Goal: Task Accomplishment & Management: Complete application form

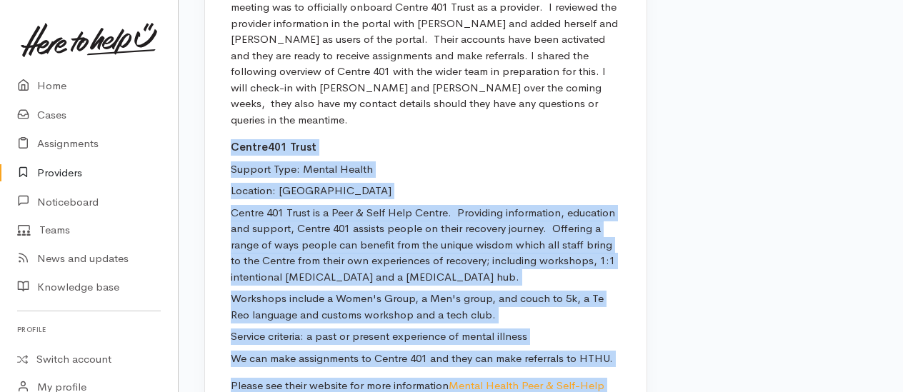
click at [577, 161] on p "Support Type: Mental Health" at bounding box center [426, 169] width 390 height 16
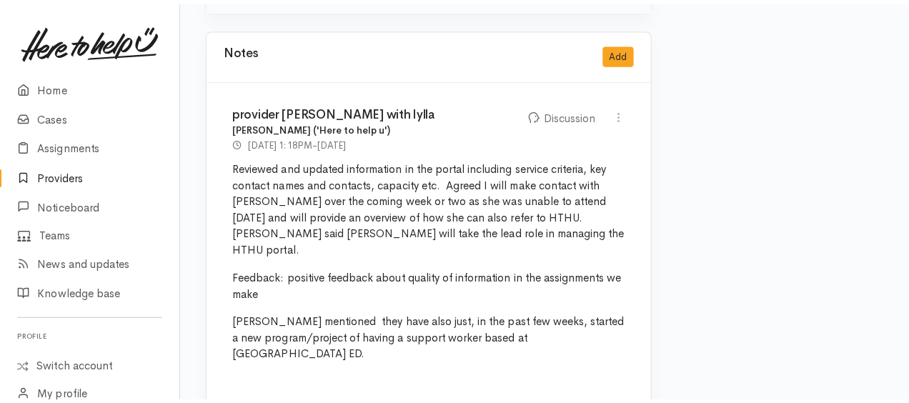
scroll to position [924, 0]
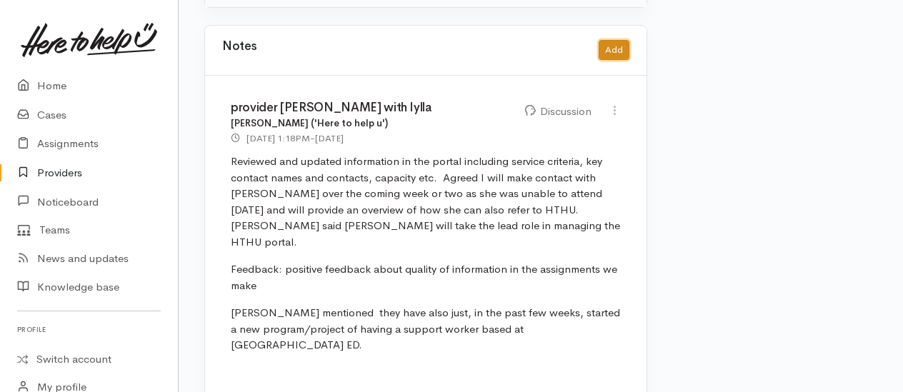
click at [619, 40] on button "Add" at bounding box center [614, 50] width 31 height 21
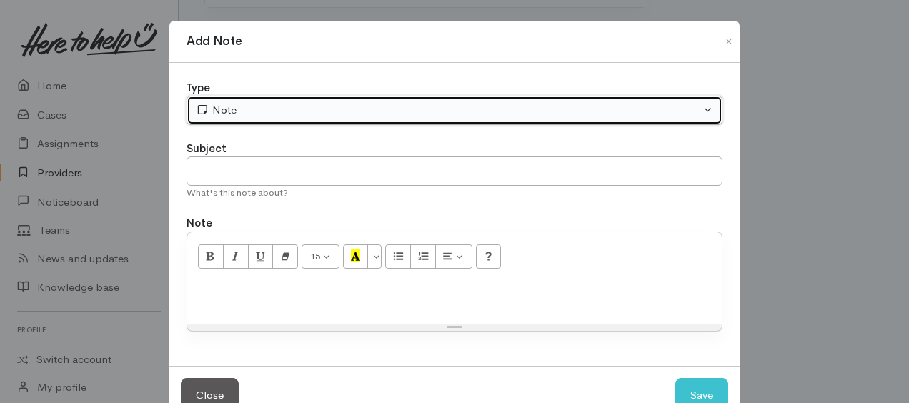
click at [296, 106] on div "Note" at bounding box center [448, 110] width 504 height 16
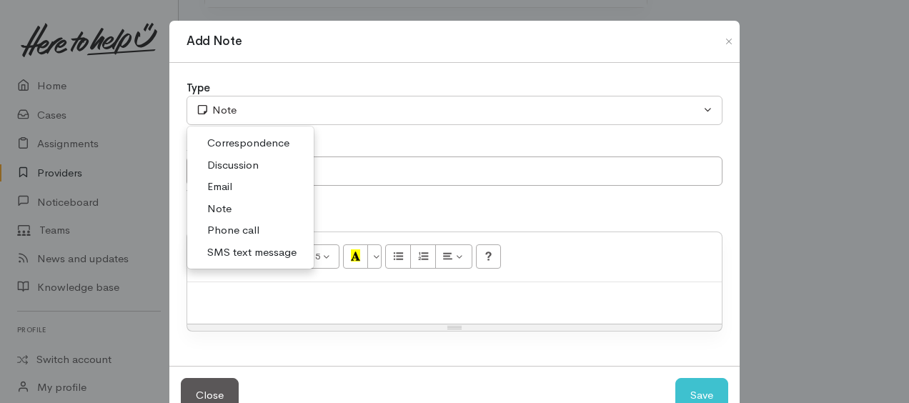
drag, startPoint x: 226, startPoint y: 167, endPoint x: 227, endPoint y: 176, distance: 9.4
click at [227, 169] on span "Discussion" at bounding box center [232, 165] width 51 height 16
select select "4"
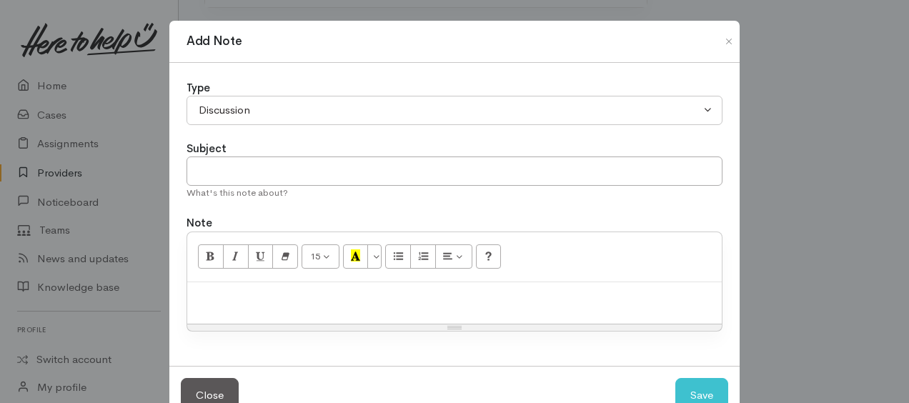
click at [266, 282] on div at bounding box center [454, 303] width 534 height 42
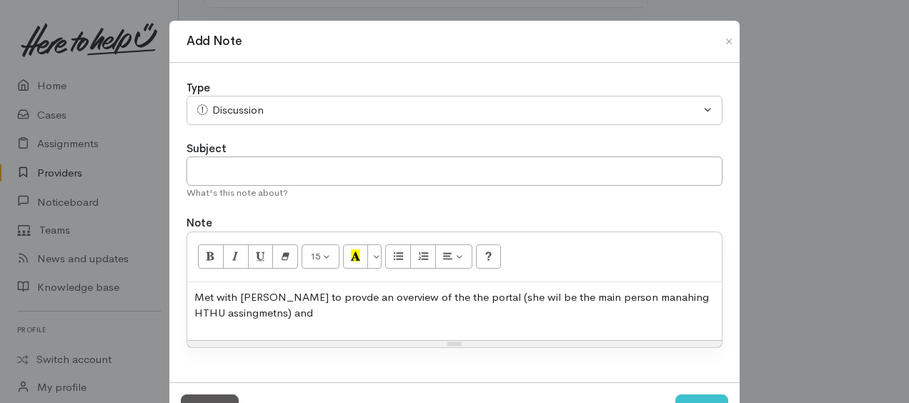
drag, startPoint x: 231, startPoint y: 313, endPoint x: 301, endPoint y: 319, distance: 70.2
click at [317, 319] on p "Met with Te Waanahi to provde an overview of the the portal (she wil be the mai…" at bounding box center [454, 305] width 520 height 32
click at [284, 309] on p "Met with Te Waanahi to provide an overview of the portal (she will be the main …" at bounding box center [454, 305] width 520 height 32
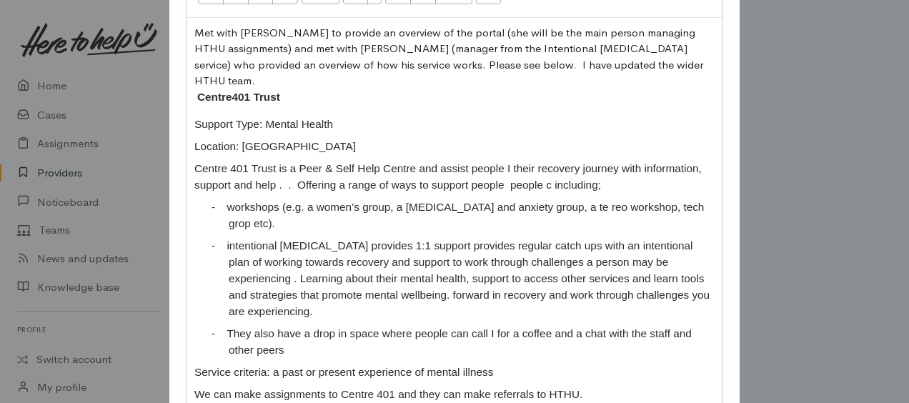
scroll to position [242, 0]
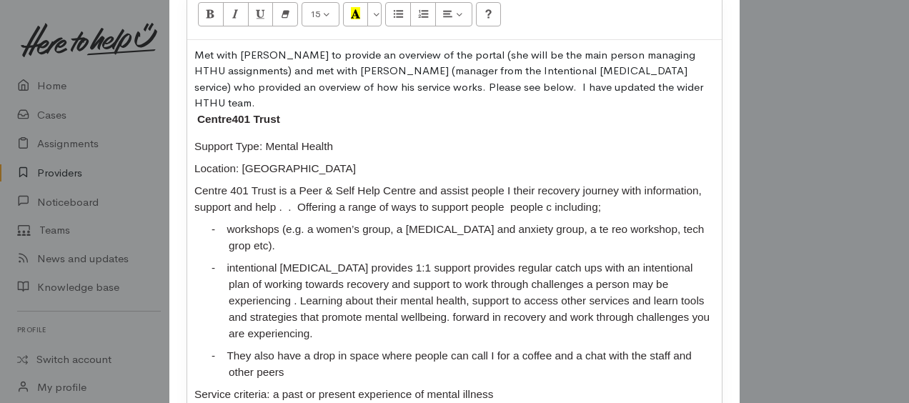
click at [659, 91] on p "Met with Te Waanahi to provide an overview of the portal (she will be the main …" at bounding box center [454, 87] width 520 height 81
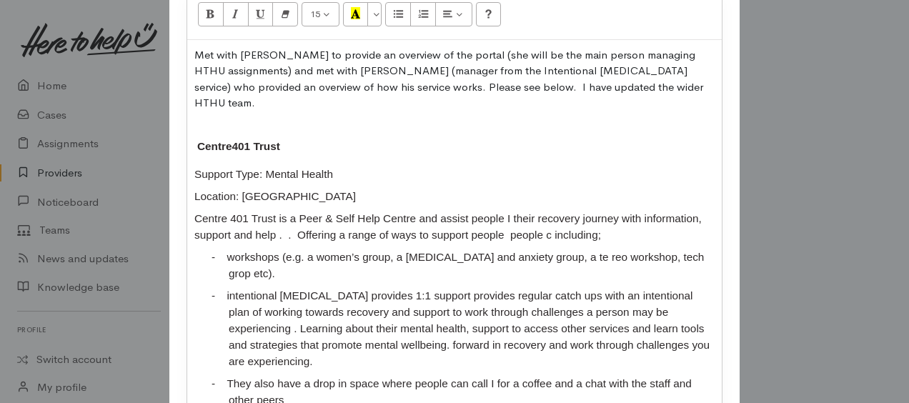
click at [274, 79] on p "Met with Te Waanahi to provide an overview of the portal (she will be the main …" at bounding box center [454, 79] width 520 height 64
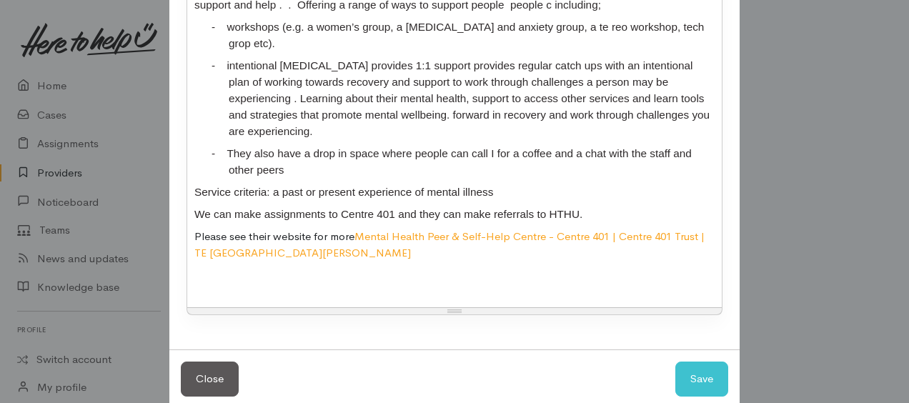
scroll to position [481, 0]
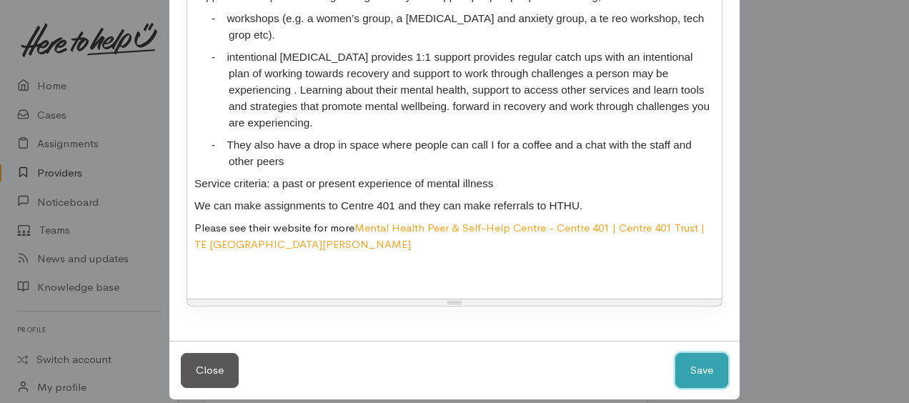
click at [703, 353] on button "Save" at bounding box center [701, 370] width 53 height 35
click at [780, 270] on div "Add Note Type Correspondence Discussion Email Note Phone call SMS text message …" at bounding box center [454, 201] width 909 height 403
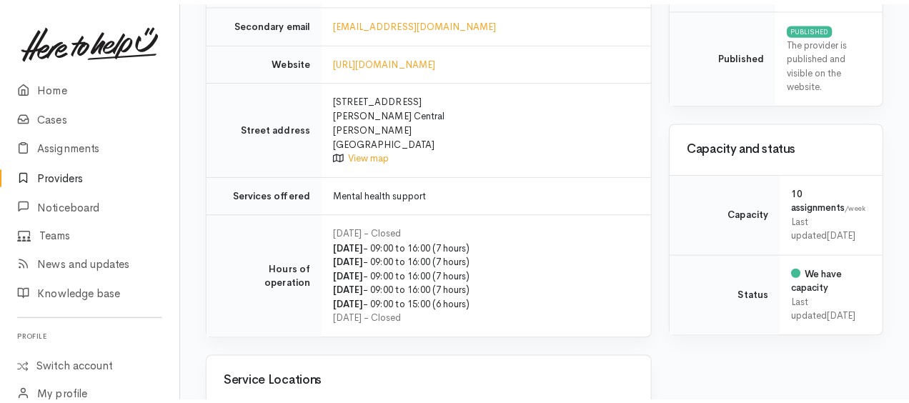
scroll to position [852, 0]
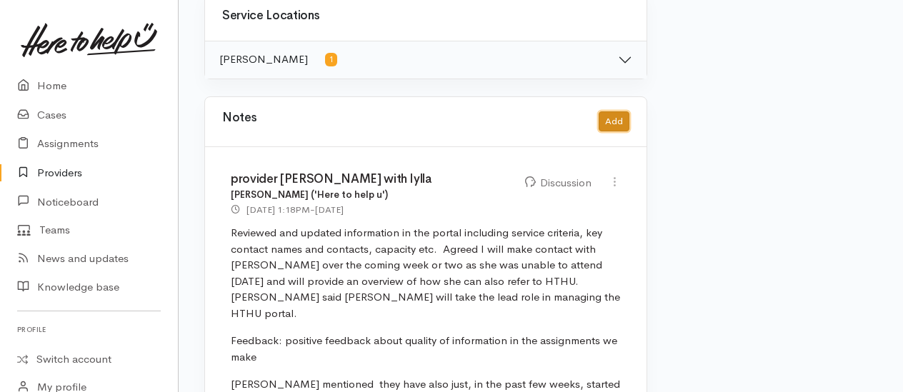
click at [612, 111] on button "Add" at bounding box center [614, 121] width 31 height 21
select select "1"
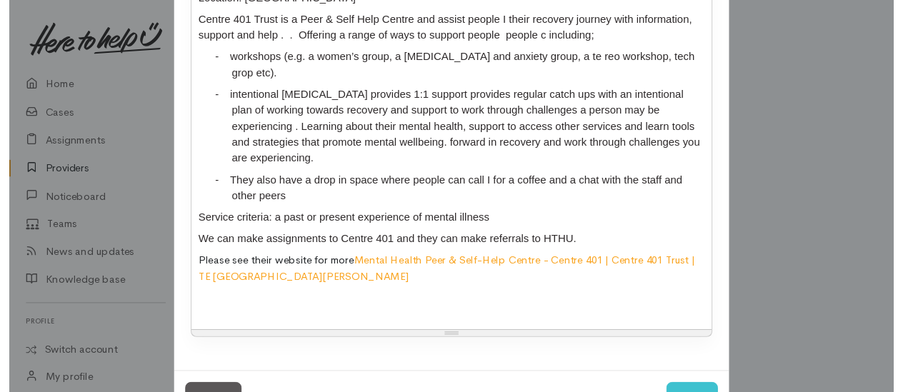
scroll to position [481, 0]
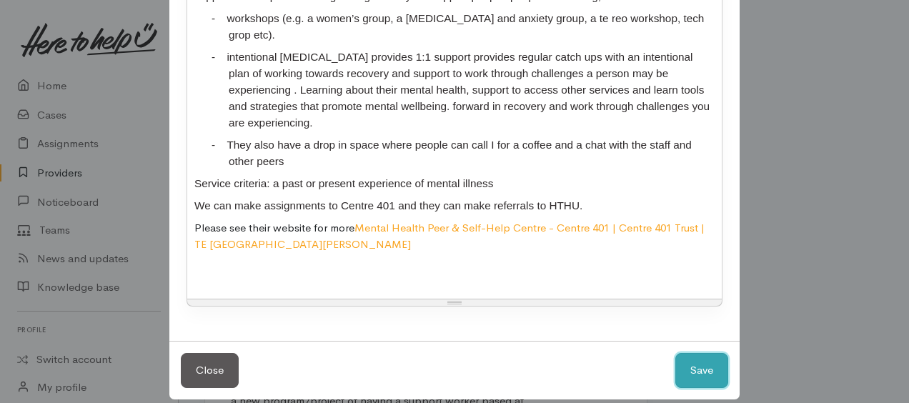
click at [692, 353] on button "Save" at bounding box center [701, 370] width 53 height 35
click at [697, 359] on button "Save" at bounding box center [701, 370] width 53 height 35
click at [766, 204] on div "Add Note Type Correspondence Discussion Email Note Phone call SMS text message …" at bounding box center [454, 201] width 909 height 403
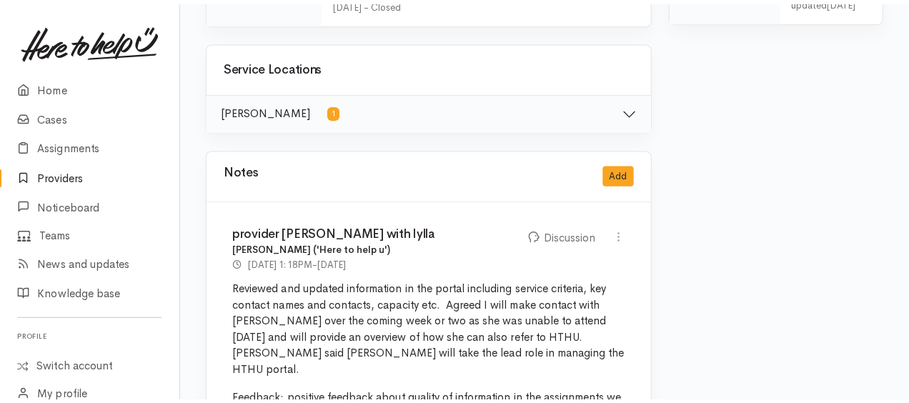
scroll to position [781, 0]
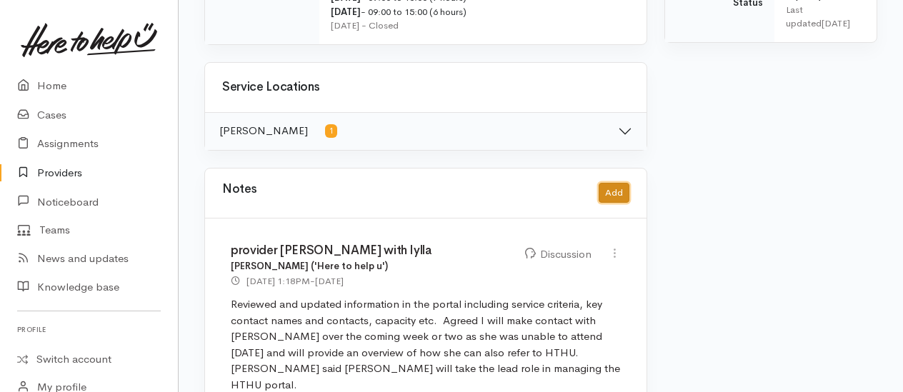
click at [607, 183] on button "Add" at bounding box center [614, 193] width 31 height 21
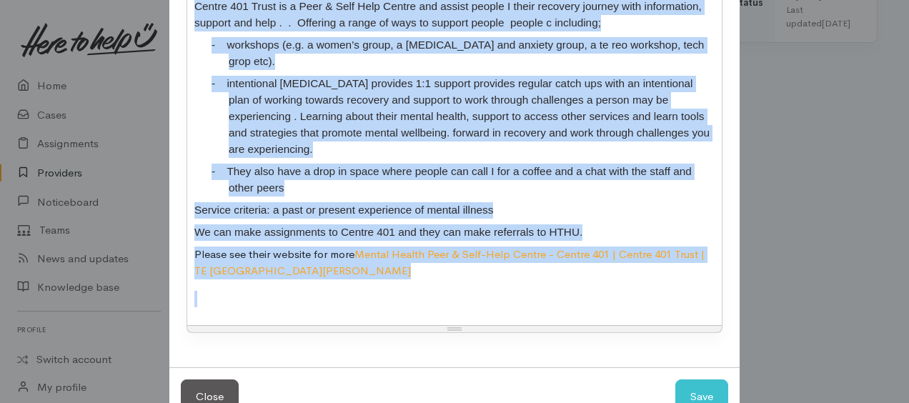
scroll to position [481, 0]
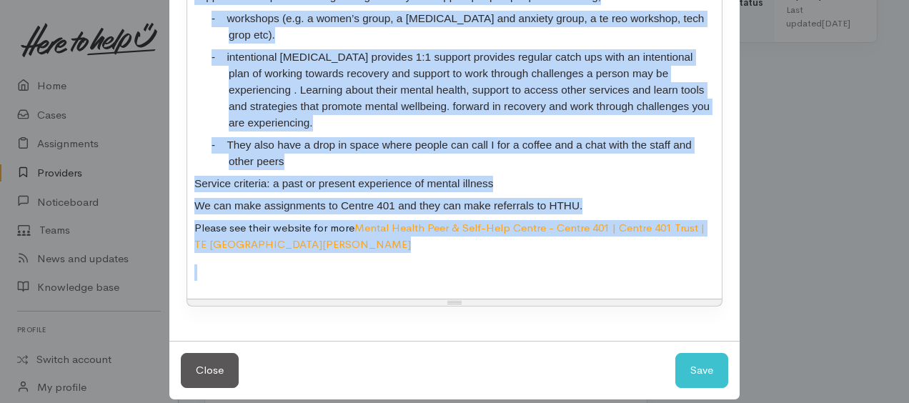
drag, startPoint x: 191, startPoint y: 99, endPoint x: 522, endPoint y: 377, distance: 431.9
drag, startPoint x: 316, startPoint y: 226, endPoint x: 599, endPoint y: 258, distance: 284.6
click at [599, 264] on p at bounding box center [454, 272] width 520 height 16
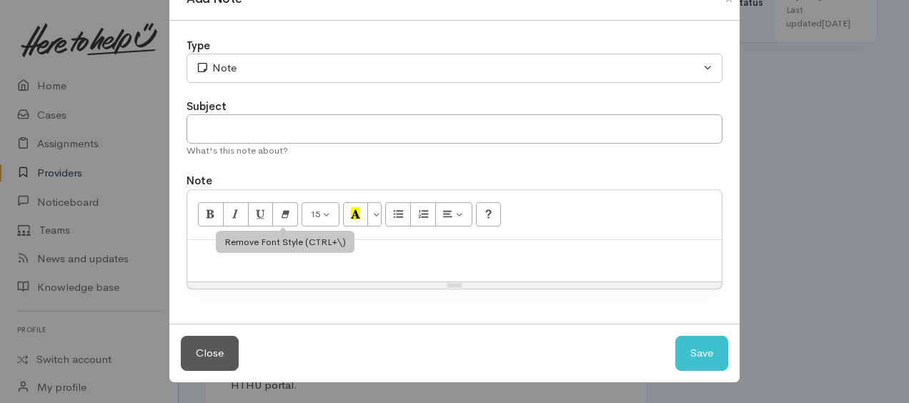
scroll to position [39, 0]
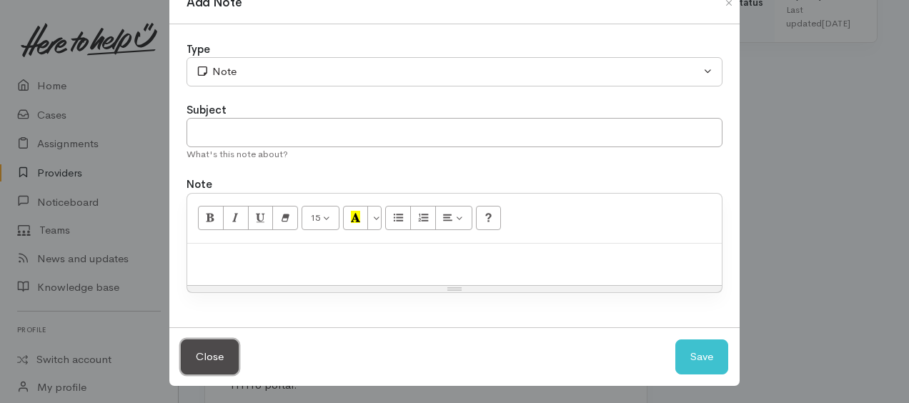
click at [214, 356] on button "Close" at bounding box center [210, 356] width 58 height 35
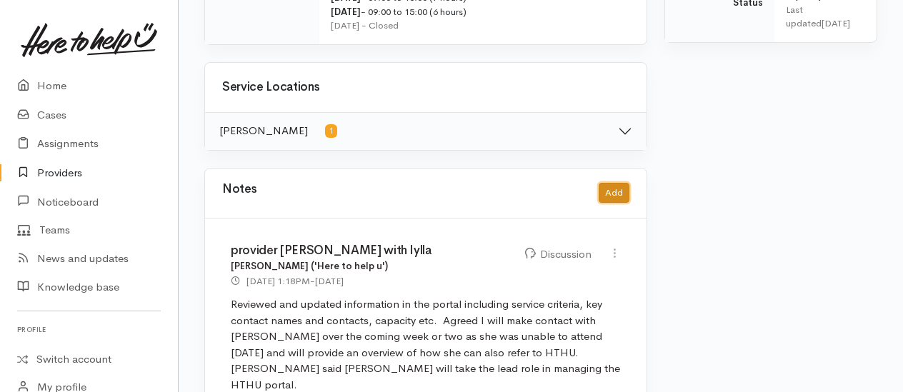
click at [619, 183] on button "Add" at bounding box center [614, 193] width 31 height 21
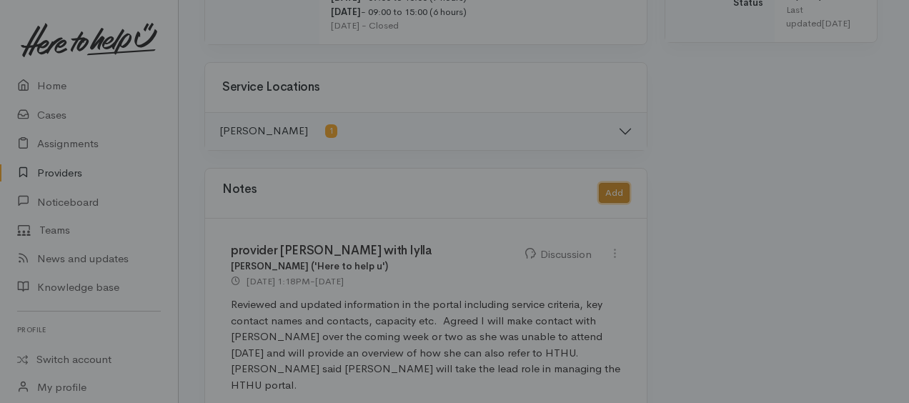
scroll to position [0, 0]
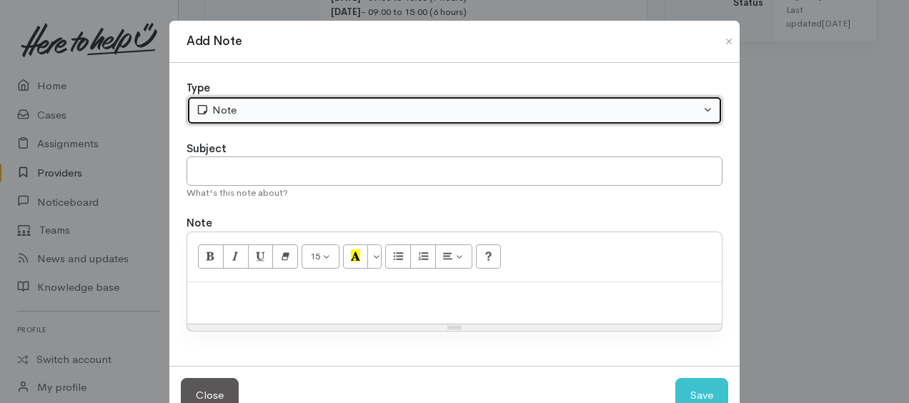
click at [248, 114] on div "Note" at bounding box center [448, 110] width 504 height 16
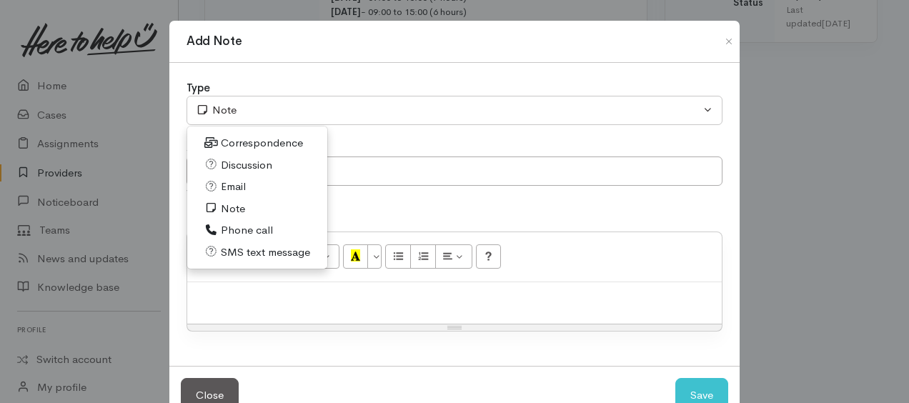
click at [223, 166] on span "Discussion" at bounding box center [246, 165] width 51 height 16
select select "4"
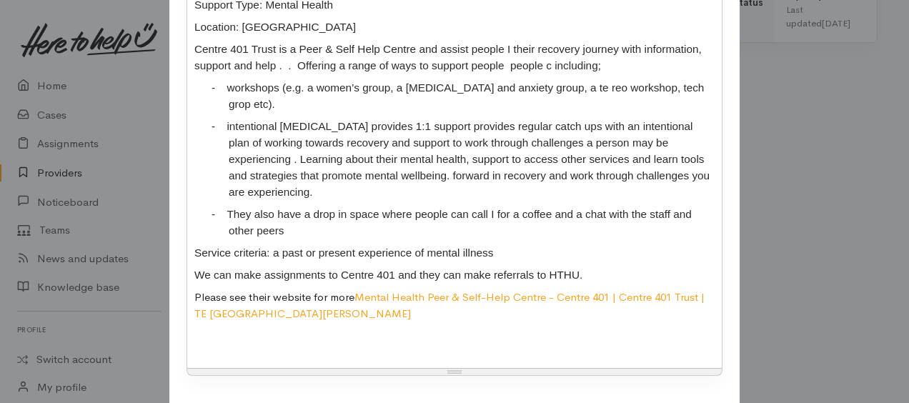
scroll to position [481, 0]
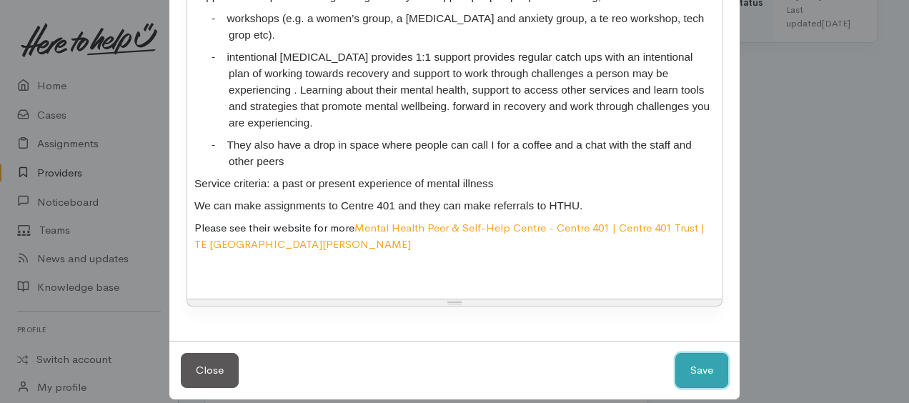
click at [694, 363] on button "Save" at bounding box center [701, 370] width 53 height 35
click at [480, 264] on p at bounding box center [454, 272] width 520 height 16
click at [693, 356] on button "Save" at bounding box center [701, 370] width 53 height 35
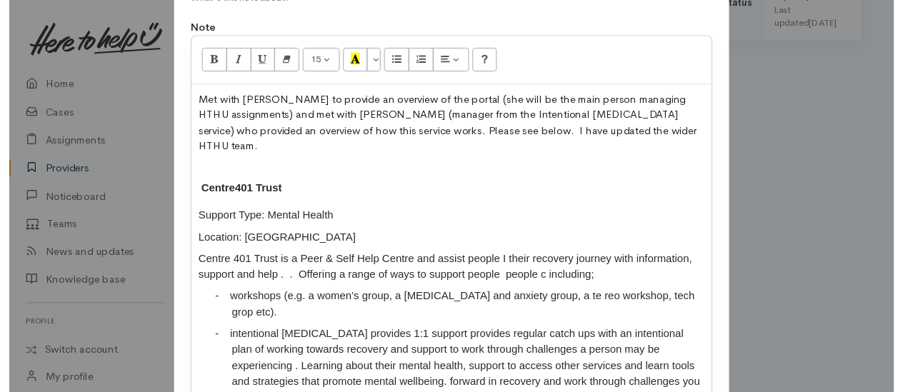
scroll to position [0, 0]
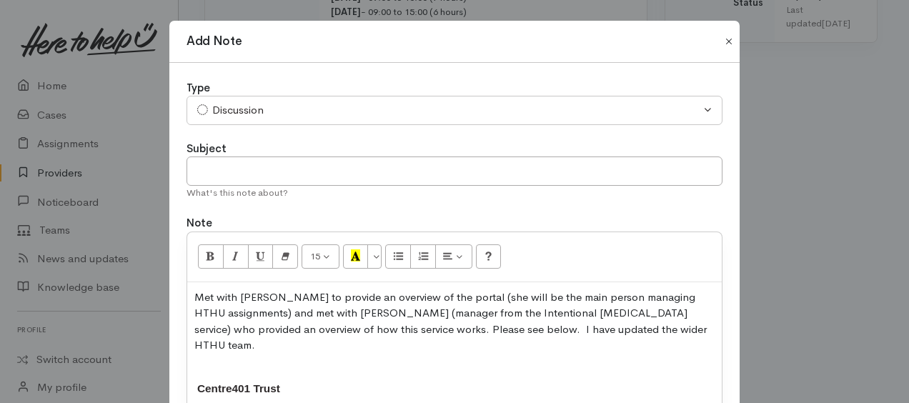
click at [724, 44] on button "Close" at bounding box center [728, 41] width 23 height 17
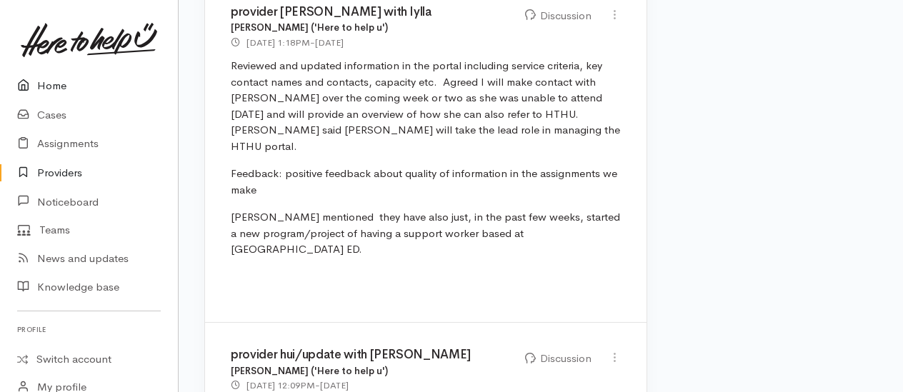
scroll to position [852, 0]
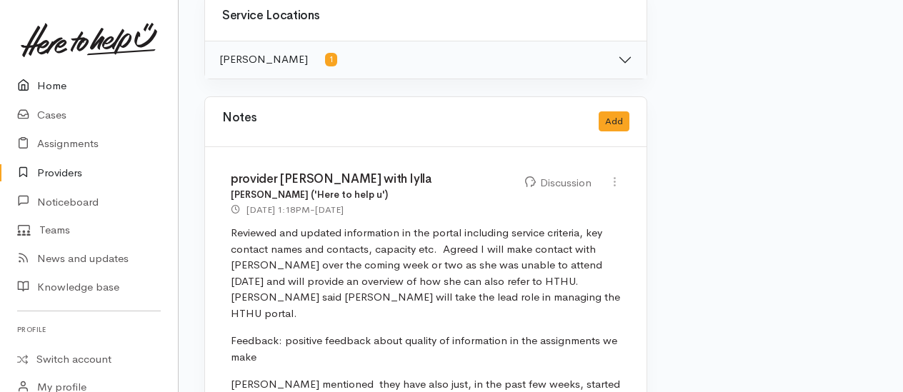
click at [56, 84] on link "Home" at bounding box center [89, 85] width 178 height 29
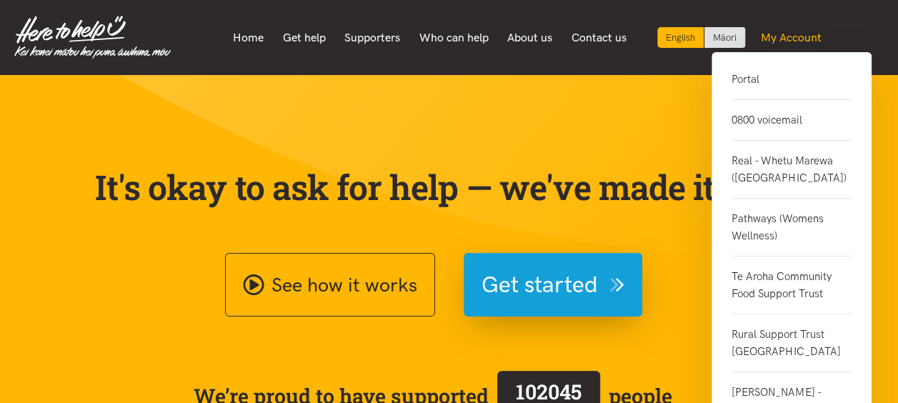
click at [795, 29] on link "My Account" at bounding box center [792, 38] width 80 height 30
click at [747, 83] on link "Portal" at bounding box center [792, 85] width 120 height 29
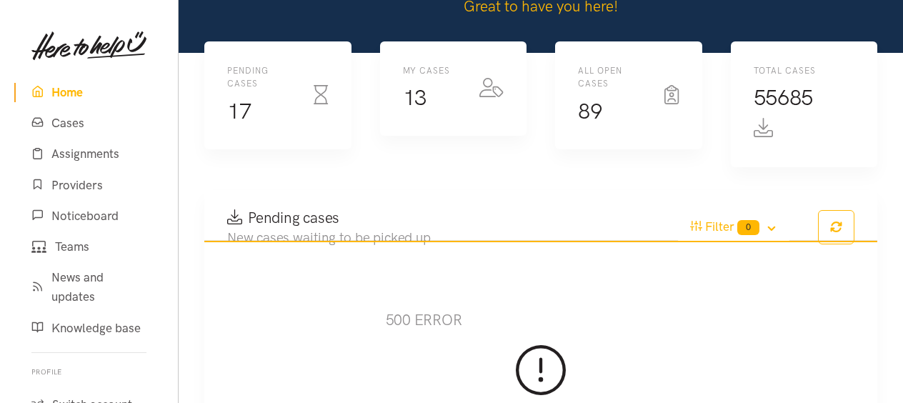
scroll to position [71, 0]
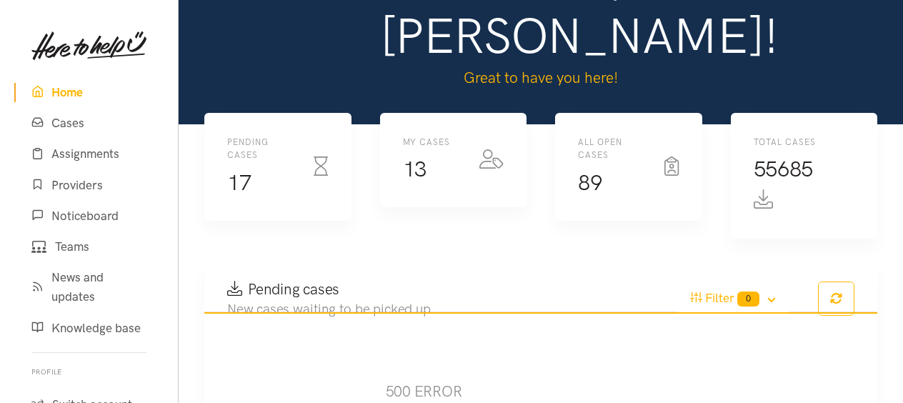
click at [191, 7] on div "Kia ora, Kyleigh! Great to have you here!" at bounding box center [541, 24] width 702 height 156
drag, startPoint x: 194, startPoint y: 7, endPoint x: 421, endPoint y: 56, distance: 232.5
click at [416, 57] on div "Kia ora, Kyleigh! Great to have you here!" at bounding box center [541, 24] width 702 height 156
click at [546, 46] on h1 "Kia ora, [PERSON_NAME]!" at bounding box center [541, 6] width 322 height 120
click at [546, 46] on h1 "Kia ora, Kyleigh!" at bounding box center [541, 6] width 322 height 120
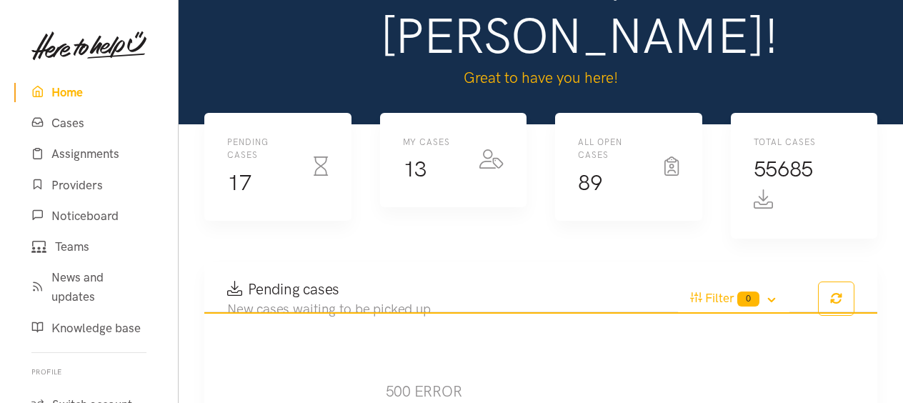
click at [700, 40] on h1 "Kia ora, [PERSON_NAME]!" at bounding box center [541, 6] width 322 height 120
click at [65, 119] on link "Cases" at bounding box center [88, 123] width 149 height 31
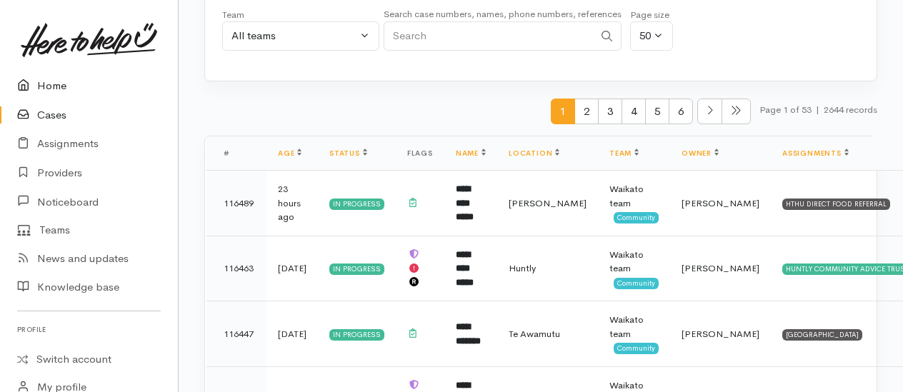
scroll to position [71, 0]
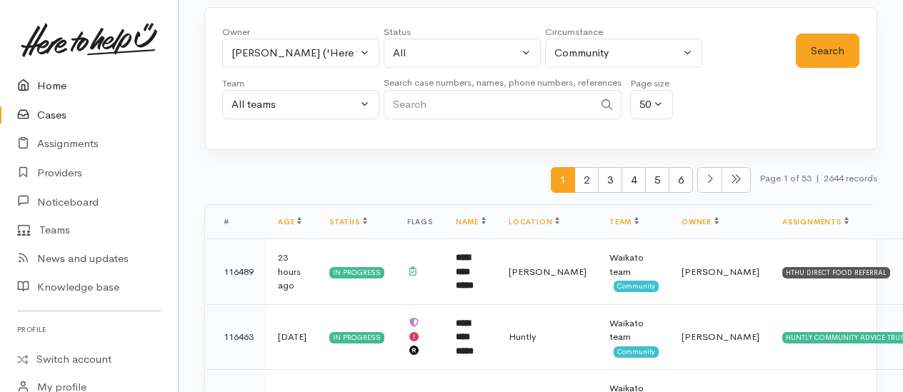
click at [46, 87] on link "Home" at bounding box center [89, 85] width 178 height 29
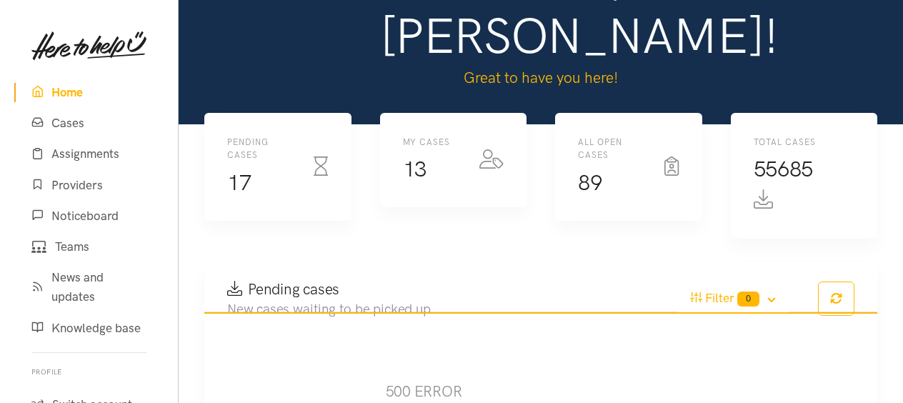
scroll to position [143, 0]
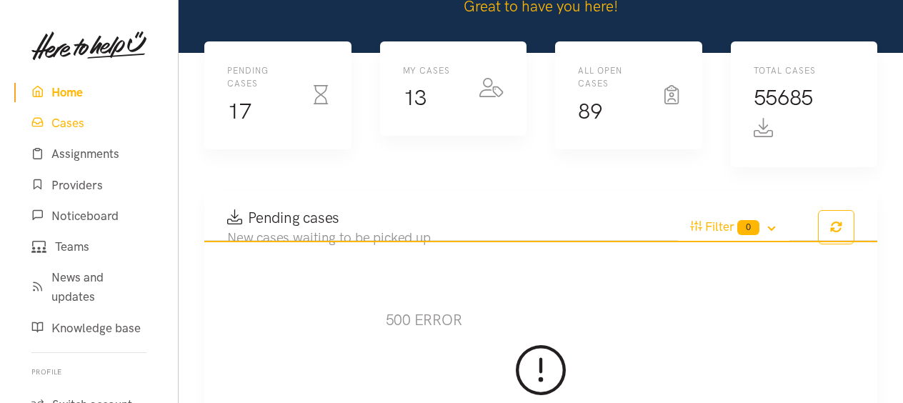
click at [62, 124] on link "Cases" at bounding box center [88, 123] width 149 height 31
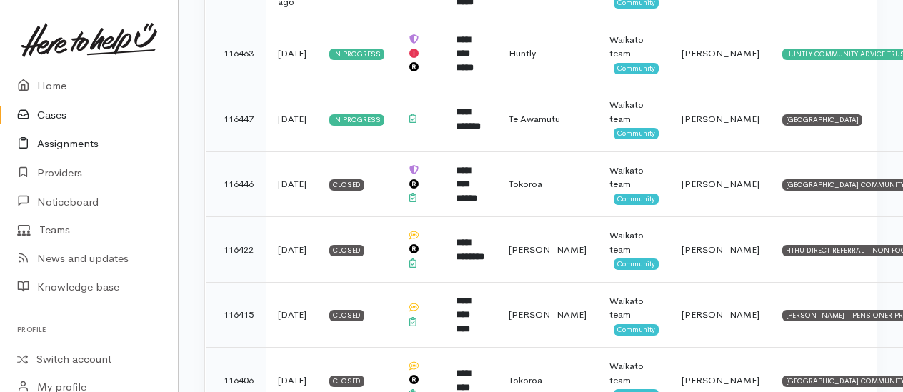
scroll to position [286, 0]
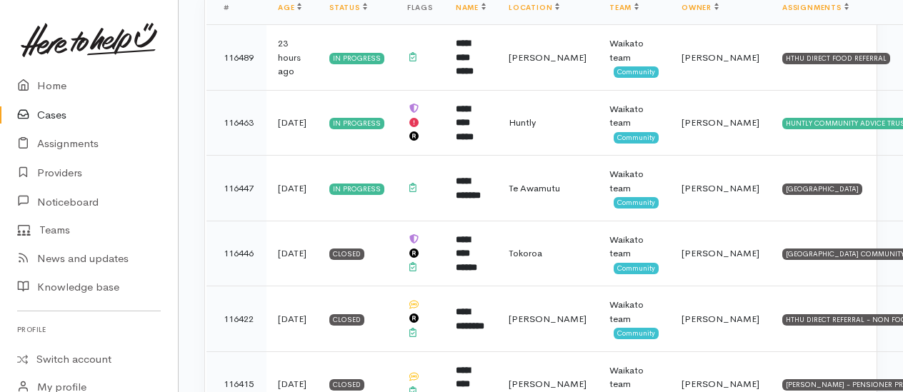
click at [53, 116] on link "Cases" at bounding box center [89, 115] width 178 height 29
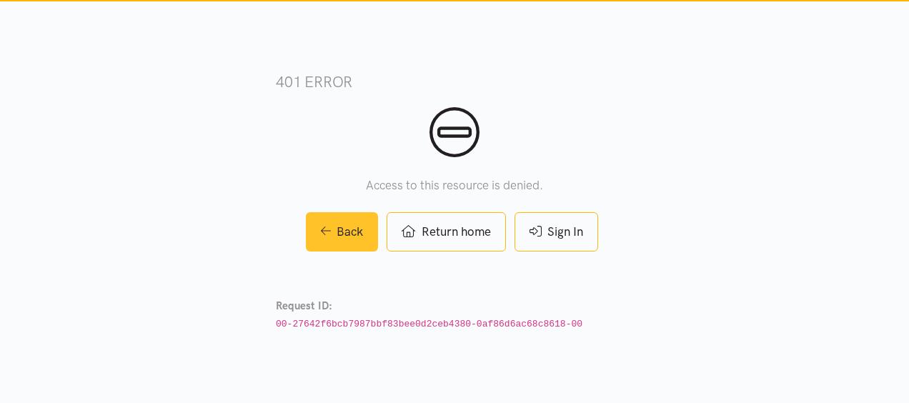
click at [344, 232] on link "Back" at bounding box center [342, 231] width 73 height 39
drag, startPoint x: 0, startPoint y: 0, endPoint x: 344, endPoint y: 232, distance: 415.3
click at [344, 232] on link "Back" at bounding box center [342, 231] width 73 height 39
click at [345, 233] on link "Back" at bounding box center [342, 231] width 73 height 39
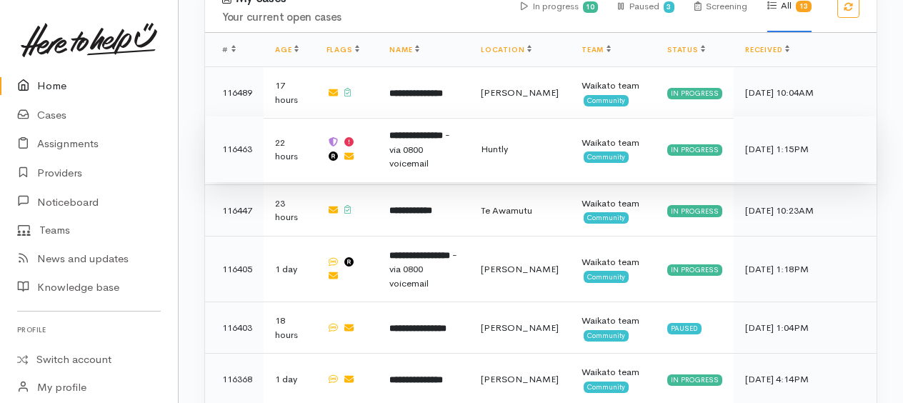
scroll to position [500, 0]
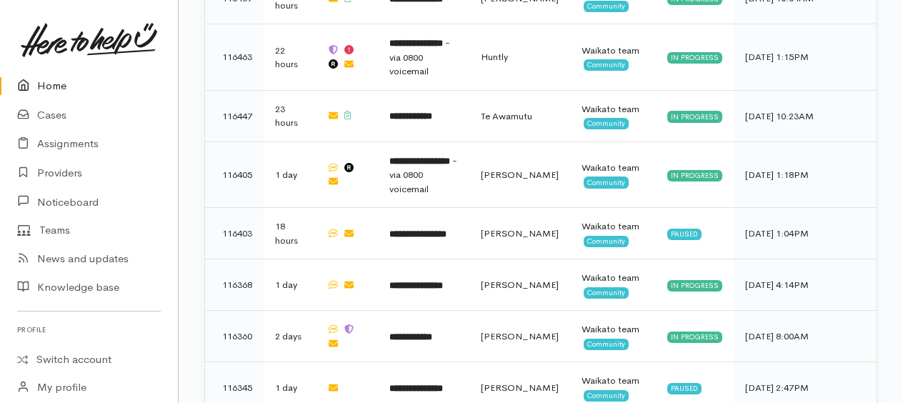
click at [54, 86] on link "Home" at bounding box center [89, 85] width 178 height 29
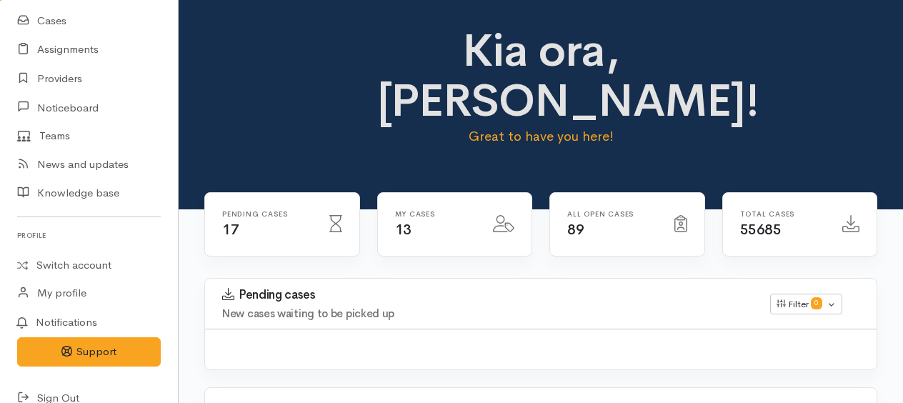
scroll to position [111, 0]
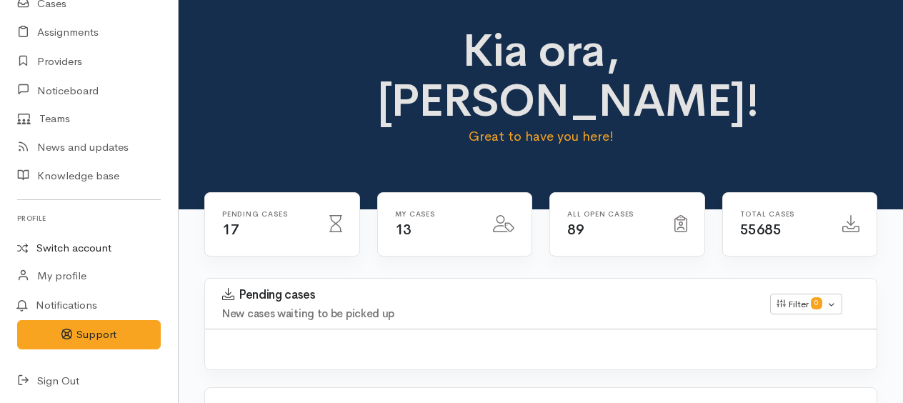
click at [62, 248] on link "Switch account" at bounding box center [89, 248] width 178 height 28
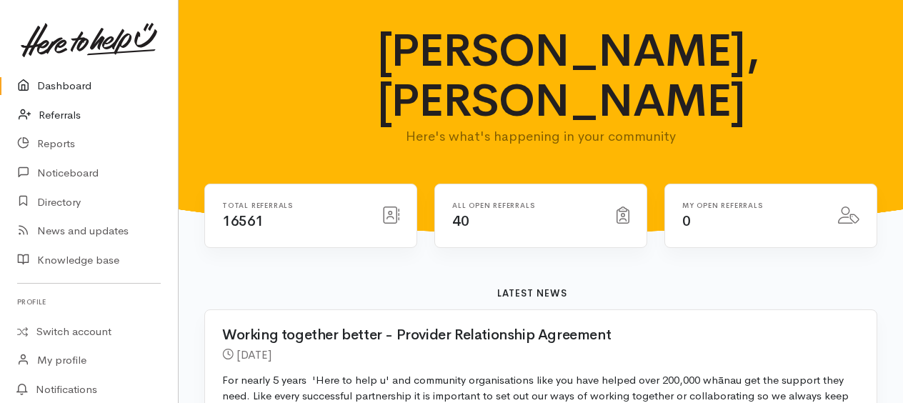
click at [63, 114] on link "Referrals" at bounding box center [89, 115] width 178 height 29
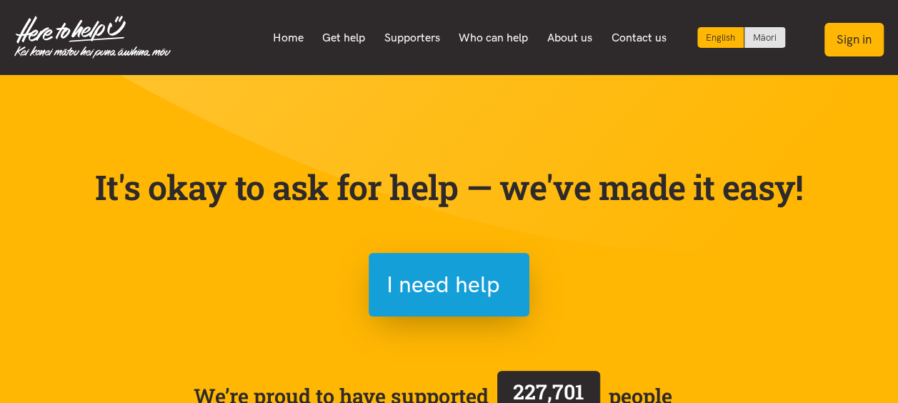
click at [866, 31] on button "Sign in" at bounding box center [853, 40] width 59 height 34
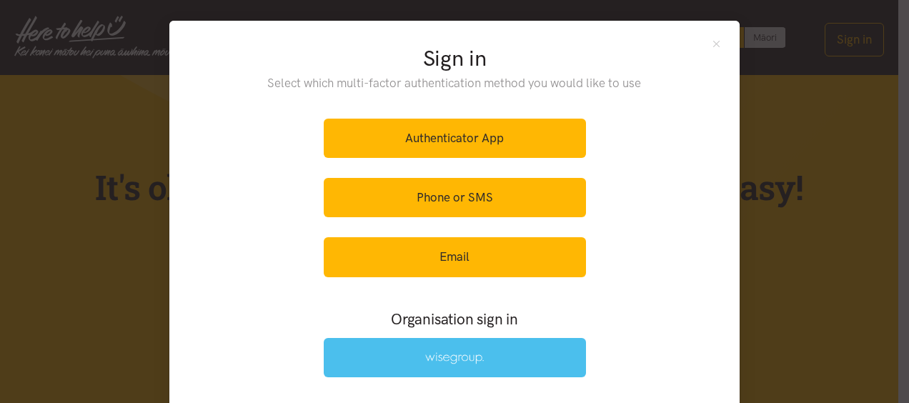
click at [479, 353] on link at bounding box center [455, 357] width 262 height 39
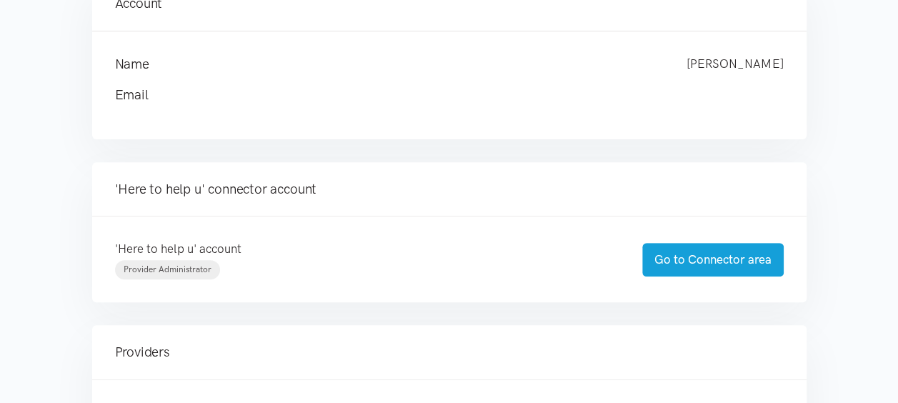
scroll to position [214, 0]
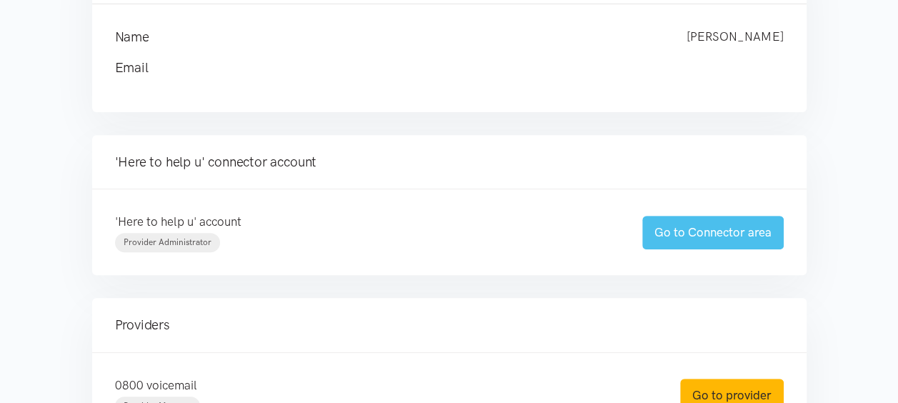
click at [723, 238] on link "Go to Connector area" at bounding box center [712, 233] width 141 height 34
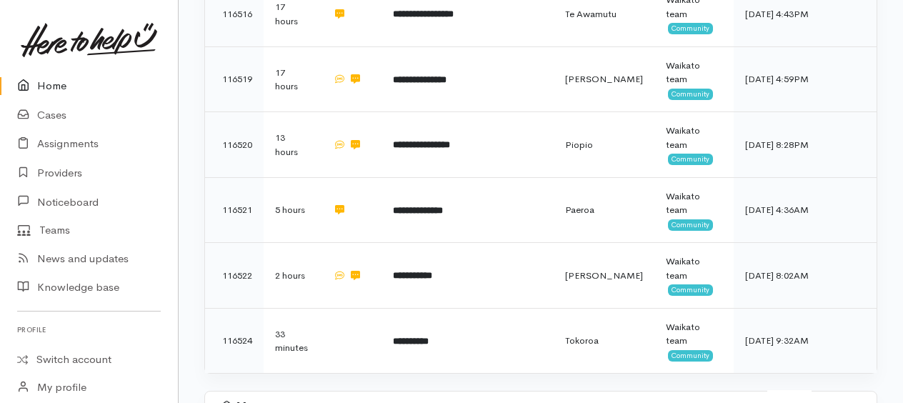
scroll to position [1143, 0]
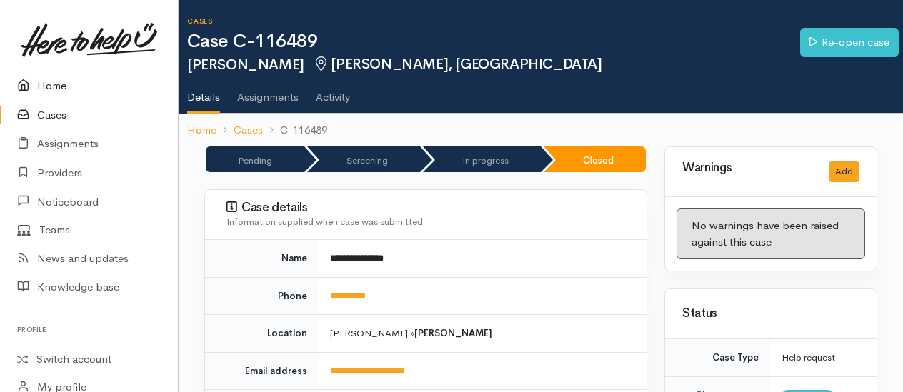
click at [53, 84] on link "Home" at bounding box center [89, 85] width 178 height 29
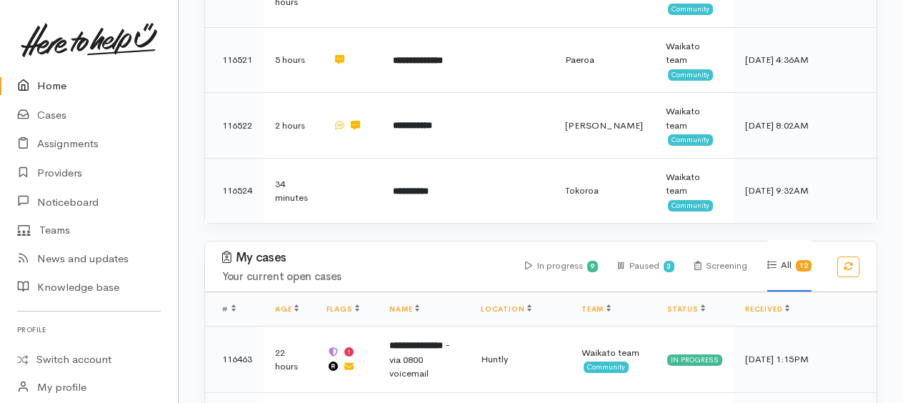
scroll to position [1243, 0]
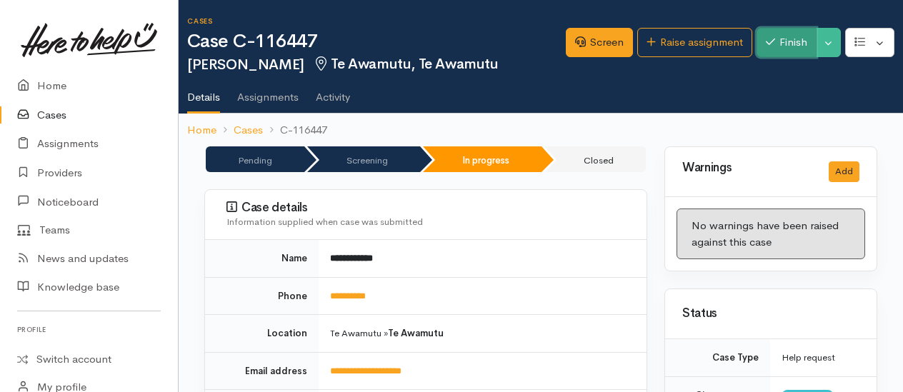
click at [786, 43] on button "Finish" at bounding box center [787, 42] width 60 height 29
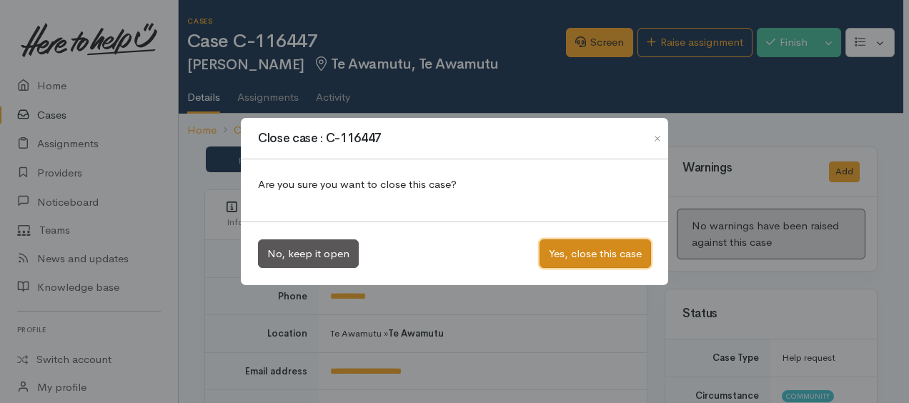
click at [602, 254] on button "Yes, close this case" at bounding box center [594, 253] width 111 height 29
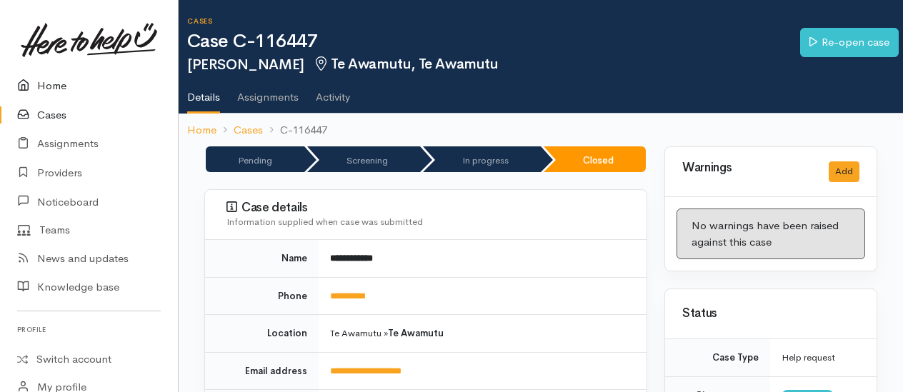
click at [53, 86] on link "Home" at bounding box center [89, 85] width 178 height 29
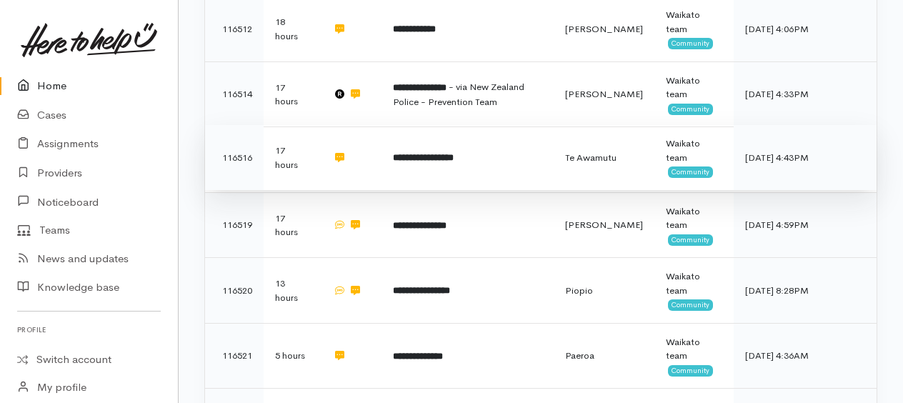
scroll to position [834, 0]
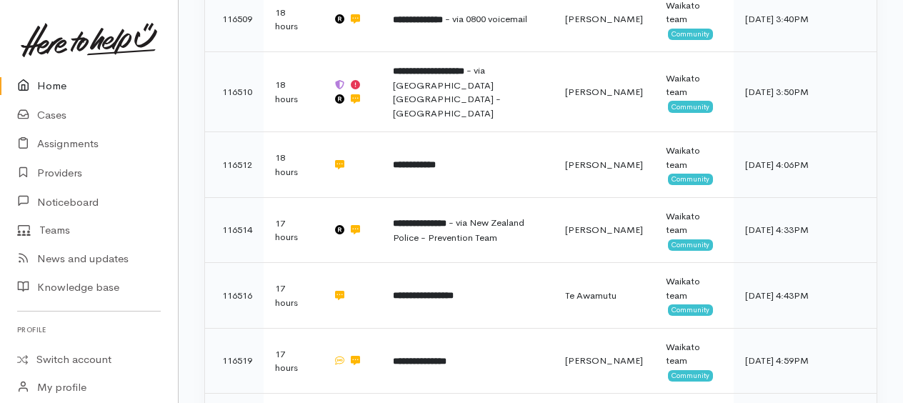
click at [56, 84] on link "Home" at bounding box center [89, 85] width 178 height 29
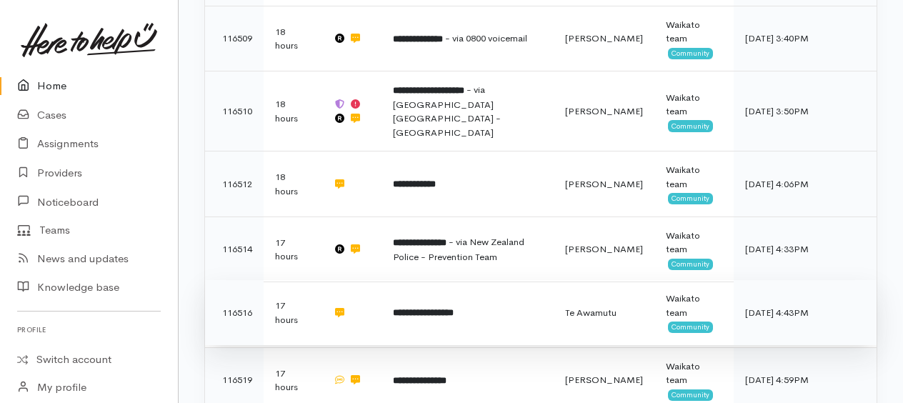
scroll to position [857, 0]
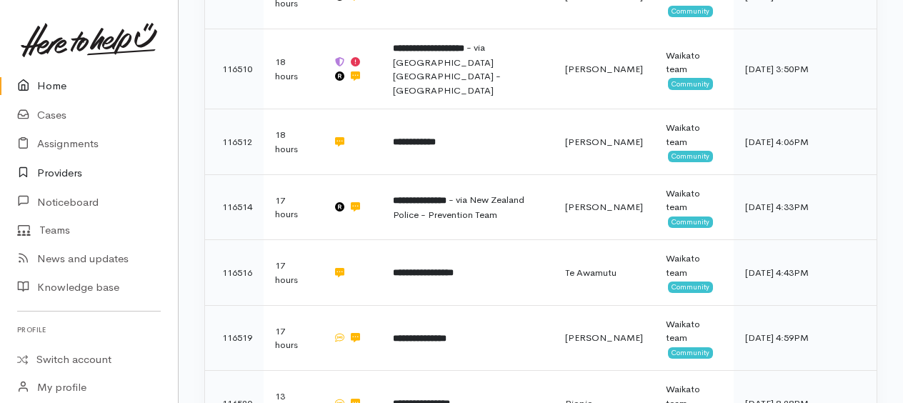
click at [64, 173] on link "Providers" at bounding box center [89, 173] width 178 height 29
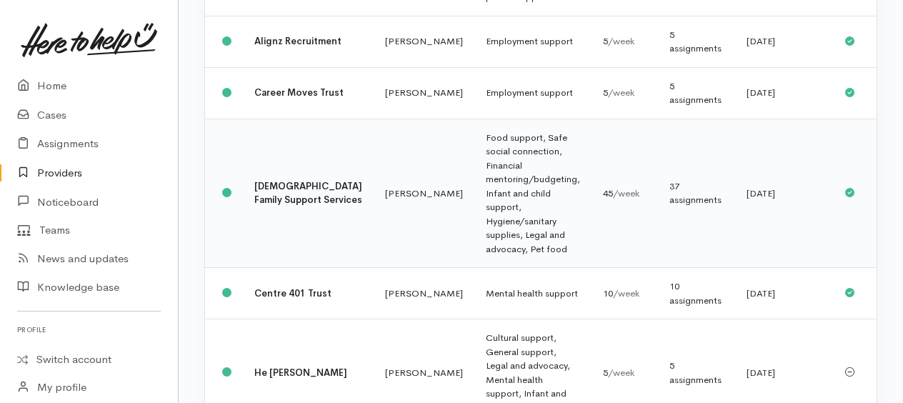
scroll to position [357, 0]
click at [273, 286] on b "Centre 401 Trust" at bounding box center [292, 292] width 77 height 12
click at [474, 290] on td "Mental health support" at bounding box center [532, 292] width 117 height 51
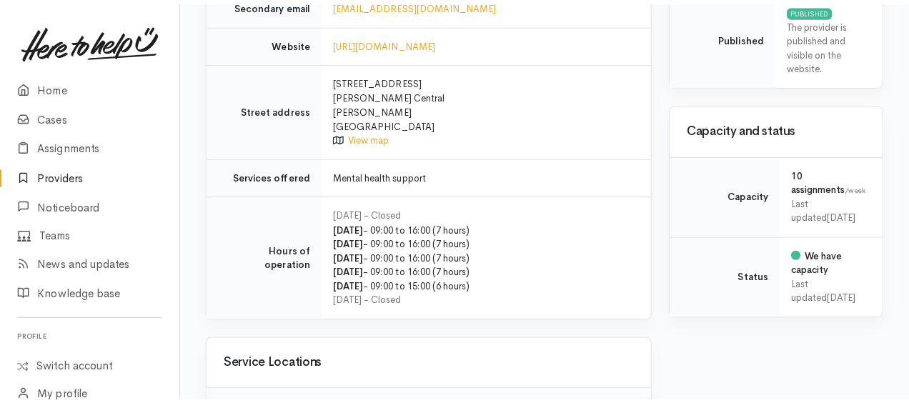
scroll to position [929, 0]
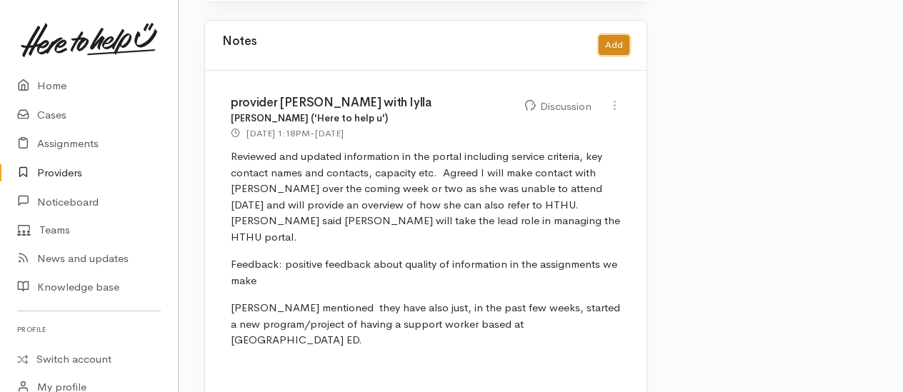
click at [617, 35] on button "Add" at bounding box center [614, 45] width 31 height 21
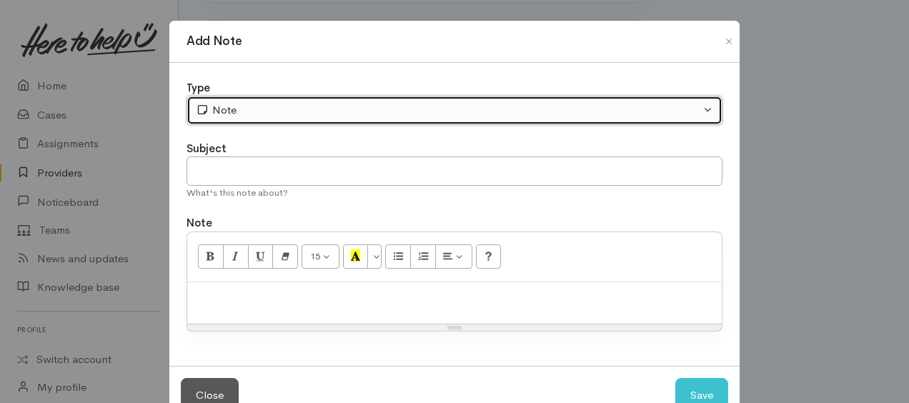
click at [329, 110] on div "Note" at bounding box center [448, 110] width 504 height 16
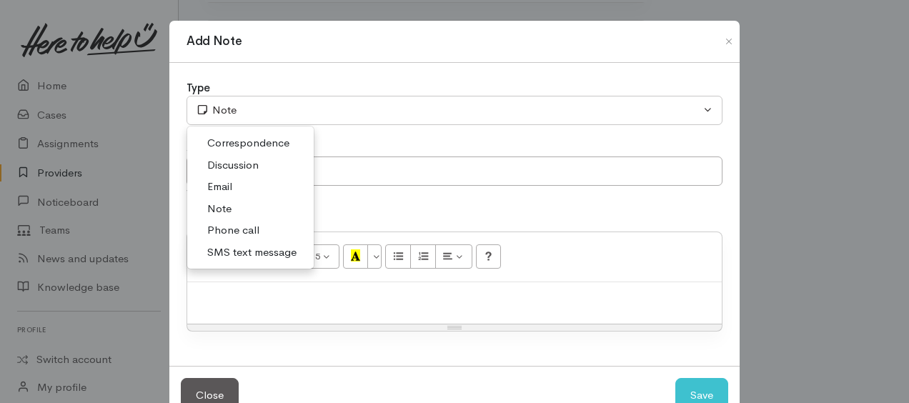
click at [244, 157] on span "Discussion" at bounding box center [232, 165] width 51 height 16
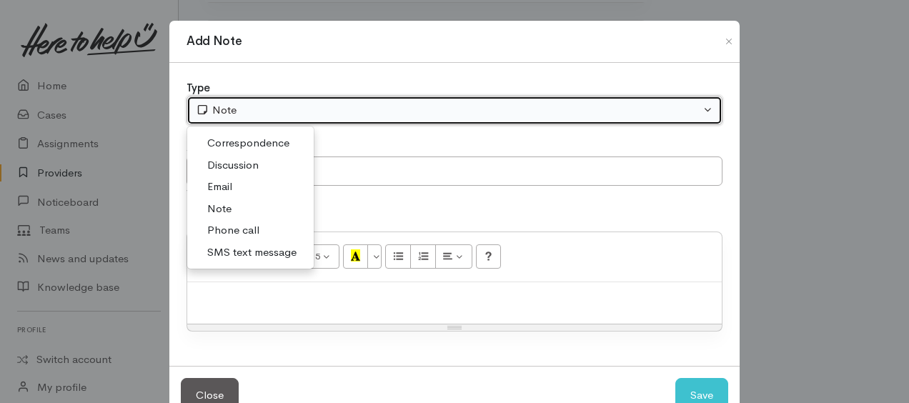
select select "4"
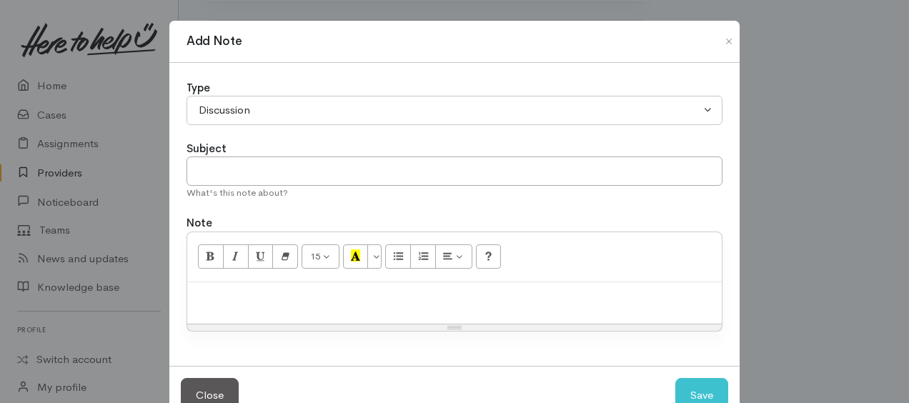
paste div
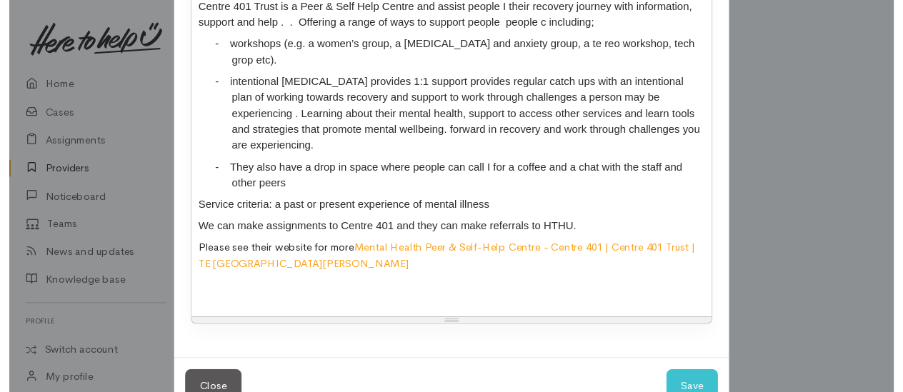
scroll to position [481, 0]
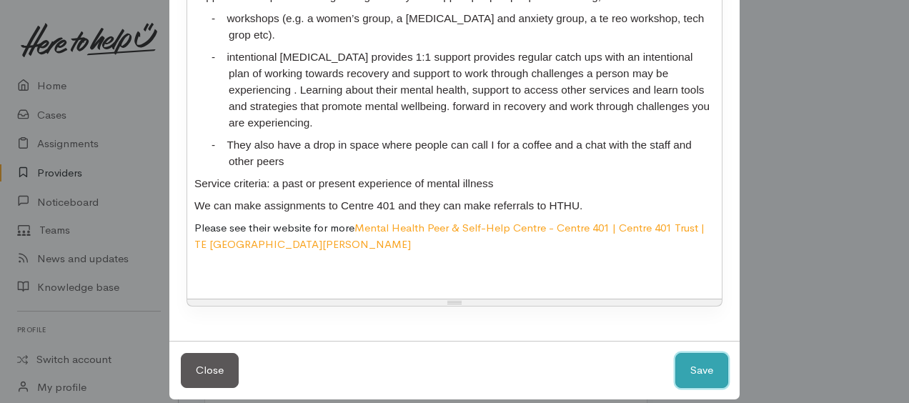
click at [696, 354] on button "Save" at bounding box center [701, 370] width 53 height 35
select select "1"
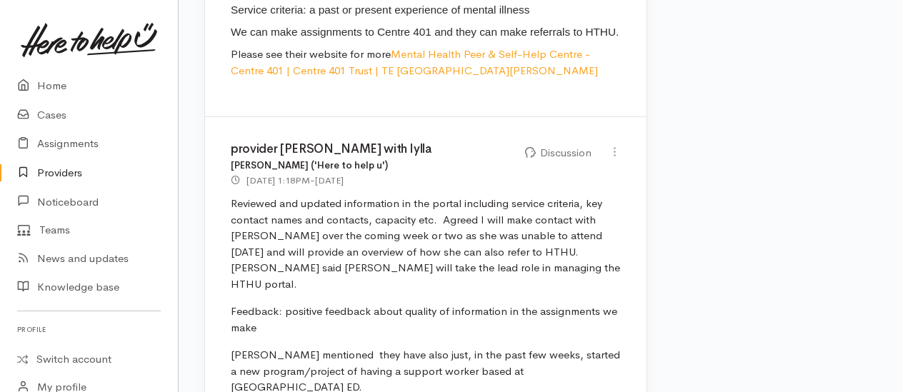
scroll to position [1500, 0]
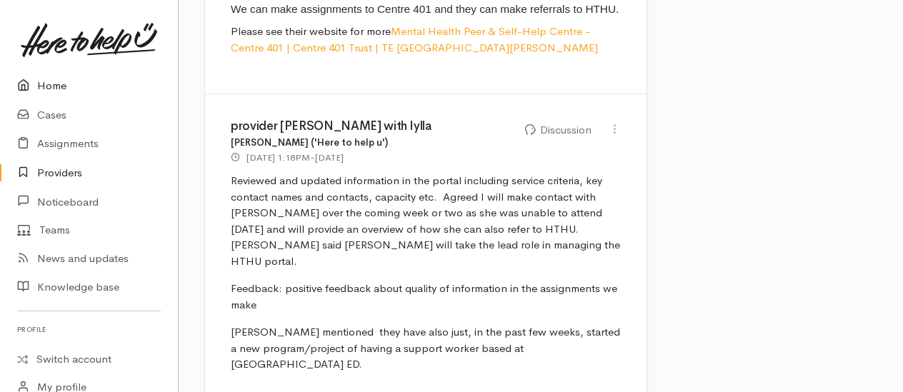
click at [48, 86] on link "Home" at bounding box center [89, 85] width 178 height 29
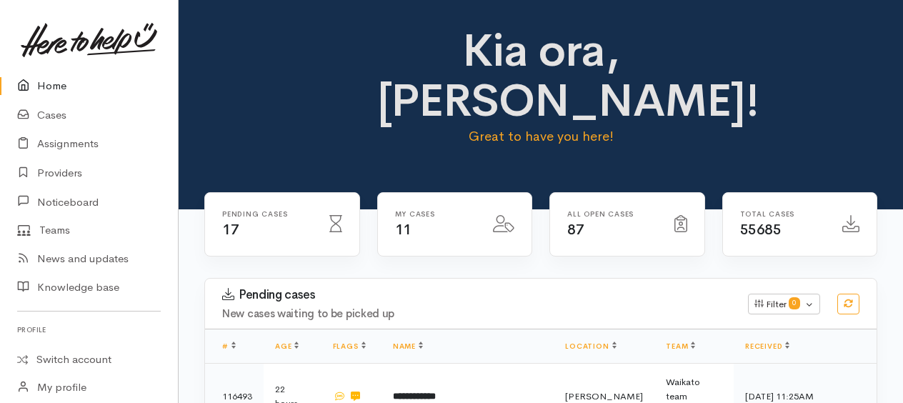
scroll to position [71, 0]
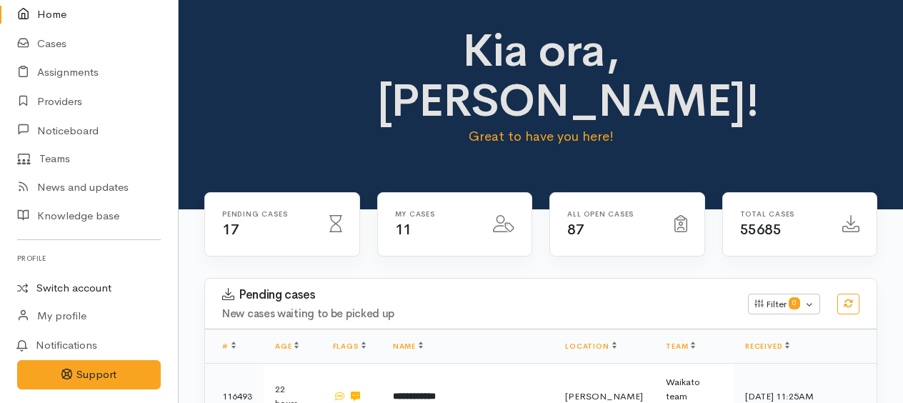
click at [75, 287] on link "Switch account" at bounding box center [89, 288] width 178 height 28
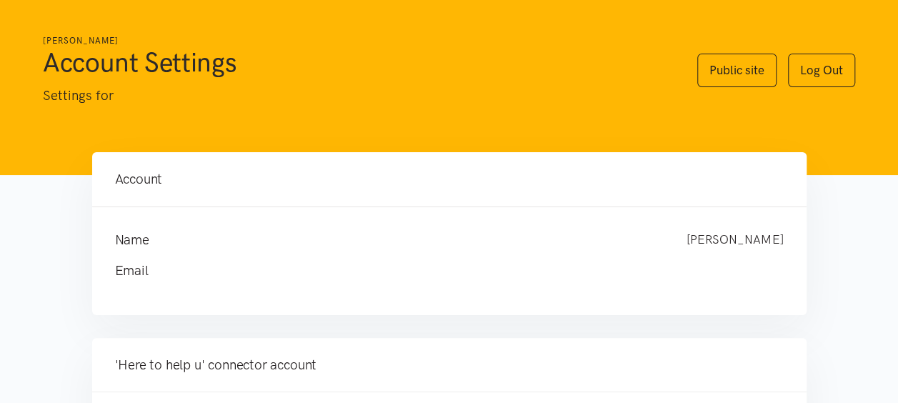
scroll to position [286, 0]
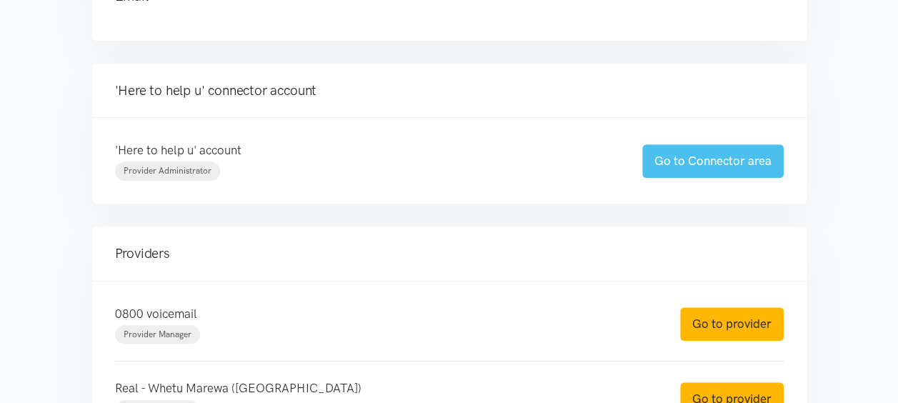
click at [693, 161] on link "Go to Connector area" at bounding box center [712, 161] width 141 height 34
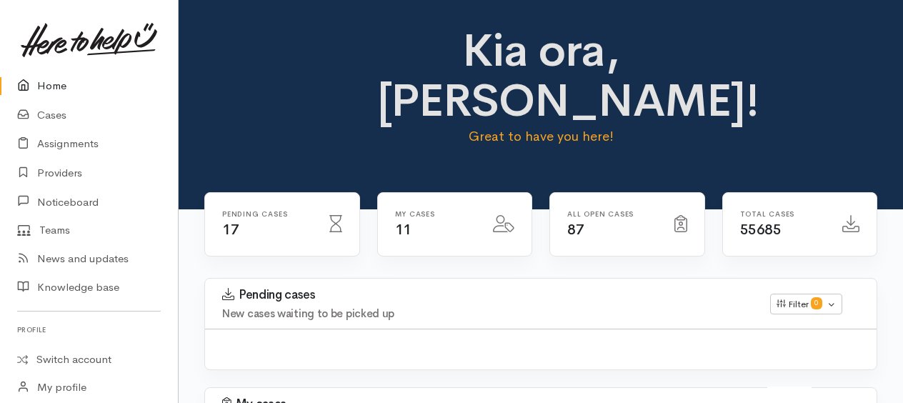
click at [42, 84] on link "Home" at bounding box center [89, 85] width 178 height 29
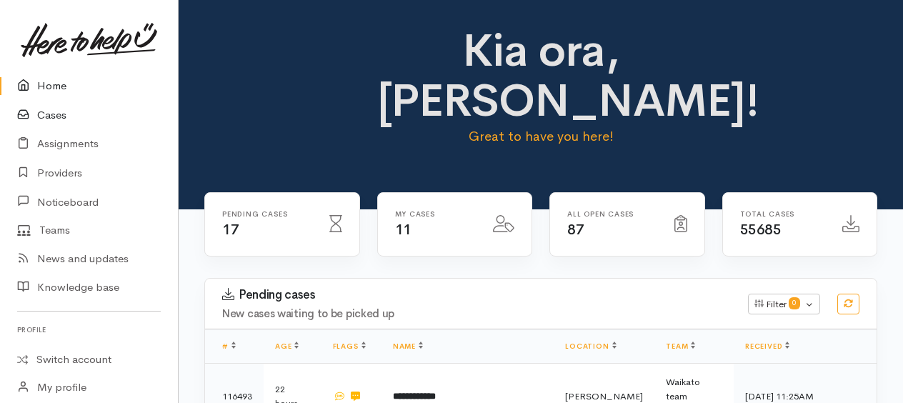
click at [58, 112] on link "Cases" at bounding box center [89, 115] width 178 height 29
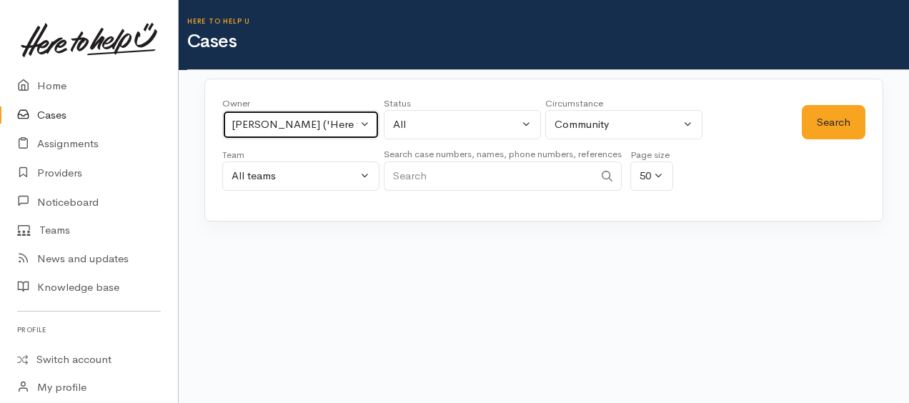
click at [304, 119] on div "[PERSON_NAME] ('Here to help u')" at bounding box center [294, 124] width 126 height 16
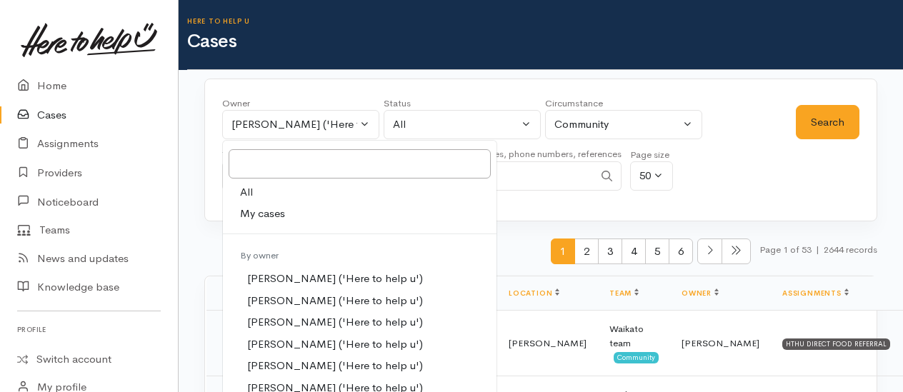
click at [239, 191] on link "All" at bounding box center [360, 192] width 274 height 22
select select "-1"
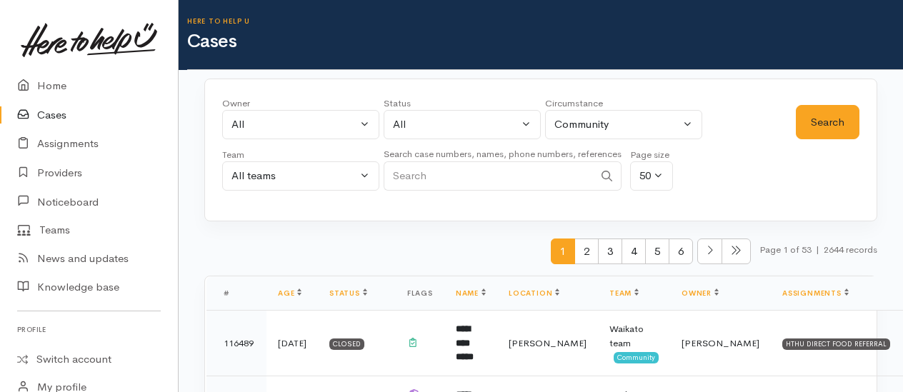
paste input "64220700919."
click at [842, 123] on button "Search" at bounding box center [828, 122] width 64 height 35
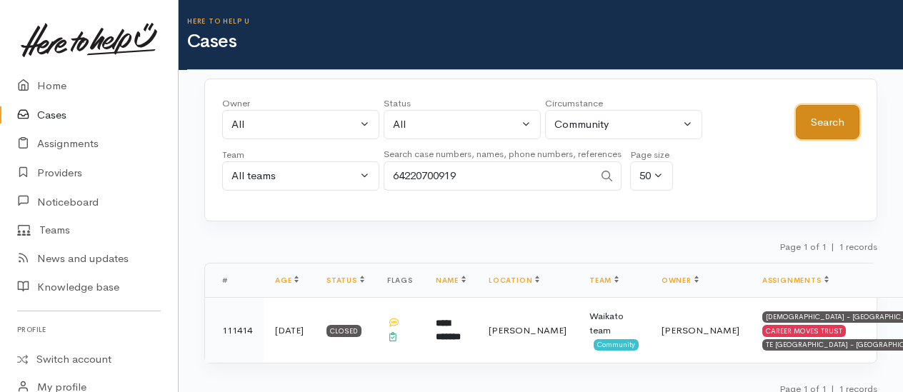
scroll to position [11, 0]
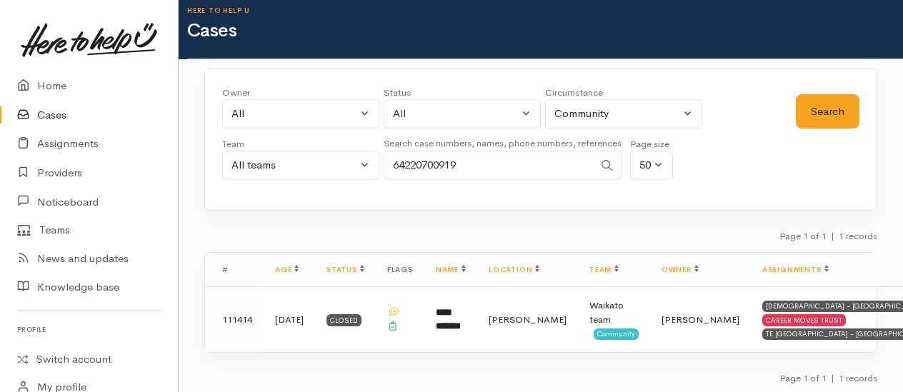
click at [467, 162] on input "64220700919" at bounding box center [489, 165] width 210 height 29
type input "6"
paste input "642108270195."
type input "642108270195"
click at [822, 116] on button "Search" at bounding box center [828, 111] width 64 height 35
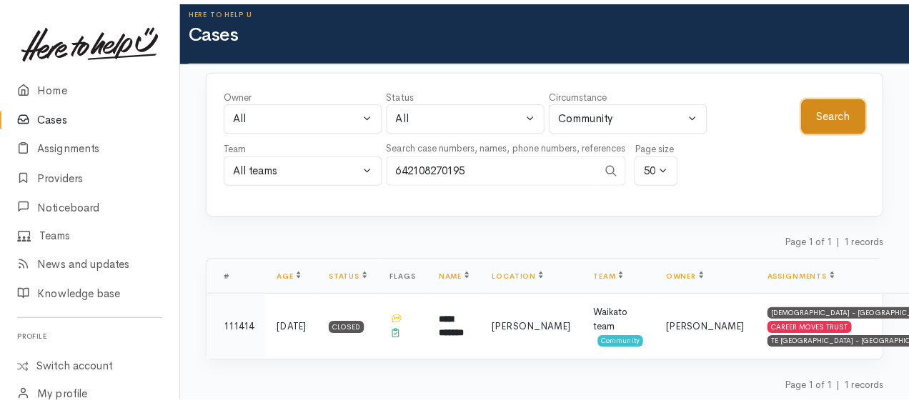
scroll to position [0, 0]
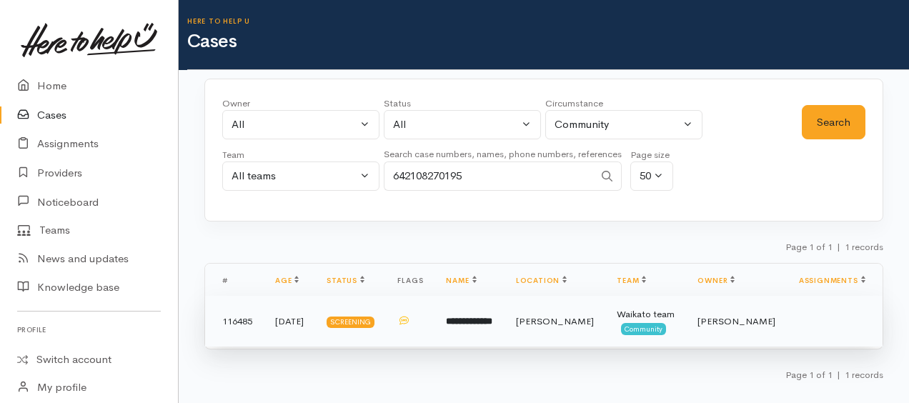
click at [487, 329] on td "**********" at bounding box center [468, 321] width 69 height 51
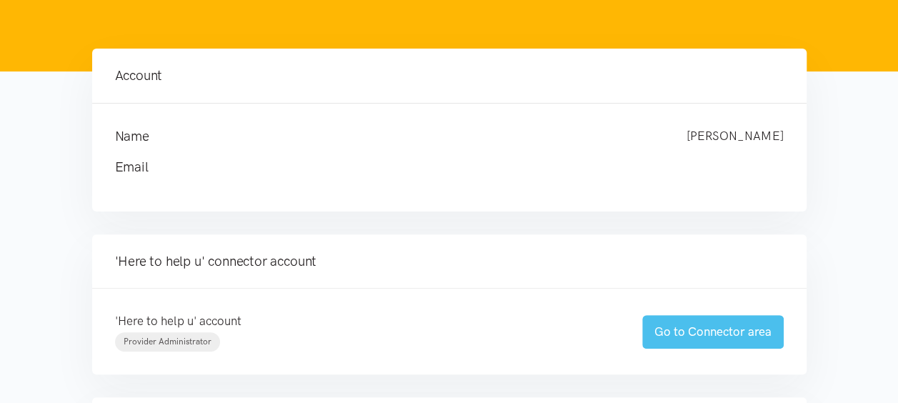
scroll to position [214, 0]
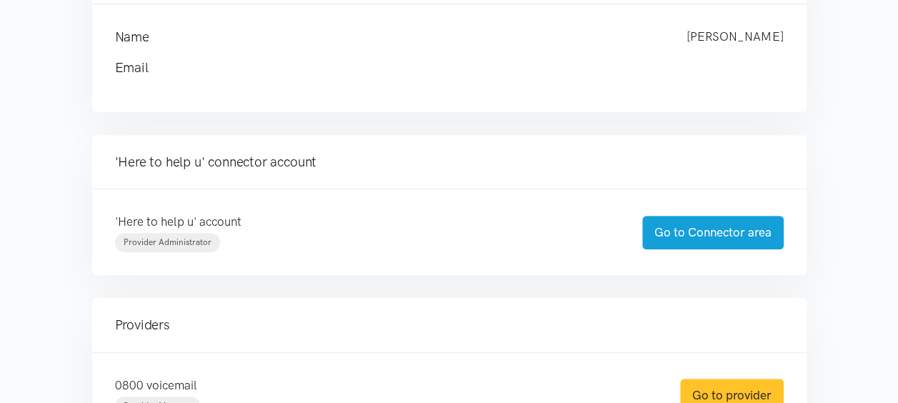
click at [737, 393] on link "Go to provider" at bounding box center [732, 396] width 104 height 34
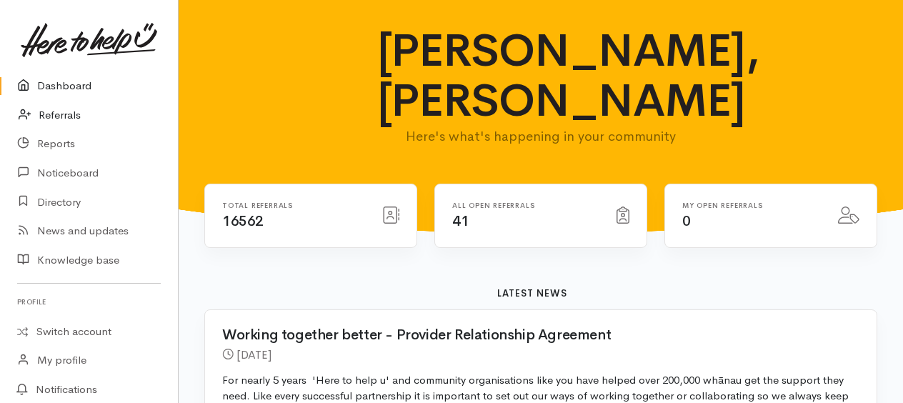
click at [56, 113] on link "Referrals" at bounding box center [89, 115] width 178 height 29
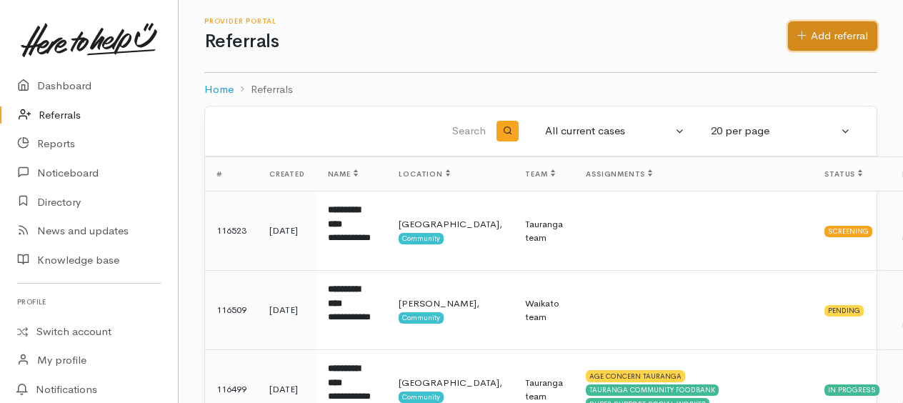
drag, startPoint x: 831, startPoint y: 30, endPoint x: 722, endPoint y: 32, distance: 109.3
click at [832, 30] on link "Add referral" at bounding box center [832, 35] width 89 height 29
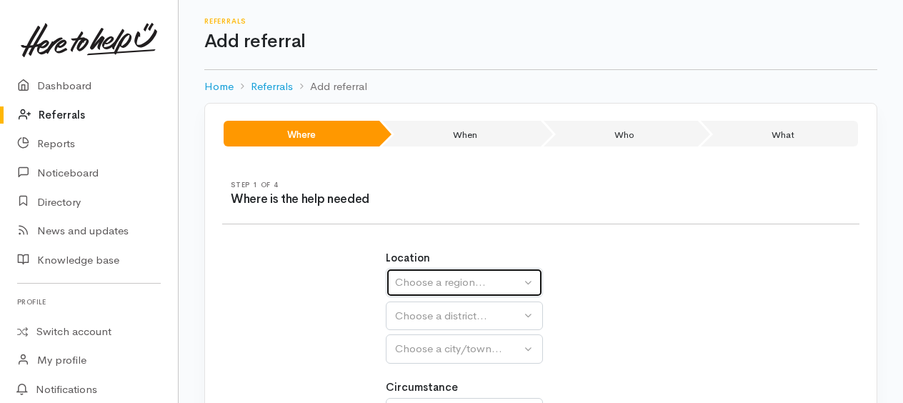
click at [433, 269] on button "Choose a region..." at bounding box center [464, 282] width 157 height 29
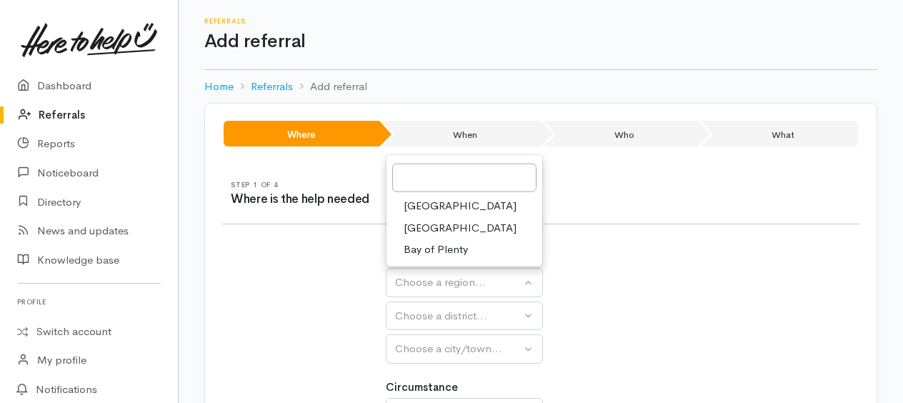
click at [426, 218] on link "[GEOGRAPHIC_DATA]" at bounding box center [464, 228] width 156 height 22
select select "3"
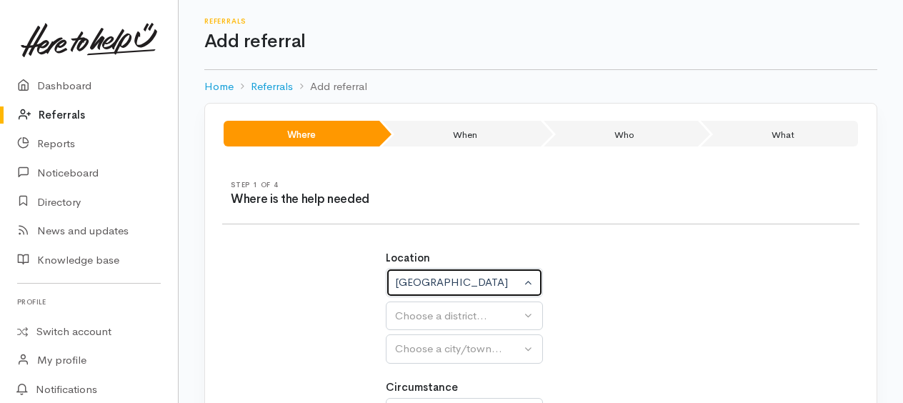
select select
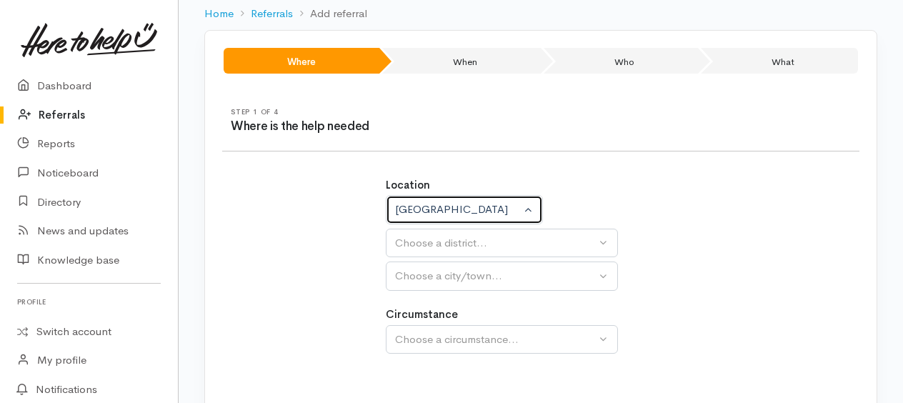
scroll to position [143, 0]
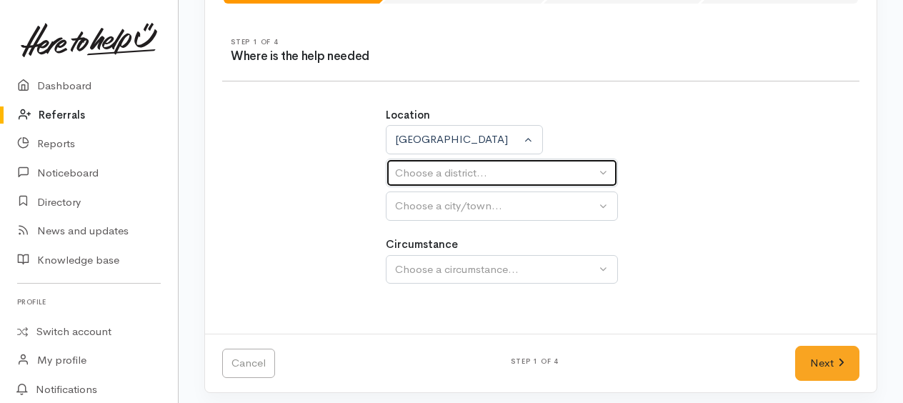
drag, startPoint x: 428, startPoint y: 176, endPoint x: 427, endPoint y: 197, distance: 20.7
click at [427, 176] on div "Choose a district..." at bounding box center [495, 173] width 201 height 16
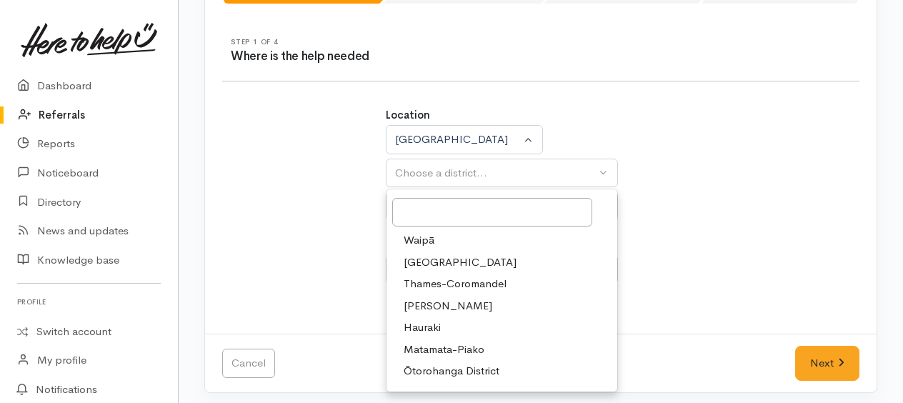
click at [427, 301] on span "[PERSON_NAME]" at bounding box center [448, 306] width 89 height 16
select select "4"
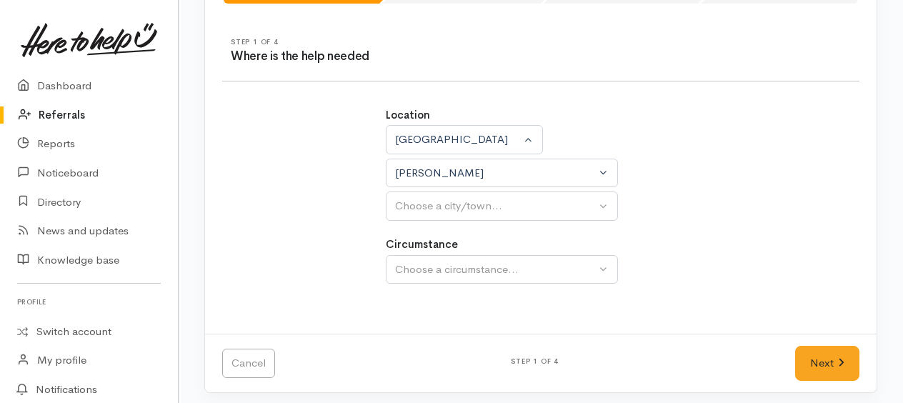
select select
click at [425, 203] on div "Choose a city/town..." at bounding box center [495, 206] width 201 height 16
click at [427, 267] on span "[PERSON_NAME]" at bounding box center [448, 274] width 89 height 16
select select "1"
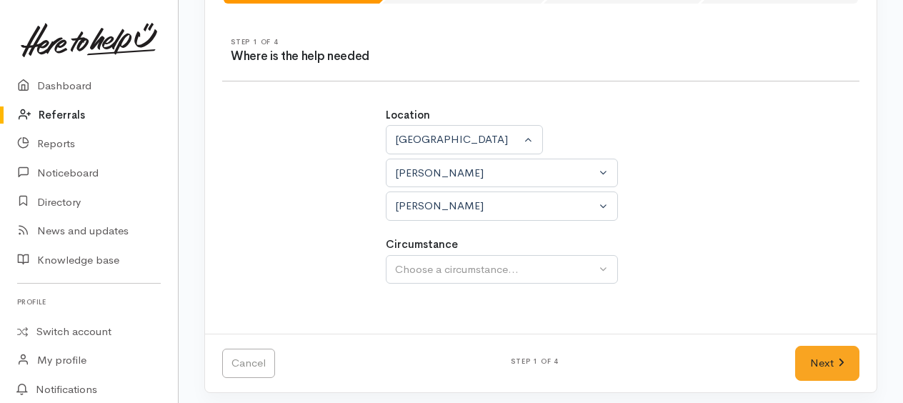
click at [426, 261] on div "Choose a circumstance..." at bounding box center [495, 269] width 201 height 16
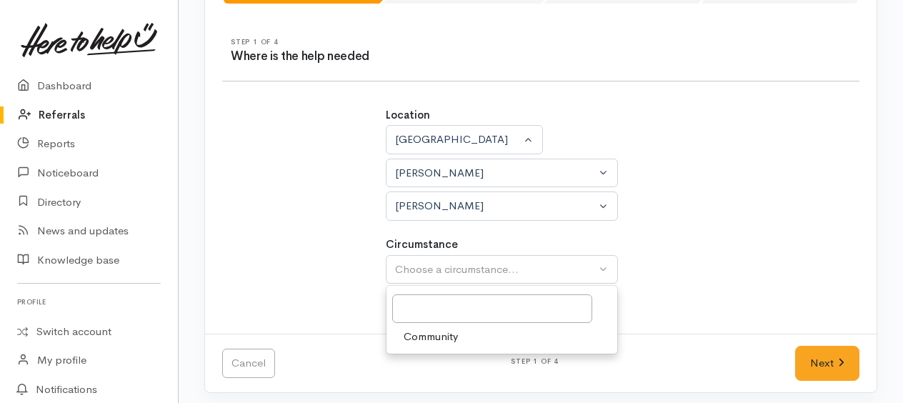
drag, startPoint x: 436, startPoint y: 339, endPoint x: 472, endPoint y: 324, distance: 39.4
click at [436, 337] on span "Community" at bounding box center [431, 337] width 54 height 16
select select "2"
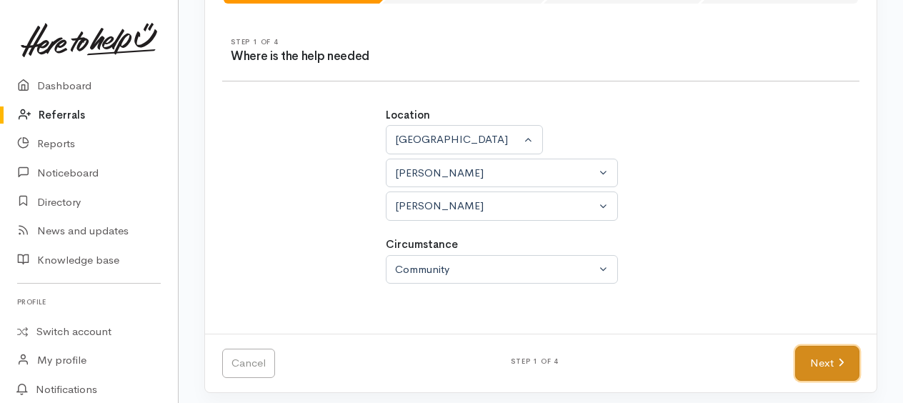
click at [805, 362] on link "Next" at bounding box center [827, 363] width 64 height 35
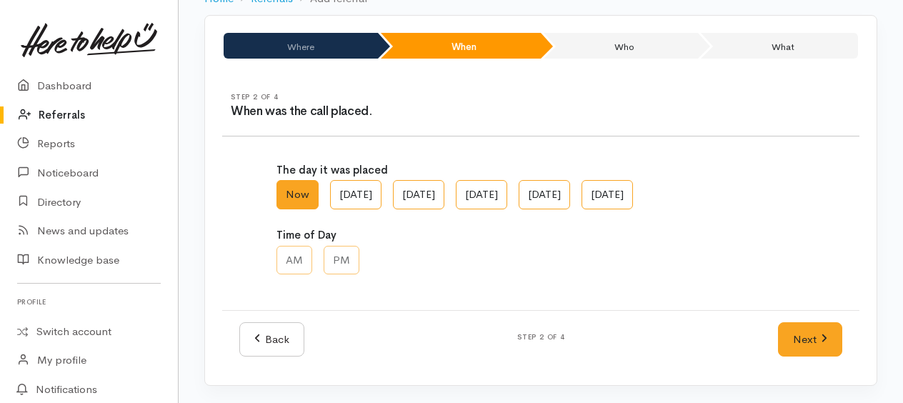
scroll to position [86, 0]
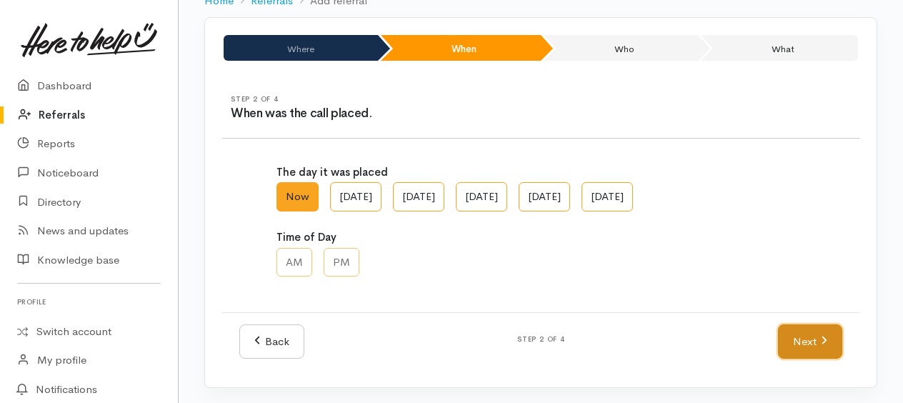
click at [802, 340] on link "Next" at bounding box center [810, 341] width 64 height 35
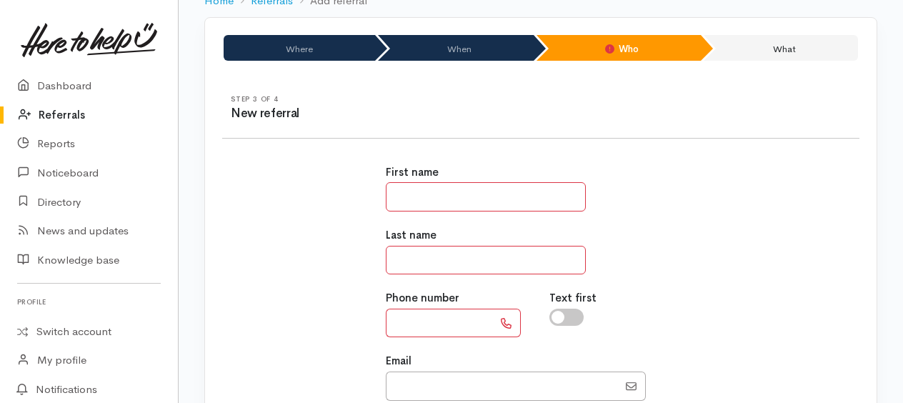
click at [430, 191] on input "text" at bounding box center [486, 196] width 200 height 29
type input "***"
click at [471, 257] on input "text" at bounding box center [486, 260] width 200 height 29
type input "********"
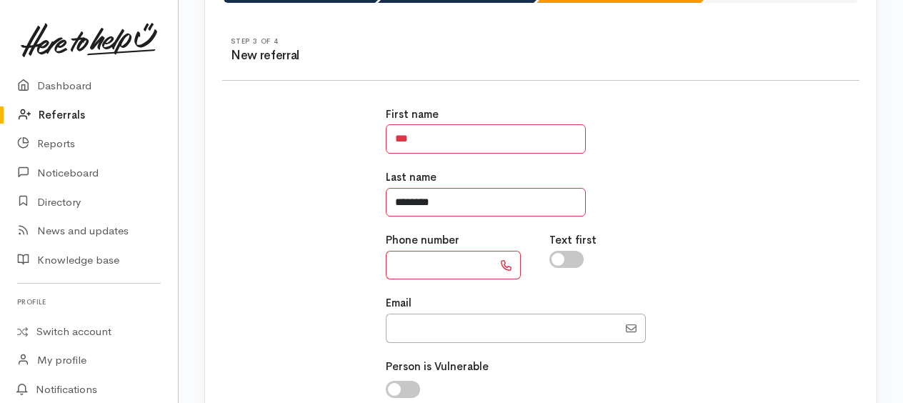
scroll to position [157, 0]
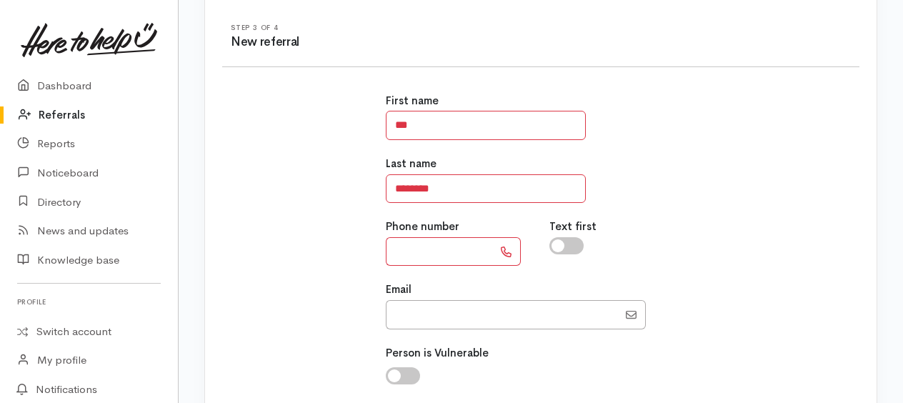
paste input "**********"
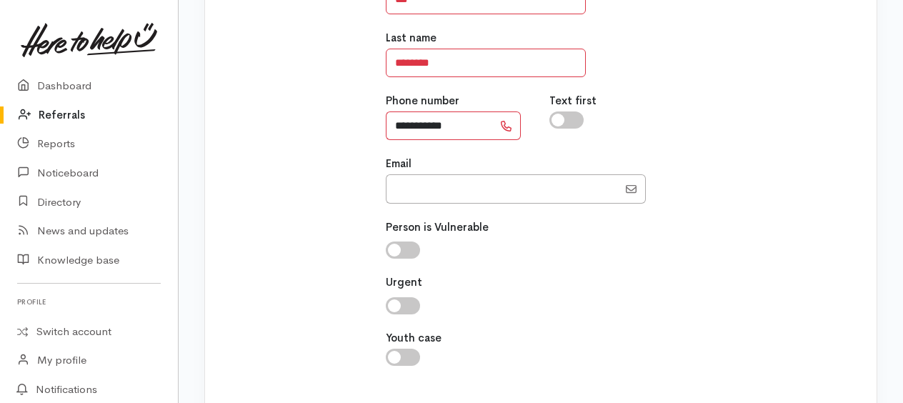
scroll to position [300, 0]
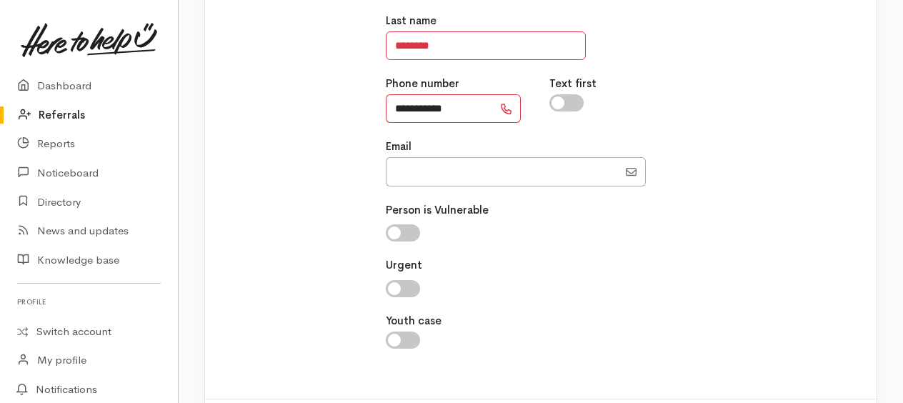
click at [409, 104] on input "**********" at bounding box center [439, 108] width 107 height 29
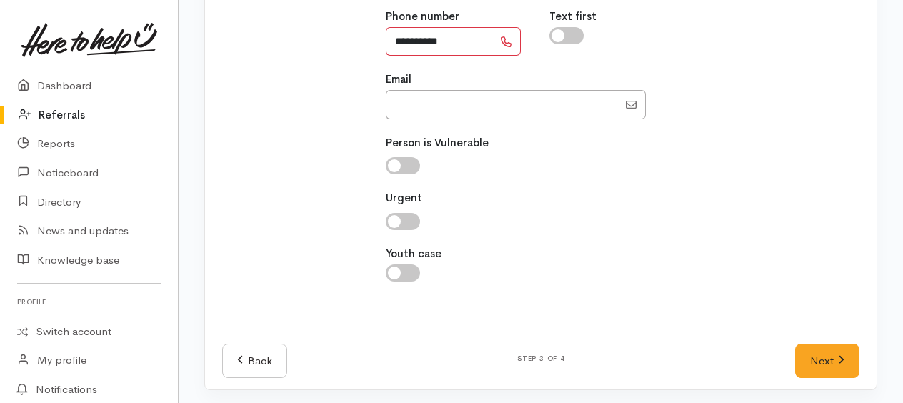
scroll to position [368, 0]
type input "**********"
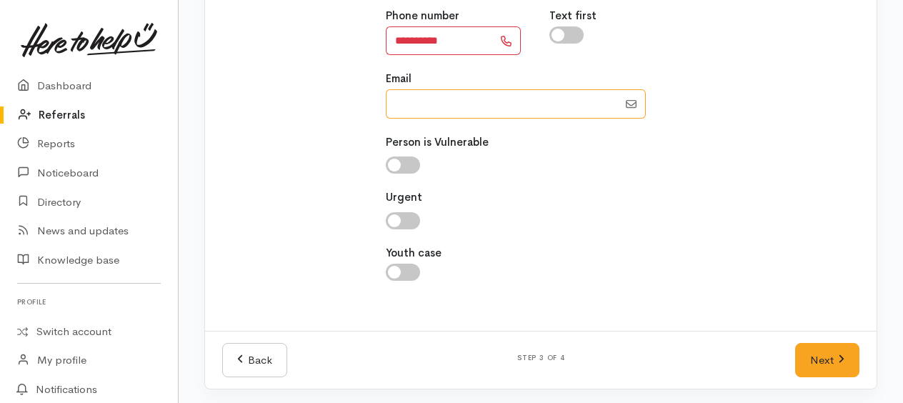
click at [546, 106] on input "Email" at bounding box center [502, 103] width 232 height 29
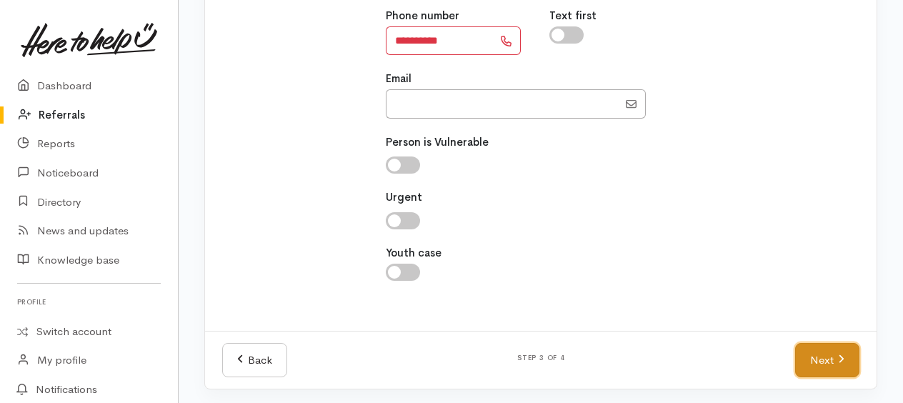
click at [826, 366] on link "Next" at bounding box center [827, 360] width 64 height 35
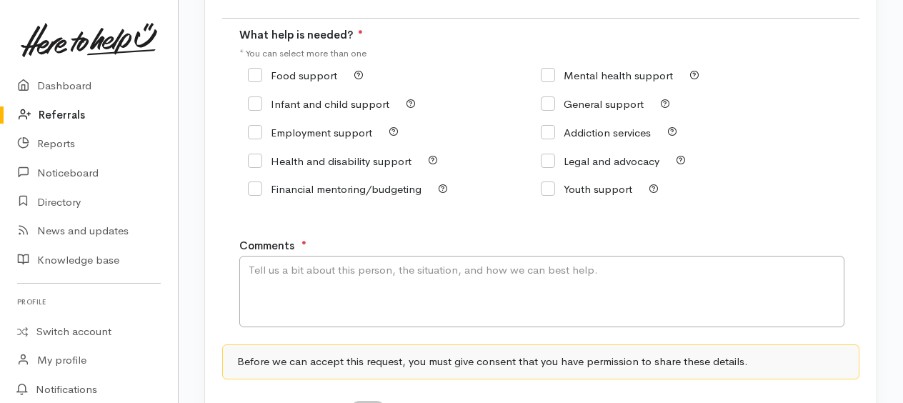
scroll to position [117, 0]
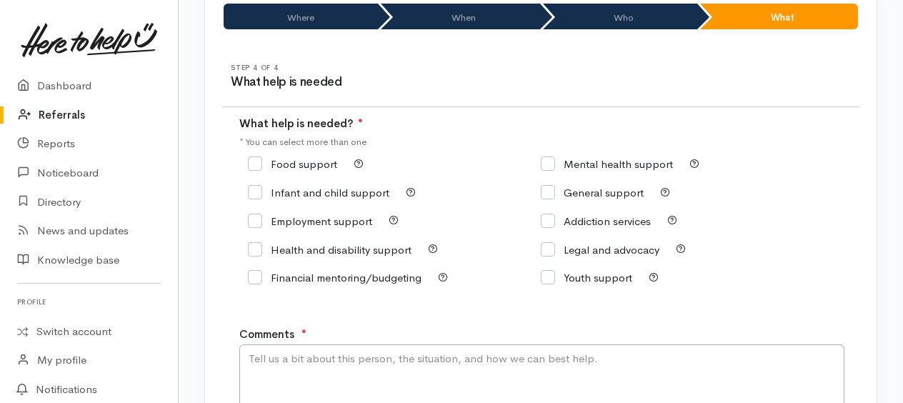
click at [253, 164] on input "Food support" at bounding box center [292, 164] width 89 height 11
checkbox input "true"
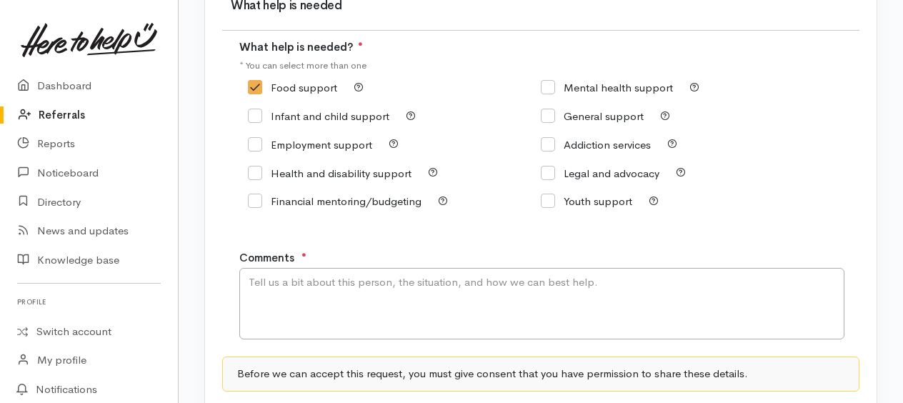
scroll to position [260, 0]
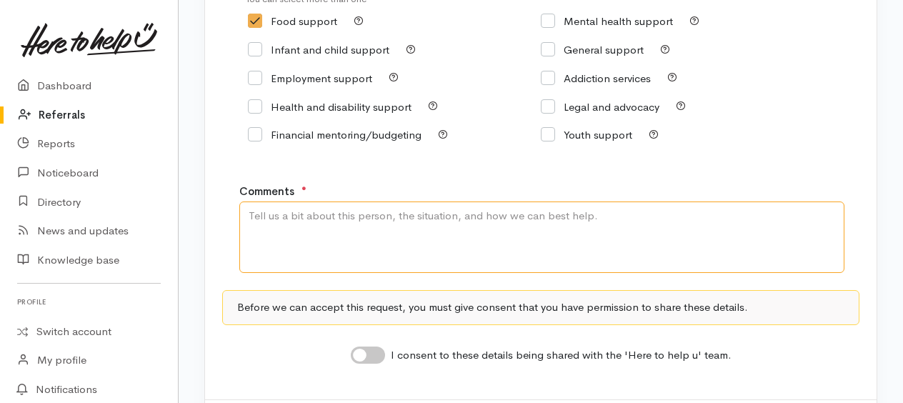
click at [300, 226] on textarea "Comments" at bounding box center [541, 236] width 605 height 71
click at [460, 215] on textarea "0800 voicemail requesting kai support." at bounding box center [541, 236] width 605 height 71
click at [456, 218] on textarea "0800 voicemail requesting kai support. Staes has no tranport" at bounding box center [541, 236] width 605 height 71
click at [547, 218] on textarea "0800 voicemail requesting kai support. States has no tranport" at bounding box center [541, 236] width 605 height 71
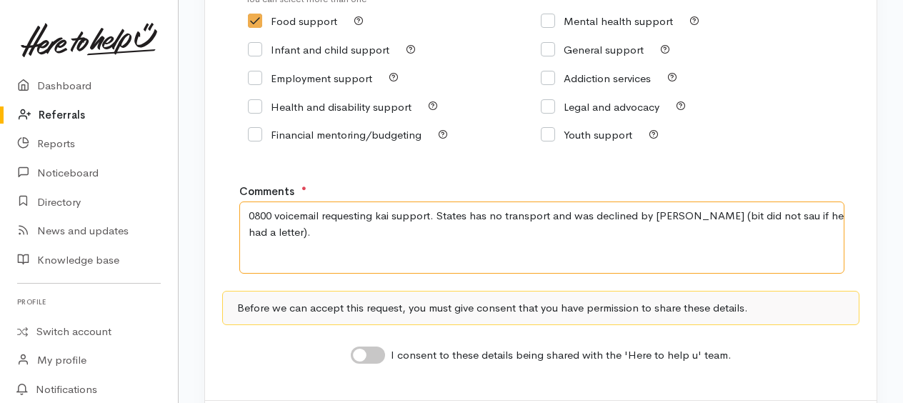
drag, startPoint x: 754, startPoint y: 219, endPoint x: 567, endPoint y: 238, distance: 188.2
click at [526, 250] on textarea "0800 voicemail requesting kai support. States has no transport and was declined…" at bounding box center [541, 236] width 605 height 71
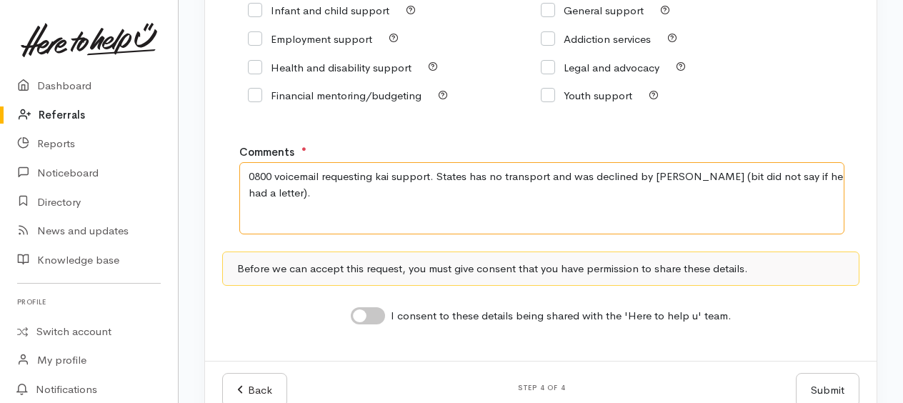
scroll to position [332, 0]
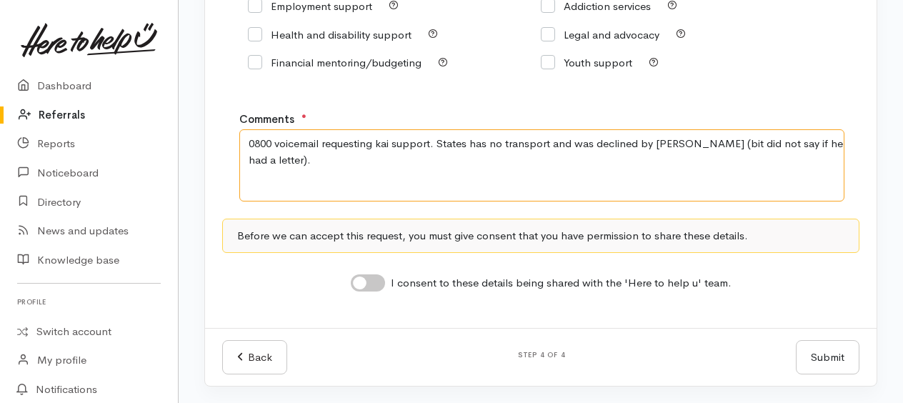
type textarea "0800 voicemail requesting kai support. States has no transport and was declined…"
click at [358, 286] on input "I consent to these details being shared with the 'Here to help u' team." at bounding box center [368, 282] width 34 height 17
checkbox input "true"
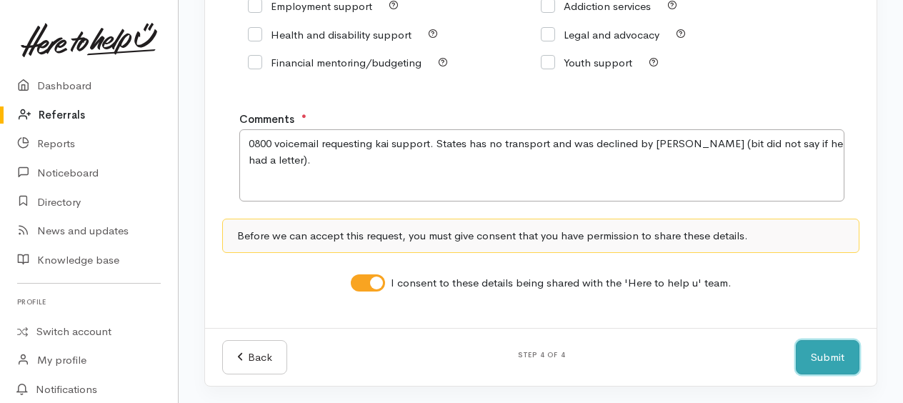
click at [822, 354] on button "Submit" at bounding box center [828, 357] width 64 height 35
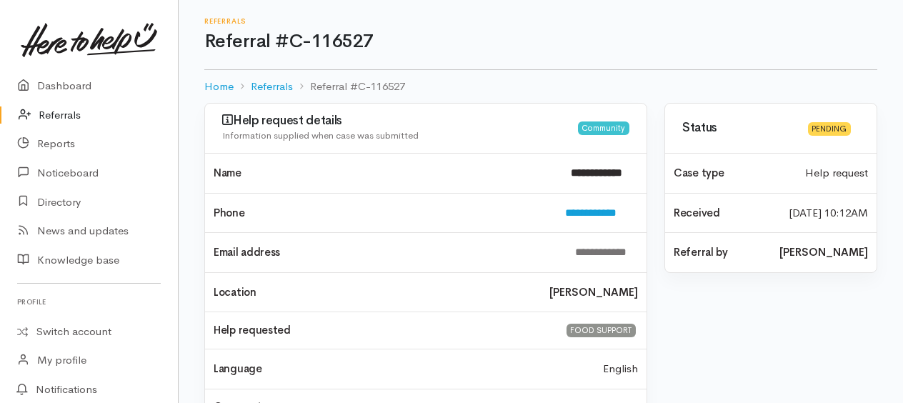
click at [59, 116] on link "Referrals" at bounding box center [89, 115] width 178 height 29
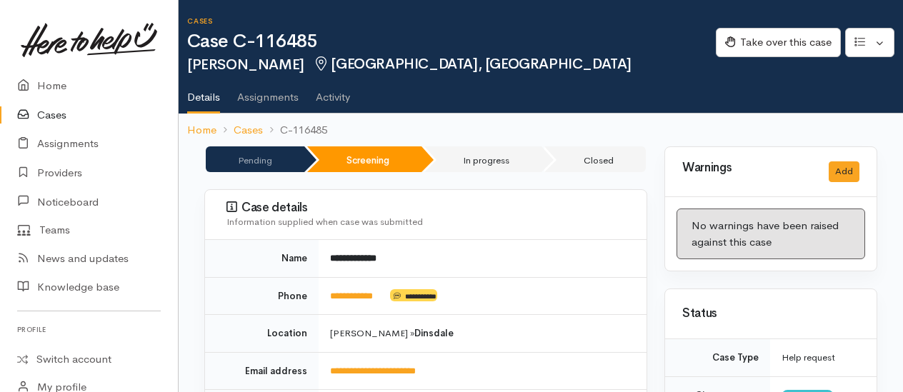
click at [44, 115] on link "Cases" at bounding box center [89, 115] width 178 height 29
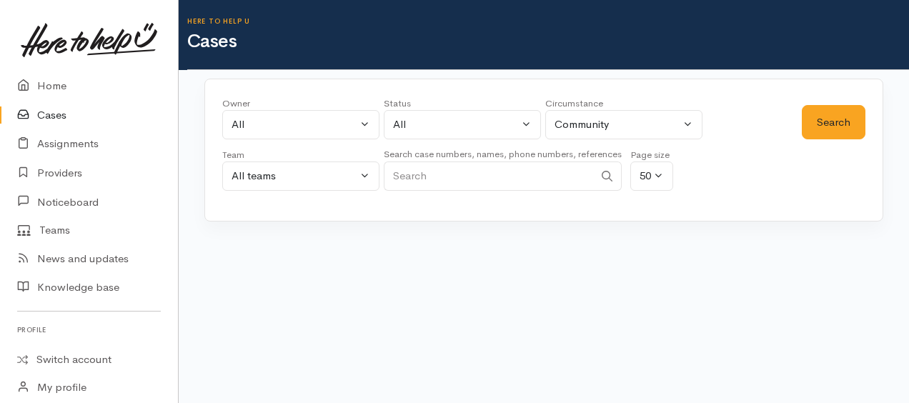
paste input "642041866399."
click at [406, 171] on input "642041866399" at bounding box center [489, 175] width 210 height 29
click at [817, 119] on button "Search" at bounding box center [834, 122] width 64 height 35
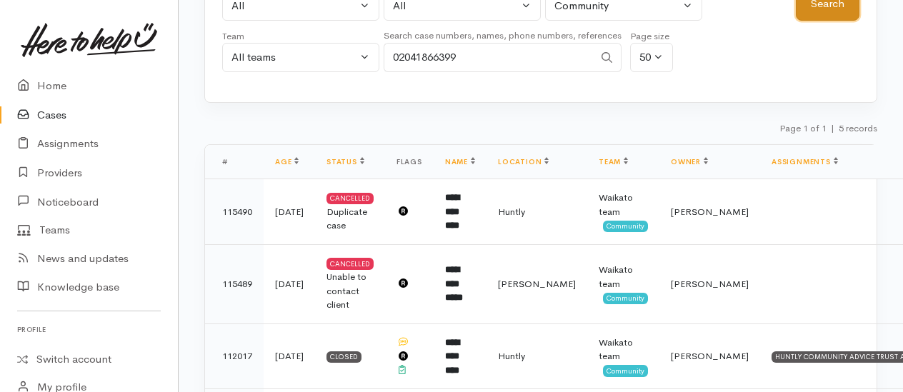
scroll to position [143, 0]
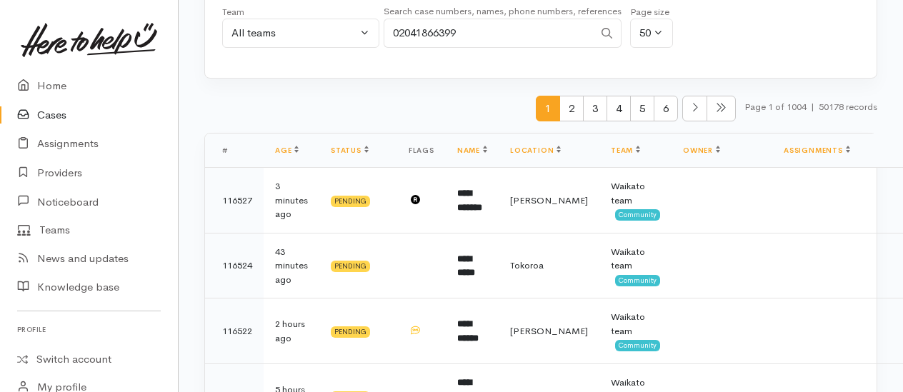
click at [495, 37] on input "02041866399" at bounding box center [489, 33] width 210 height 29
type input "0"
paste input "64212116736"
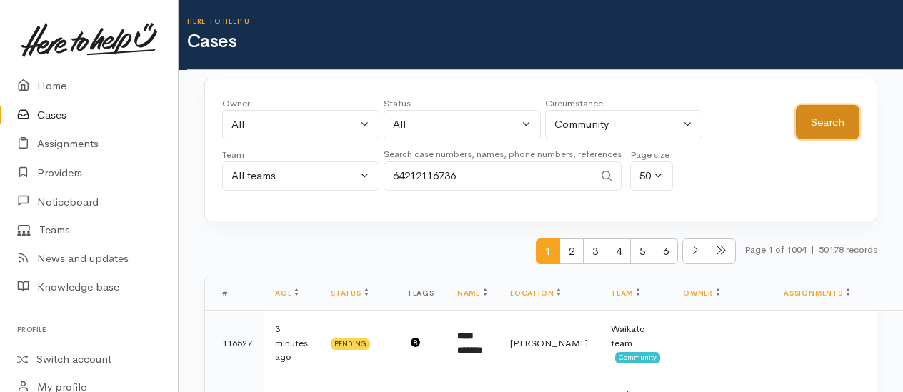
click at [837, 130] on button "Search" at bounding box center [828, 122] width 64 height 35
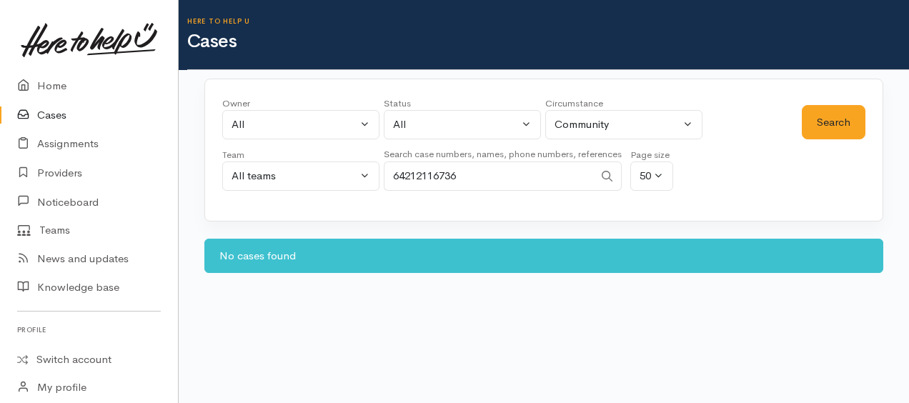
click at [404, 172] on input "64212116736" at bounding box center [489, 175] width 210 height 29
click at [826, 130] on button "Search" at bounding box center [834, 122] width 64 height 35
click at [522, 180] on input "0212116736" at bounding box center [489, 175] width 210 height 29
type input "0"
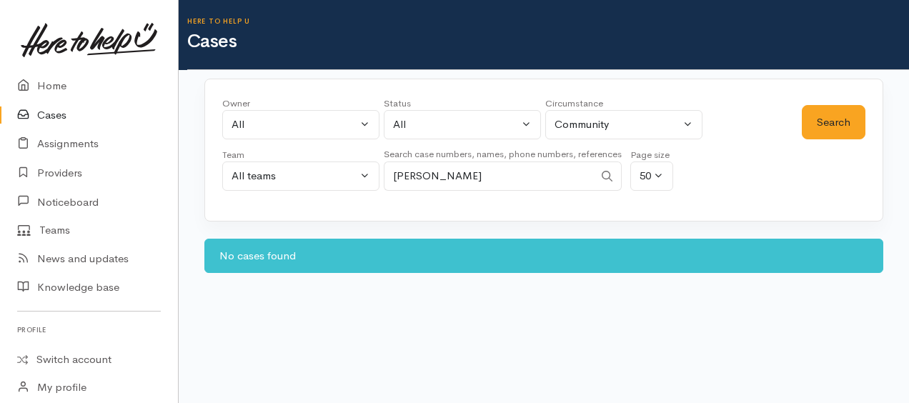
type input "[PERSON_NAME]"
click at [859, 128] on button "Search" at bounding box center [834, 122] width 64 height 35
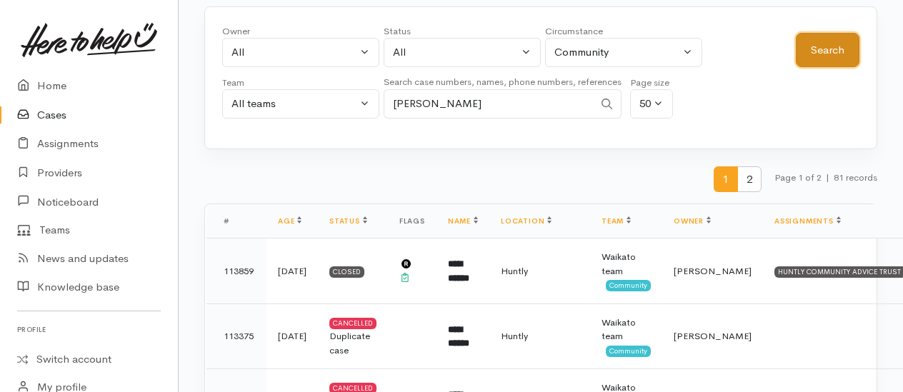
scroll to position [143, 0]
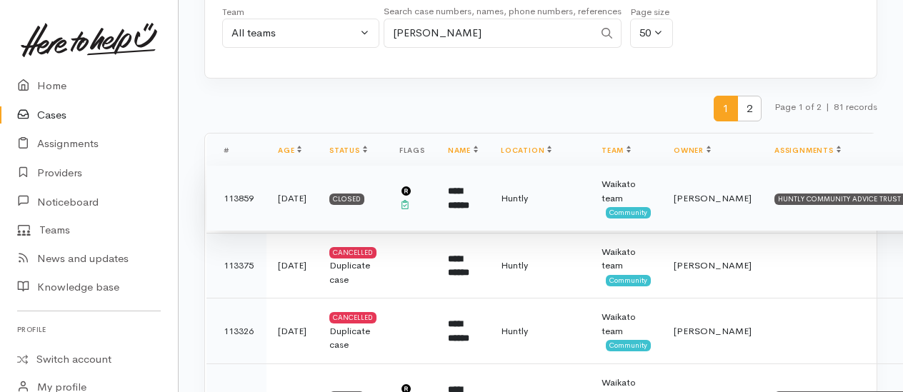
click at [472, 189] on td "**********" at bounding box center [462, 199] width 53 height 66
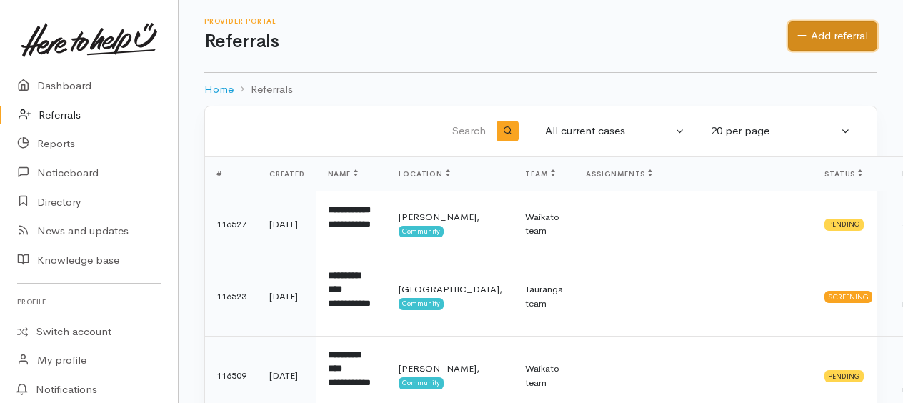
click at [849, 28] on link "Add referral" at bounding box center [832, 35] width 89 height 29
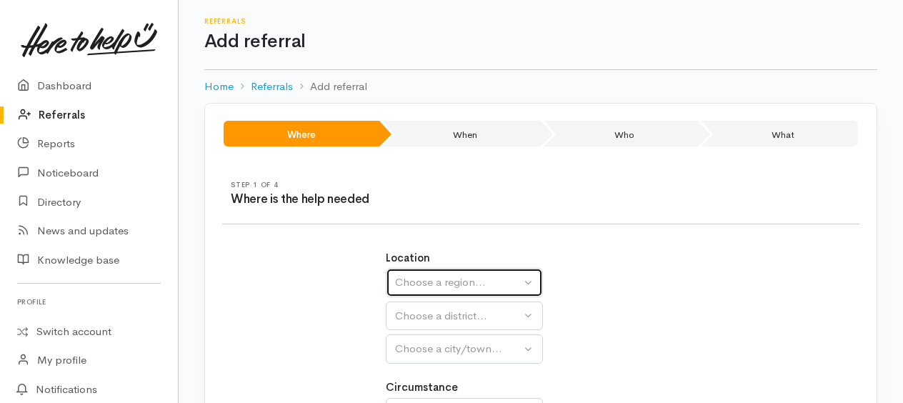
click at [459, 289] on div "Choose a region..." at bounding box center [458, 282] width 126 height 16
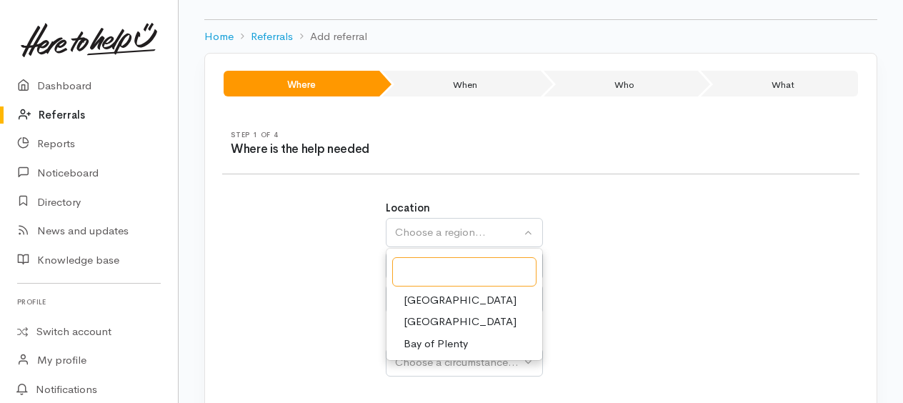
scroll to position [71, 0]
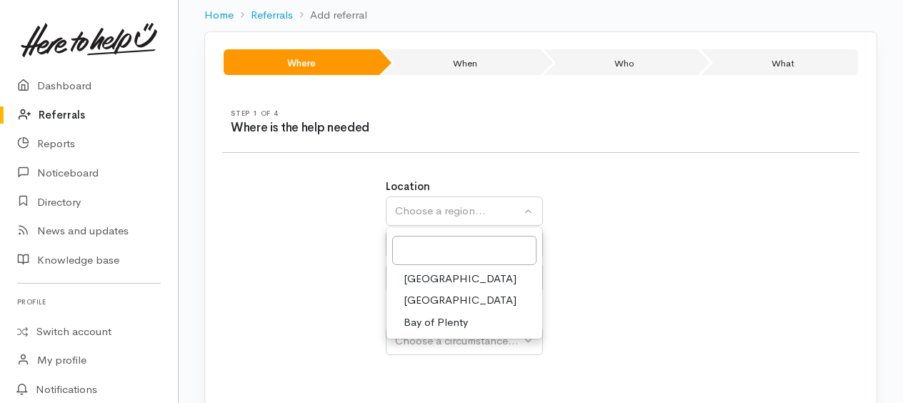
drag, startPoint x: 429, startPoint y: 299, endPoint x: 429, endPoint y: 276, distance: 23.6
click at [429, 299] on span "[GEOGRAPHIC_DATA]" at bounding box center [460, 300] width 113 height 16
select select "3"
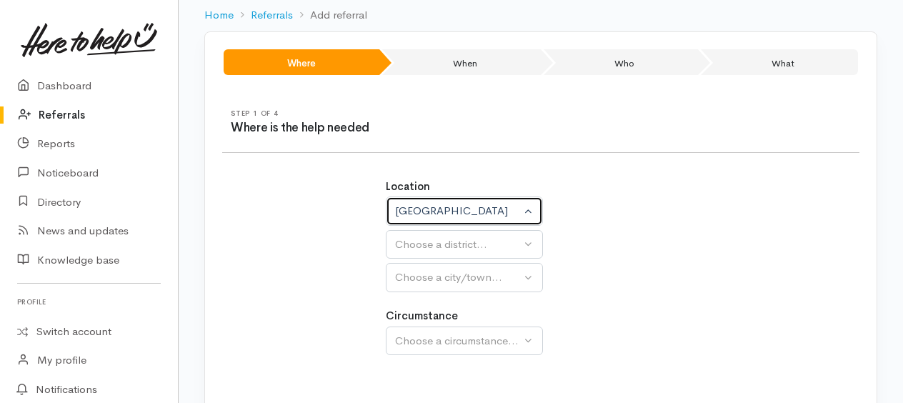
select select
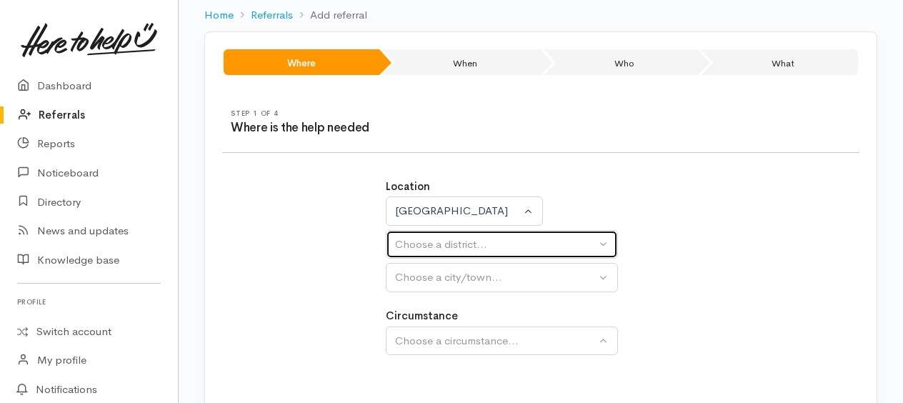
click at [426, 246] on div "Choose a district..." at bounding box center [495, 244] width 201 height 16
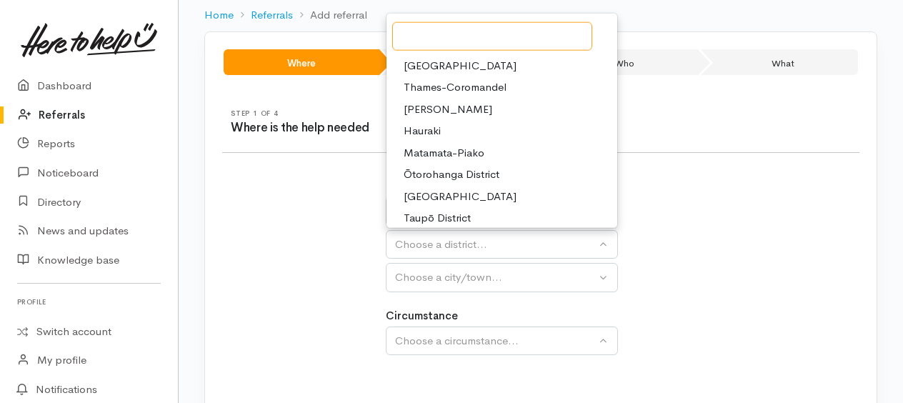
scroll to position [0, 0]
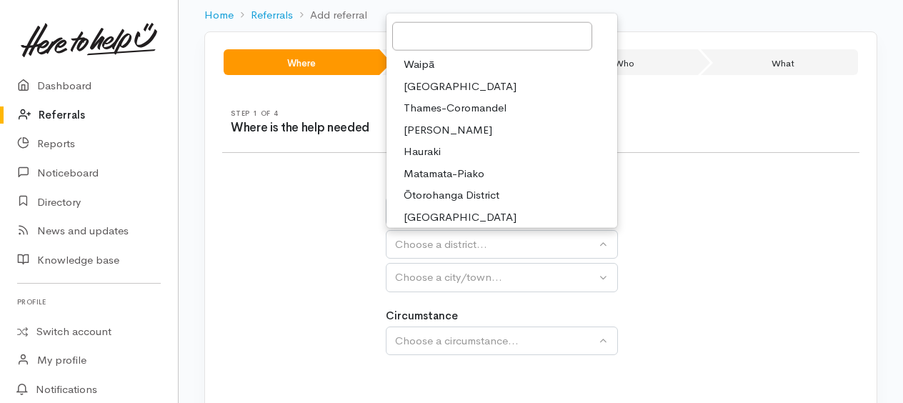
click at [426, 84] on span "[GEOGRAPHIC_DATA]" at bounding box center [460, 86] width 113 height 16
select select "2"
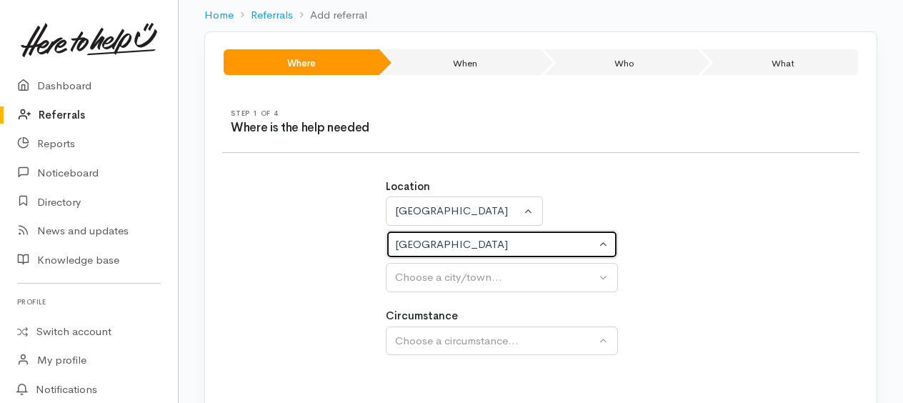
select select
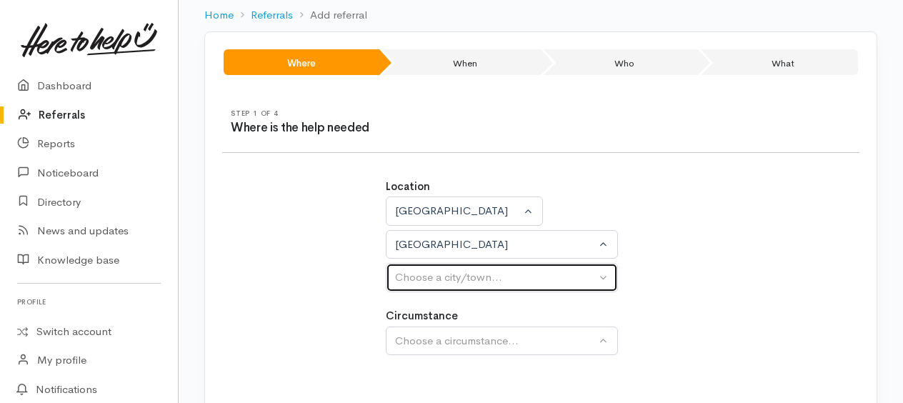
click at [441, 281] on div "Choose a city/town..." at bounding box center [495, 277] width 201 height 16
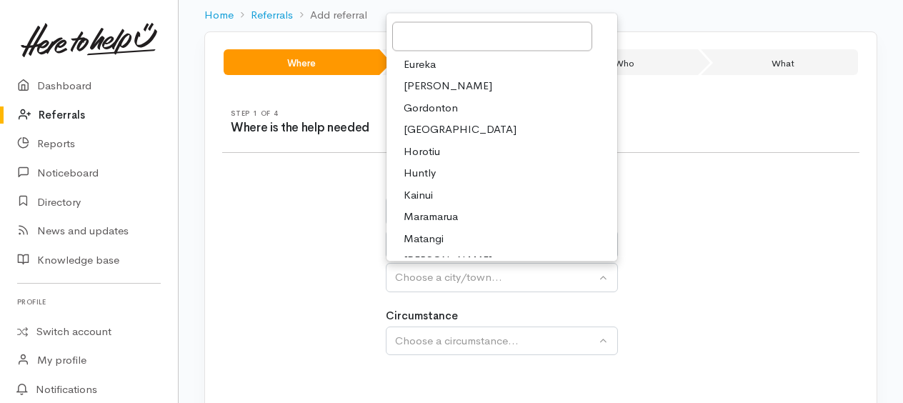
click at [424, 170] on span "Huntly" at bounding box center [420, 174] width 32 height 16
select select "110"
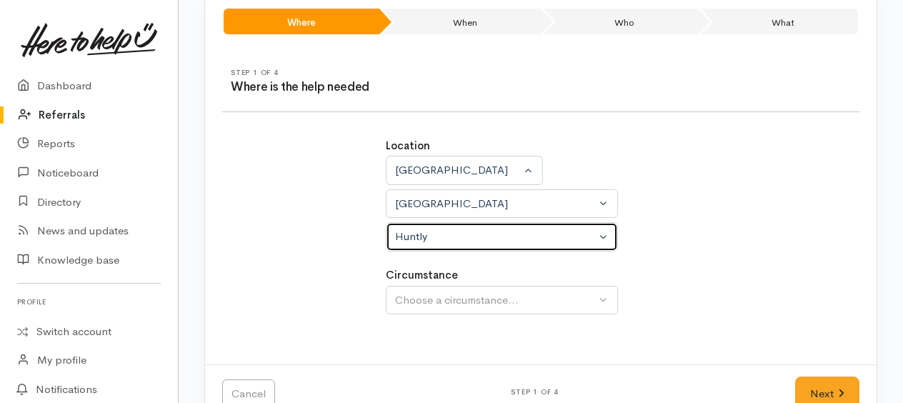
scroll to position [146, 0]
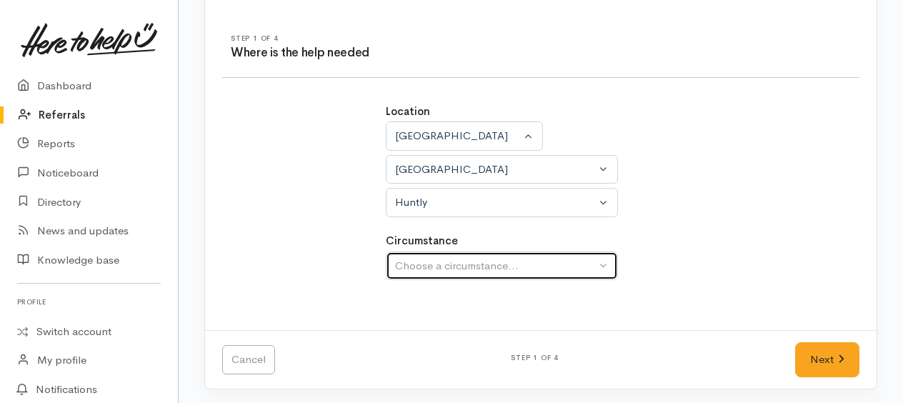
click at [449, 271] on div "Choose a circumstance..." at bounding box center [495, 266] width 201 height 16
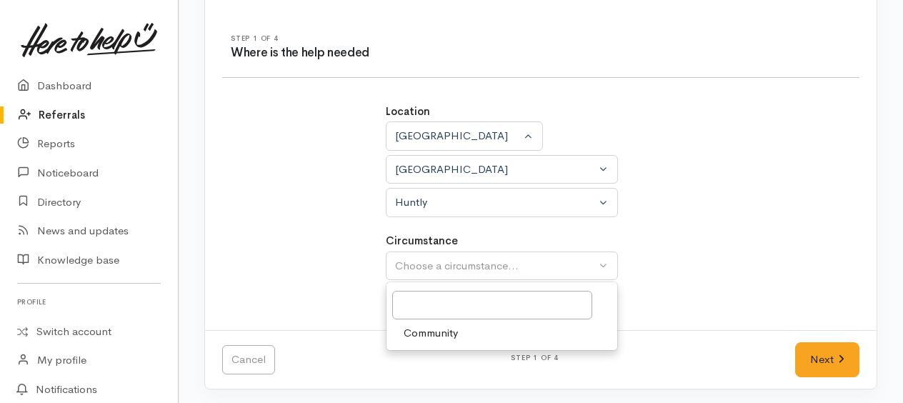
click at [446, 339] on link "Community" at bounding box center [501, 333] width 231 height 22
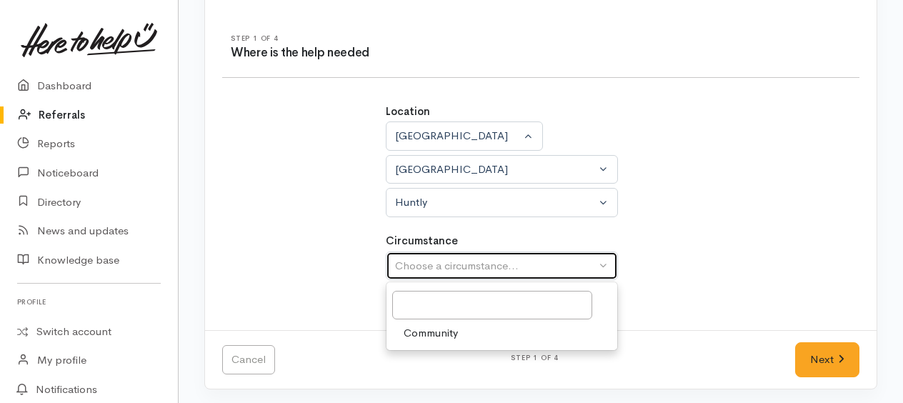
select select "2"
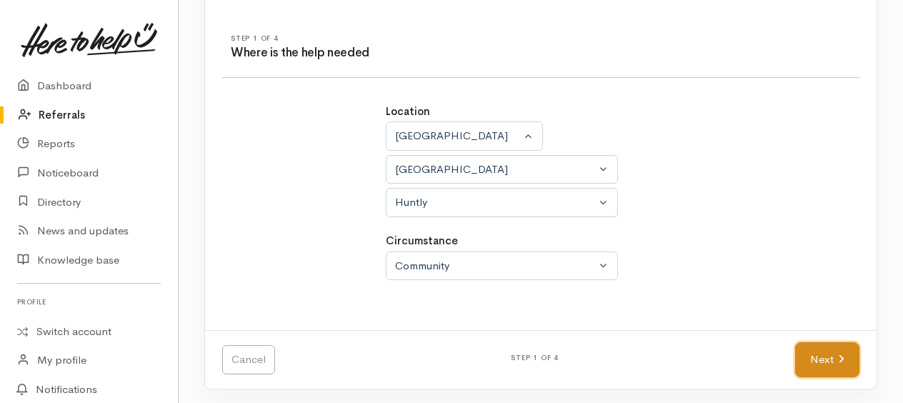
click at [800, 361] on link "Next" at bounding box center [827, 359] width 64 height 35
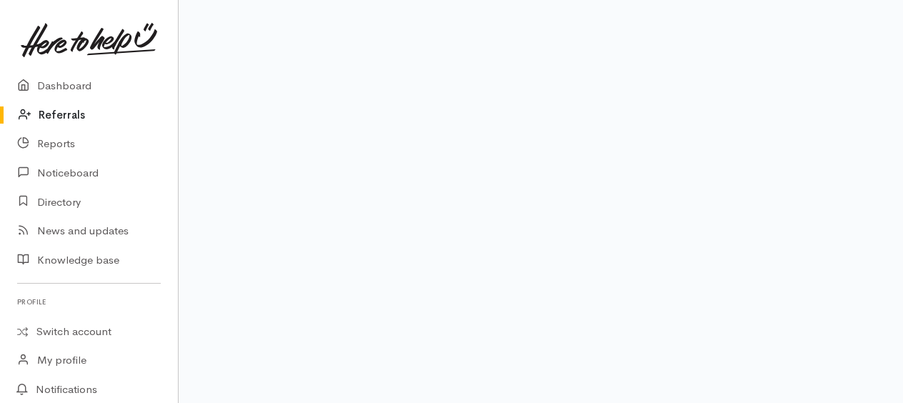
scroll to position [86, 0]
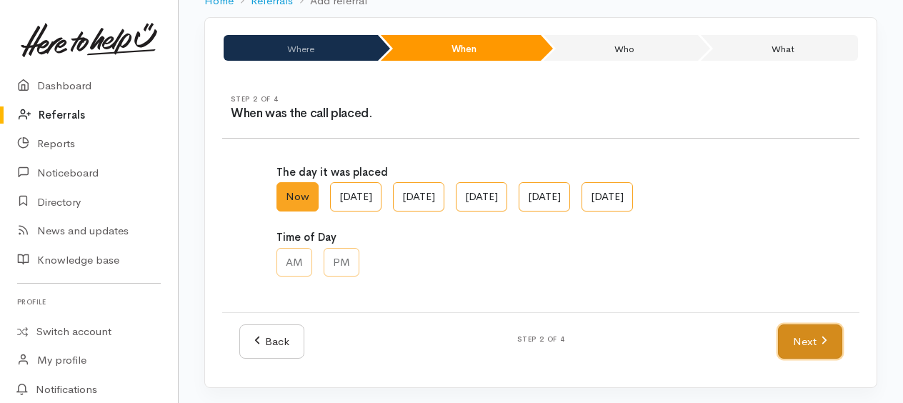
click at [792, 326] on link "Next" at bounding box center [810, 341] width 64 height 35
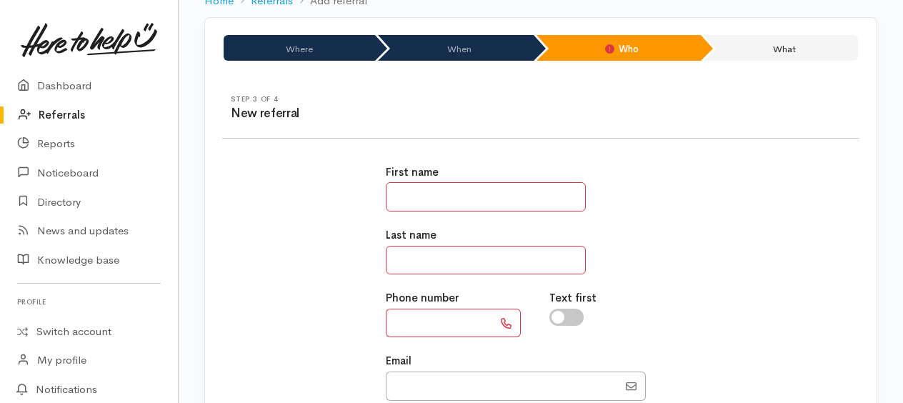
click at [466, 196] on input "text" at bounding box center [486, 196] width 200 height 29
type input "*********"
click at [507, 254] on input "text" at bounding box center [486, 260] width 200 height 29
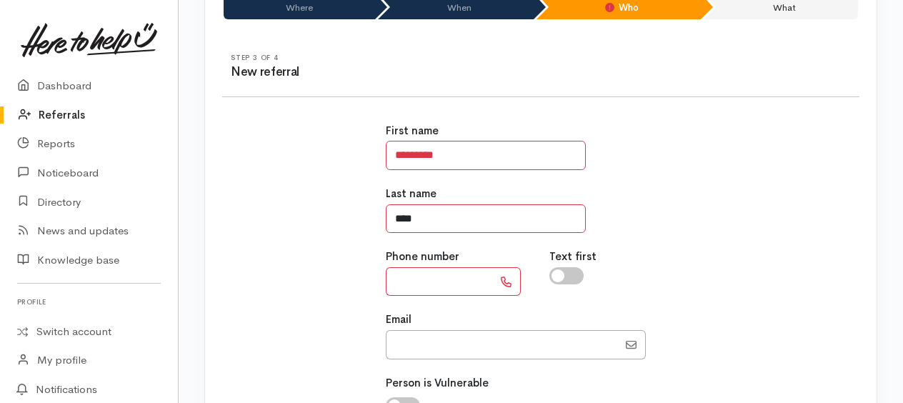
scroll to position [157, 0]
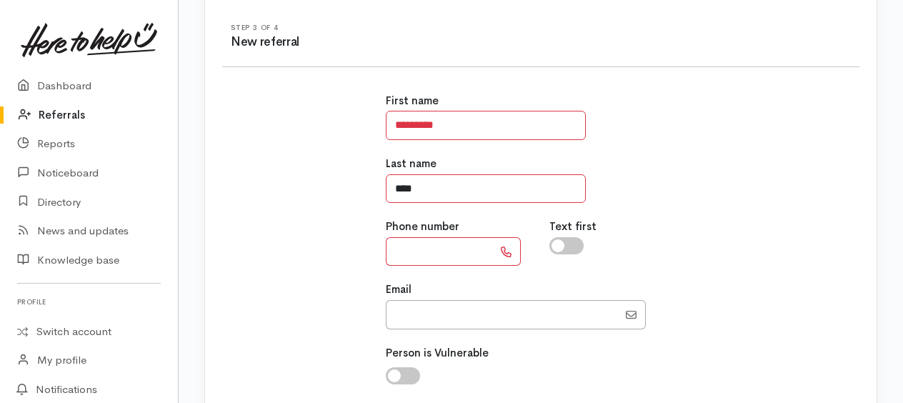
type input "****"
paste input "**********"
click at [404, 250] on input "**********" at bounding box center [439, 251] width 107 height 29
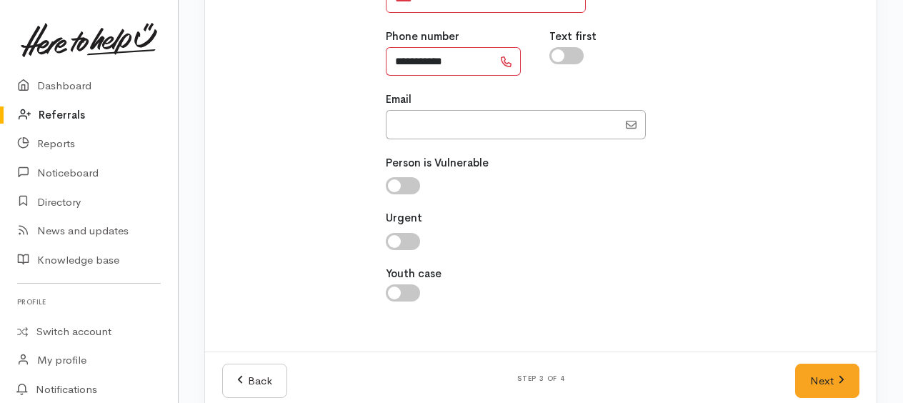
scroll to position [368, 0]
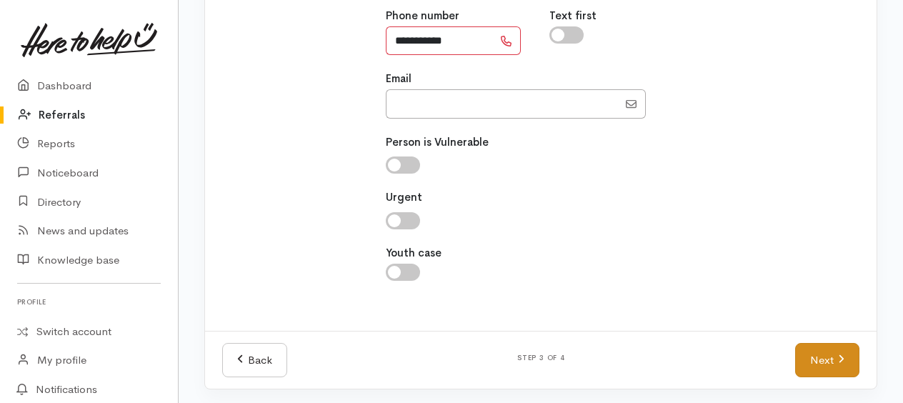
type input "**********"
click at [815, 361] on link "Next" at bounding box center [827, 360] width 64 height 35
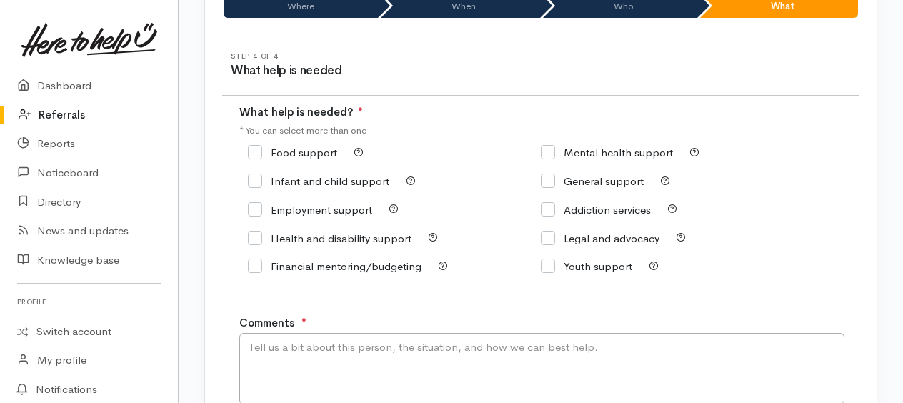
scroll to position [117, 0]
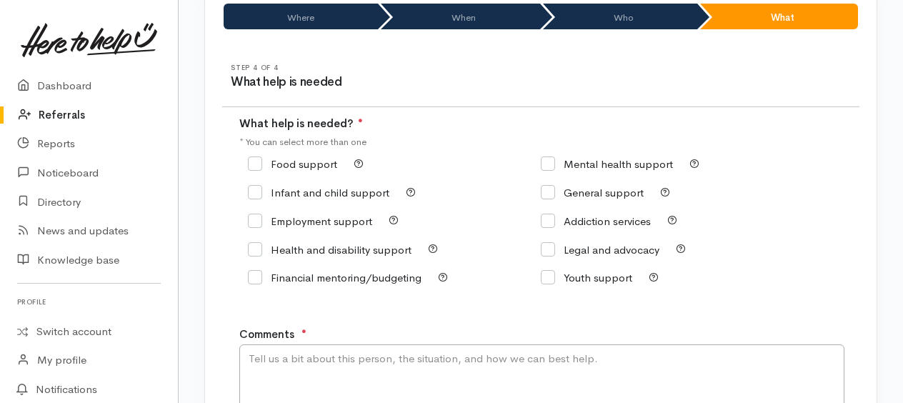
click at [254, 154] on div "Food support" at bounding box center [394, 164] width 293 height 20
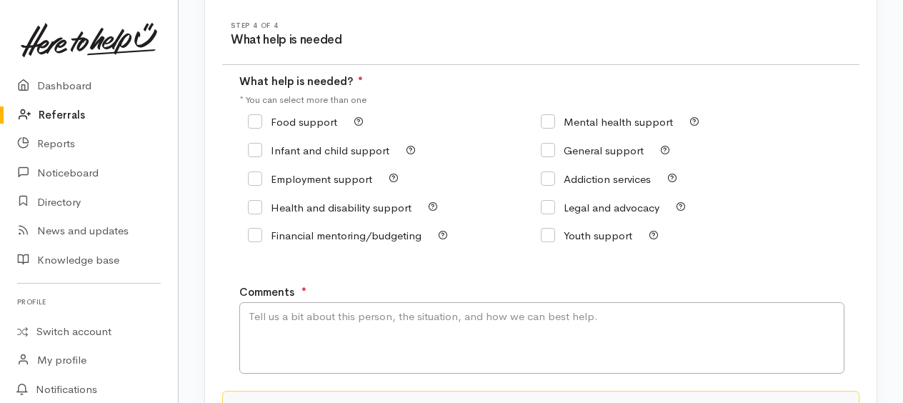
scroll to position [189, 0]
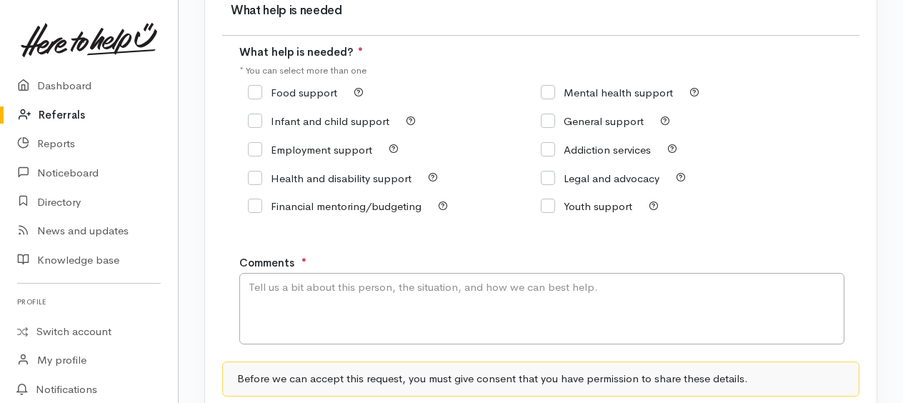
click at [248, 92] on div "Food support Mental health support" at bounding box center [540, 158] width 603 height 159
click at [248, 93] on div "Food support Mental health support" at bounding box center [540, 158] width 603 height 159
click at [256, 91] on input "Food support" at bounding box center [292, 92] width 89 height 11
checkbox input "true"
click at [300, 306] on textarea "Comments" at bounding box center [541, 308] width 605 height 71
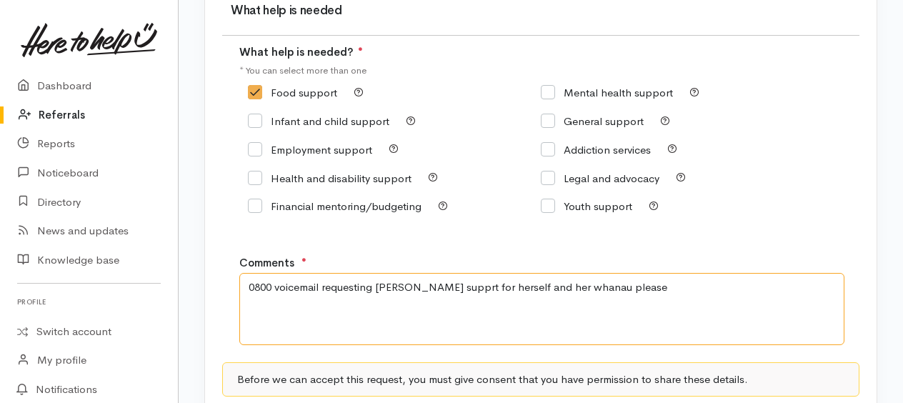
click at [419, 284] on textarea "0800 voicemail requesting kai supprt for herself and her whanau please" at bounding box center [541, 308] width 605 height 71
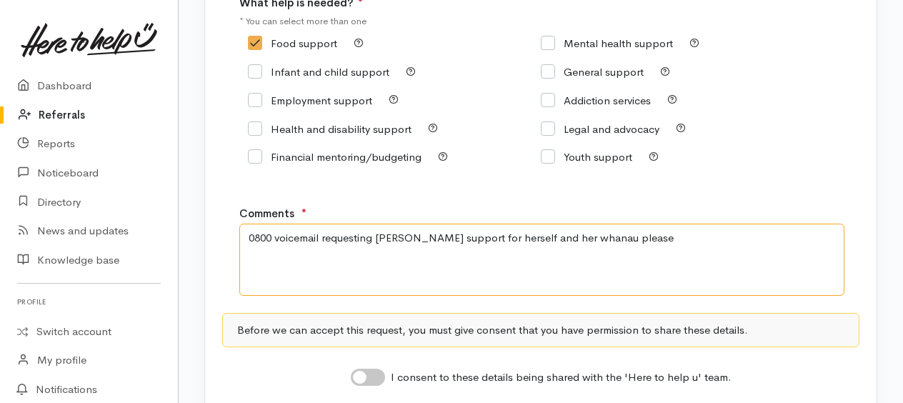
scroll to position [260, 0]
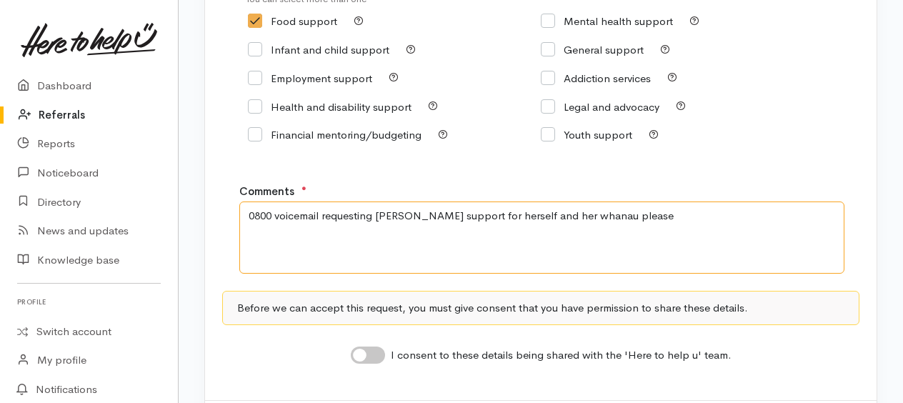
type textarea "0800 voicemail requesting kai support for herself and her whanau please"
click at [370, 357] on input "I consent to these details being shared with the 'Here to help u' team." at bounding box center [368, 354] width 34 height 17
checkbox input "true"
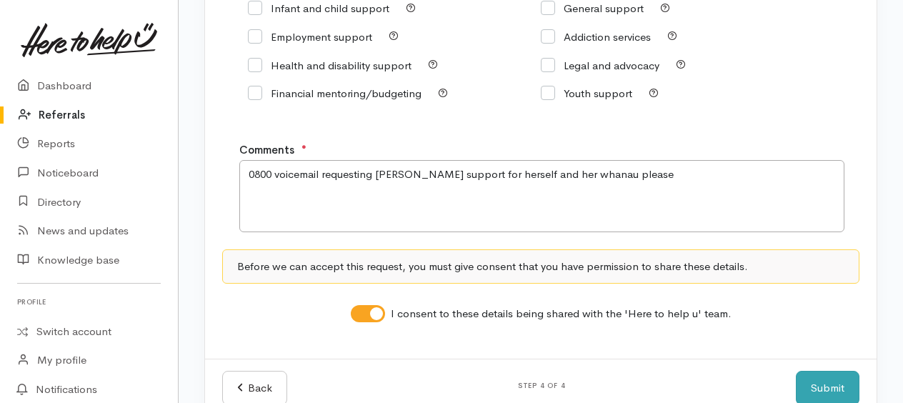
scroll to position [332, 0]
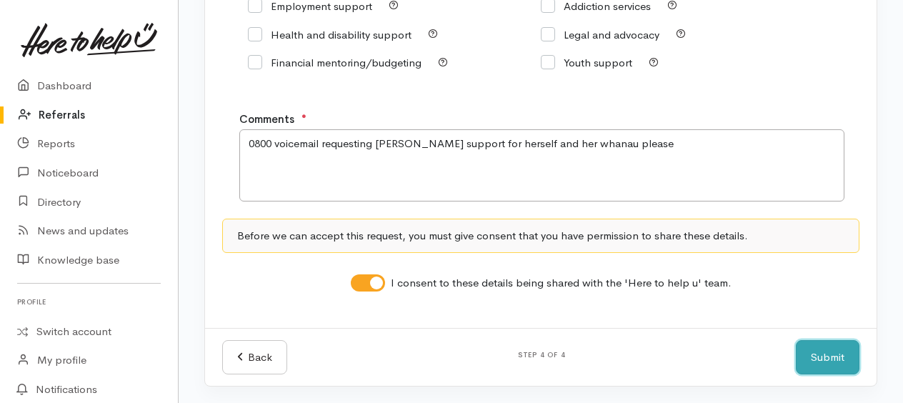
click at [797, 370] on button "Submit" at bounding box center [828, 357] width 64 height 35
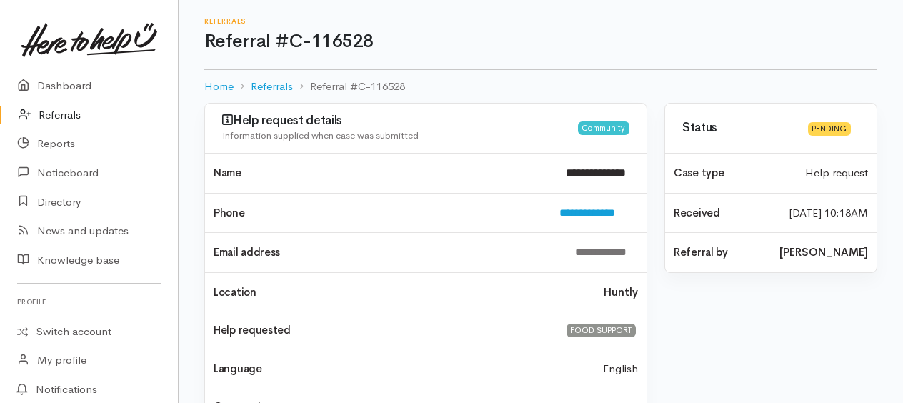
click at [64, 113] on link "Referrals" at bounding box center [89, 115] width 178 height 29
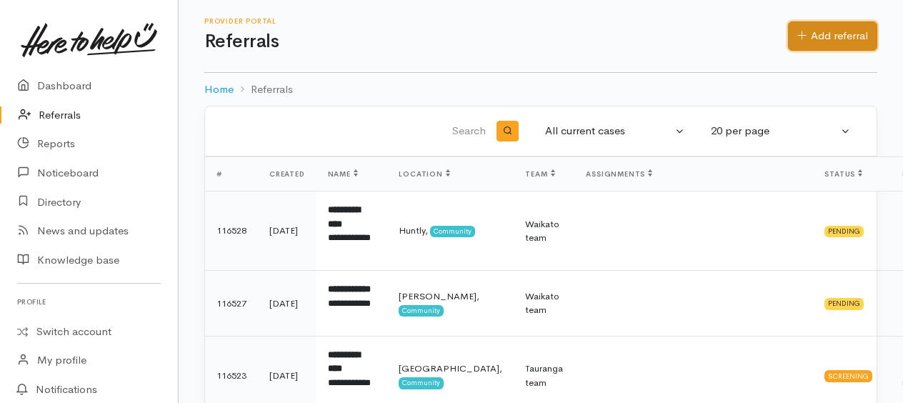
click at [814, 36] on link "Add referral" at bounding box center [832, 35] width 89 height 29
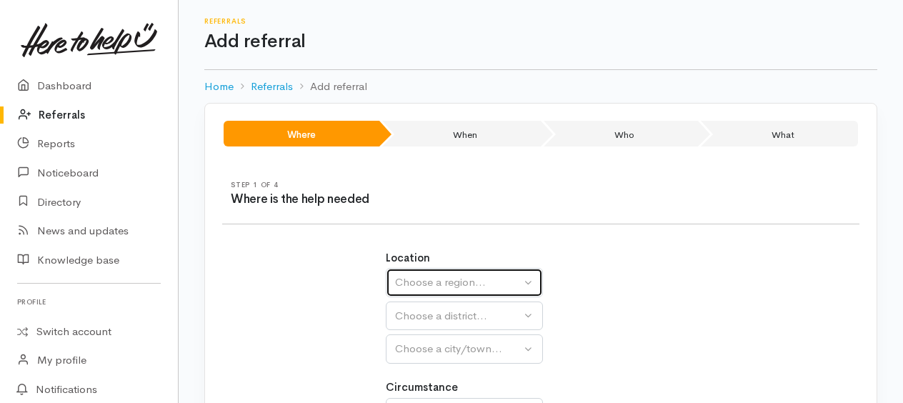
click at [494, 286] on div "Choose a region..." at bounding box center [458, 282] width 126 height 16
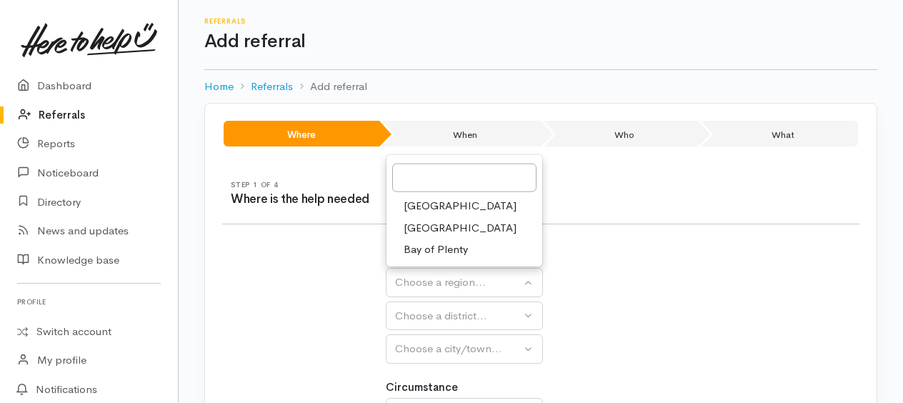
click at [441, 228] on span "[GEOGRAPHIC_DATA]" at bounding box center [460, 228] width 113 height 16
select select "3"
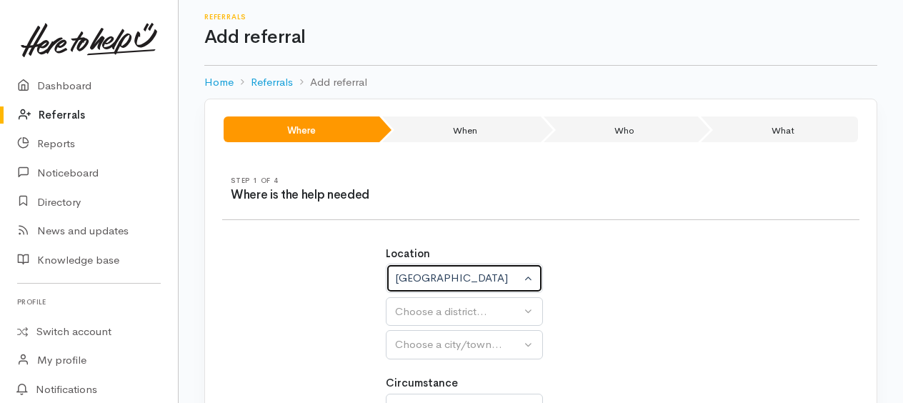
scroll to position [143, 0]
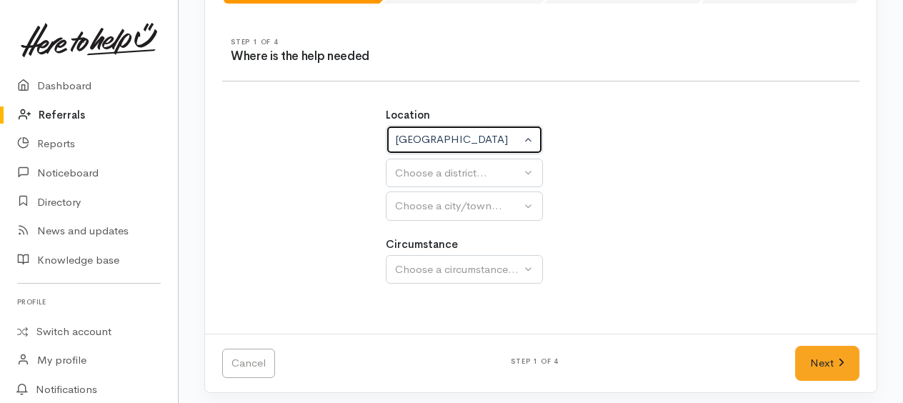
select select
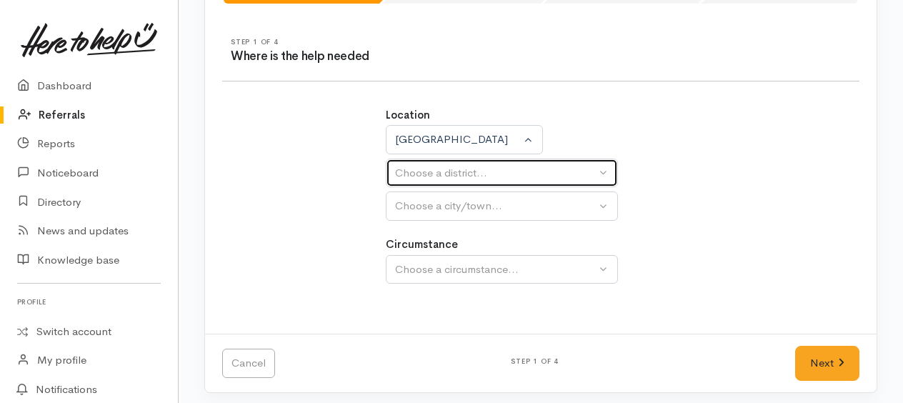
click at [440, 179] on div "Choose a district..." at bounding box center [495, 173] width 201 height 16
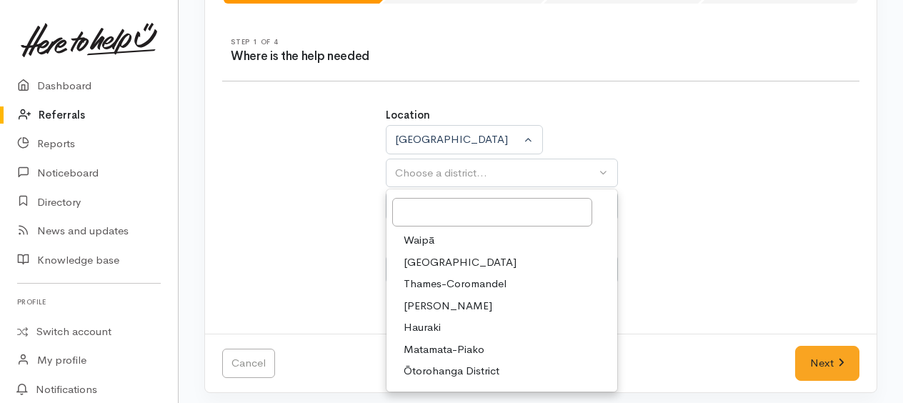
click at [437, 261] on span "Waikato District" at bounding box center [460, 262] width 113 height 16
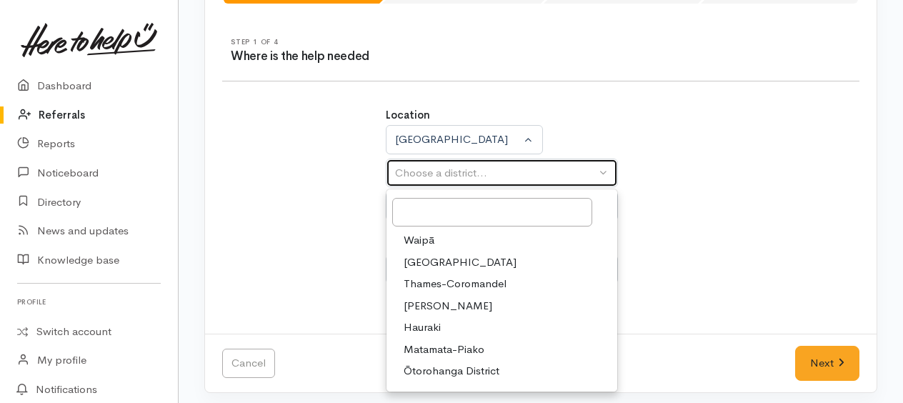
select select "2"
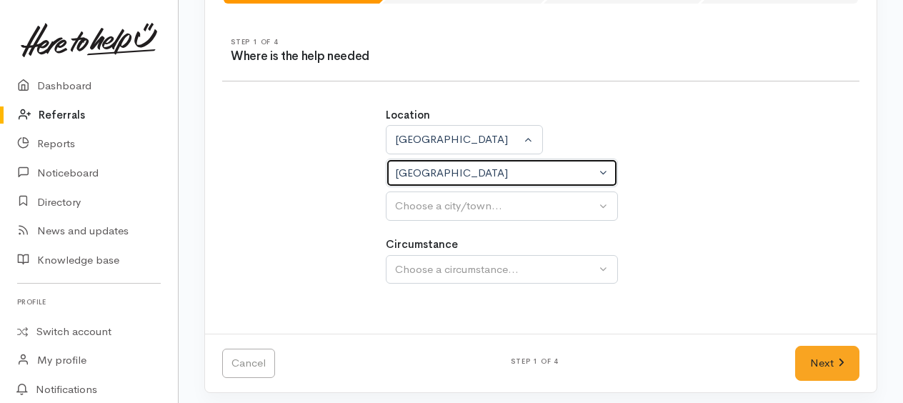
select select
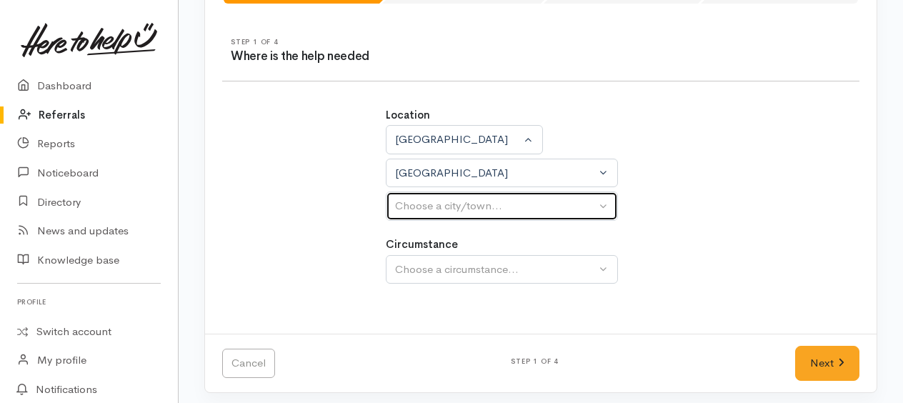
click at [431, 210] on div "Choose a city/town..." at bounding box center [495, 206] width 201 height 16
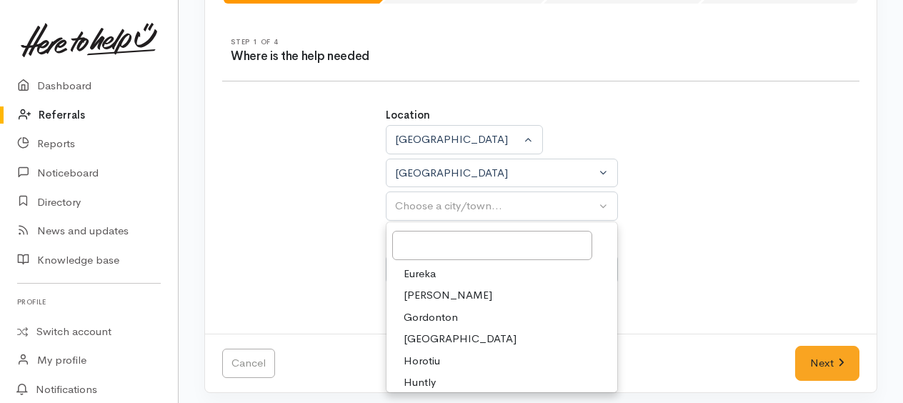
click at [436, 381] on link "Huntly" at bounding box center [501, 382] width 231 height 22
select select "110"
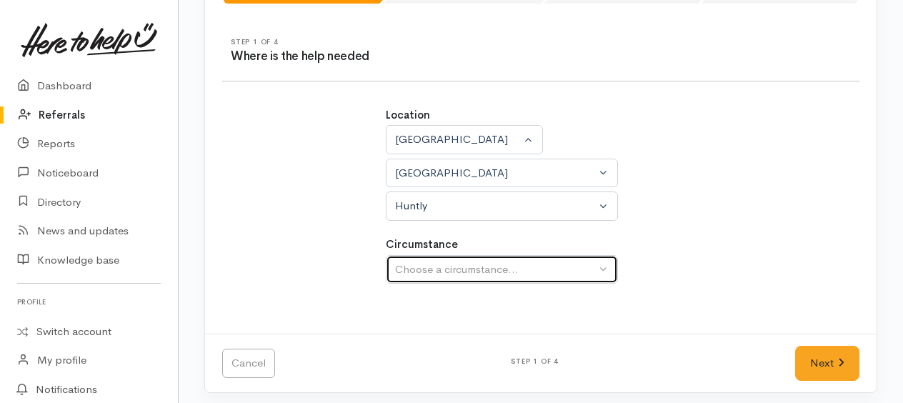
drag, startPoint x: 424, startPoint y: 275, endPoint x: 423, endPoint y: 283, distance: 8.0
click at [424, 274] on button "Choose a circumstance..." at bounding box center [502, 269] width 232 height 29
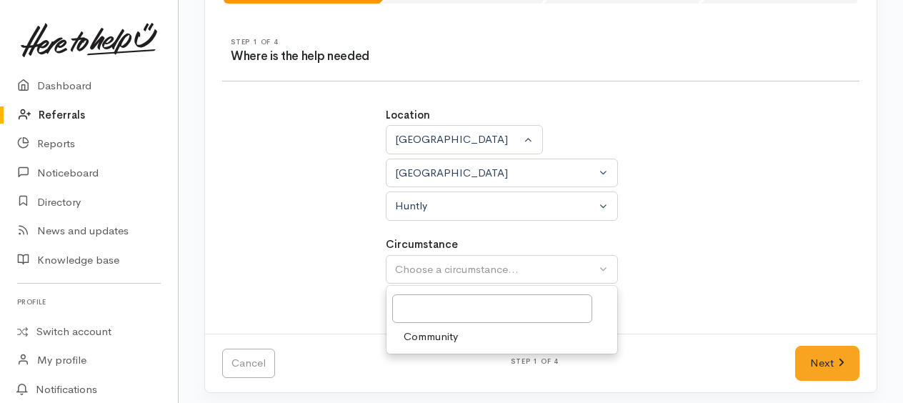
click at [437, 336] on span "Community" at bounding box center [431, 337] width 54 height 16
select select "2"
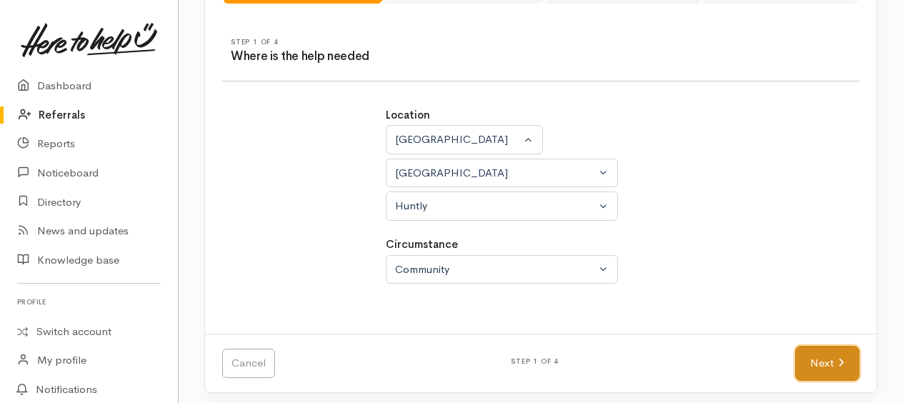
drag, startPoint x: 827, startPoint y: 370, endPoint x: 806, endPoint y: 348, distance: 30.3
click at [827, 369] on link "Next" at bounding box center [827, 363] width 64 height 35
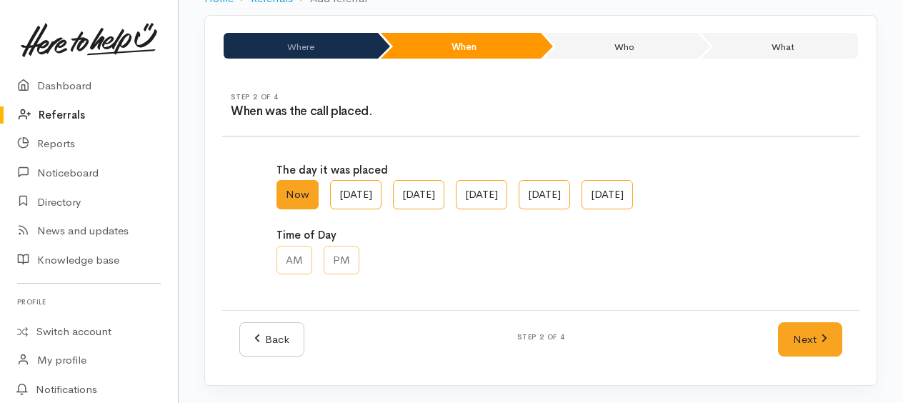
scroll to position [86, 0]
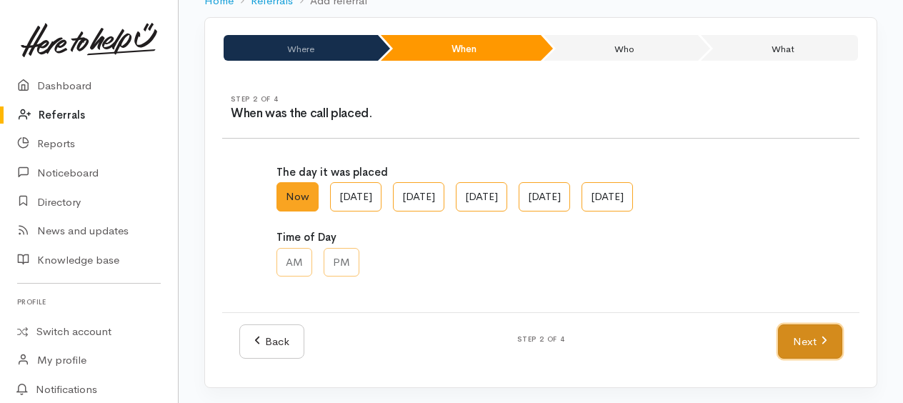
drag, startPoint x: 810, startPoint y: 345, endPoint x: 687, endPoint y: 269, distance: 144.7
click at [810, 344] on link "Next" at bounding box center [810, 341] width 64 height 35
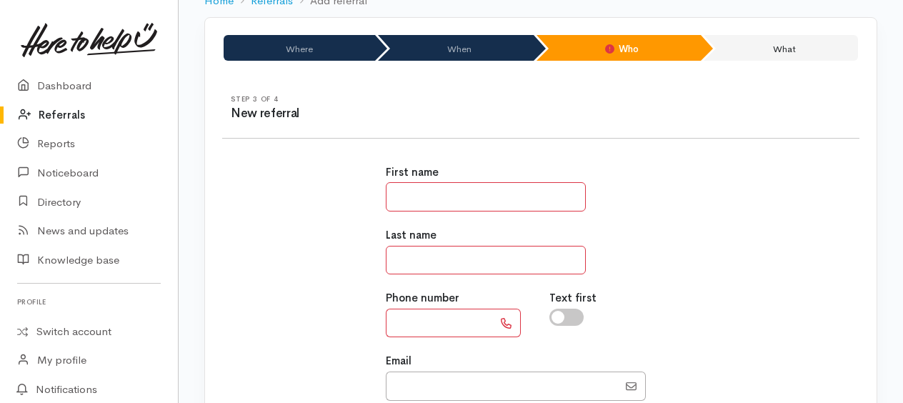
drag, startPoint x: 483, startPoint y: 187, endPoint x: 494, endPoint y: 196, distance: 13.7
click at [483, 190] on input "text" at bounding box center [486, 196] width 200 height 29
type input "****"
click at [403, 254] on input "text" at bounding box center [486, 260] width 200 height 29
type input "******"
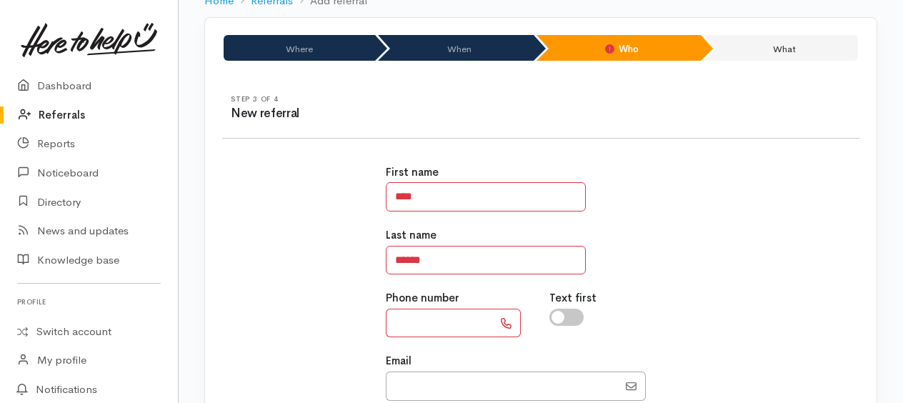
drag, startPoint x: 404, startPoint y: 325, endPoint x: 413, endPoint y: 334, distance: 12.6
click at [404, 325] on input "text" at bounding box center [439, 323] width 107 height 29
paste input "**********"
type input "**********"
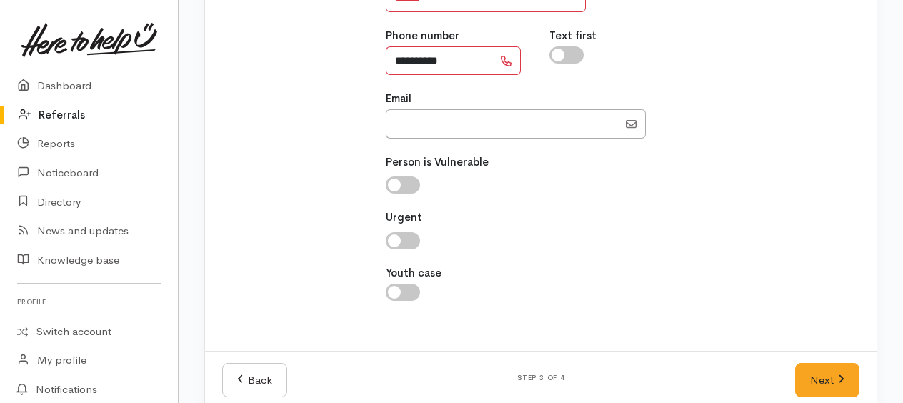
scroll to position [368, 0]
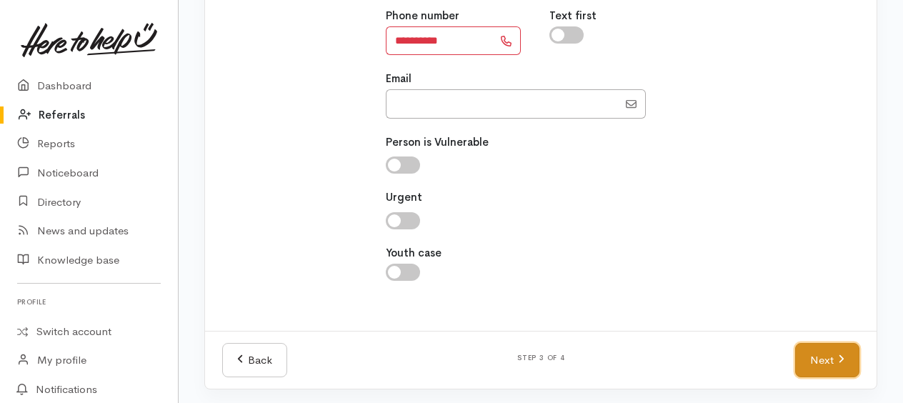
drag, startPoint x: 832, startPoint y: 359, endPoint x: 817, endPoint y: 344, distance: 21.7
click at [832, 359] on link "Next" at bounding box center [827, 360] width 64 height 35
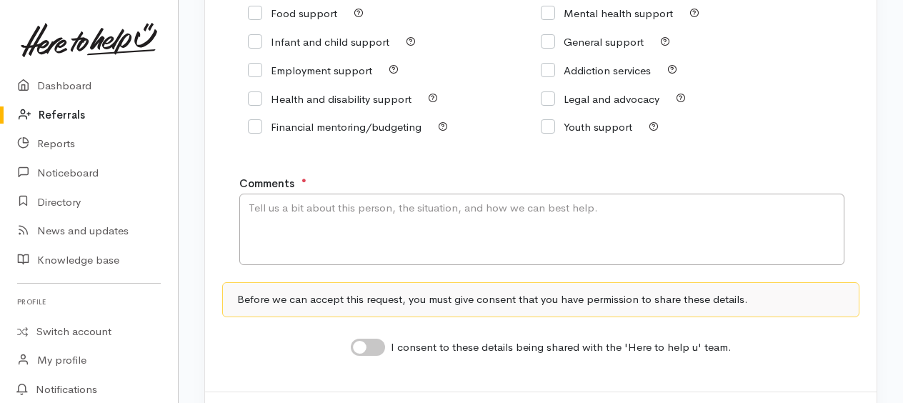
scroll to position [189, 0]
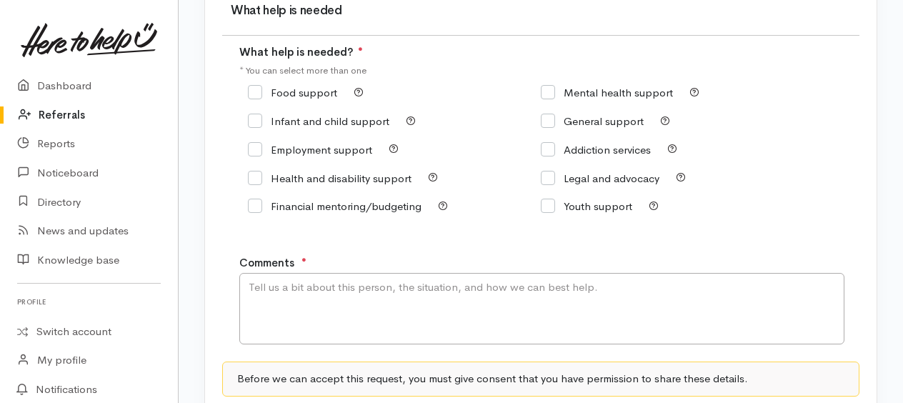
click at [256, 94] on input "Food support" at bounding box center [292, 92] width 89 height 11
checkbox input "true"
click at [286, 281] on textarea "Comments" at bounding box center [541, 308] width 605 height 71
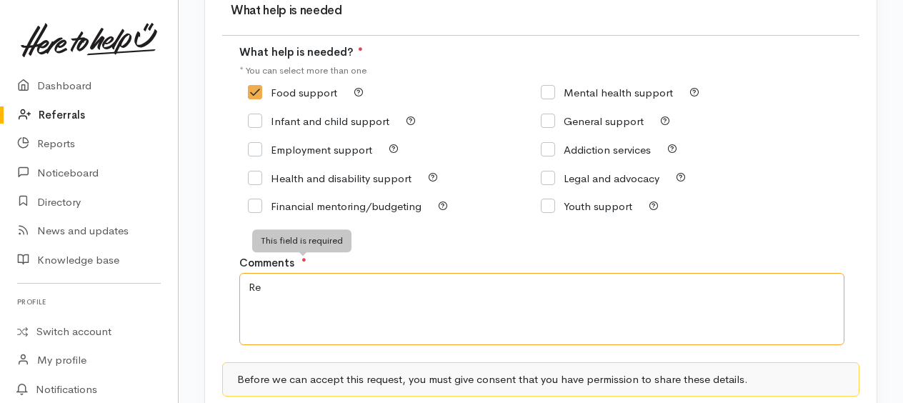
type textarea "R"
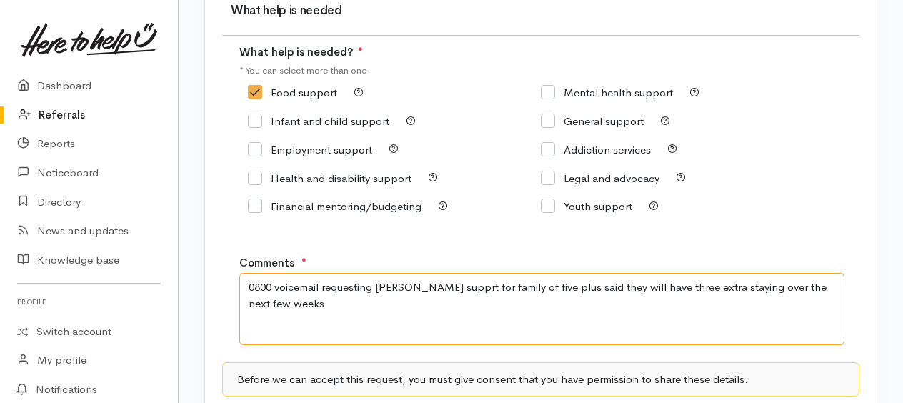
click at [839, 284] on textarea "0800 voicemail requesting kai supprt for family of five plus said they will hav…" at bounding box center [541, 308] width 605 height 71
drag, startPoint x: 372, startPoint y: 298, endPoint x: 449, endPoint y: 299, distance: 76.4
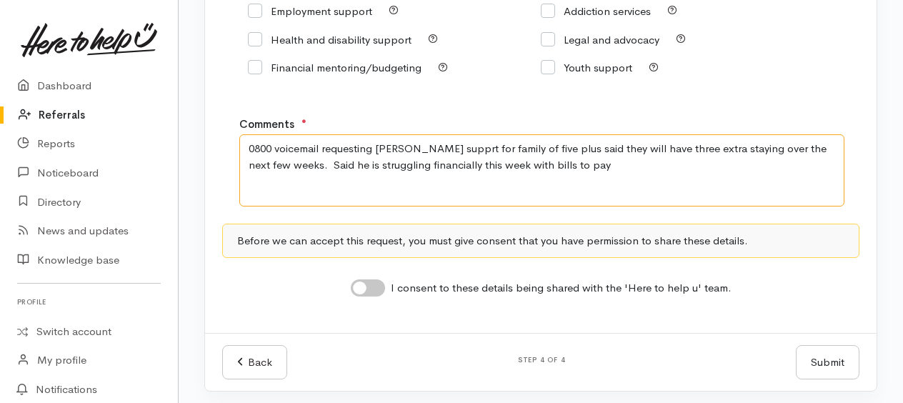
scroll to position [331, 0]
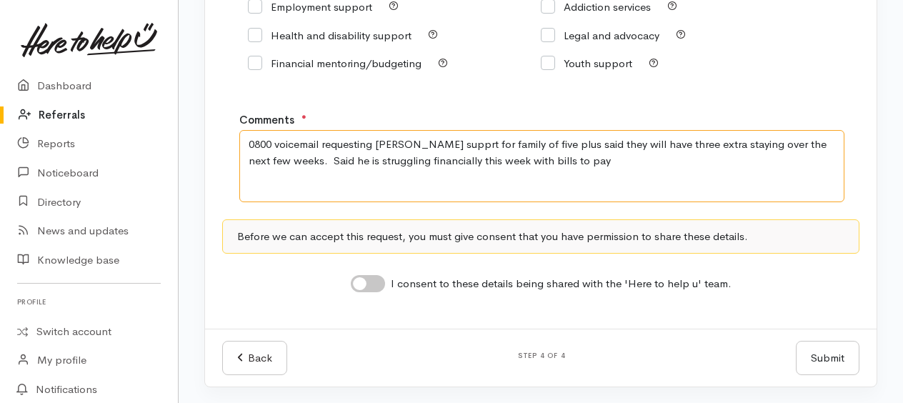
type textarea "0800 voicemail requesting kai supprt for family of five plus said they will hav…"
click at [364, 277] on input "I consent to these details being shared with the 'Here to help u' team." at bounding box center [368, 283] width 34 height 17
checkbox input "true"
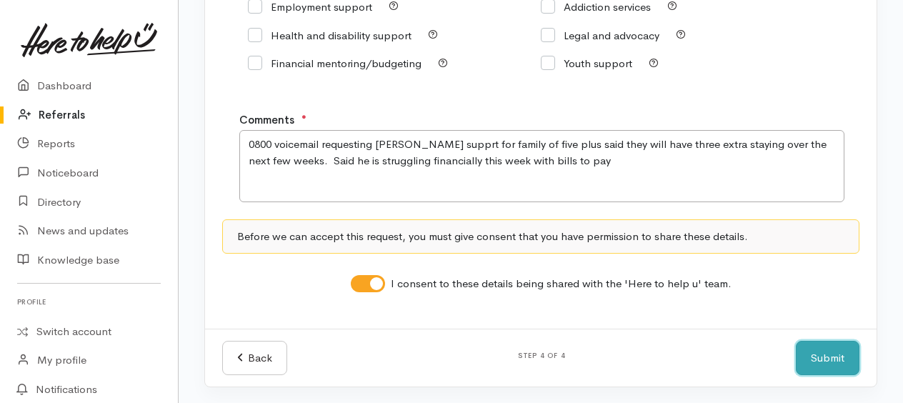
click at [809, 353] on button "Submit" at bounding box center [828, 358] width 64 height 35
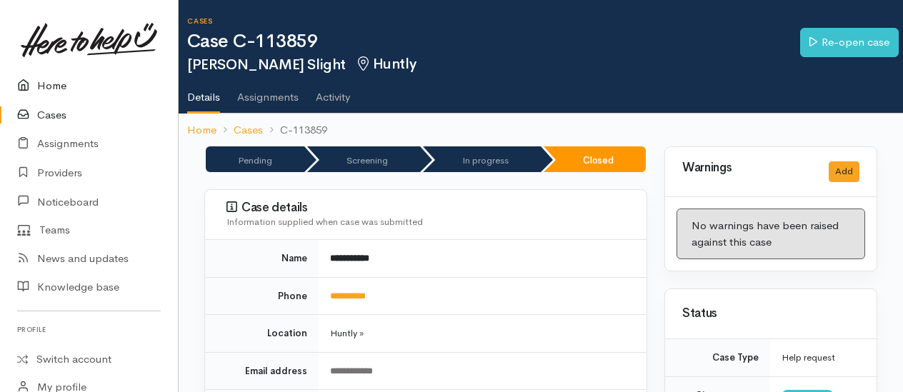
click at [53, 89] on link "Home" at bounding box center [89, 85] width 178 height 29
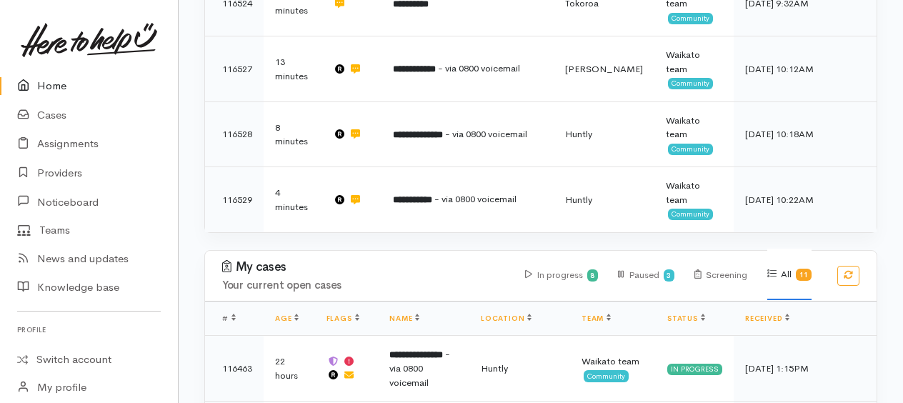
scroll to position [1214, 0]
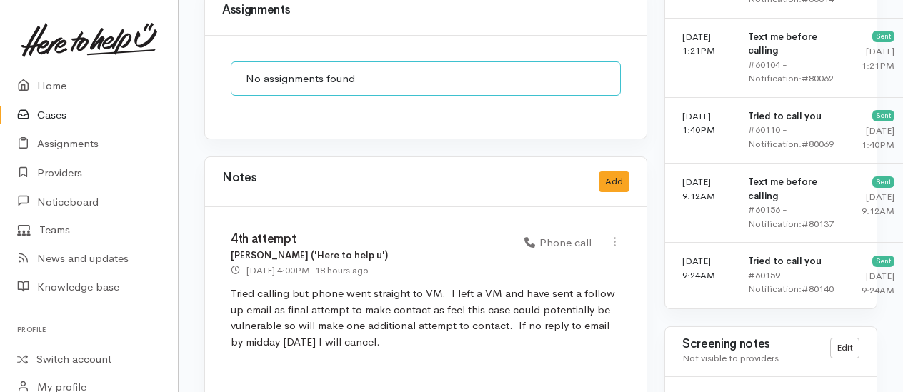
scroll to position [1143, 0]
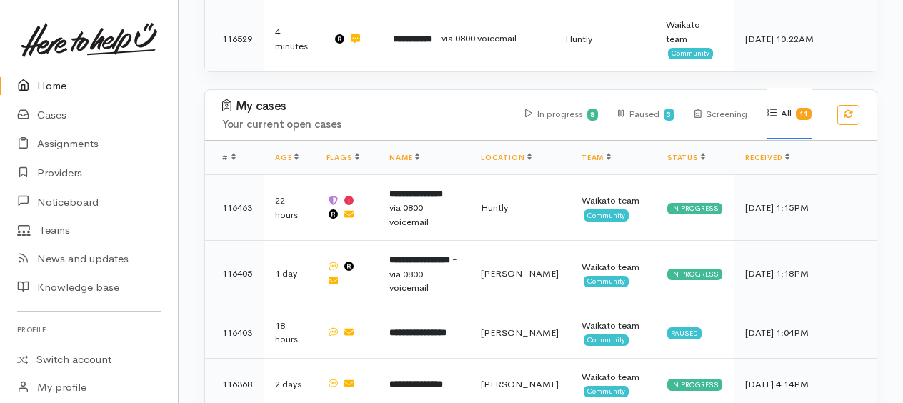
scroll to position [1355, 0]
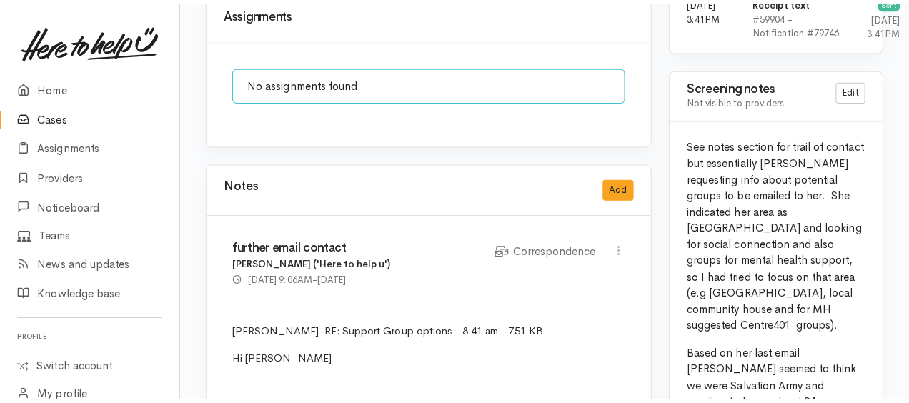
scroll to position [1072, 0]
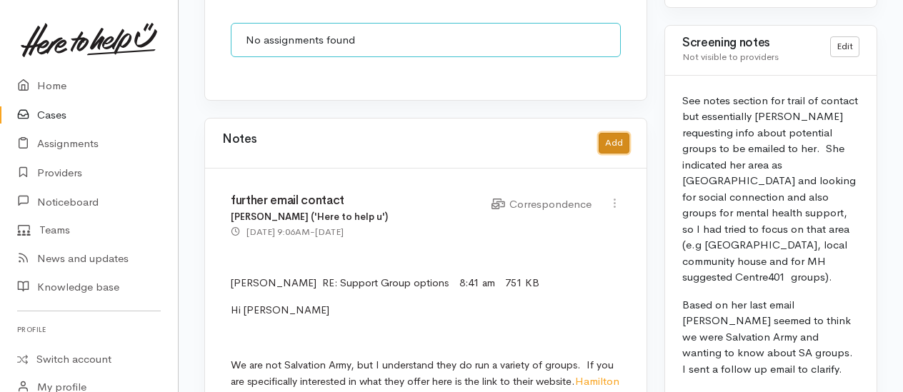
click at [619, 151] on div "Notes Add" at bounding box center [425, 144] width 441 height 50
click at [600, 133] on button "Add" at bounding box center [614, 143] width 31 height 21
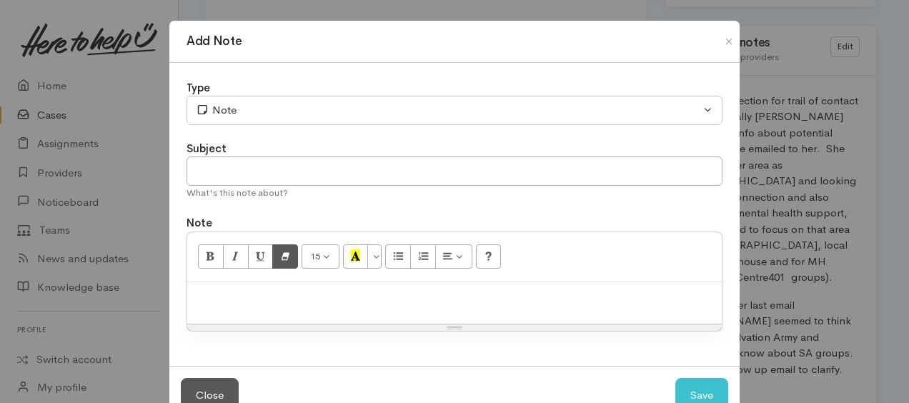
click at [294, 284] on div at bounding box center [454, 303] width 534 height 42
click at [303, 277] on div "15 8 9 10 11 12 14 18 24 36 Background Color Transparent Select #ffff00 Text Co…" at bounding box center [454, 257] width 534 height 50
drag, startPoint x: 261, startPoint y: 326, endPoint x: 256, endPoint y: 303, distance: 23.6
click at [261, 324] on div "Resize" at bounding box center [454, 327] width 534 height 6
click at [256, 299] on p at bounding box center [454, 297] width 520 height 16
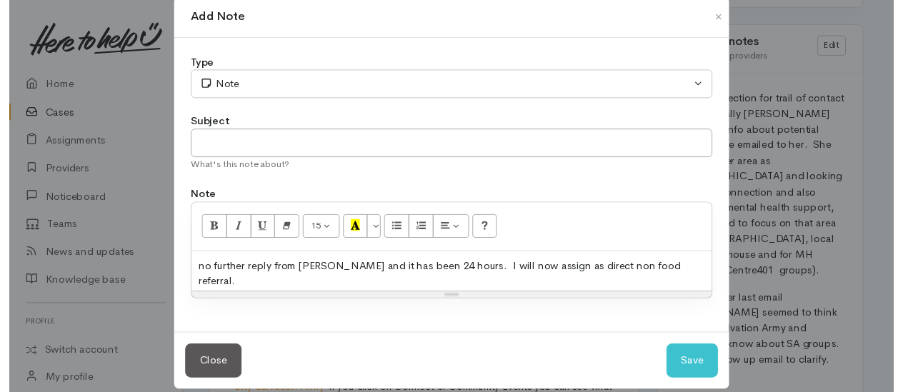
scroll to position [38, 0]
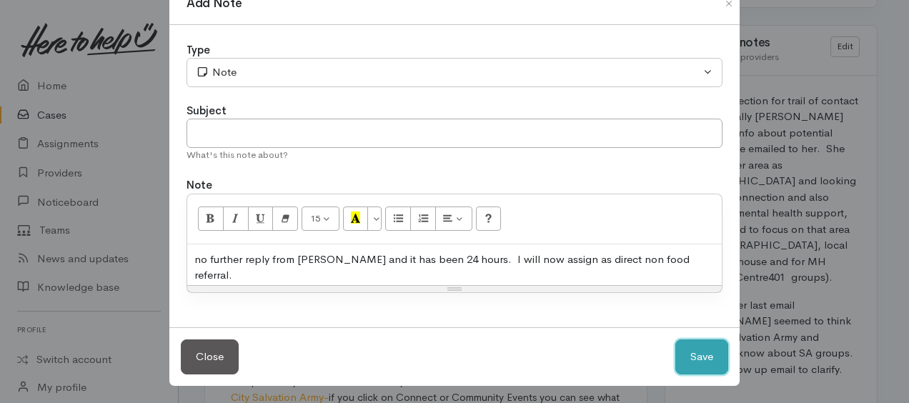
click at [703, 356] on button "Save" at bounding box center [701, 356] width 53 height 35
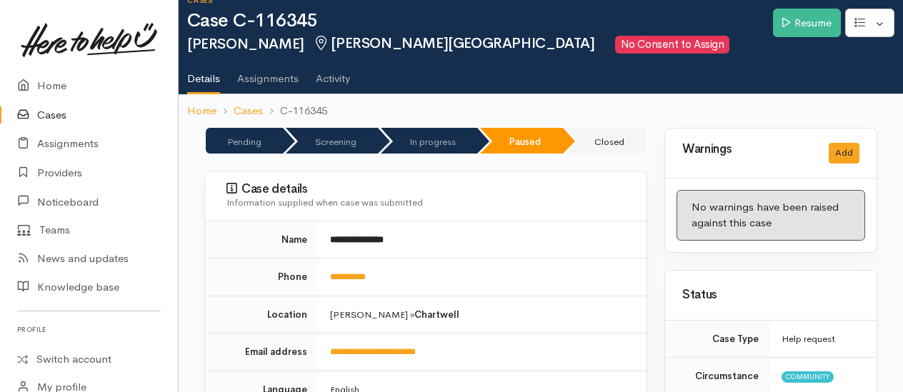
scroll to position [0, 0]
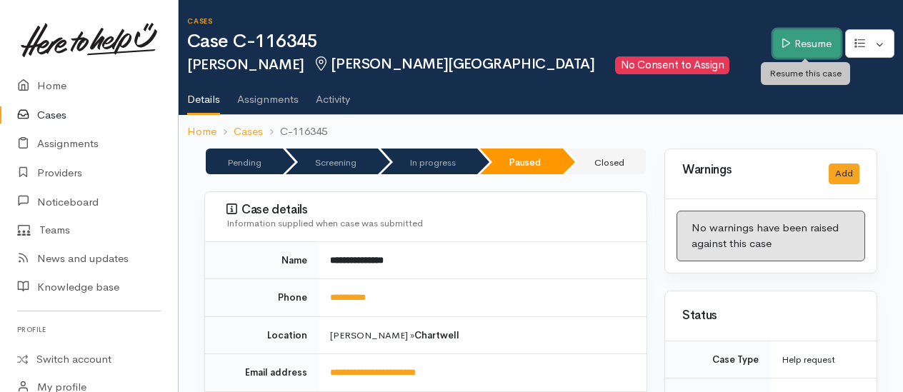
click at [802, 45] on link "Resume" at bounding box center [807, 43] width 68 height 29
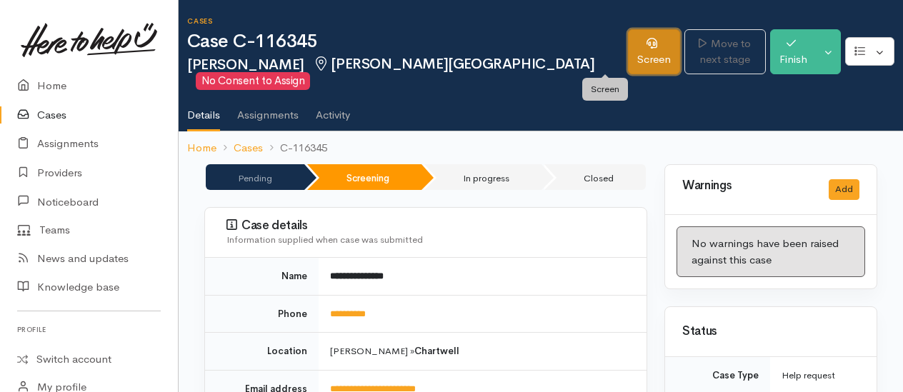
click at [628, 61] on link "Screen" at bounding box center [654, 51] width 52 height 45
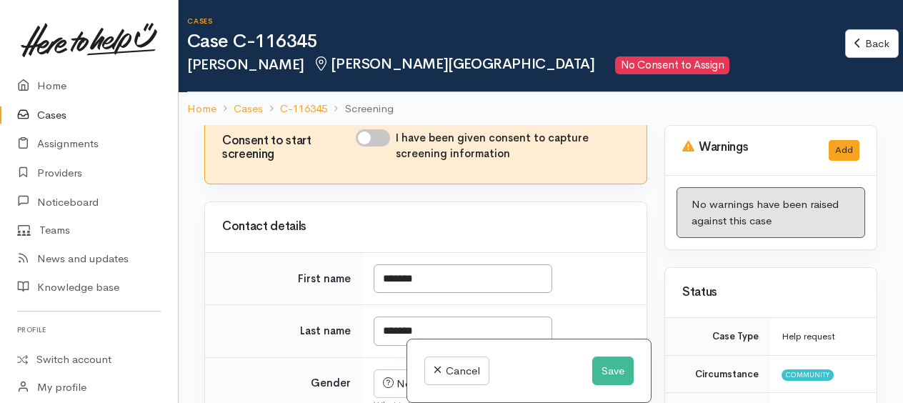
scroll to position [214, 0]
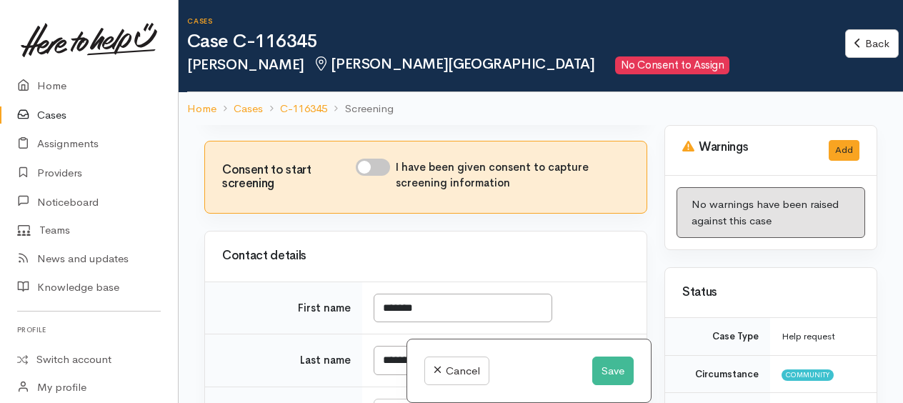
click at [371, 176] on input "I have been given consent to capture screening information" at bounding box center [373, 167] width 34 height 17
checkbox input "true"
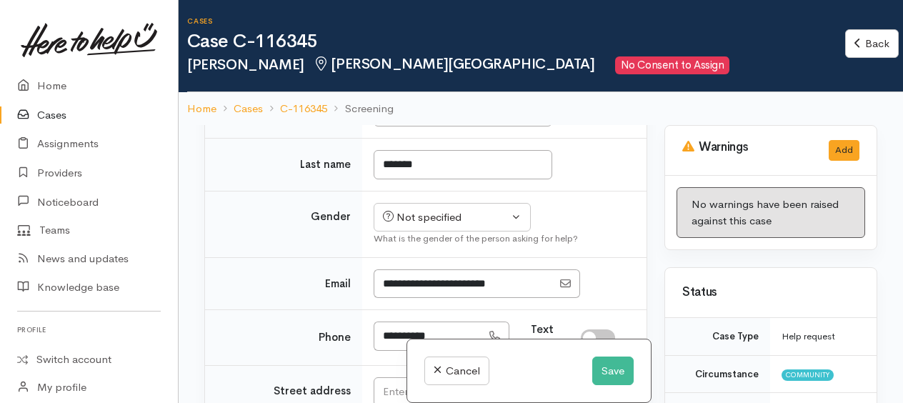
scroll to position [429, 0]
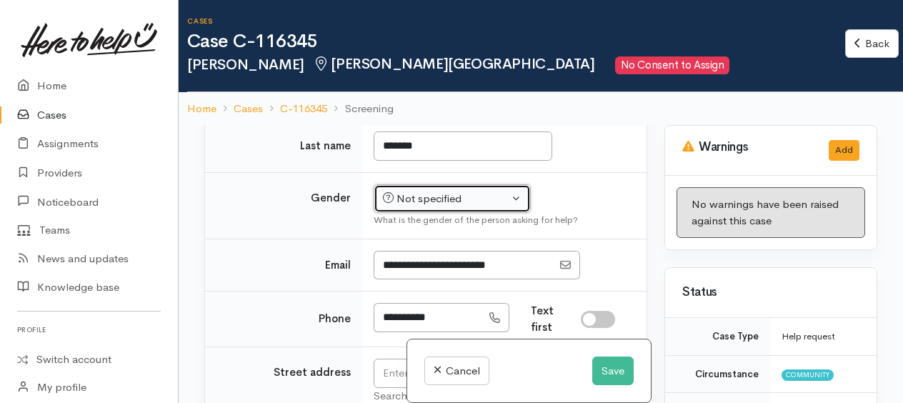
click at [404, 207] on div "Not specified" at bounding box center [446, 199] width 126 height 16
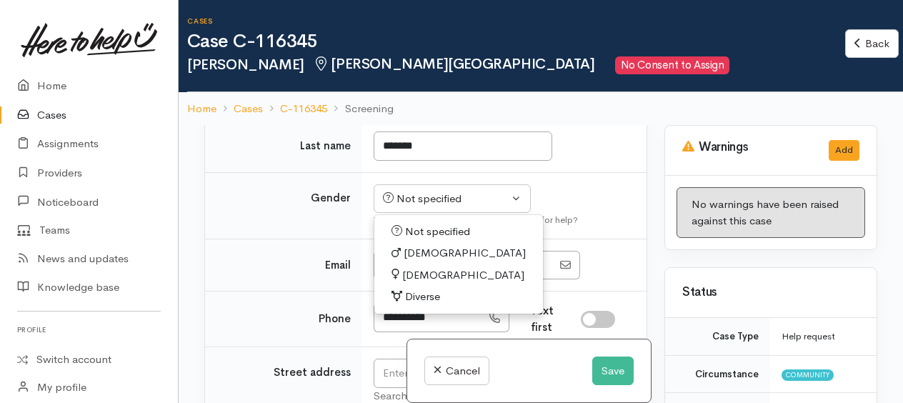
click at [424, 284] on span "[DEMOGRAPHIC_DATA]" at bounding box center [463, 275] width 122 height 16
select select "[DEMOGRAPHIC_DATA]"
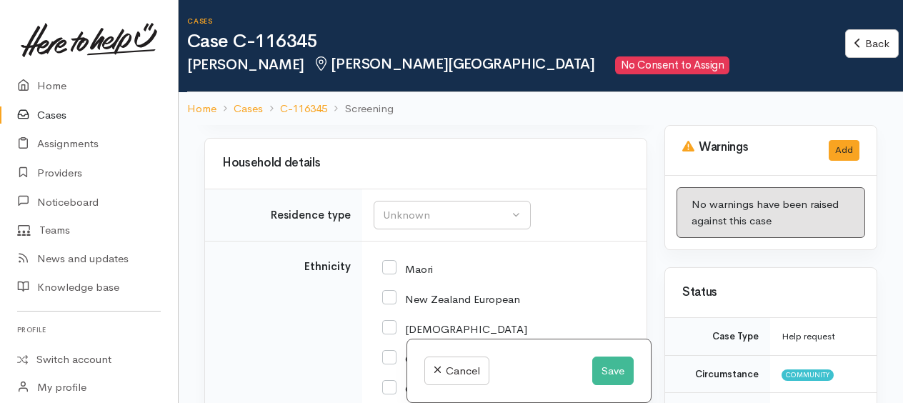
scroll to position [1715, 0]
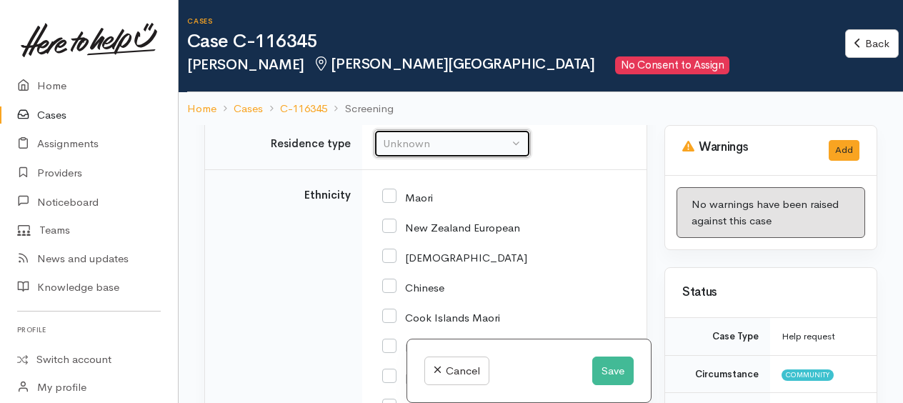
click at [405, 159] on button "Unknown" at bounding box center [452, 143] width 157 height 29
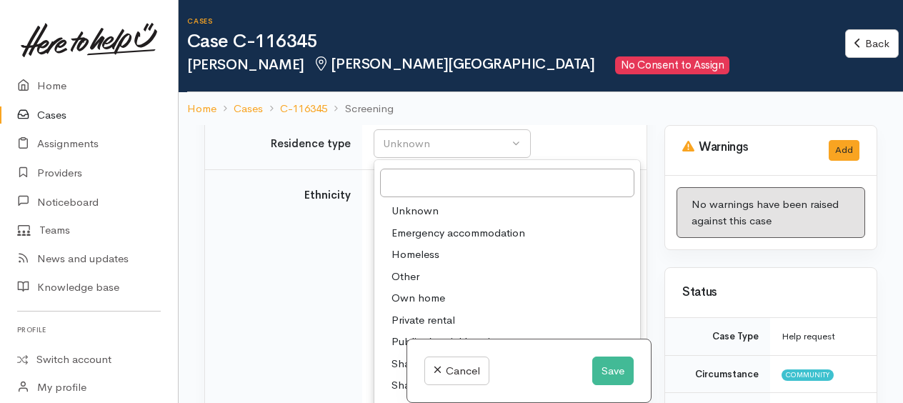
click at [401, 219] on span "Unknown" at bounding box center [414, 211] width 47 height 16
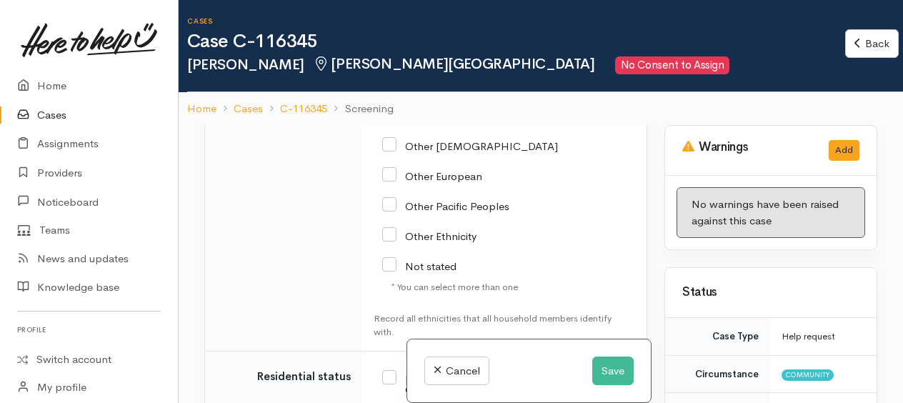
scroll to position [2357, 0]
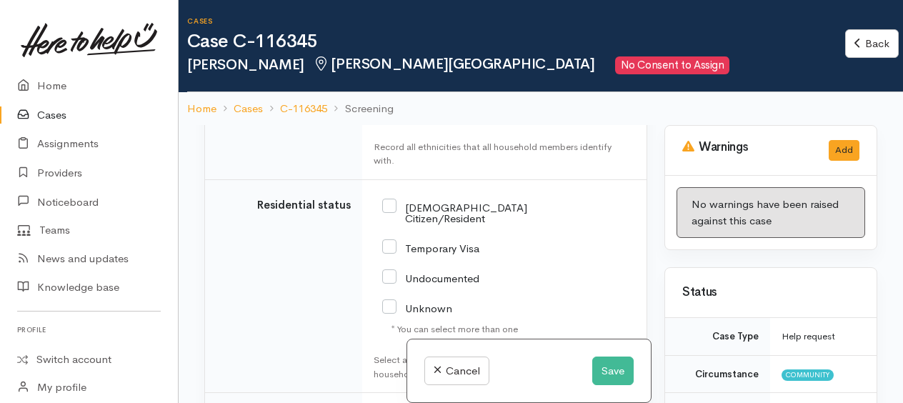
click at [391, 217] on input "NZ Citizen/Resident" at bounding box center [454, 212] width 145 height 24
checkbox input "true"
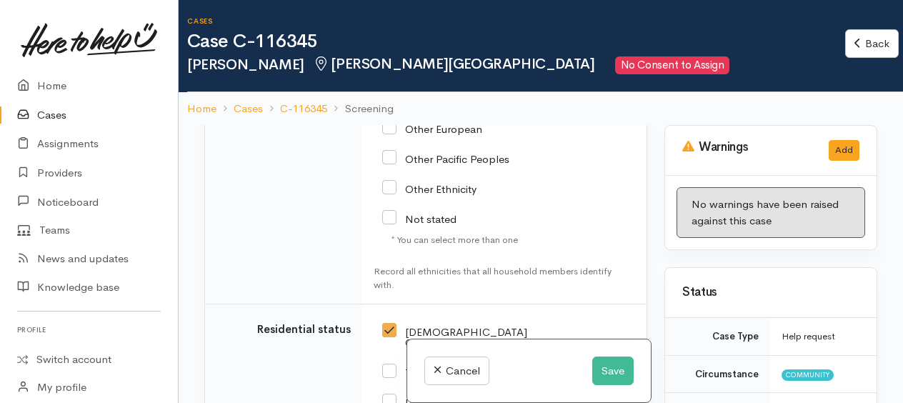
scroll to position [2215, 0]
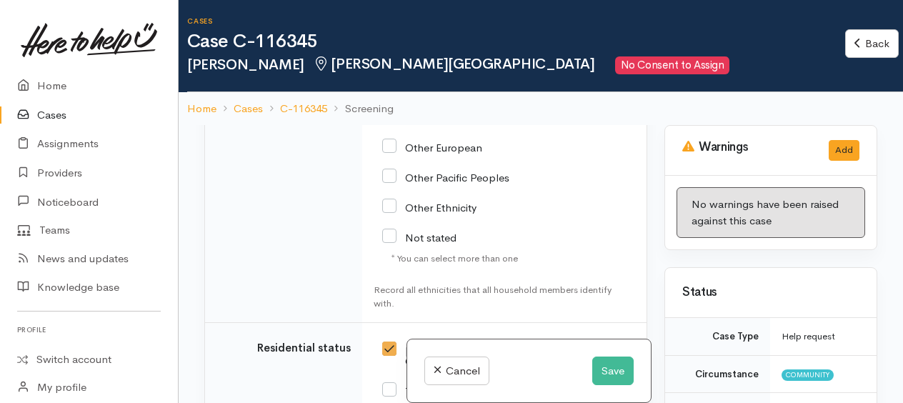
click at [396, 243] on input "Not stated" at bounding box center [419, 236] width 74 height 13
checkbox input "true"
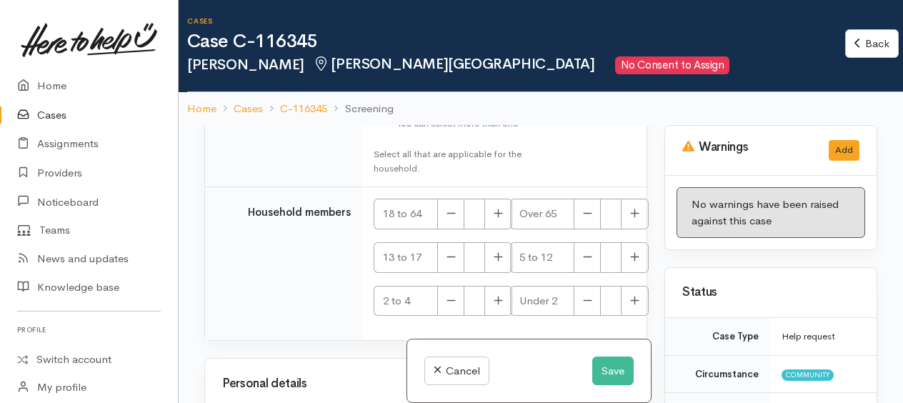
scroll to position [2643, 0]
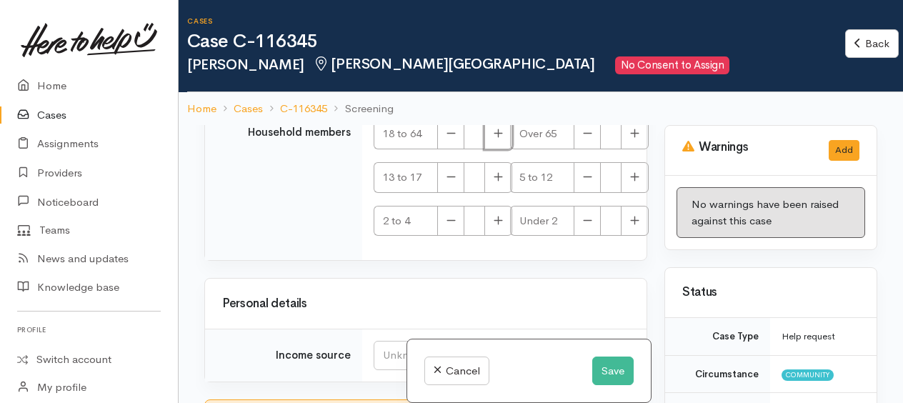
drag, startPoint x: 505, startPoint y: 144, endPoint x: 498, endPoint y: 152, distance: 10.6
click at [505, 146] on button "button" at bounding box center [498, 134] width 28 height 31
type input "1"
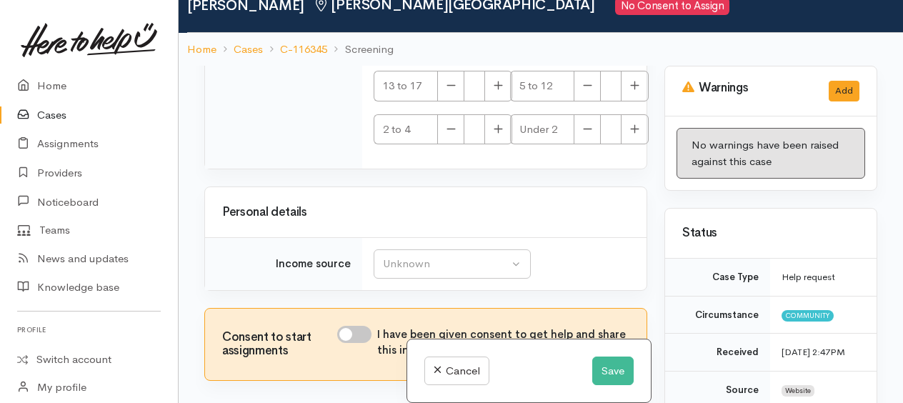
scroll to position [124, 0]
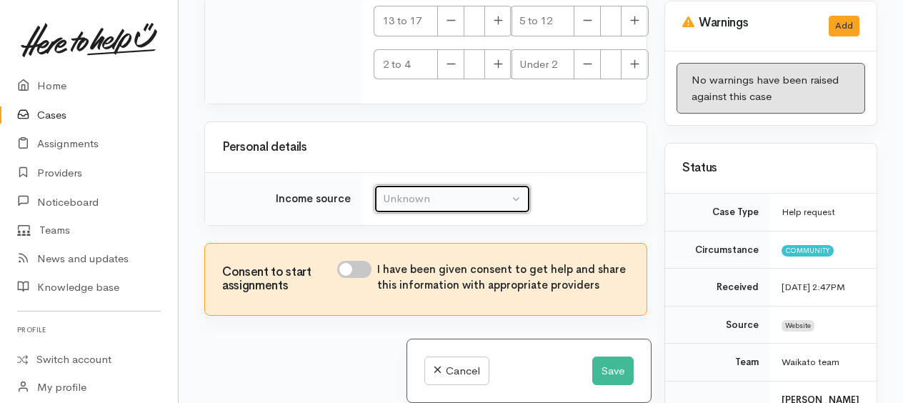
click at [415, 201] on div "Unknown" at bounding box center [446, 199] width 126 height 16
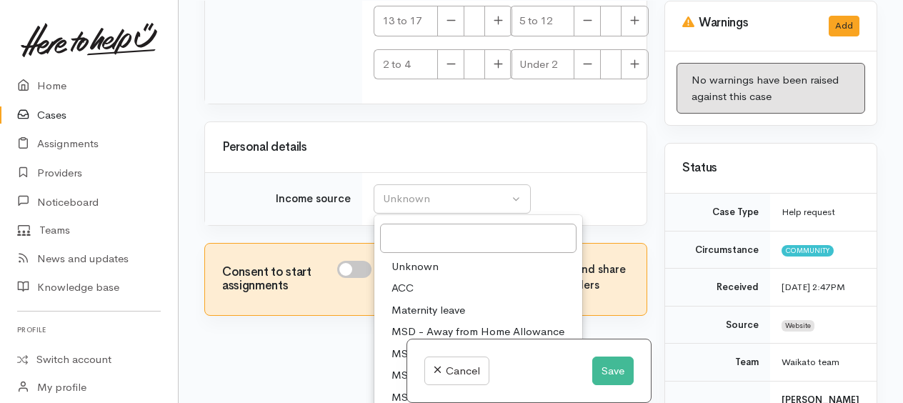
click at [406, 266] on span "Unknown" at bounding box center [414, 267] width 47 height 16
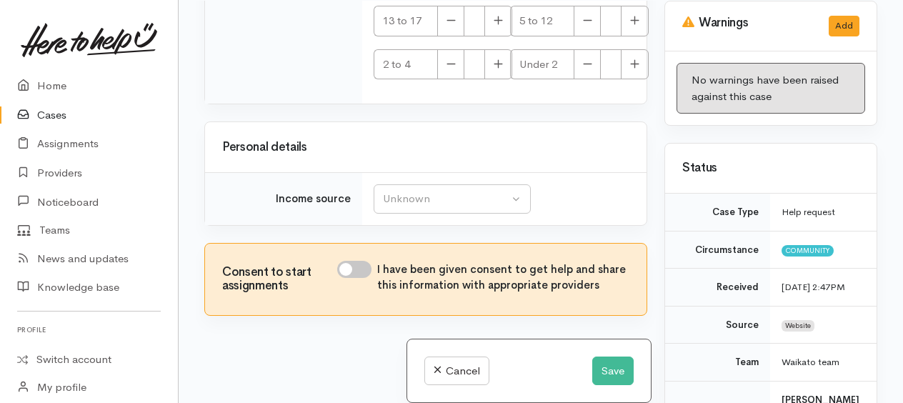
click at [352, 264] on input "I have been given consent to get help and share this information with appropria…" at bounding box center [354, 269] width 34 height 17
checkbox input "true"
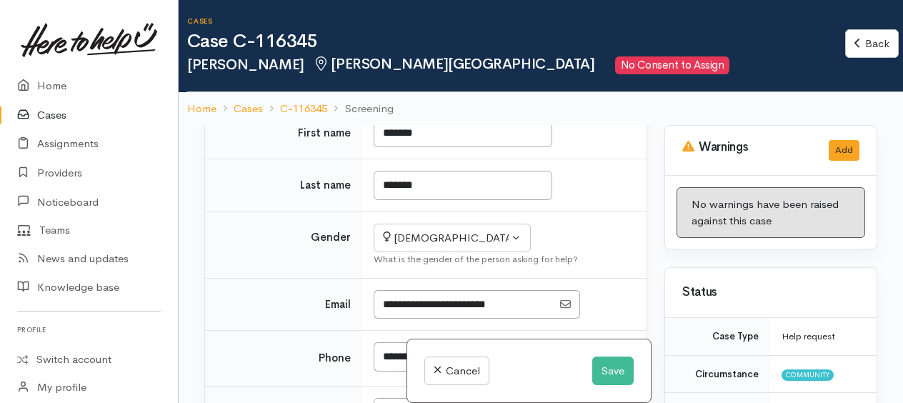
scroll to position [0, 0]
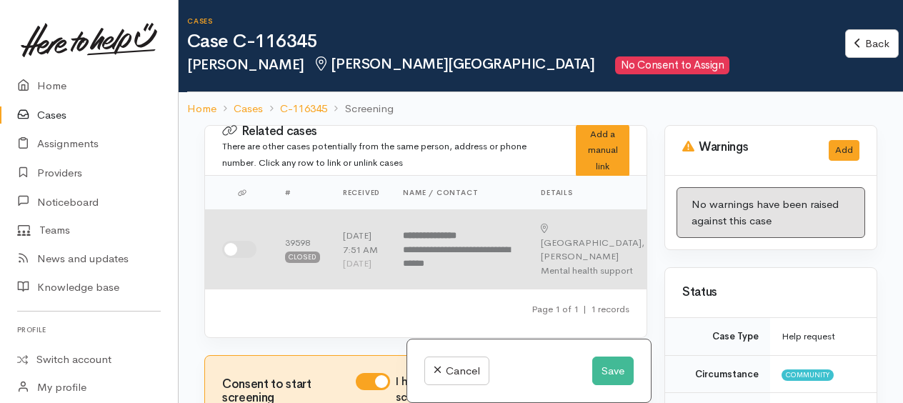
drag, startPoint x: 231, startPoint y: 256, endPoint x: 280, endPoint y: 261, distance: 49.5
click at [231, 256] on input "checkbox" at bounding box center [239, 249] width 34 height 17
checkbox input "true"
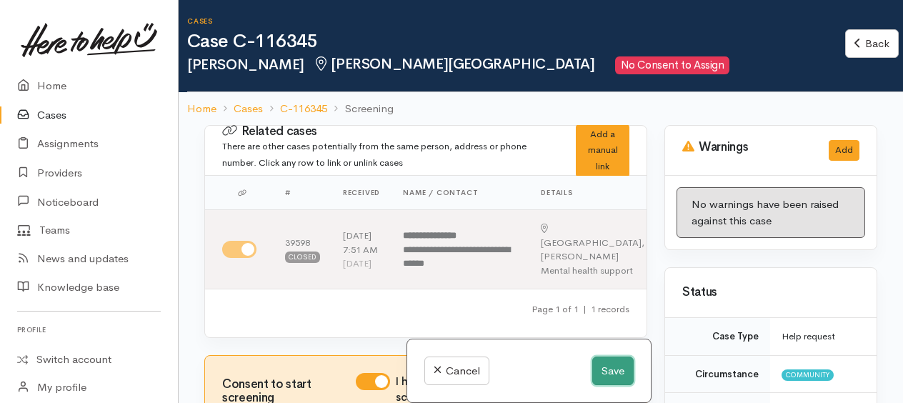
click at [594, 379] on button "Save" at bounding box center [612, 370] width 41 height 29
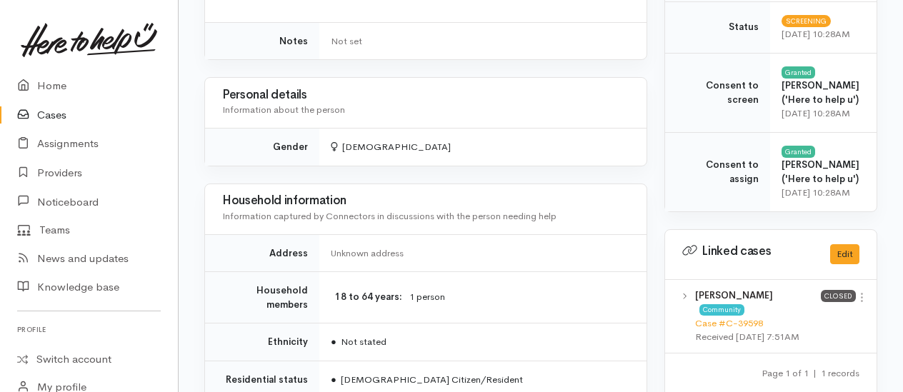
scroll to position [857, 0]
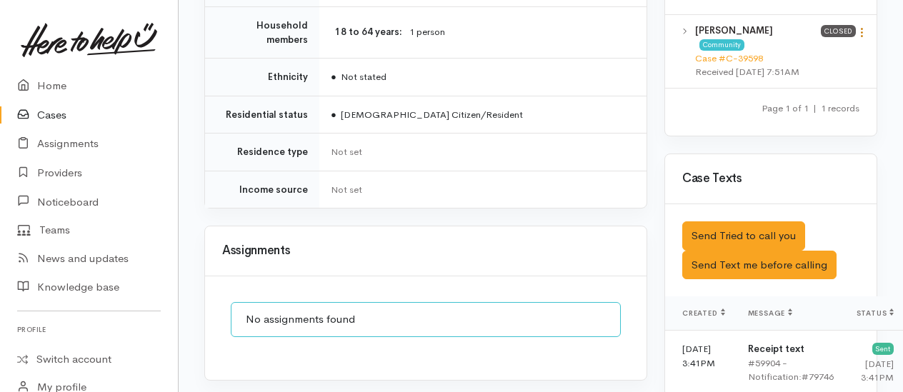
click at [866, 39] on icon at bounding box center [862, 32] width 12 height 12
click at [812, 71] on link "View case" at bounding box center [810, 60] width 113 height 22
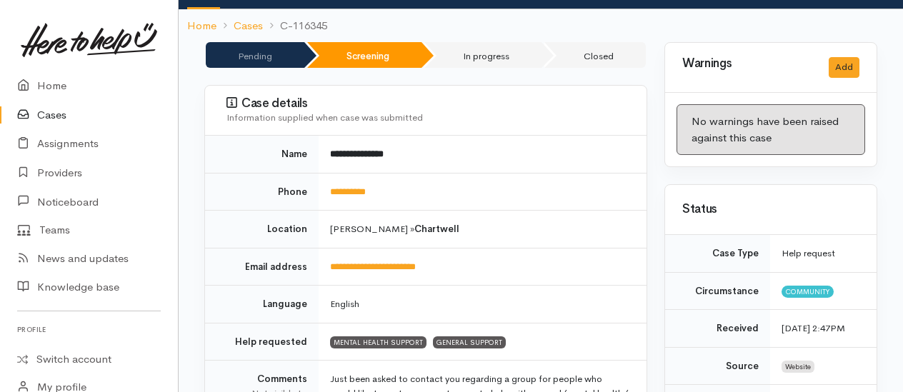
scroll to position [0, 0]
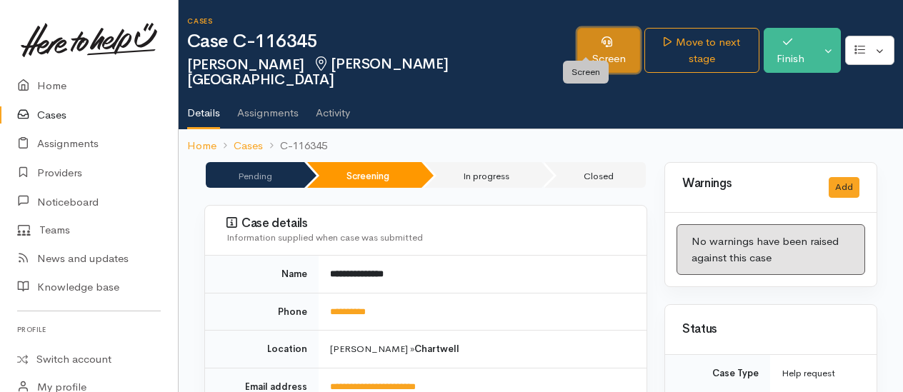
click at [584, 44] on link "Screen" at bounding box center [608, 50] width 63 height 45
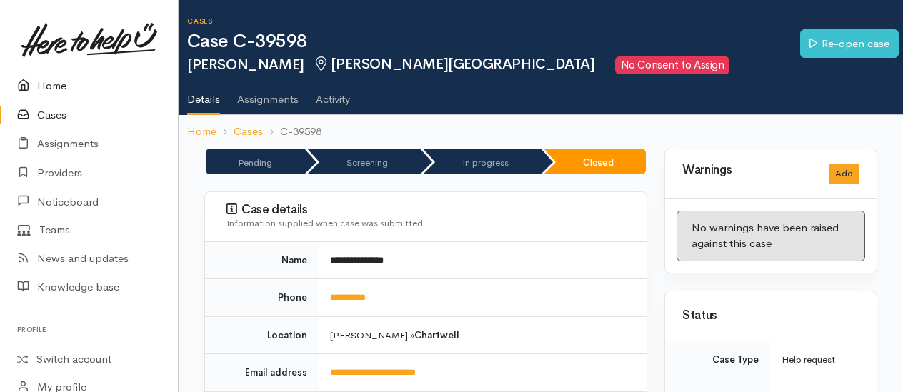
click at [34, 86] on icon at bounding box center [27, 86] width 20 height 18
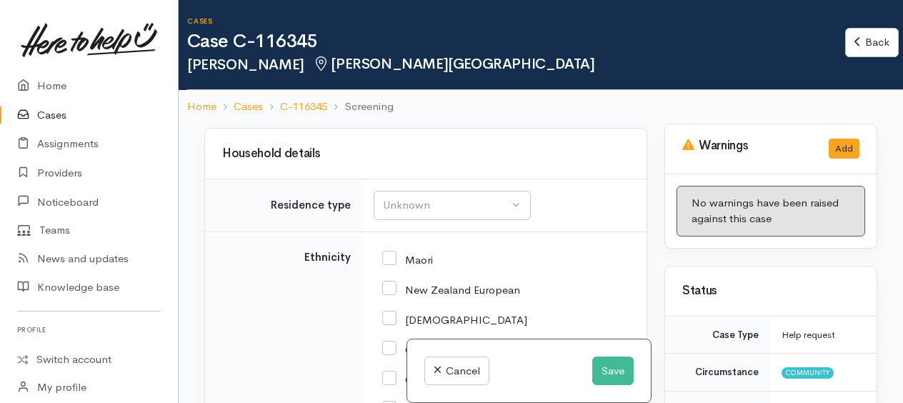
scroll to position [1643, 0]
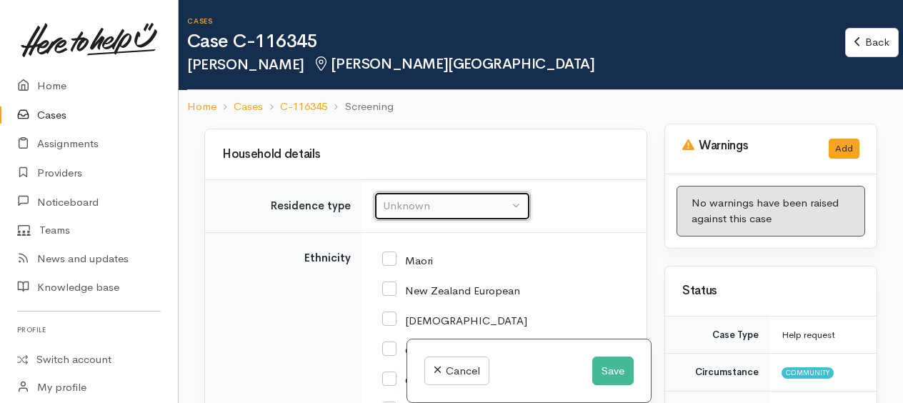
click at [423, 214] on div "Unknown" at bounding box center [446, 206] width 126 height 16
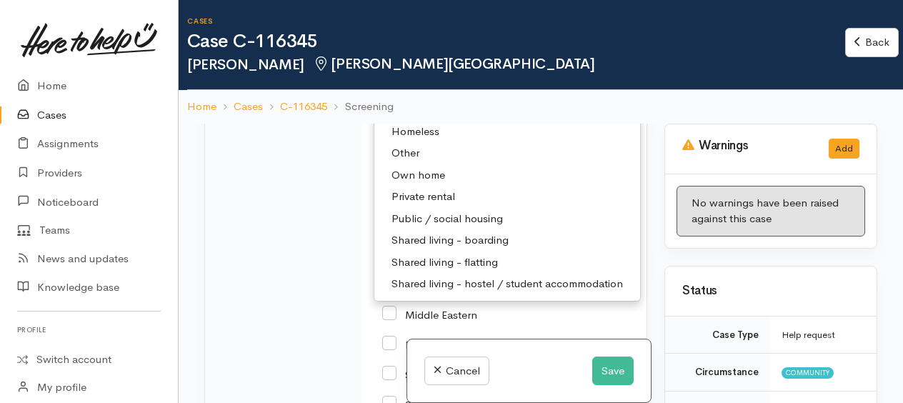
scroll to position [1857, 0]
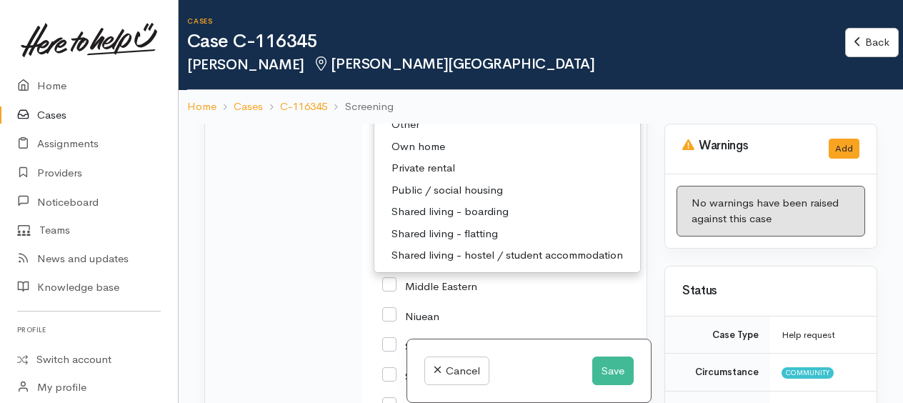
click at [414, 176] on span "Private rental" at bounding box center [423, 168] width 64 height 16
select select "2"
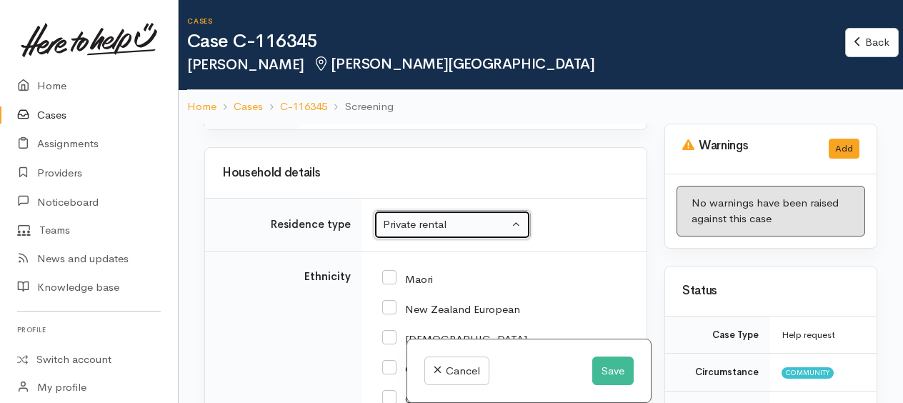
scroll to position [1753, 0]
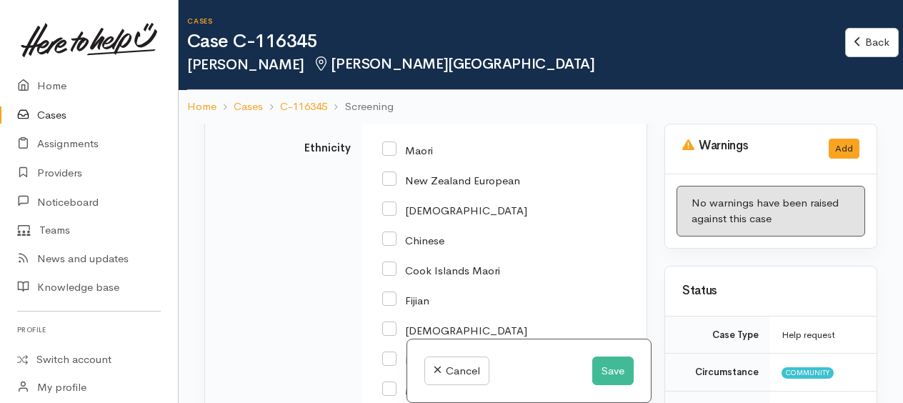
click at [396, 186] on input "New Zealand European" at bounding box center [451, 179] width 138 height 13
checkbox input "true"
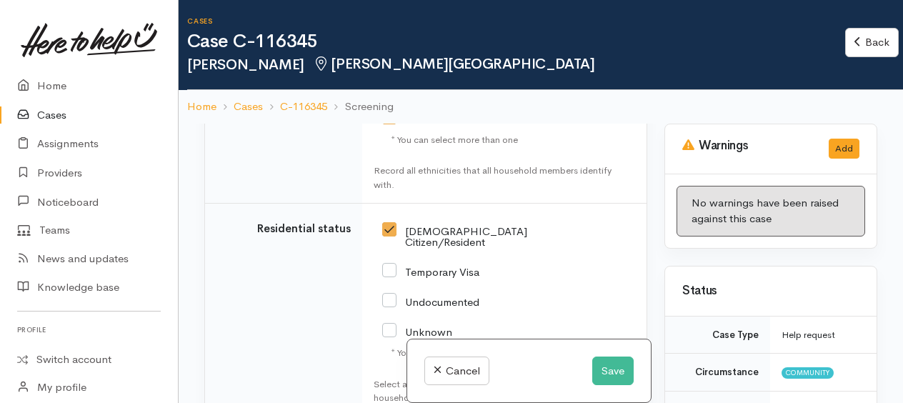
scroll to position [2253, 0]
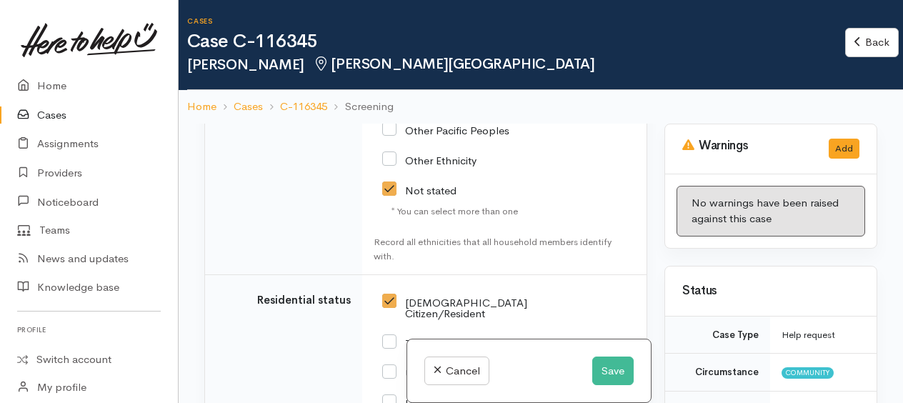
click at [400, 196] on input "Not stated" at bounding box center [419, 189] width 74 height 13
checkbox input "false"
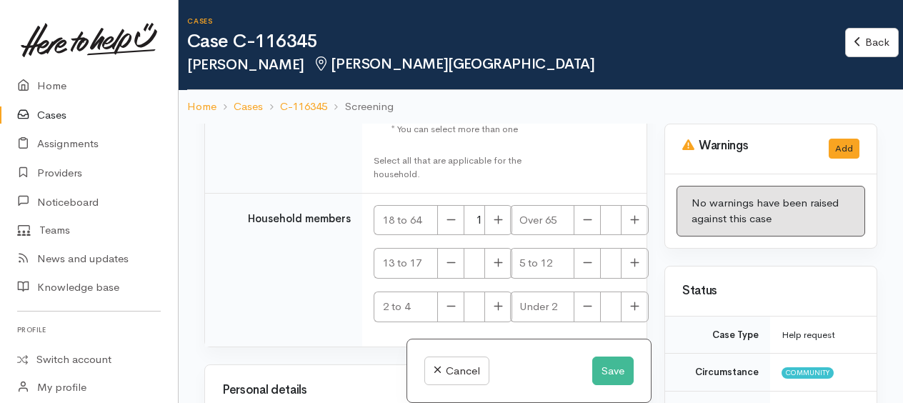
scroll to position [2610, 0]
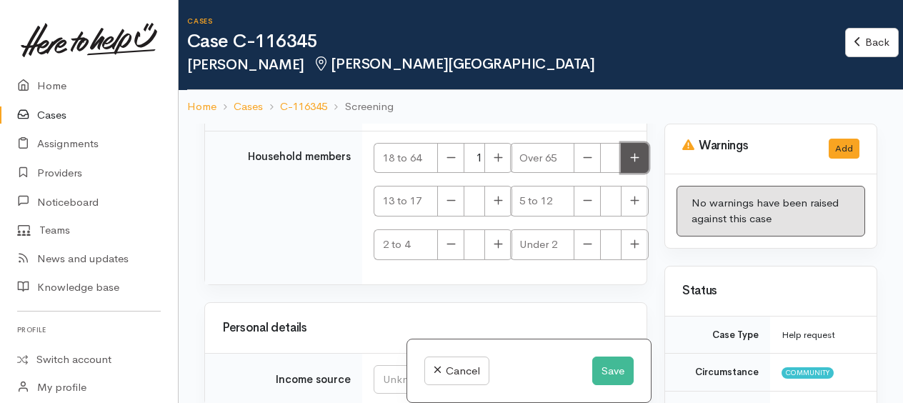
click at [621, 170] on button "button" at bounding box center [635, 158] width 28 height 31
type input "1"
click at [451, 167] on button "button" at bounding box center [450, 158] width 27 height 31
type input "0"
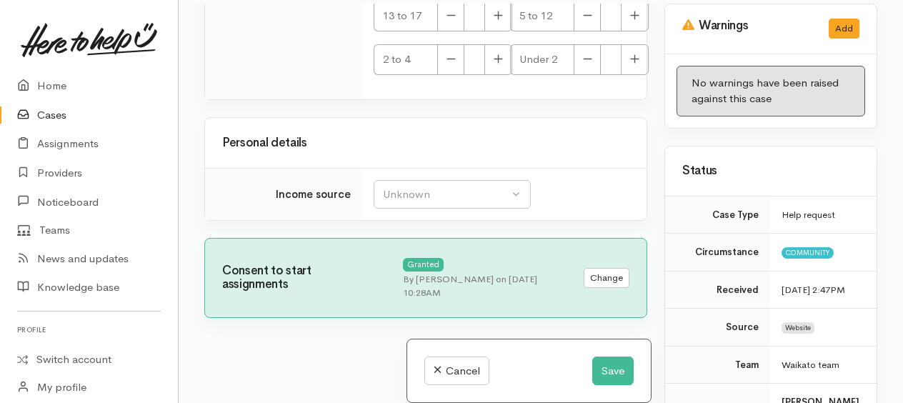
scroll to position [123, 0]
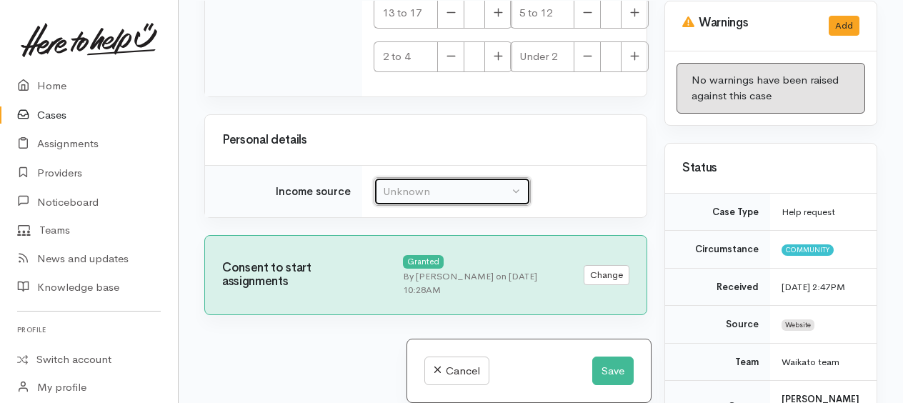
click at [424, 193] on div "Unknown" at bounding box center [446, 192] width 126 height 16
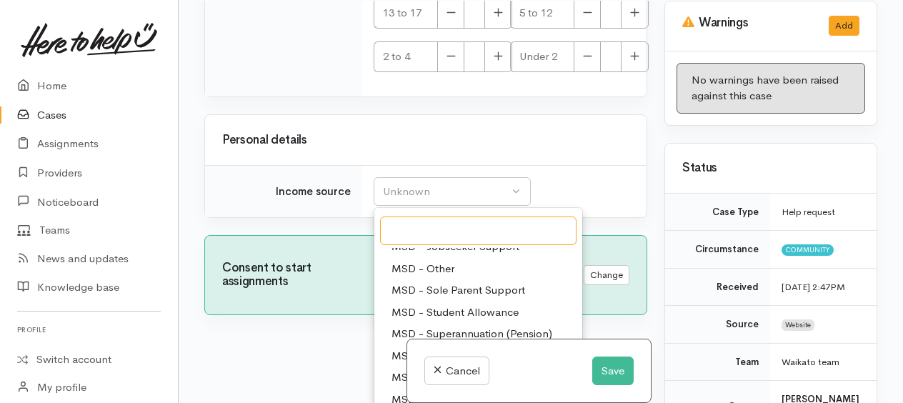
scroll to position [214, 0]
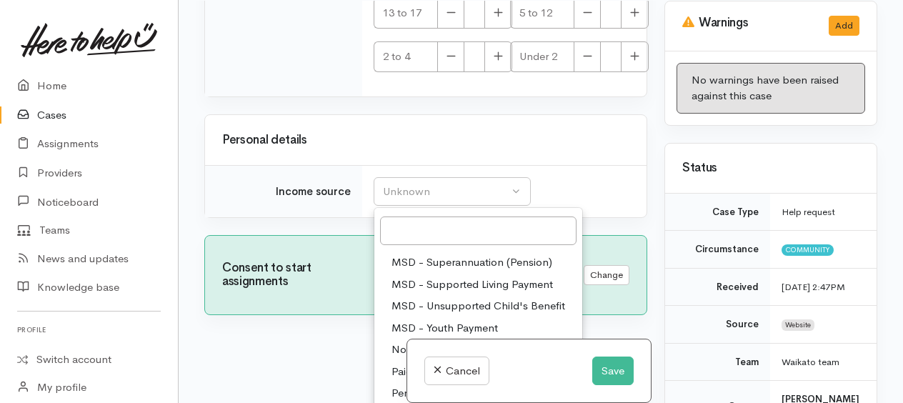
click at [448, 266] on span "MSD - Superannuation (Pension)" at bounding box center [471, 262] width 161 height 16
select select "2"
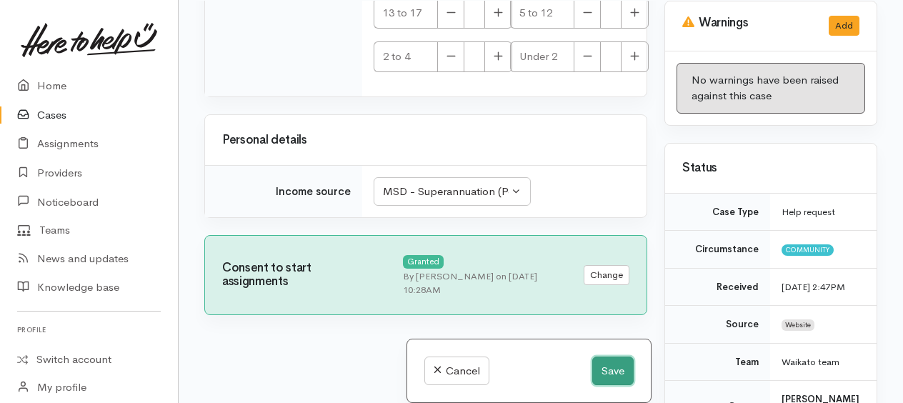
click at [600, 369] on button "Save" at bounding box center [612, 370] width 41 height 29
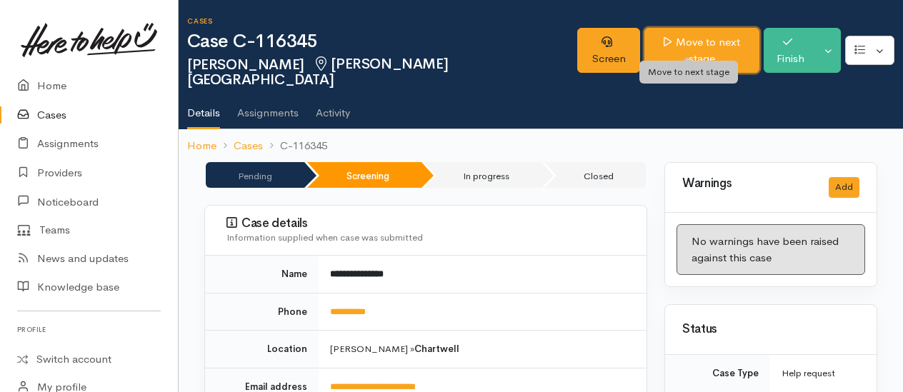
click at [686, 44] on link "Move to next stage" at bounding box center [701, 50] width 115 height 45
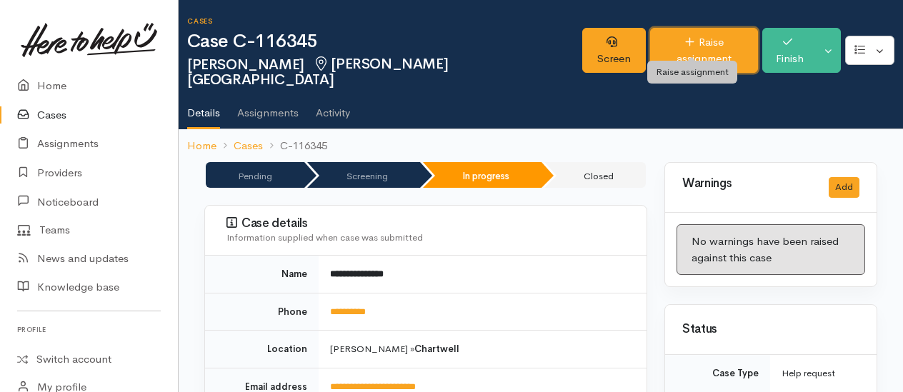
click at [686, 42] on link "Raise assignment" at bounding box center [704, 50] width 108 height 45
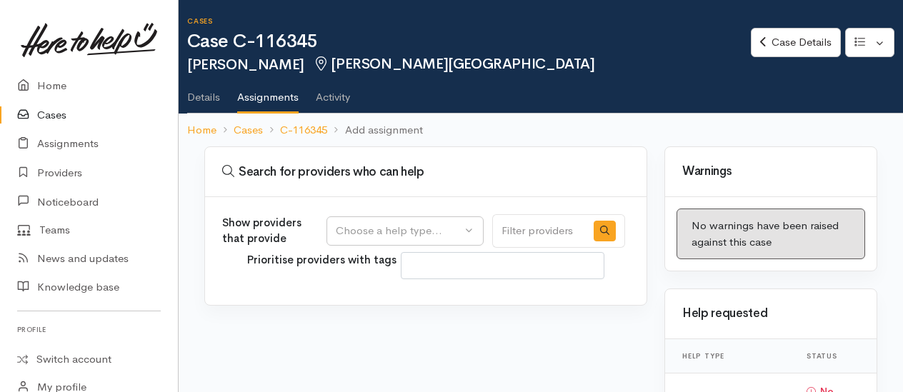
select select
click at [399, 229] on div "Choose a help type..." at bounding box center [399, 231] width 126 height 16
click at [388, 299] on span "Mental health support" at bounding box center [398, 299] width 109 height 16
select select "5"
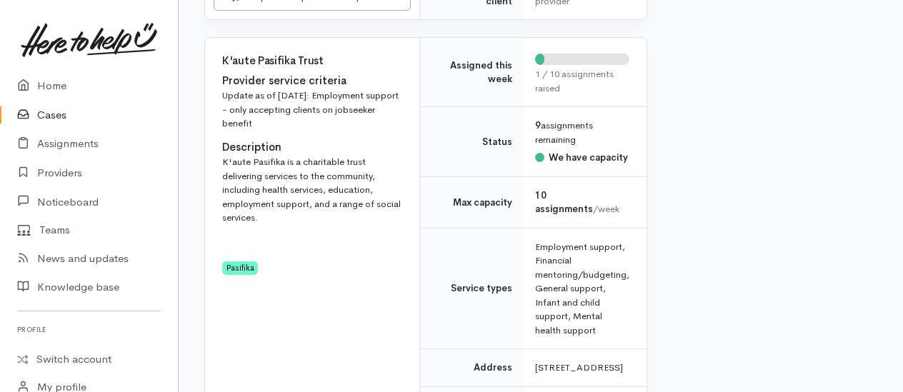
scroll to position [2929, 0]
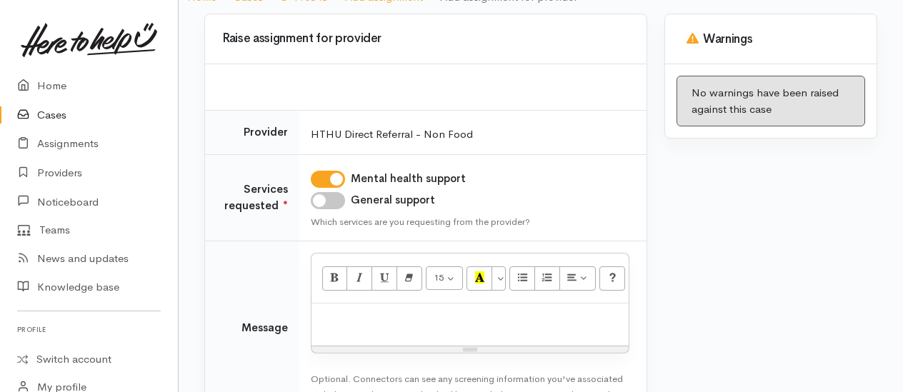
scroll to position [214, 0]
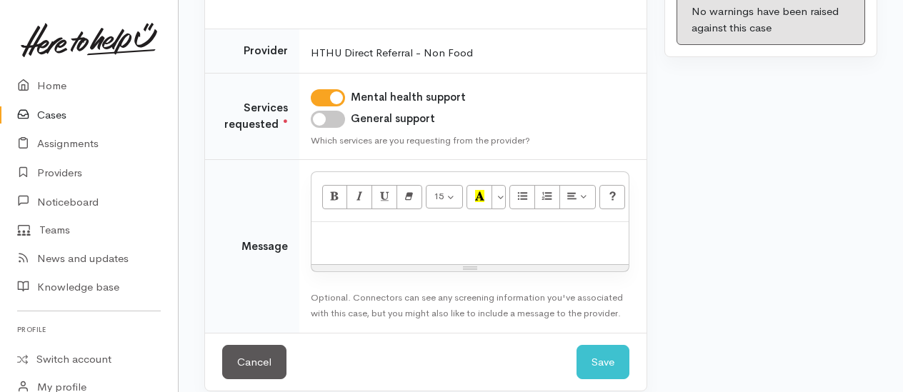
drag, startPoint x: 331, startPoint y: 117, endPoint x: 337, endPoint y: 153, distance: 36.2
click at [331, 118] on input "General support" at bounding box center [328, 119] width 34 height 17
checkbox input "true"
click at [366, 236] on p at bounding box center [470, 237] width 303 height 16
click at [606, 235] on p "seeking info about potential supprt groups - info provided" at bounding box center [470, 237] width 303 height 16
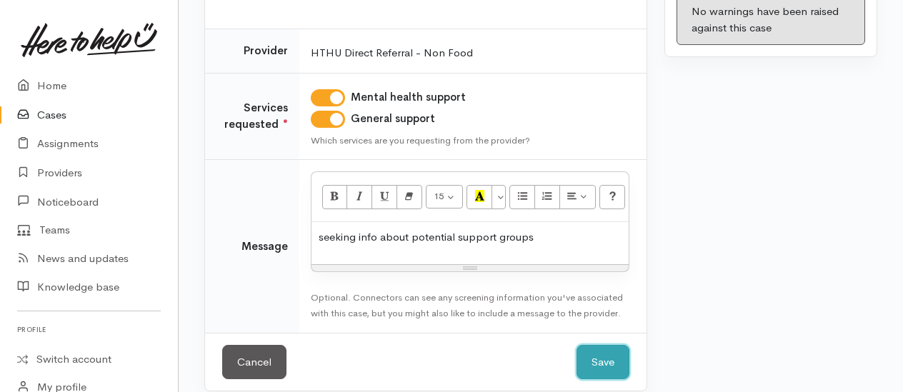
click at [612, 363] on button "Save" at bounding box center [603, 362] width 53 height 35
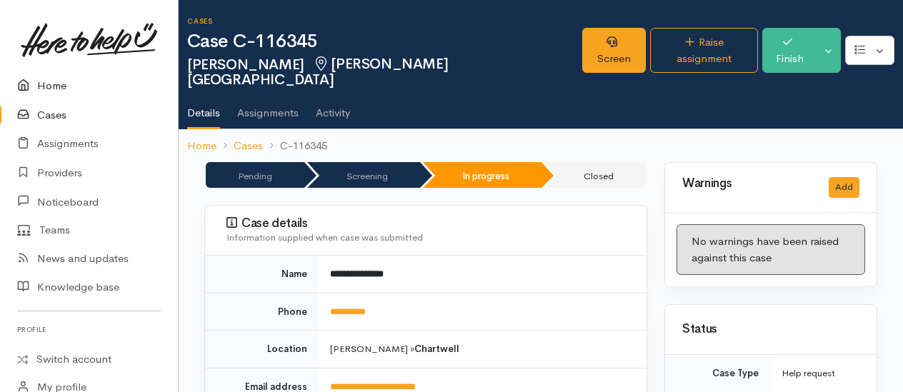
click at [59, 84] on link "Home" at bounding box center [89, 85] width 178 height 29
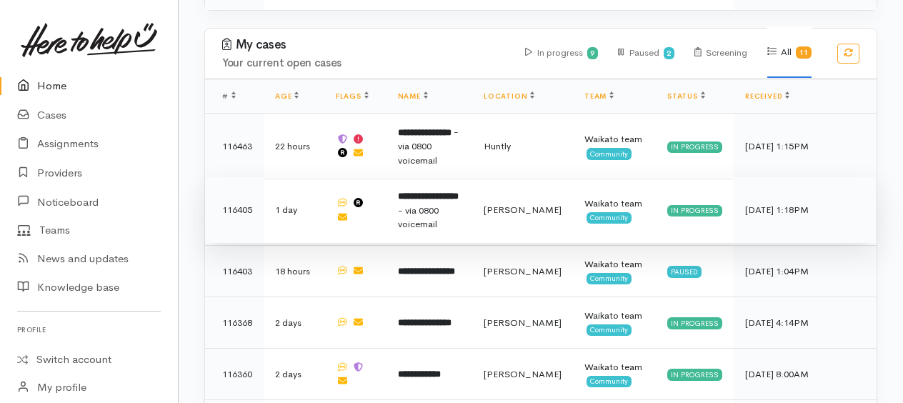
scroll to position [1498, 0]
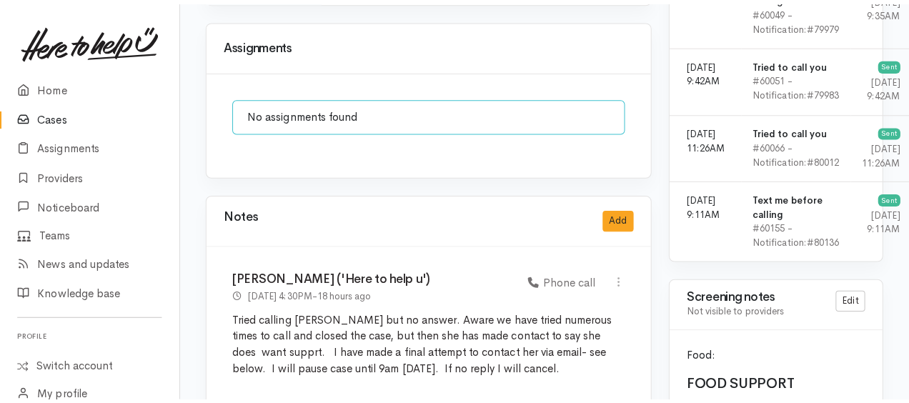
scroll to position [1357, 0]
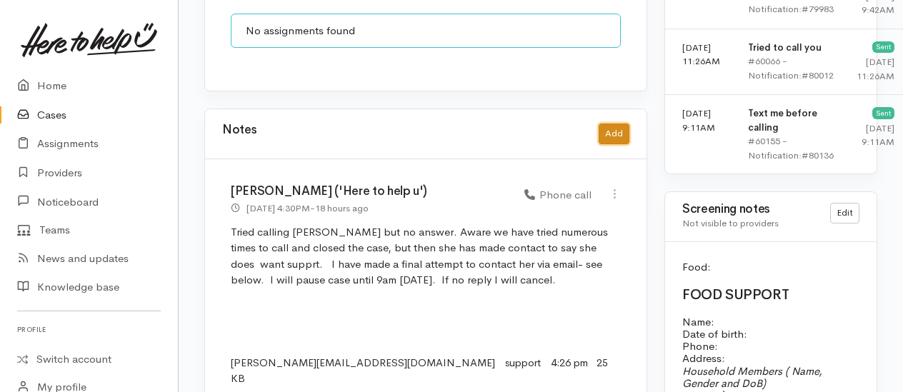
click at [612, 124] on button "Add" at bounding box center [614, 134] width 31 height 21
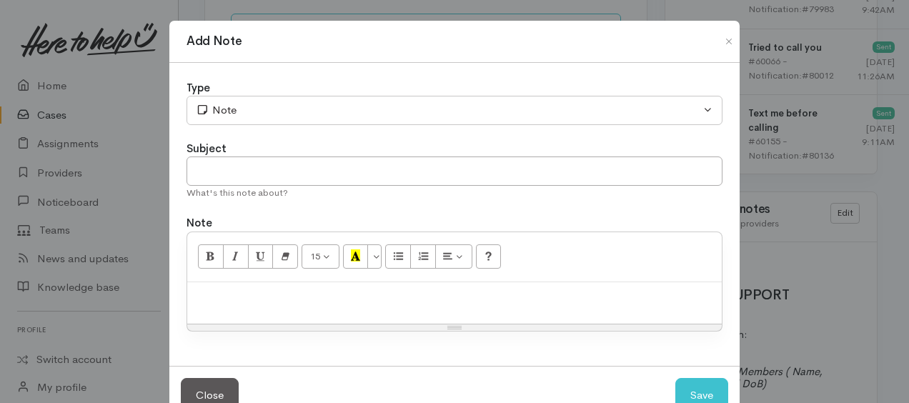
click at [328, 302] on p at bounding box center [454, 297] width 520 height 16
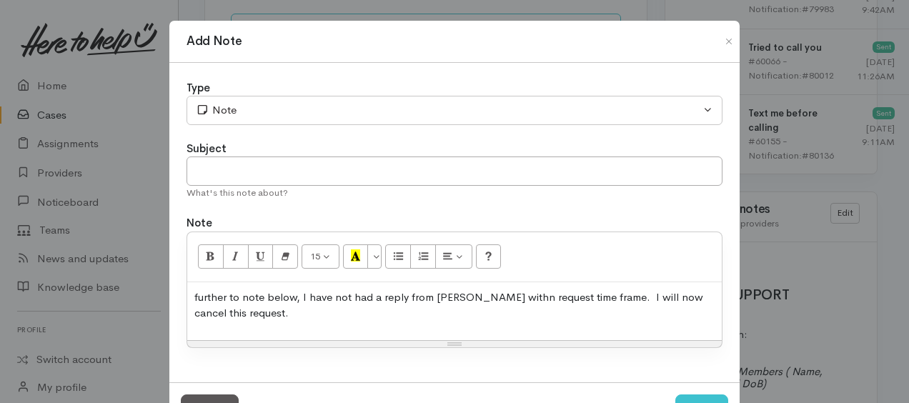
click at [196, 292] on p "further to note below, I have not had a reply from Theresa withn request time f…" at bounding box center [454, 305] width 520 height 32
click at [254, 314] on p "Further to note below, I have not had a reply from Theresa within request time …" at bounding box center [454, 305] width 520 height 32
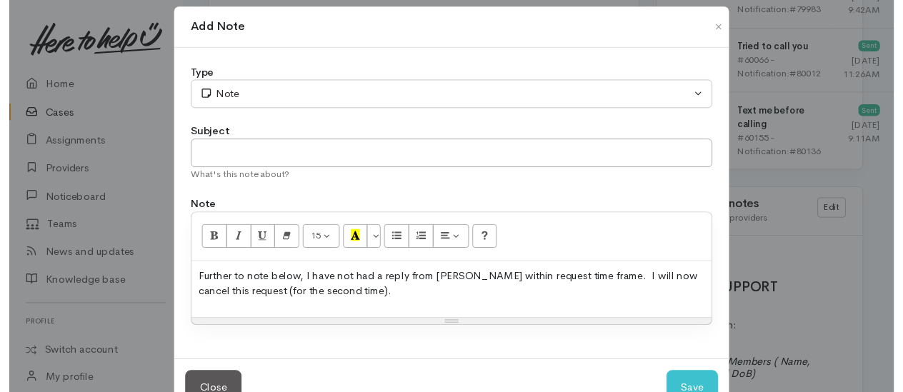
scroll to position [54, 0]
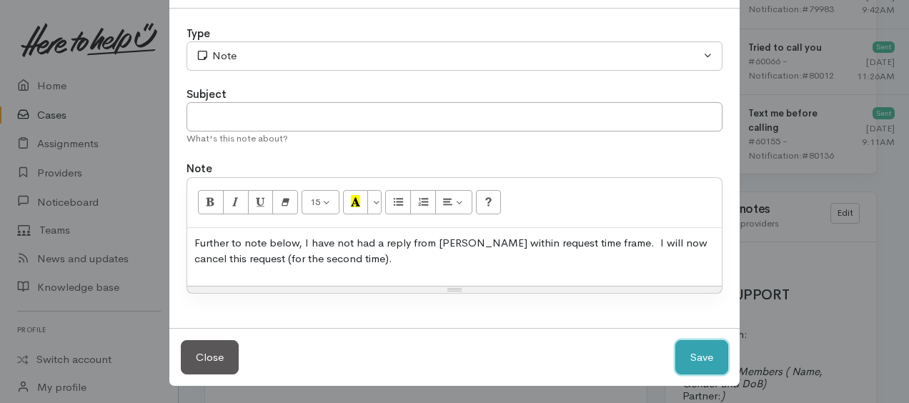
click at [683, 350] on button "Save" at bounding box center [701, 357] width 53 height 35
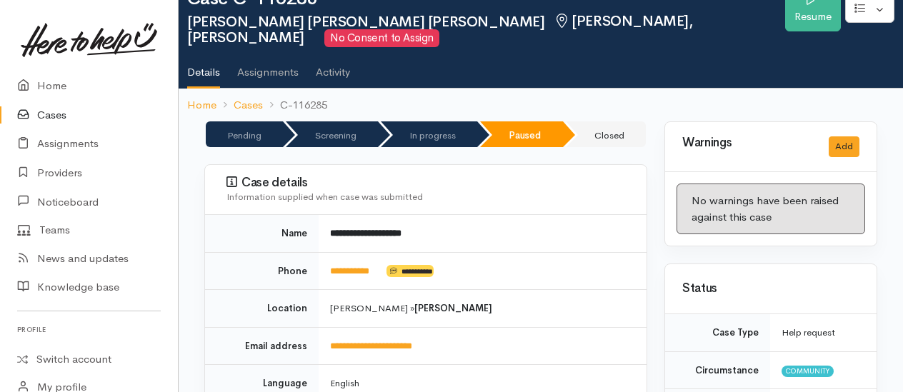
scroll to position [0, 0]
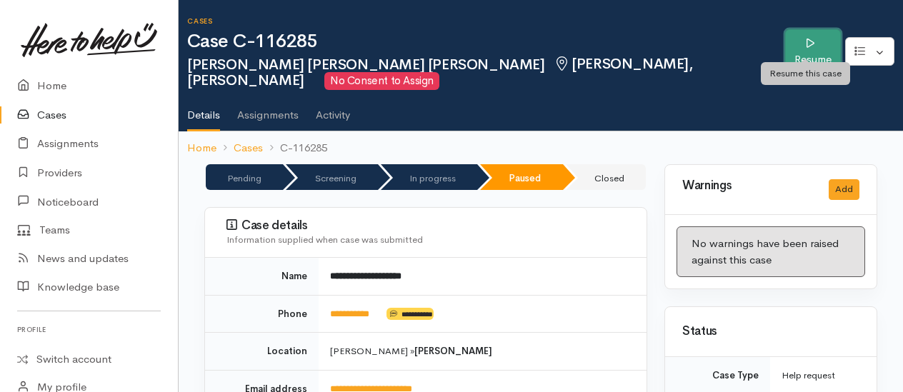
click at [799, 40] on link "Resume" at bounding box center [813, 51] width 56 height 45
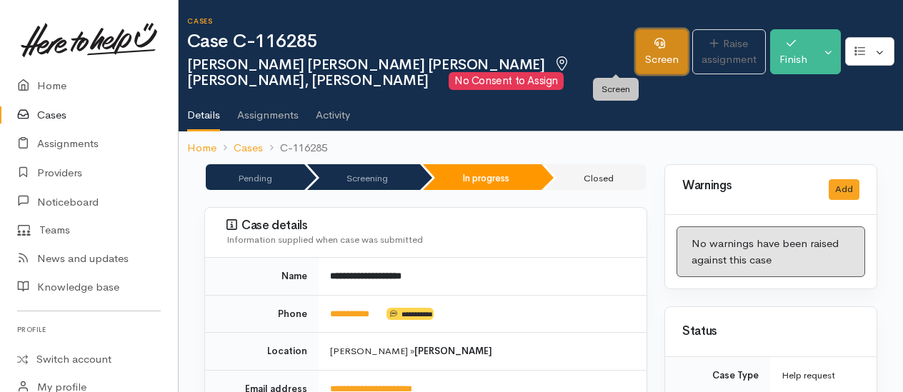
click at [636, 57] on link "Screen" at bounding box center [662, 51] width 52 height 45
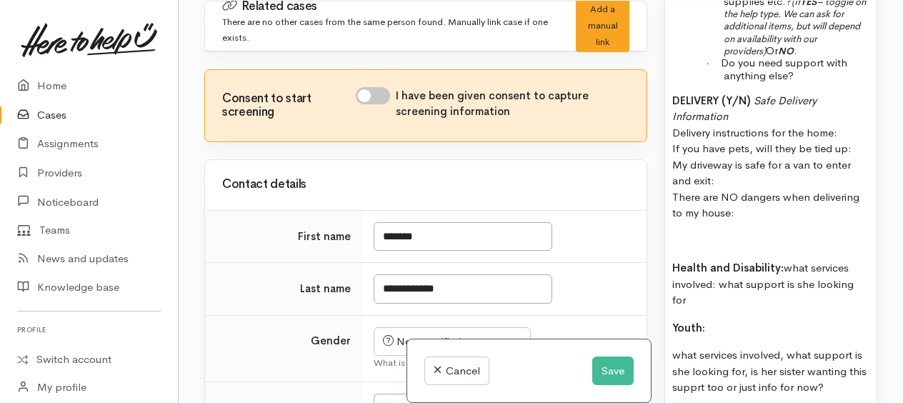
scroll to position [2072, 0]
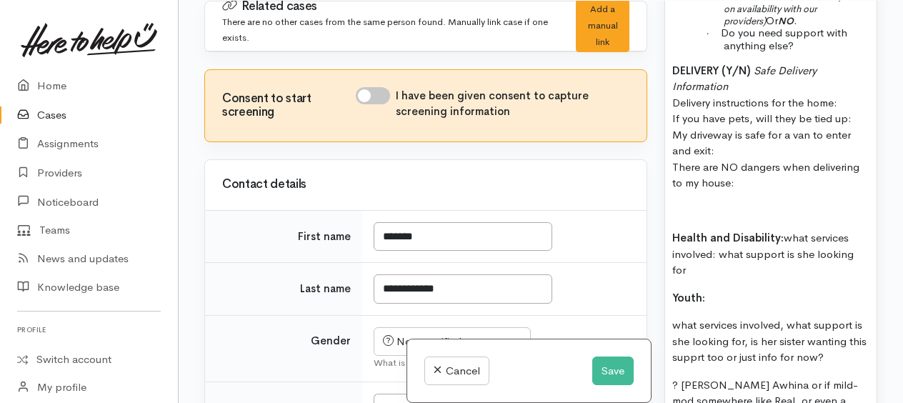
click at [716, 317] on p "what services involved, what support is she looking for, is her sister wanting …" at bounding box center [770, 341] width 197 height 49
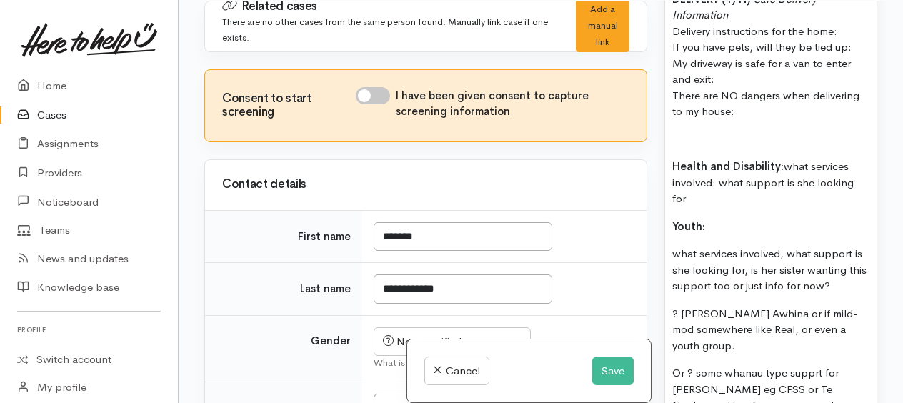
scroll to position [2215, 0]
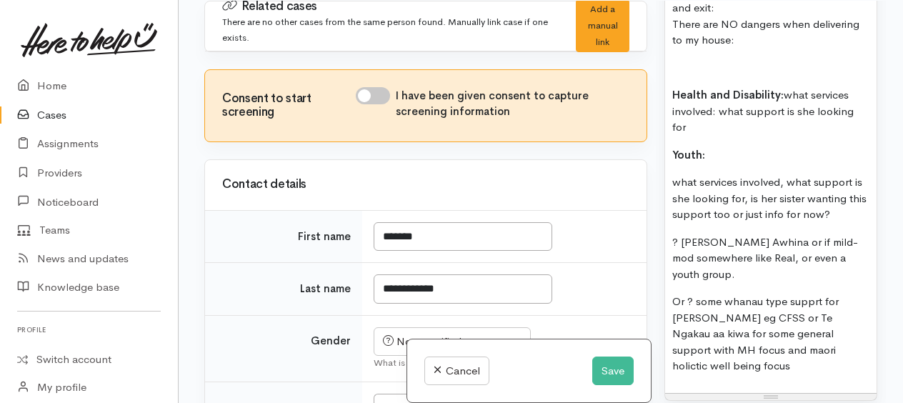
click at [812, 294] on p "Or ? some whanau type supprt for [PERSON_NAME] eg CFSS or Te Ngakau aa kiwa for…" at bounding box center [770, 334] width 197 height 81
click at [600, 371] on button "Save" at bounding box center [612, 370] width 41 height 29
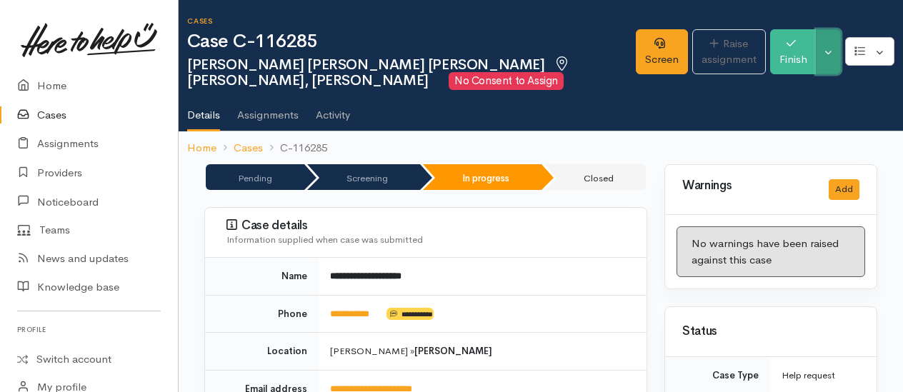
click at [832, 51] on button "Toggle Dropdown" at bounding box center [828, 51] width 25 height 45
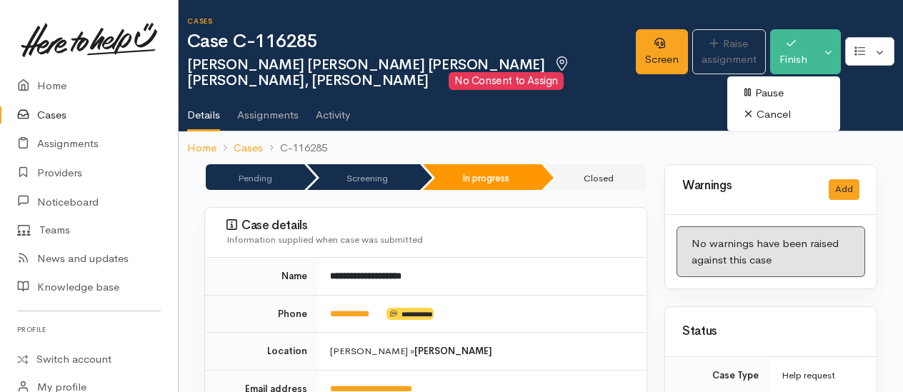
click at [769, 116] on link "Cancel" at bounding box center [783, 115] width 113 height 22
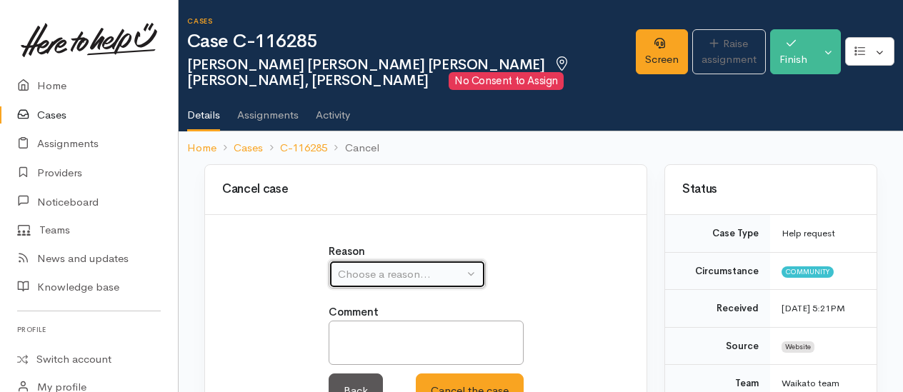
drag, startPoint x: 403, startPoint y: 279, endPoint x: 403, endPoint y: 266, distance: 12.9
click at [403, 277] on div "Choose a reason..." at bounding box center [401, 274] width 126 height 16
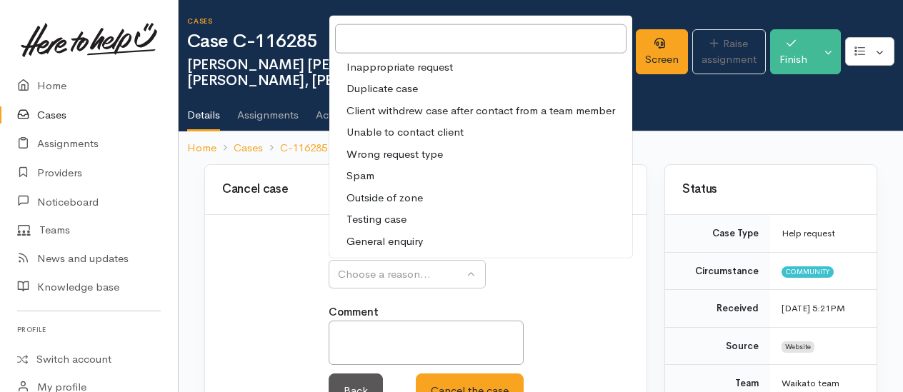
click at [420, 110] on span "Client withdrew case after contact from a team member" at bounding box center [480, 110] width 269 height 16
select select "3"
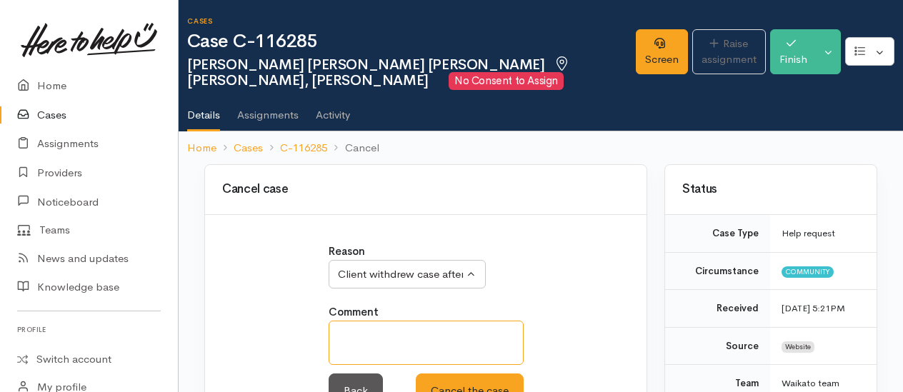
click at [387, 321] on textarea at bounding box center [426, 343] width 195 height 44
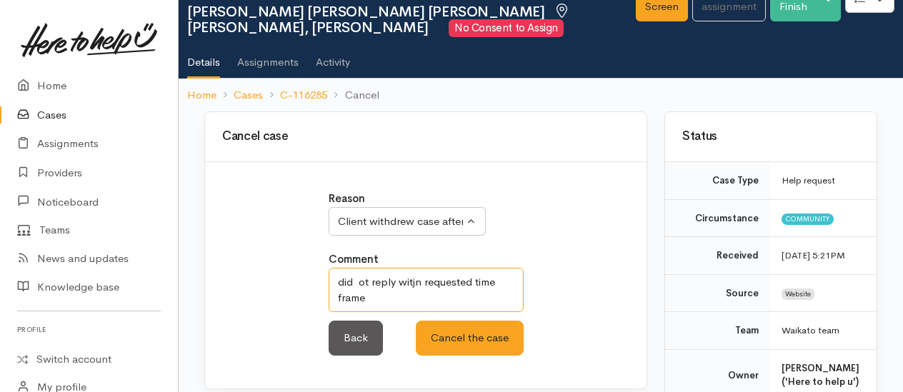
scroll to position [71, 0]
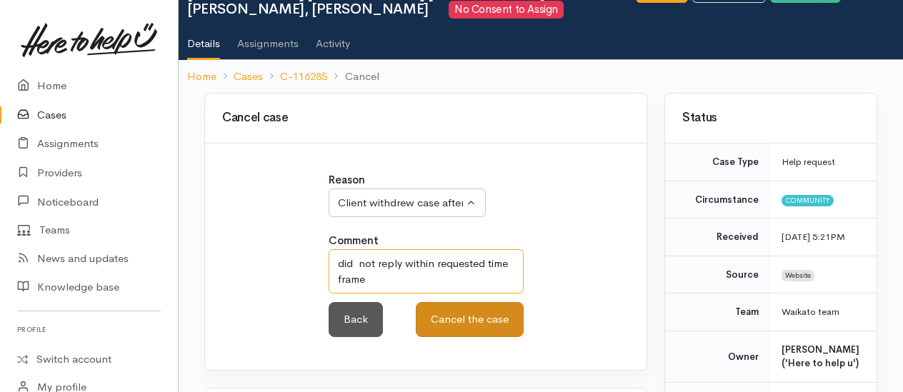
type textarea "did not reply within requested time frame"
click at [473, 324] on button "Cancel the case" at bounding box center [470, 319] width 108 height 35
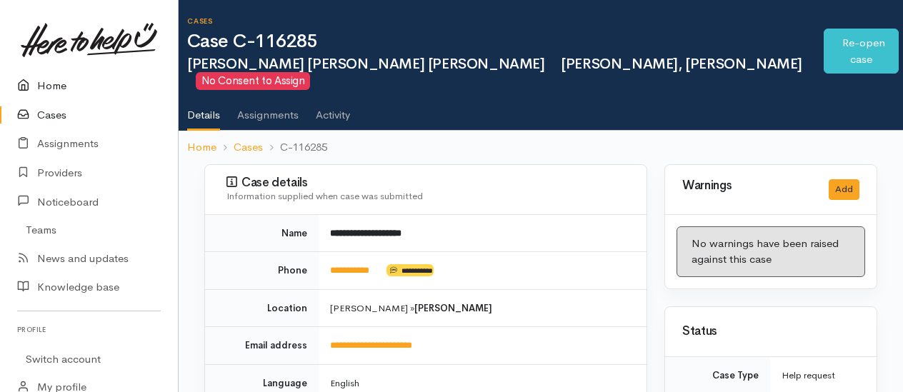
click at [50, 84] on link "Home" at bounding box center [89, 85] width 178 height 29
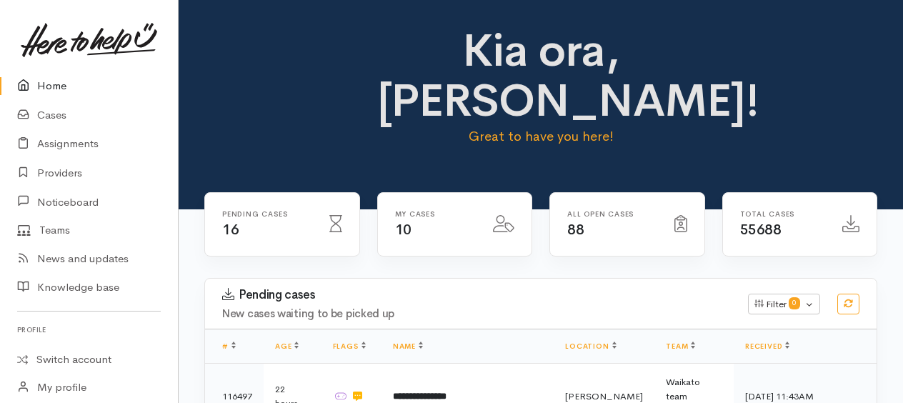
click at [53, 84] on link "Home" at bounding box center [89, 85] width 178 height 29
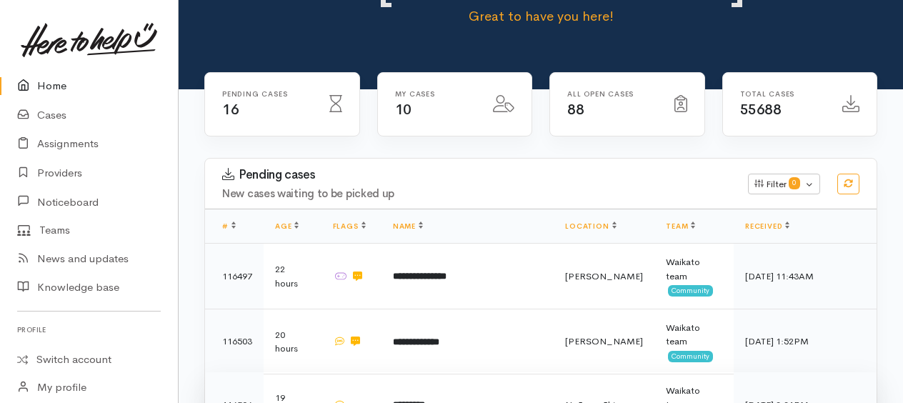
scroll to position [143, 0]
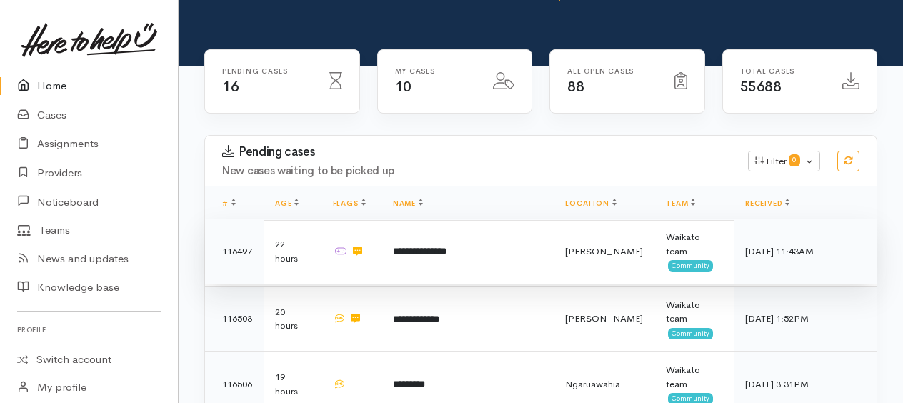
click at [439, 246] on b "**********" at bounding box center [420, 250] width 54 height 9
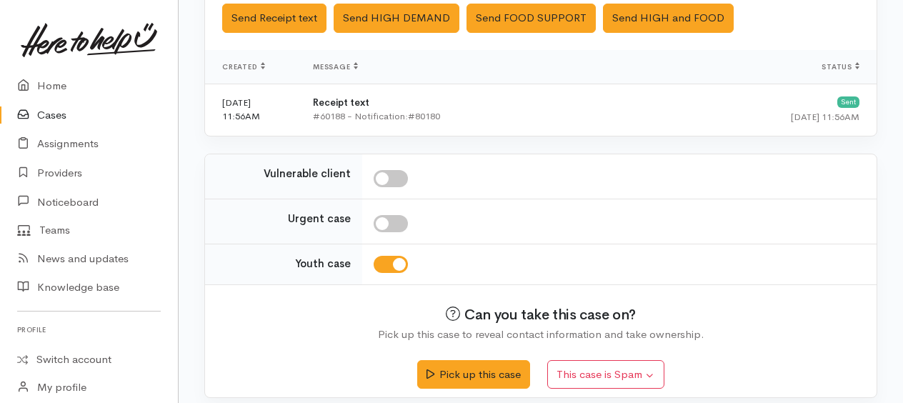
scroll to position [657, 0]
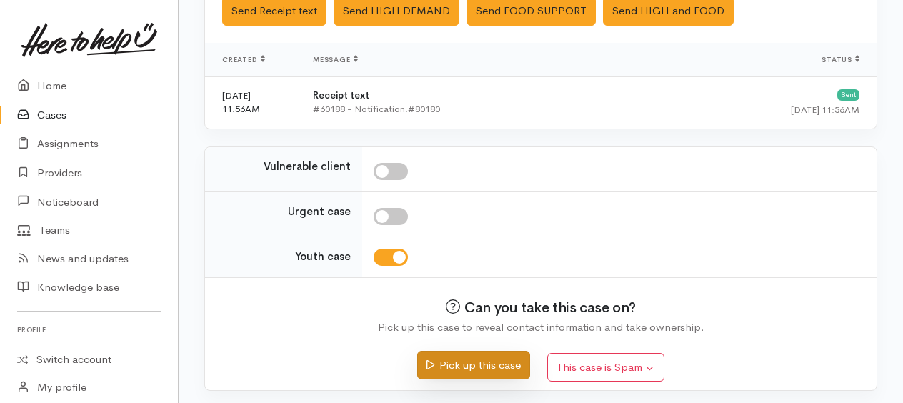
click at [489, 363] on button "Pick up this case" at bounding box center [473, 365] width 112 height 29
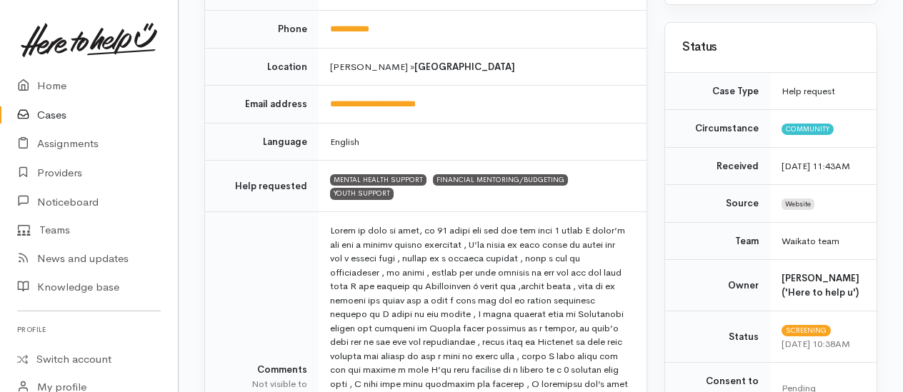
scroll to position [71, 0]
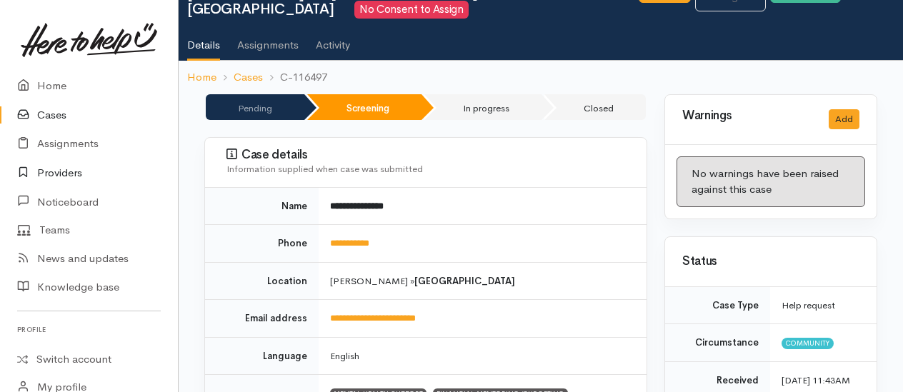
click at [61, 170] on link "Providers" at bounding box center [89, 173] width 178 height 29
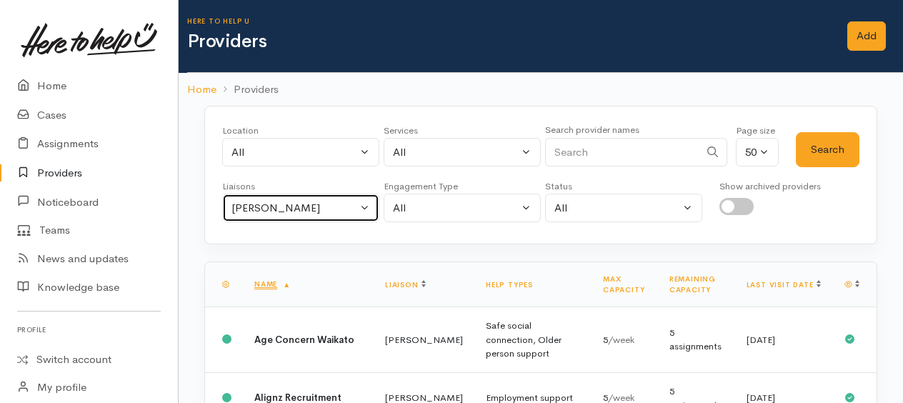
click at [290, 205] on div "[PERSON_NAME]" at bounding box center [294, 208] width 126 height 16
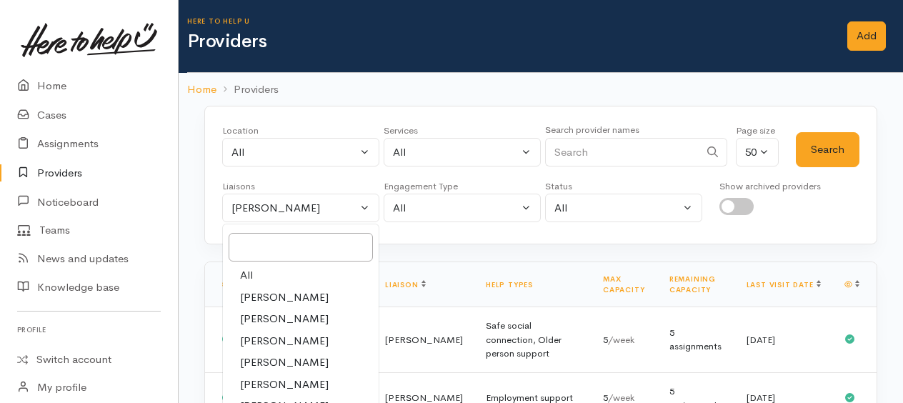
click at [253, 271] on link "All" at bounding box center [301, 275] width 156 height 22
select select "null"
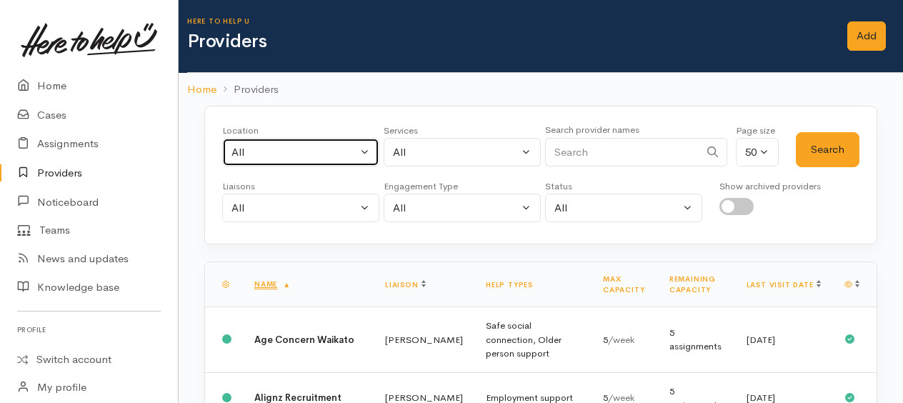
click at [240, 150] on div "All" at bounding box center [294, 152] width 126 height 16
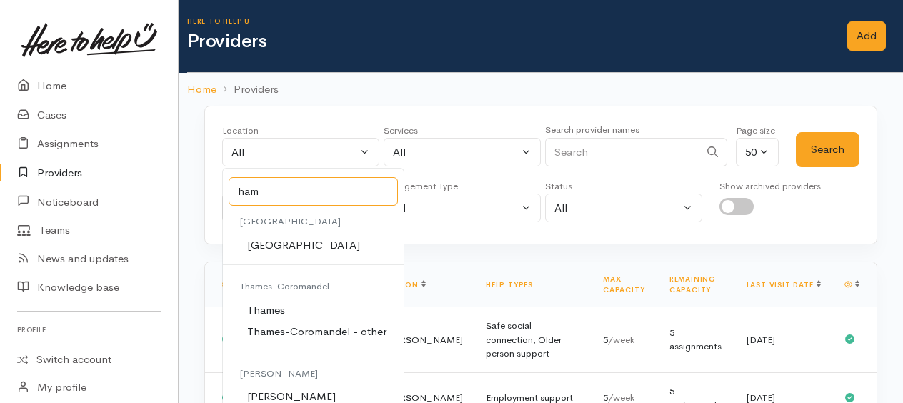
type input "ham"
drag, startPoint x: 276, startPoint y: 397, endPoint x: 364, endPoint y: 311, distance: 122.8
click at [276, 396] on span "[PERSON_NAME]" at bounding box center [291, 397] width 89 height 16
select select "1"
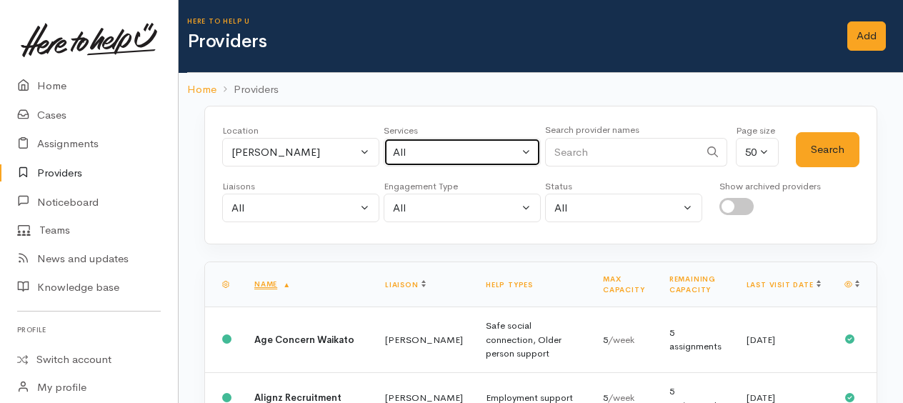
click at [436, 144] on div "All" at bounding box center [456, 152] width 126 height 16
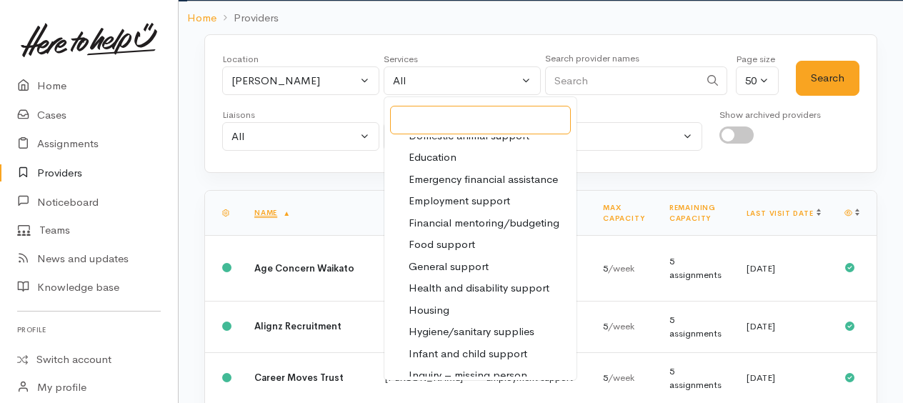
scroll to position [214, 0]
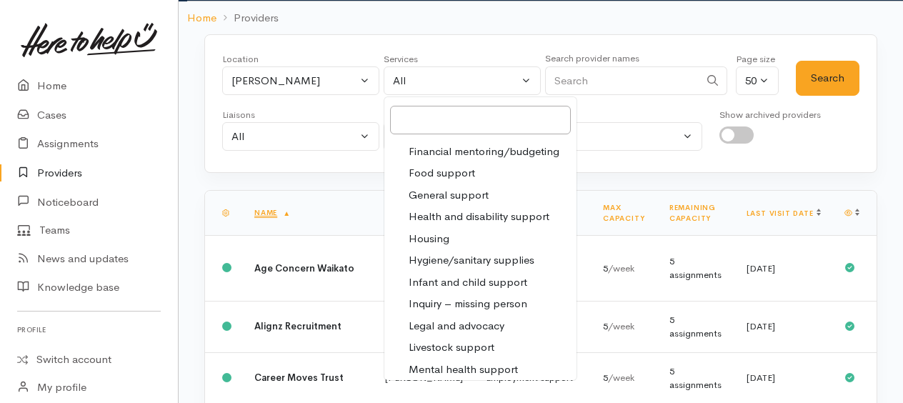
drag, startPoint x: 434, startPoint y: 239, endPoint x: 460, endPoint y: 219, distance: 33.0
click at [434, 239] on span "Housing" at bounding box center [429, 239] width 41 height 16
select select "11"
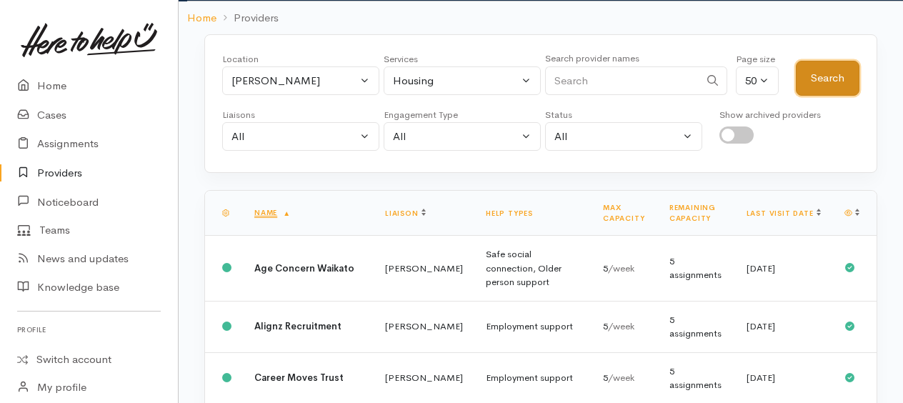
click at [829, 87] on button "Search" at bounding box center [828, 78] width 64 height 35
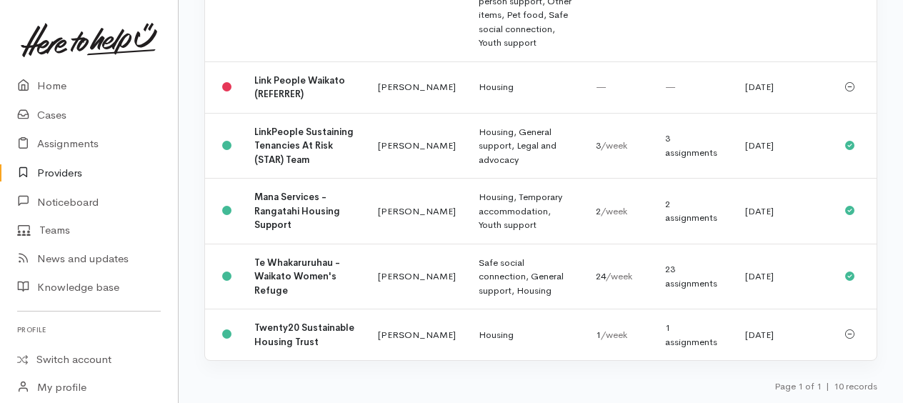
scroll to position [999, 0]
click at [274, 191] on b "Mana Services - Rangatahi Housing Support" at bounding box center [297, 211] width 86 height 40
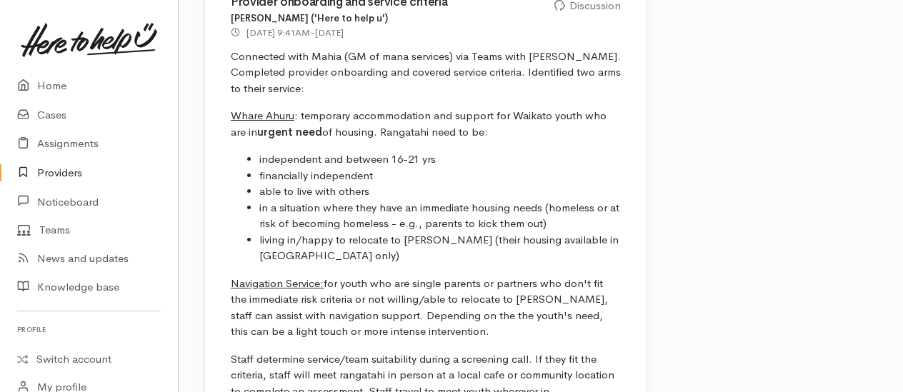
scroll to position [1849, 0]
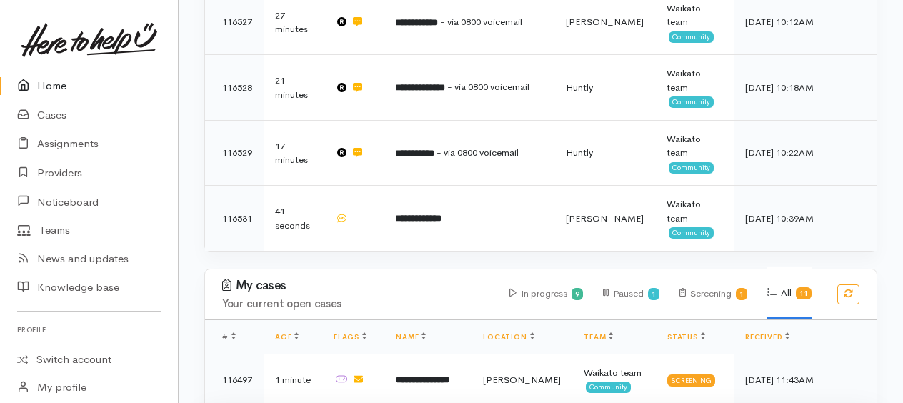
scroll to position [1286, 0]
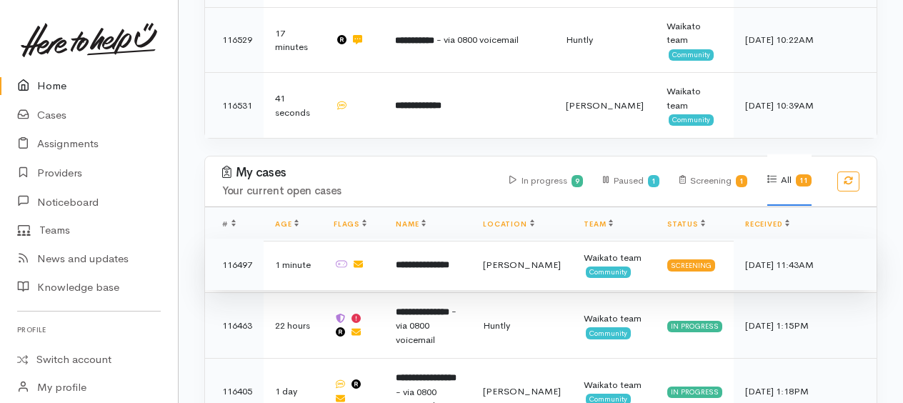
click at [436, 260] on b "**********" at bounding box center [423, 264] width 54 height 9
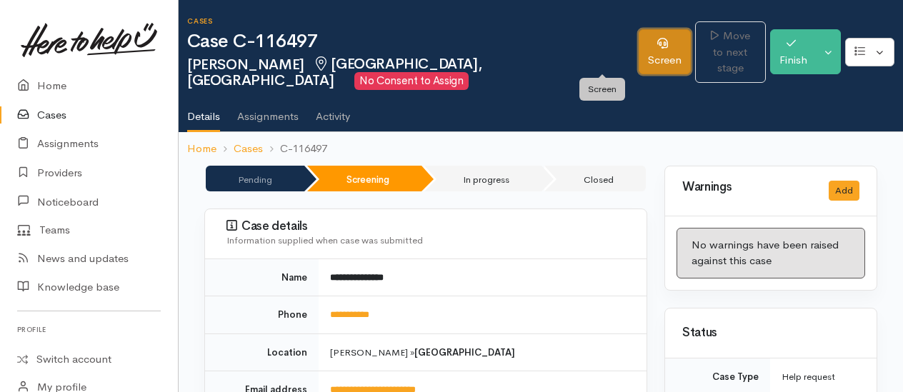
click at [639, 53] on link "Screen" at bounding box center [665, 51] width 52 height 45
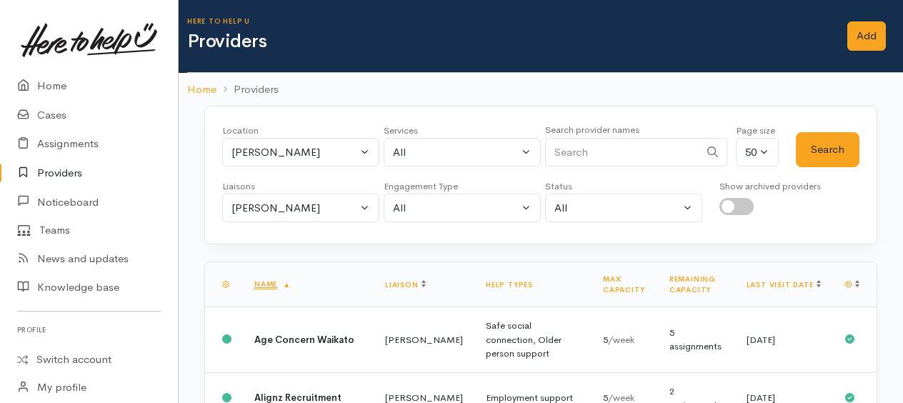
select select "11"
click at [296, 209] on div "[PERSON_NAME]" at bounding box center [294, 208] width 126 height 16
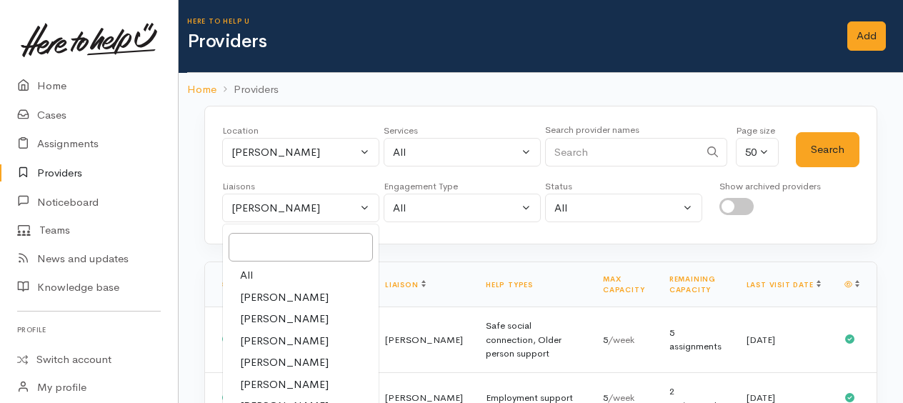
click at [256, 273] on link "All" at bounding box center [301, 275] width 156 height 22
select select "null"
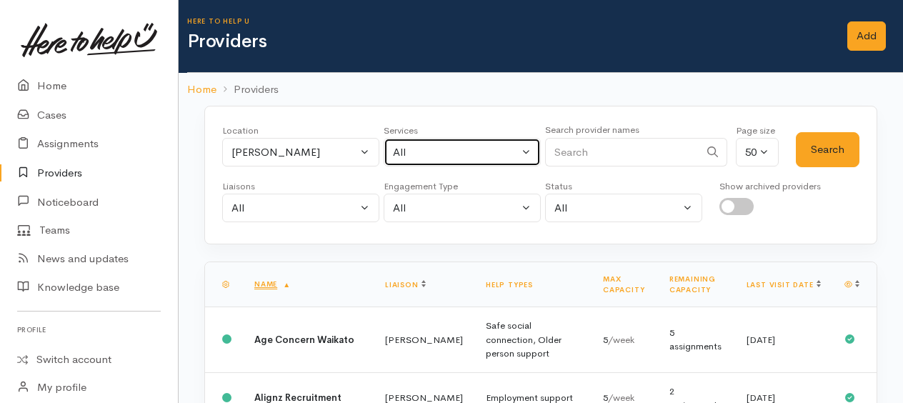
click at [423, 154] on div "All" at bounding box center [456, 152] width 126 height 16
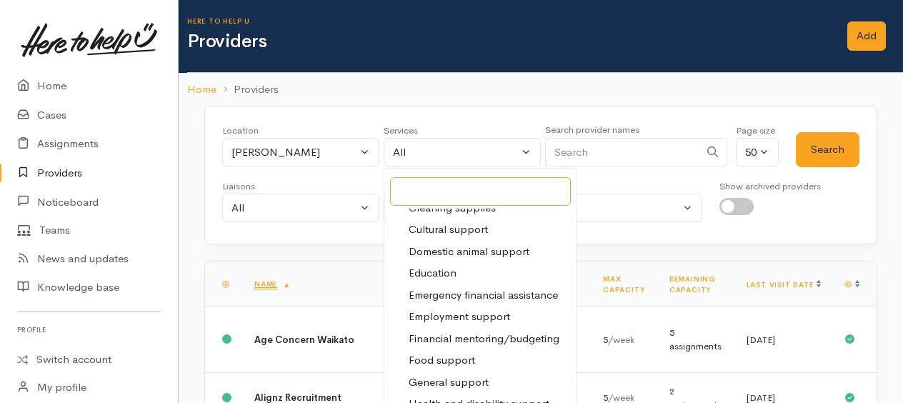
scroll to position [214, 0]
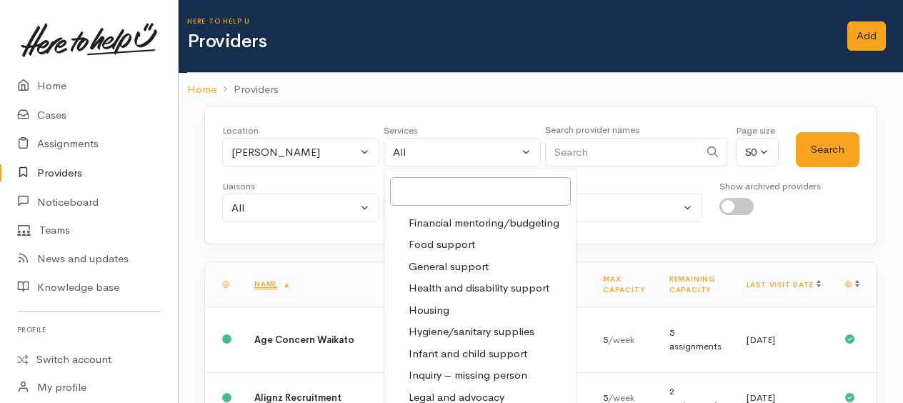
click at [446, 310] on span "Housing" at bounding box center [429, 310] width 41 height 16
select select "11"
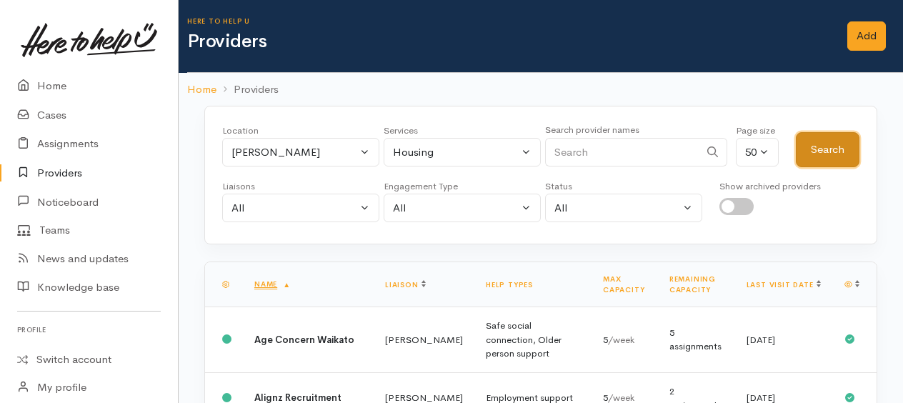
click at [844, 154] on button "Search" at bounding box center [828, 149] width 64 height 35
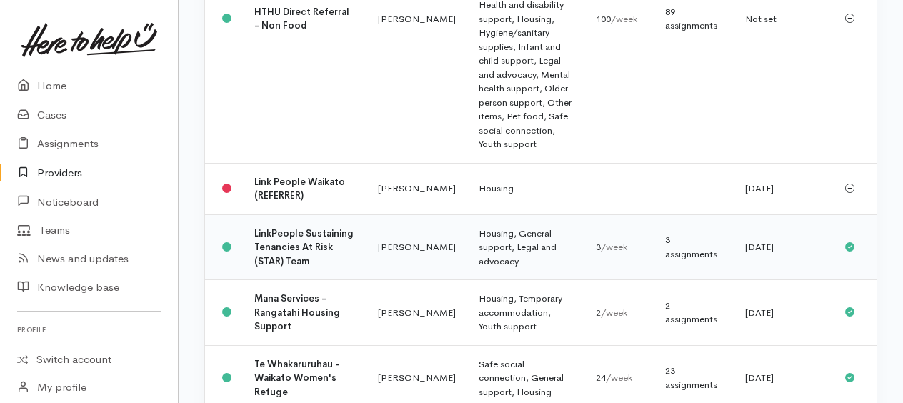
scroll to position [999, 0]
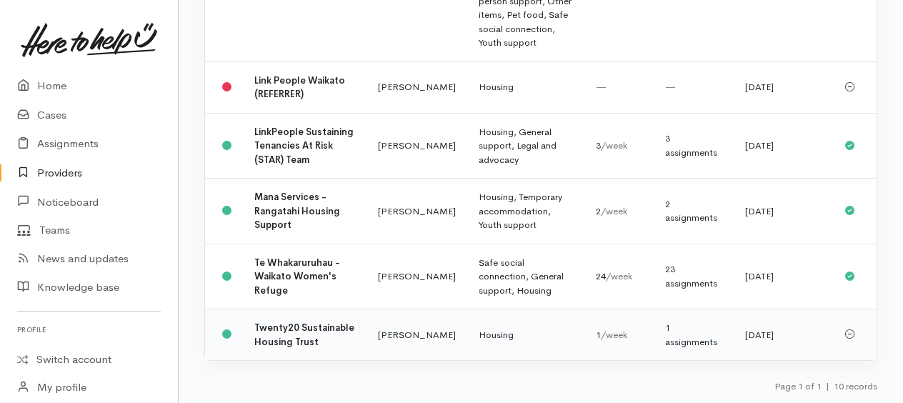
click at [289, 321] on b "Twenty20 Sustainable Housing Trust" at bounding box center [304, 334] width 100 height 26
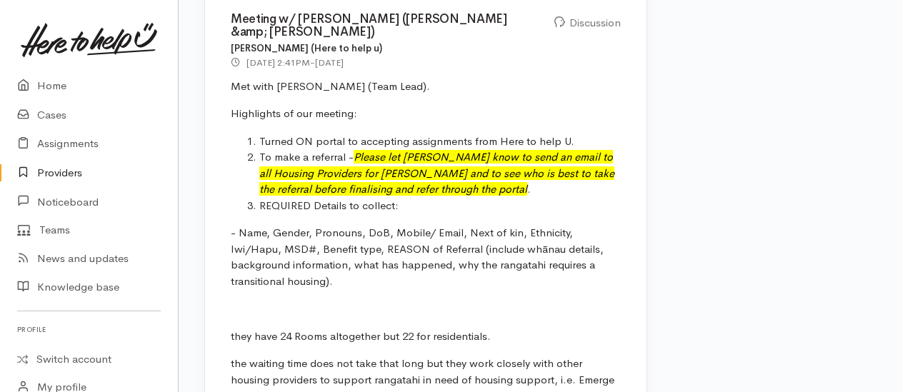
scroll to position [1000, 0]
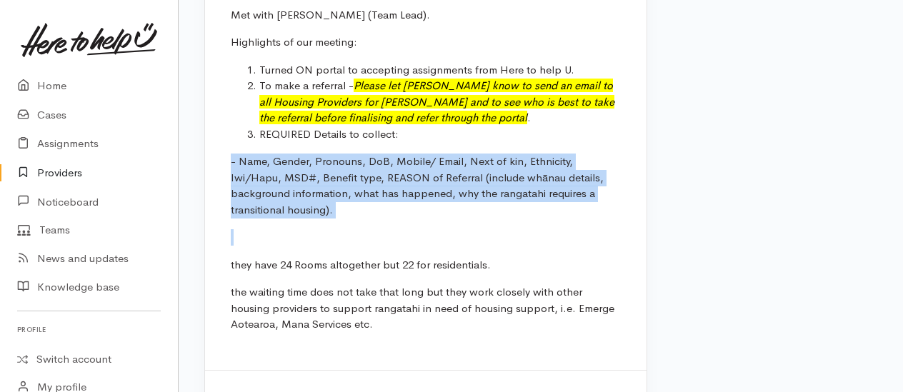
drag, startPoint x: 231, startPoint y: 139, endPoint x: 351, endPoint y: 203, distance: 135.2
click at [351, 203] on div "Meeting w/ Moses (Helena &amp; Leinati) Helena Kaufononga (Here to help u) 12 A…" at bounding box center [425, 143] width 441 height 455
copy p "- Name, Gender, Pronouns, DoB, Mobile/ Email, Next of kin, Ethnicity, Iwi/Hapu,…"
click at [522, 206] on div "Meeting w/ Moses (Helena &amp; Leinati) Helena Kaufononga (Here to help u) 12 A…" at bounding box center [425, 143] width 441 height 455
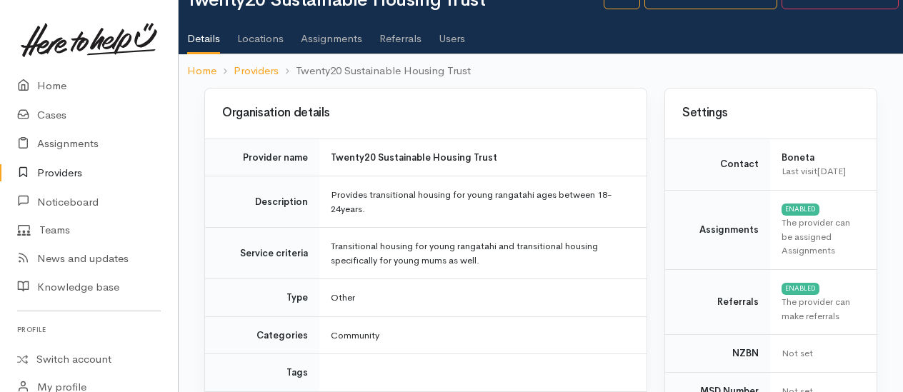
scroll to position [0, 0]
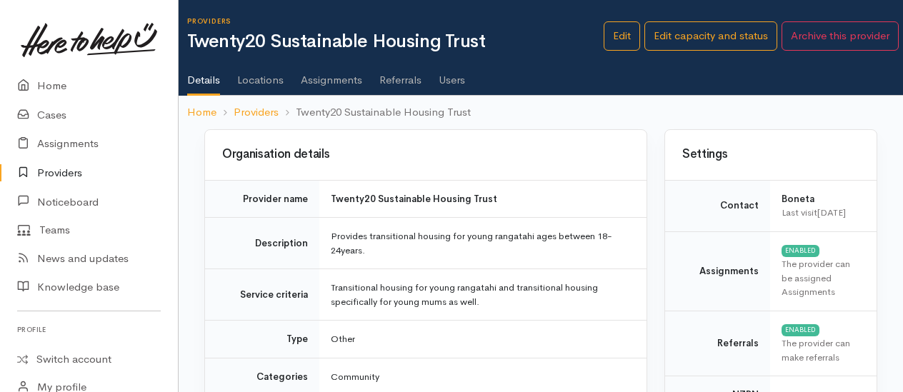
click at [64, 167] on link "Providers" at bounding box center [89, 173] width 178 height 29
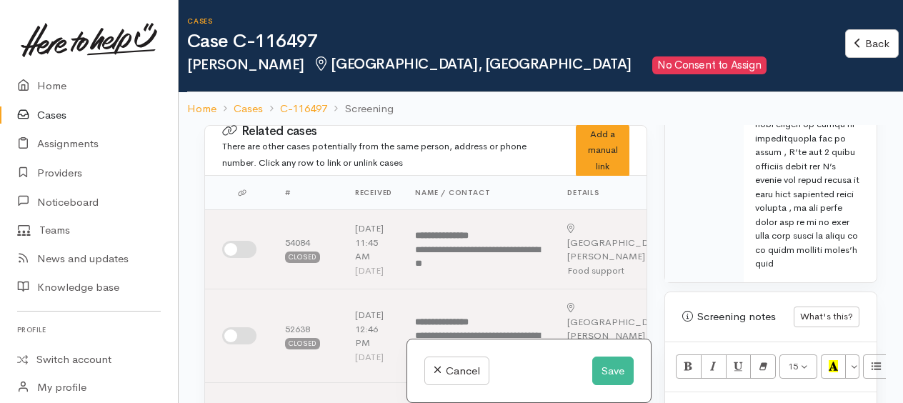
scroll to position [1717, 0]
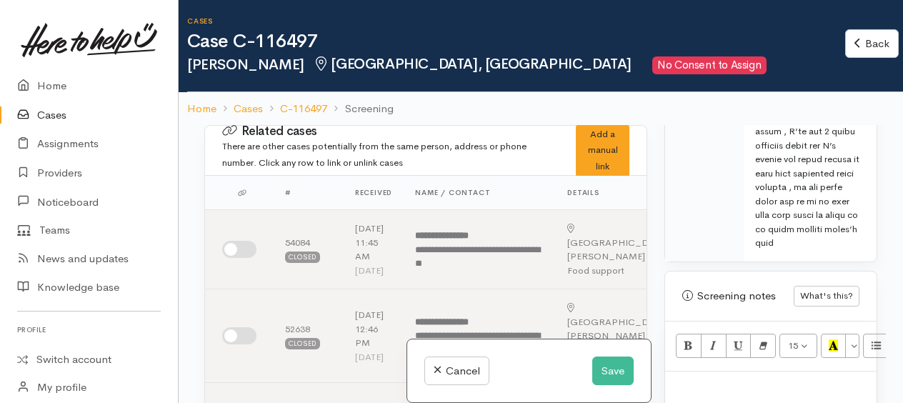
click at [698, 371] on div at bounding box center [770, 392] width 211 height 42
click at [694, 371] on div at bounding box center [770, 392] width 211 height 42
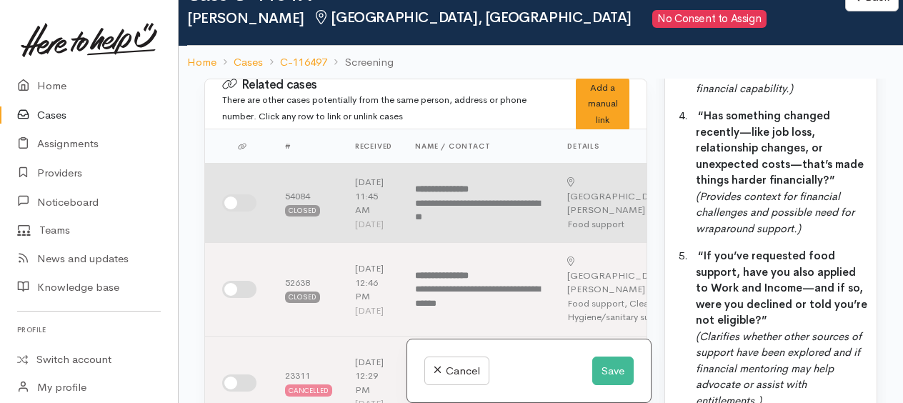
scroll to position [0, 0]
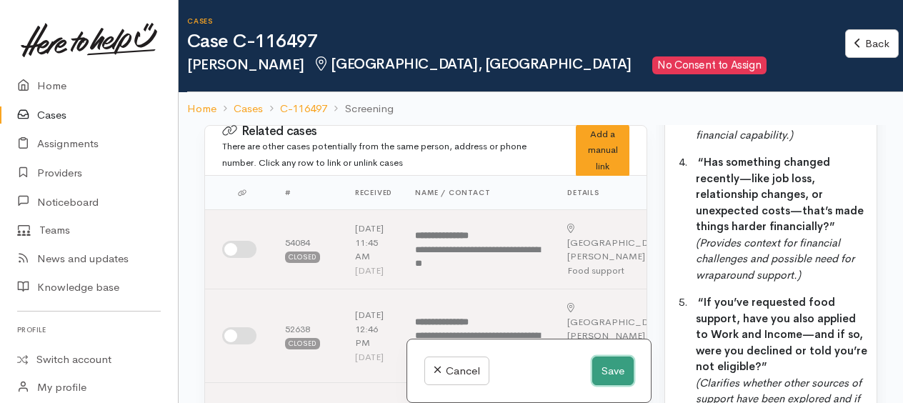
click at [603, 364] on button "Save" at bounding box center [612, 370] width 41 height 29
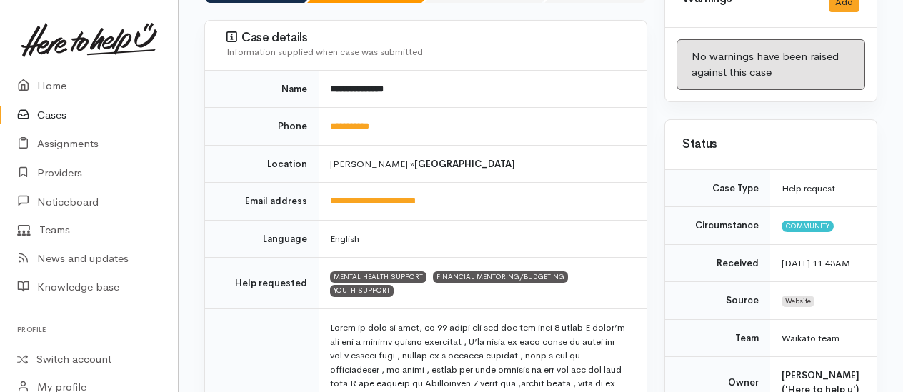
scroll to position [214, 0]
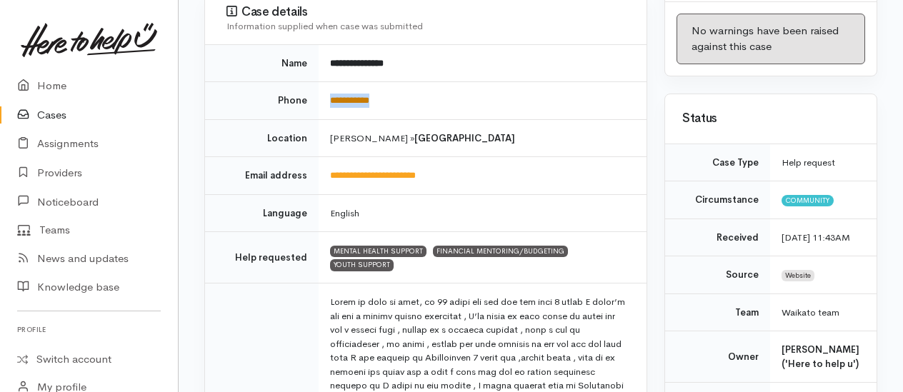
drag, startPoint x: 396, startPoint y: 96, endPoint x: 330, endPoint y: 94, distance: 65.8
click at [330, 94] on td "**********" at bounding box center [483, 101] width 328 height 38
drag, startPoint x: 330, startPoint y: 94, endPoint x: 346, endPoint y: 99, distance: 16.5
copy link "**********"
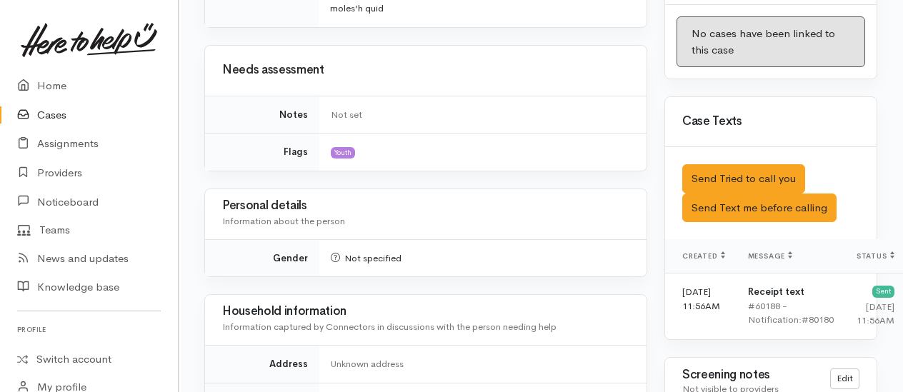
scroll to position [1000, 0]
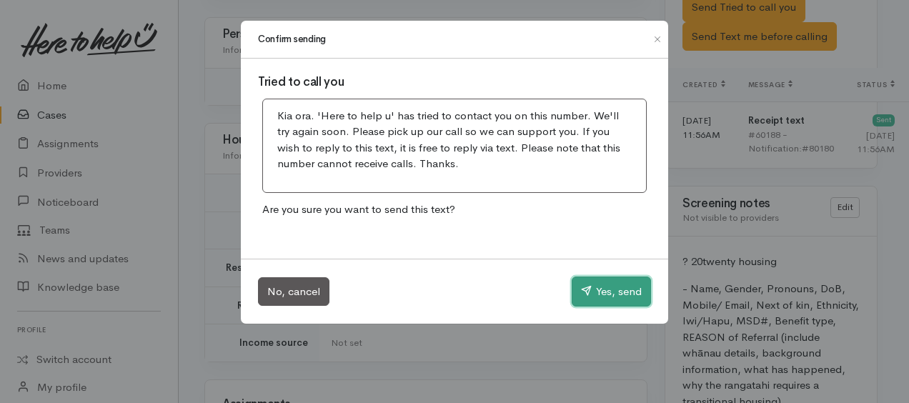
click at [624, 296] on button "Yes, send" at bounding box center [611, 291] width 79 height 30
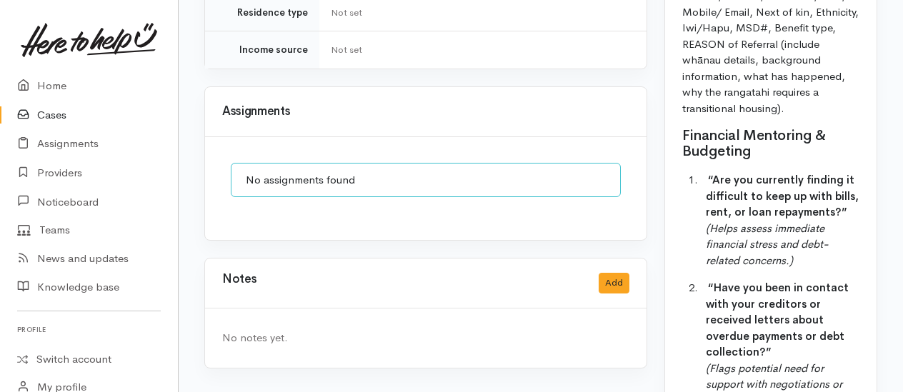
scroll to position [1486, 0]
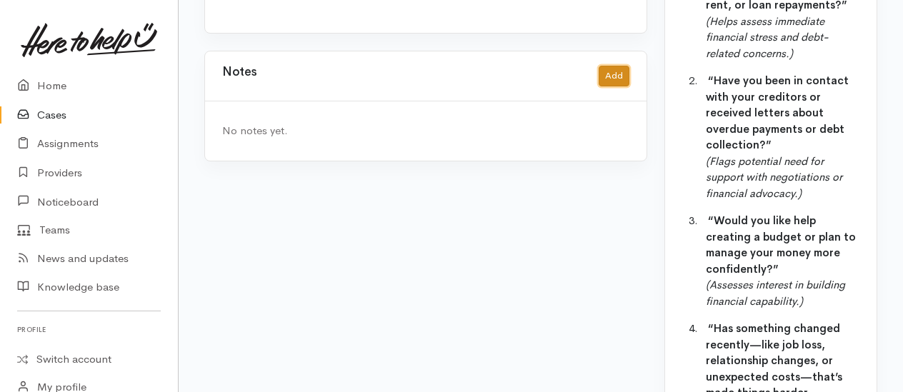
drag, startPoint x: 617, startPoint y: 70, endPoint x: 604, endPoint y: 68, distance: 13.0
click at [604, 68] on button "Add" at bounding box center [614, 76] width 31 height 21
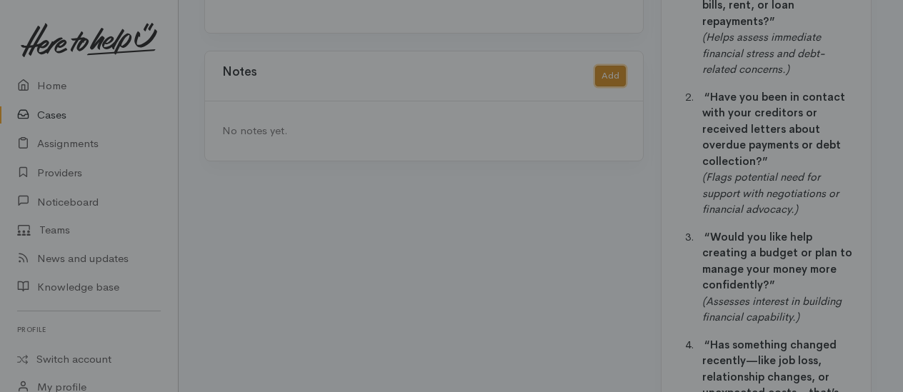
scroll to position [1472, 0]
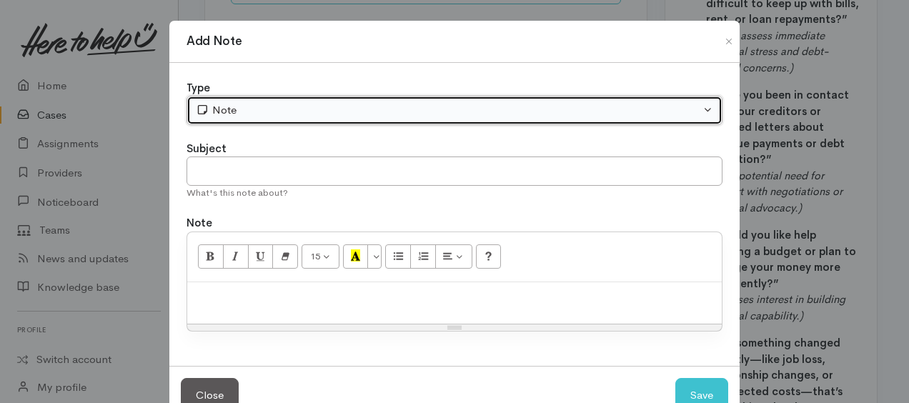
click at [237, 113] on div "Note" at bounding box center [448, 110] width 504 height 16
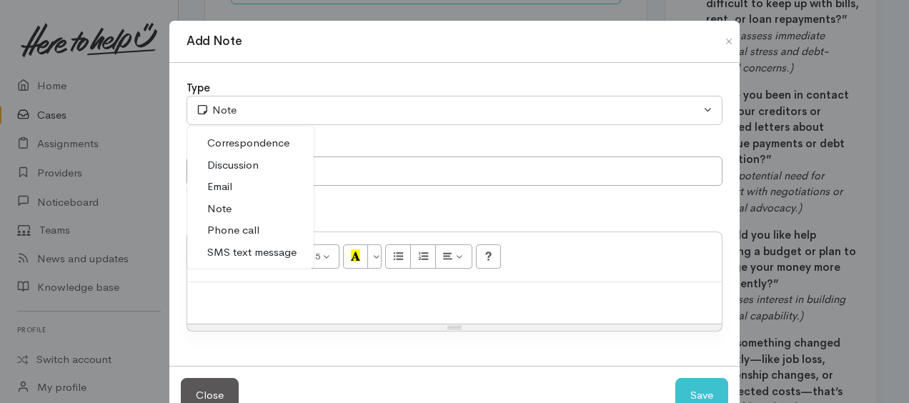
click at [230, 231] on span "Phone call" at bounding box center [233, 230] width 52 height 16
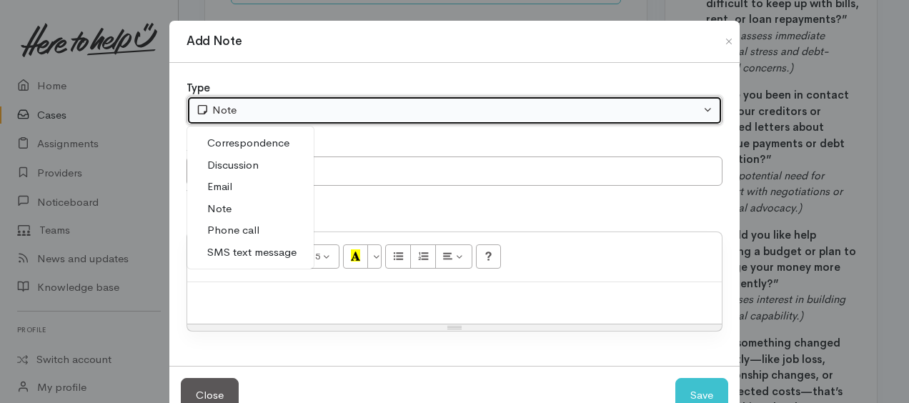
select select "3"
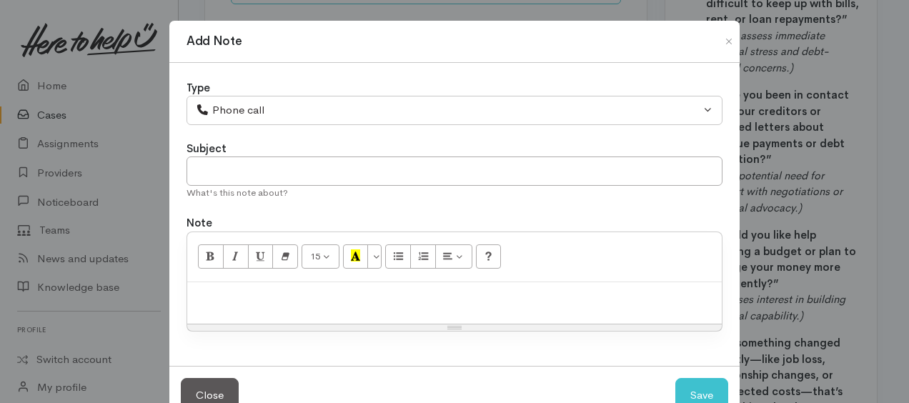
click at [235, 286] on div at bounding box center [454, 303] width 534 height 42
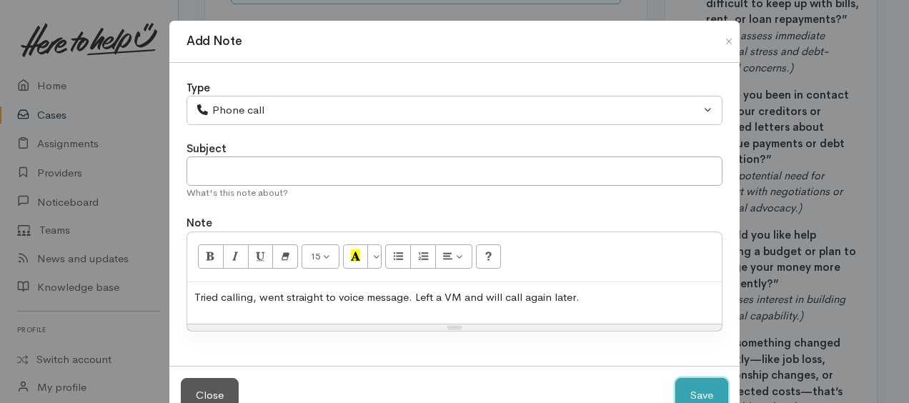
click at [704, 389] on button "Save" at bounding box center [701, 395] width 53 height 35
select select "1"
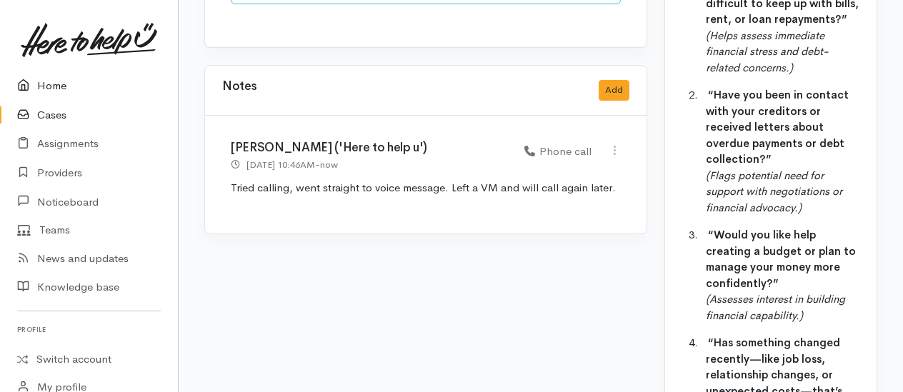
click at [52, 86] on link "Home" at bounding box center [89, 85] width 178 height 29
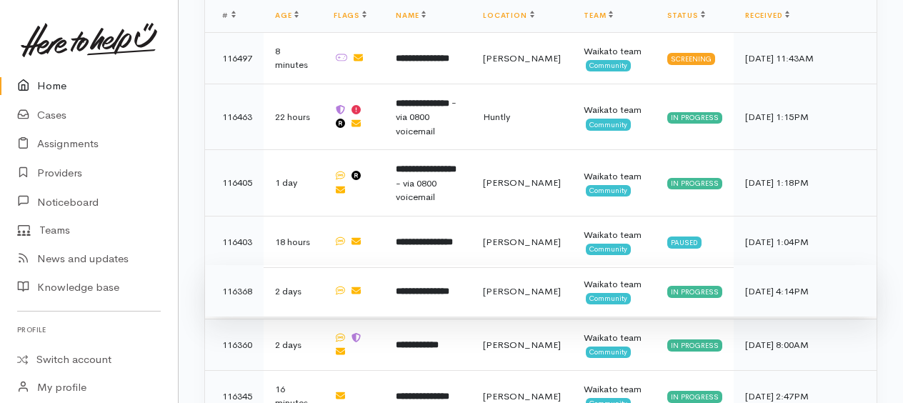
scroll to position [1498, 0]
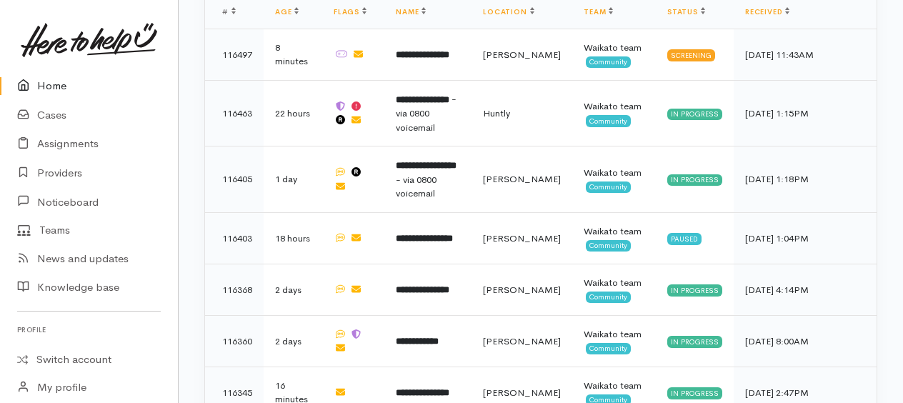
click at [49, 86] on link "Home" at bounding box center [89, 85] width 178 height 29
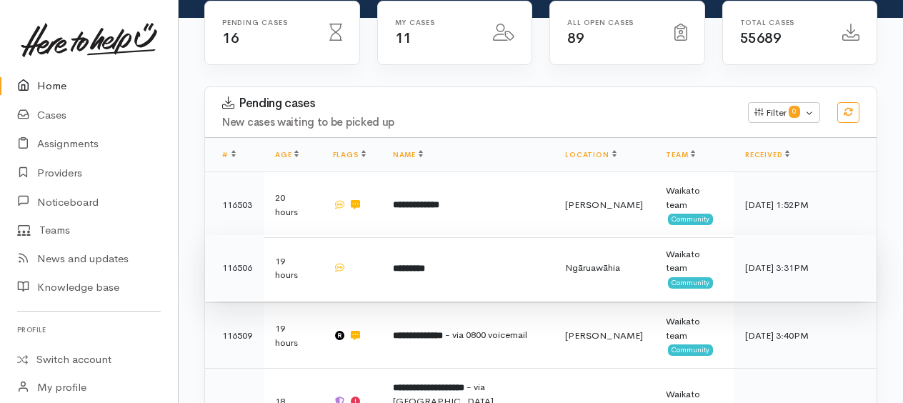
scroll to position [214, 0]
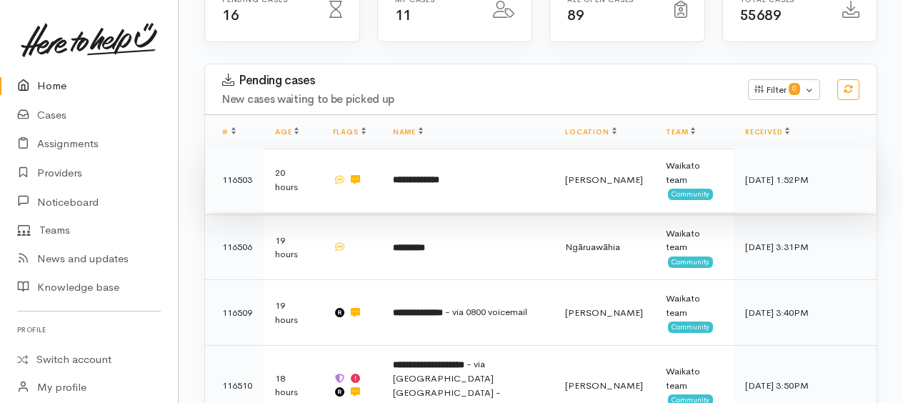
click at [420, 175] on b "**********" at bounding box center [416, 179] width 46 height 9
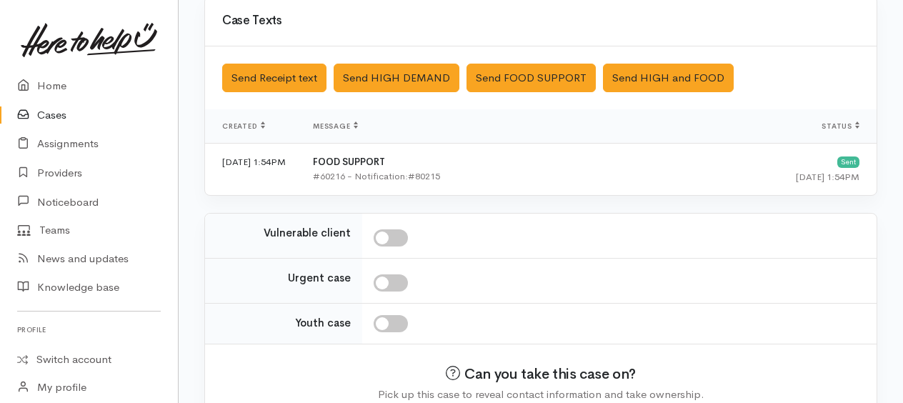
scroll to position [532, 0]
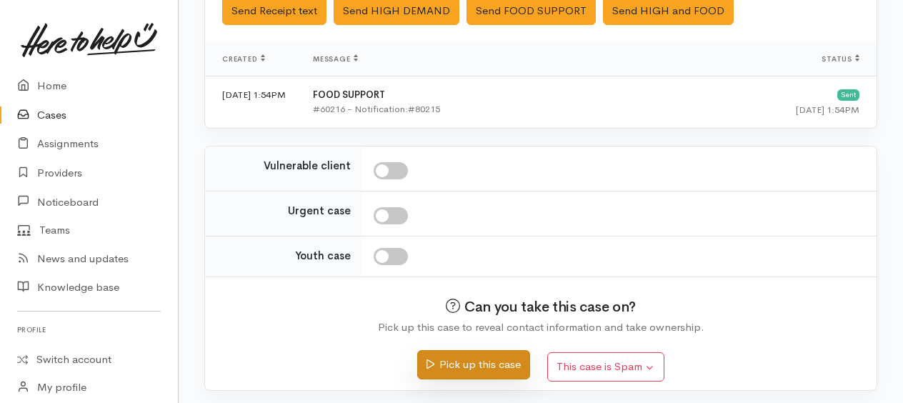
click at [474, 364] on button "Pick up this case" at bounding box center [473, 364] width 112 height 29
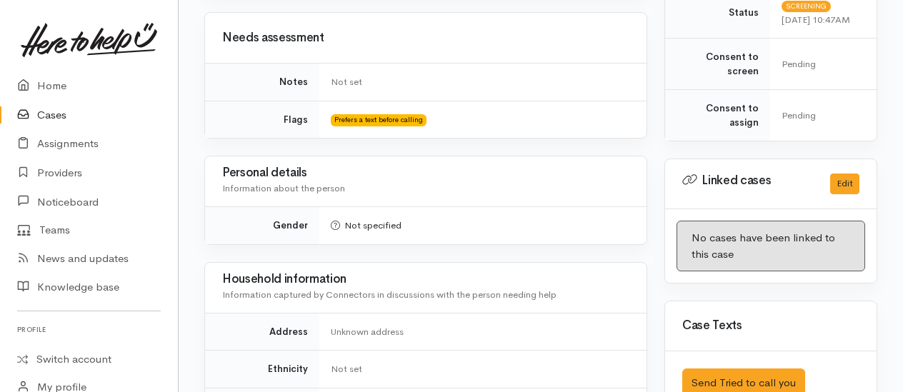
scroll to position [857, 0]
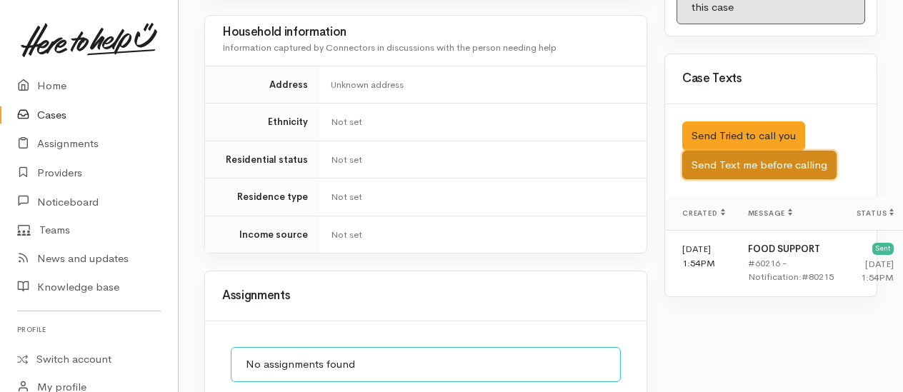
click at [745, 179] on button "Send Text me before calling" at bounding box center [759, 165] width 154 height 29
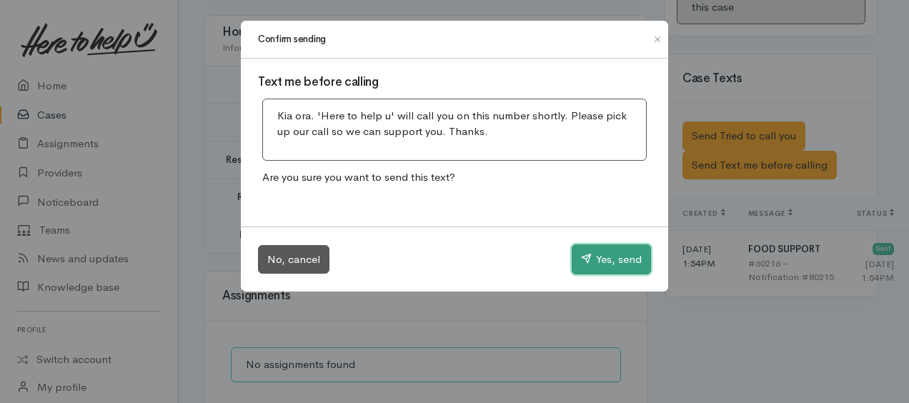
click at [607, 266] on button "Yes, send" at bounding box center [611, 259] width 79 height 30
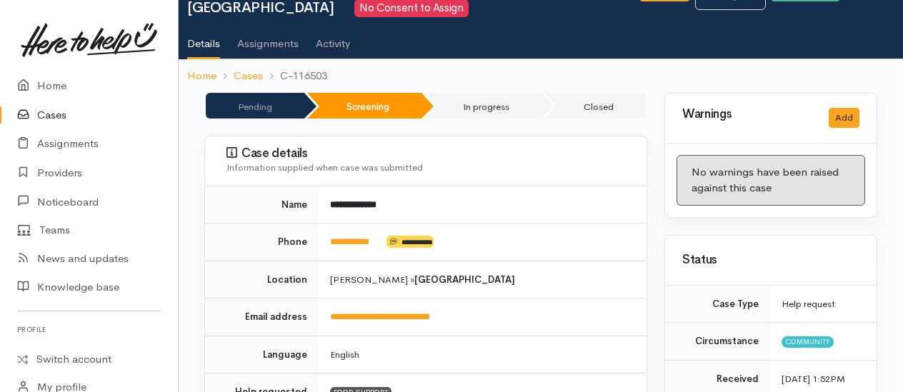
scroll to position [0, 0]
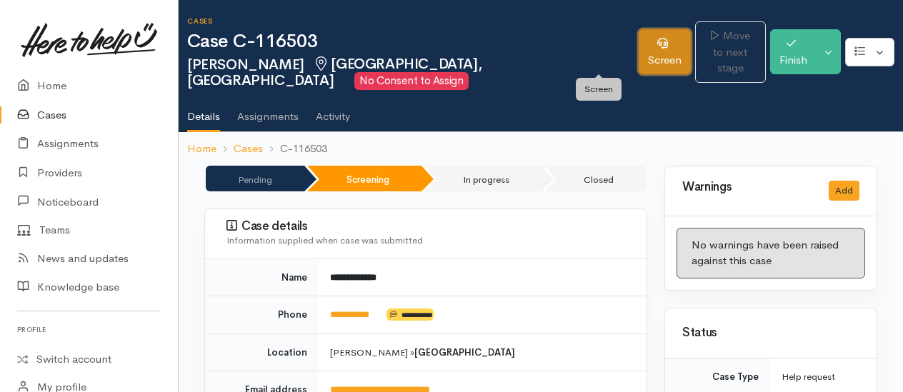
click at [639, 67] on link "Screen" at bounding box center [665, 51] width 52 height 45
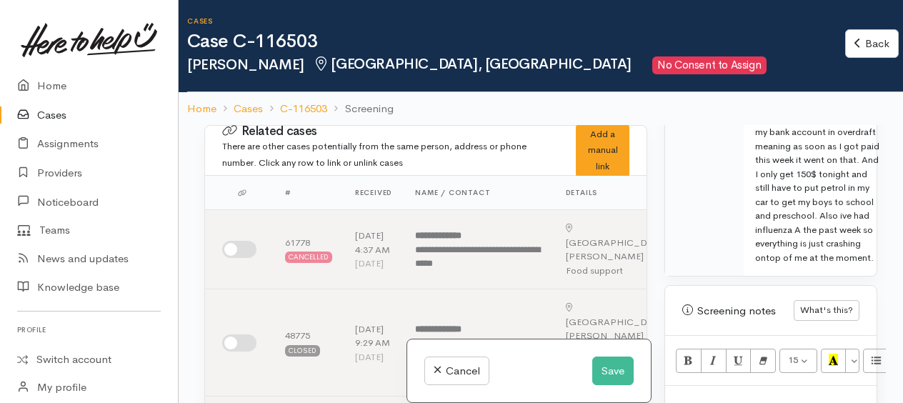
scroll to position [1143, 0]
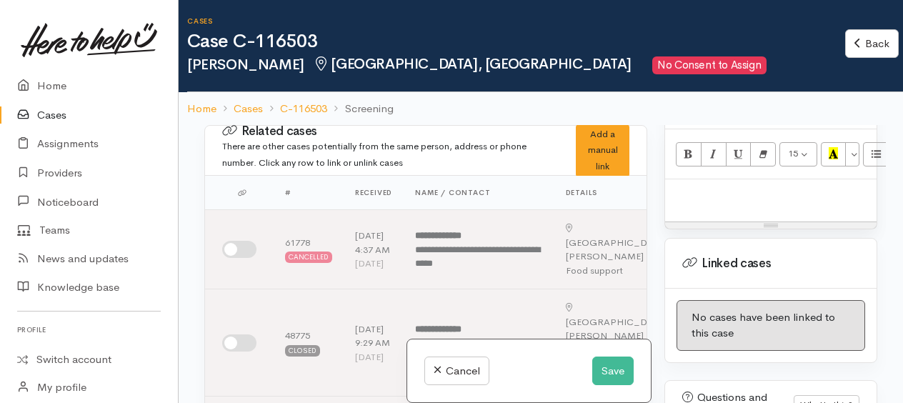
paste div
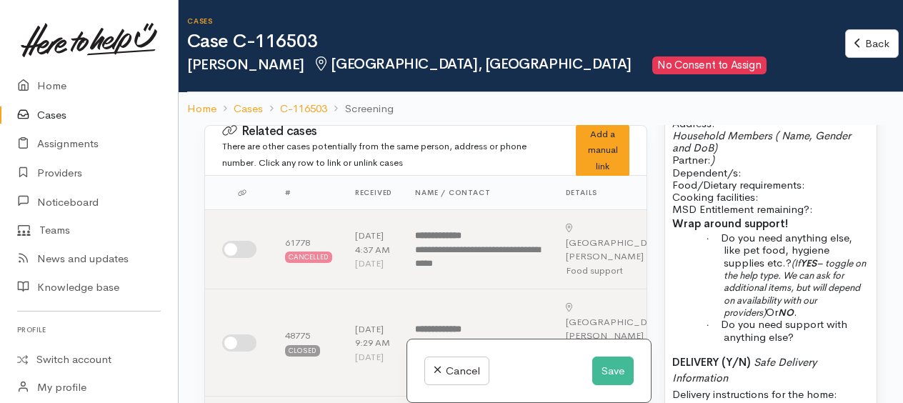
scroll to position [114, 0]
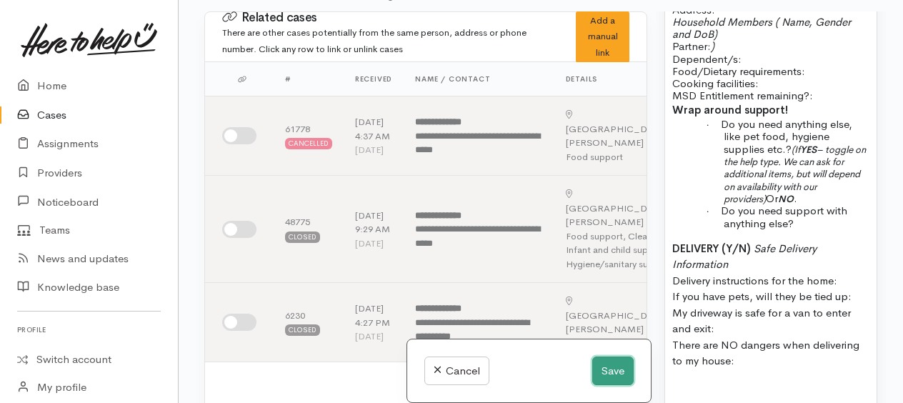
click at [605, 379] on button "Save" at bounding box center [612, 370] width 41 height 29
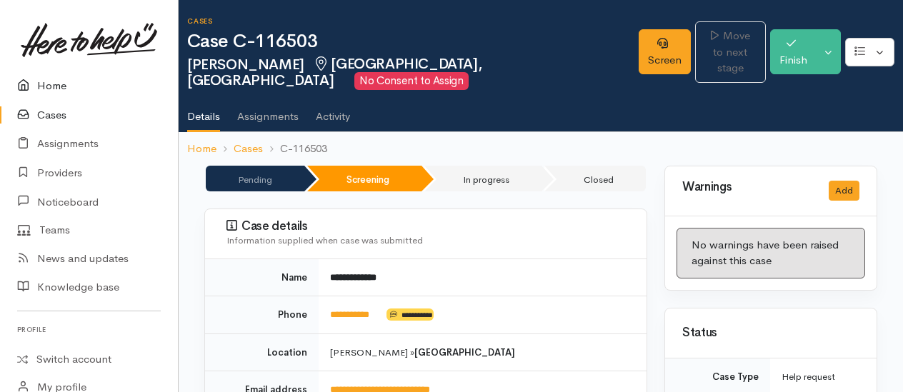
click at [44, 84] on link "Home" at bounding box center [89, 85] width 178 height 29
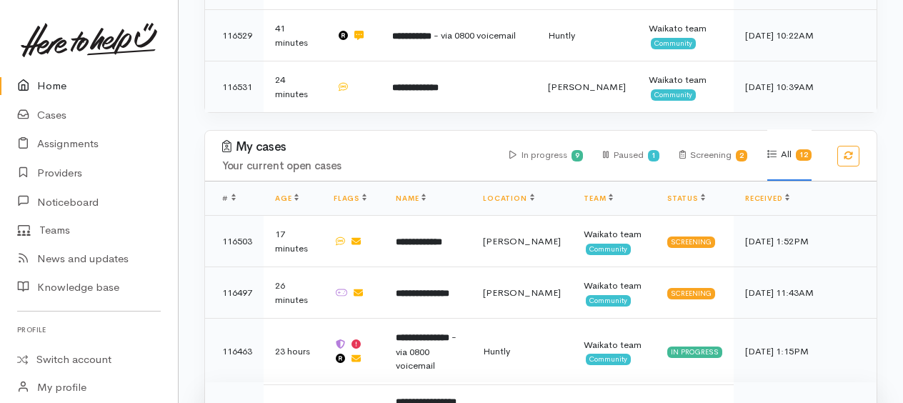
scroll to position [1143, 0]
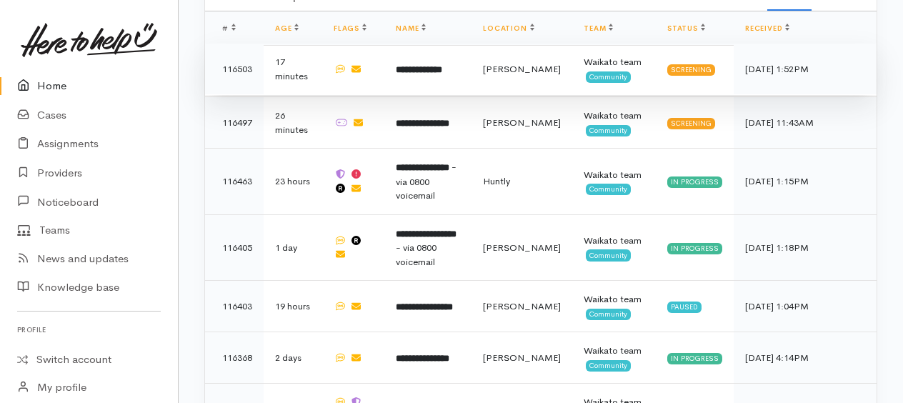
click at [420, 65] on b "**********" at bounding box center [419, 69] width 46 height 9
click at [421, 65] on b "**********" at bounding box center [419, 69] width 46 height 9
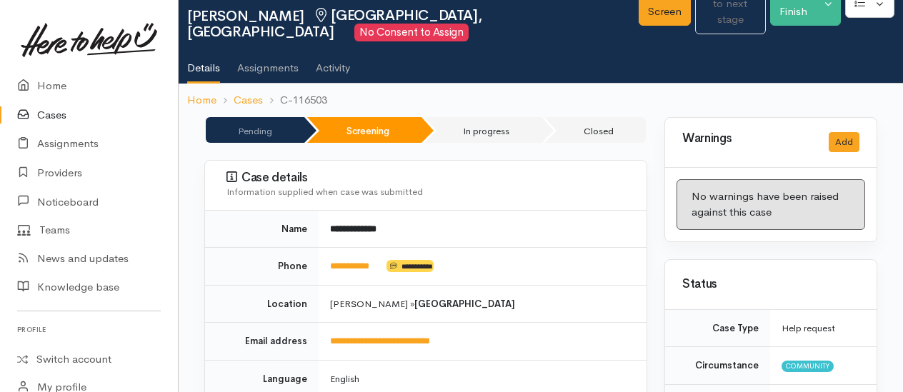
scroll to position [71, 0]
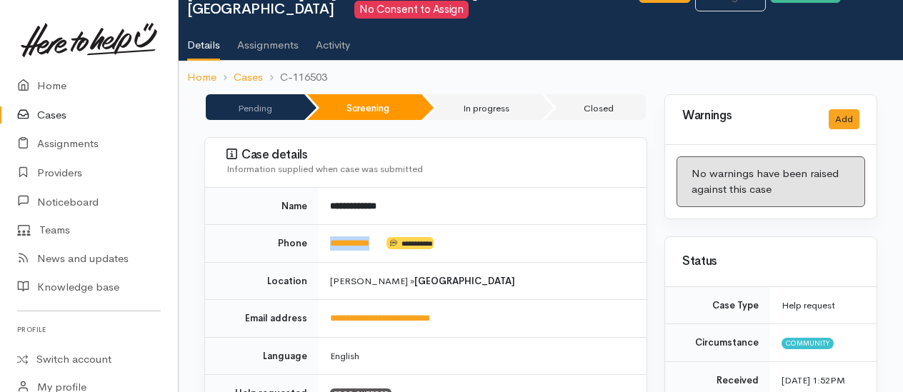
drag, startPoint x: 383, startPoint y: 243, endPoint x: 324, endPoint y: 246, distance: 58.7
click at [324, 246] on td "**********" at bounding box center [483, 244] width 328 height 38
drag, startPoint x: 324, startPoint y: 246, endPoint x: 351, endPoint y: 239, distance: 27.6
copy link "**********"
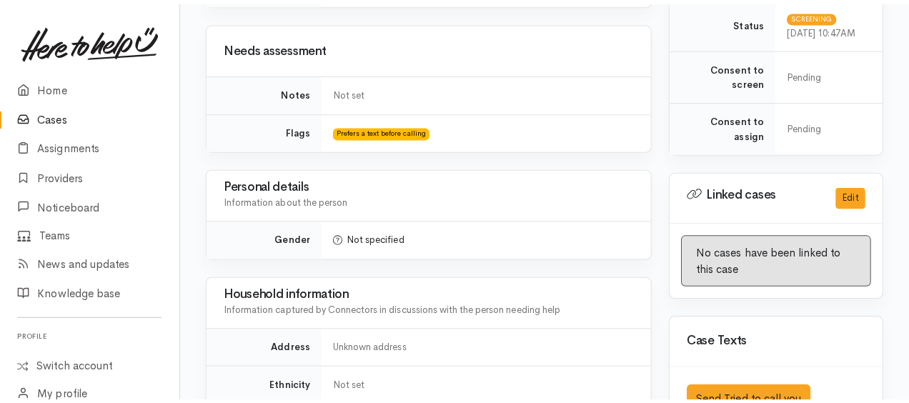
scroll to position [802, 0]
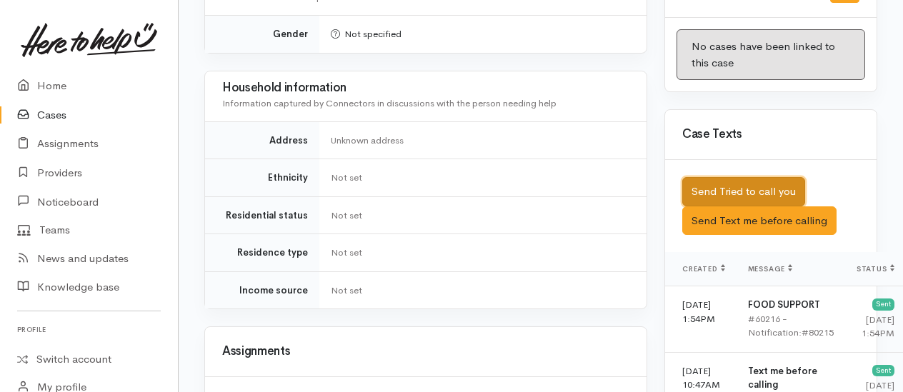
click at [762, 194] on button "Send Tried to call you" at bounding box center [743, 191] width 123 height 29
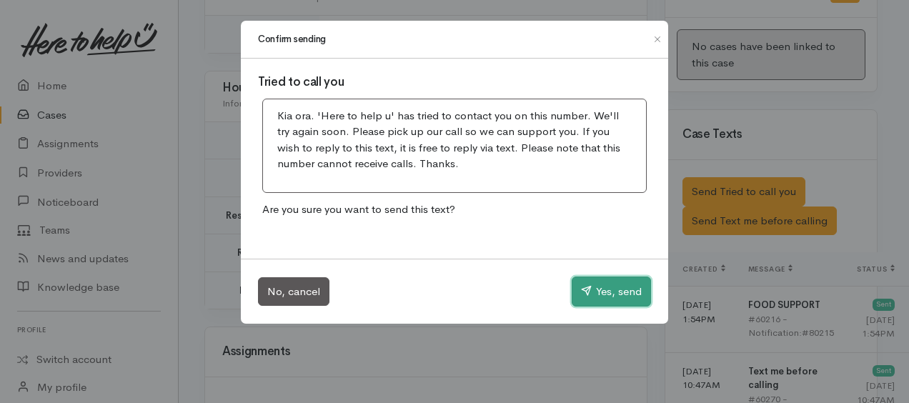
click at [603, 294] on button "Yes, send" at bounding box center [611, 291] width 79 height 30
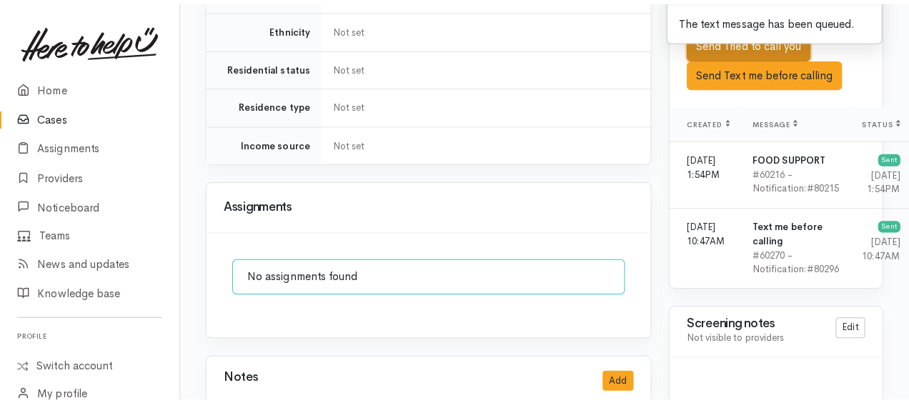
scroll to position [1302, 0]
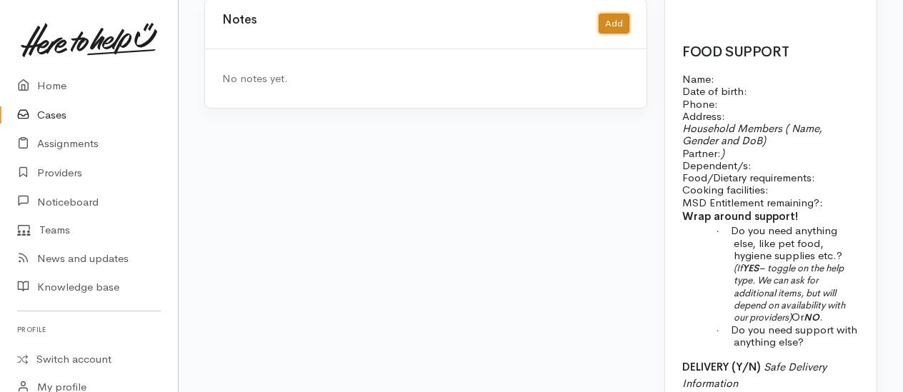
click at [624, 14] on button "Add" at bounding box center [614, 24] width 31 height 21
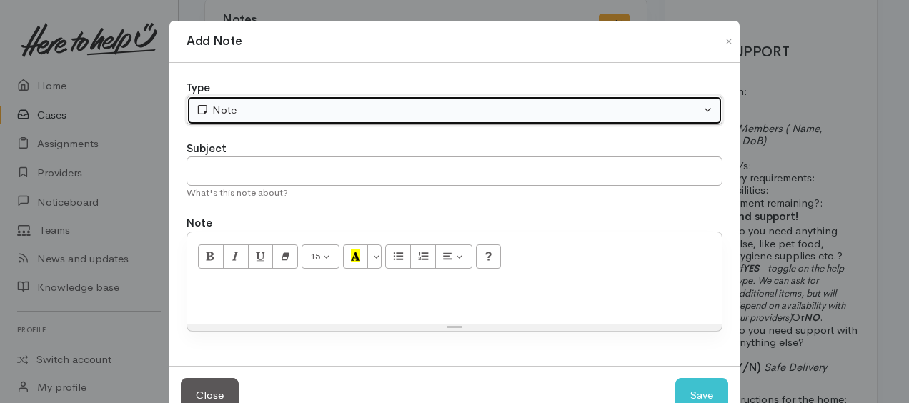
click at [309, 106] on div "Note" at bounding box center [448, 110] width 504 height 16
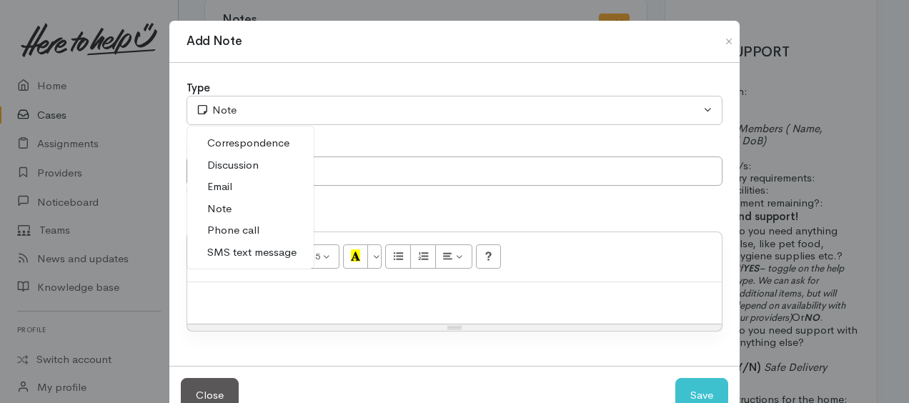
click at [219, 234] on span "Phone call" at bounding box center [233, 230] width 52 height 16
select select "3"
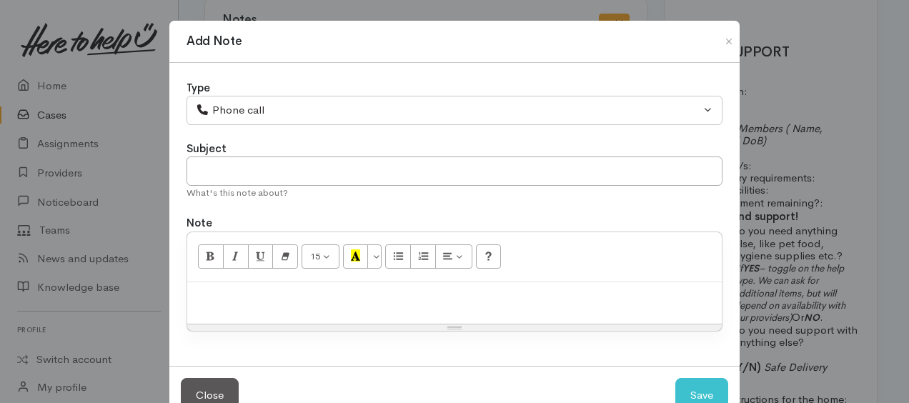
click at [246, 285] on div at bounding box center [454, 303] width 534 height 42
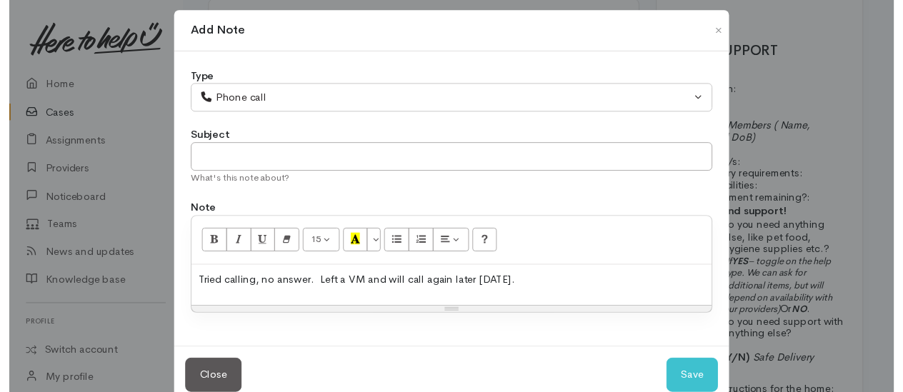
scroll to position [39, 0]
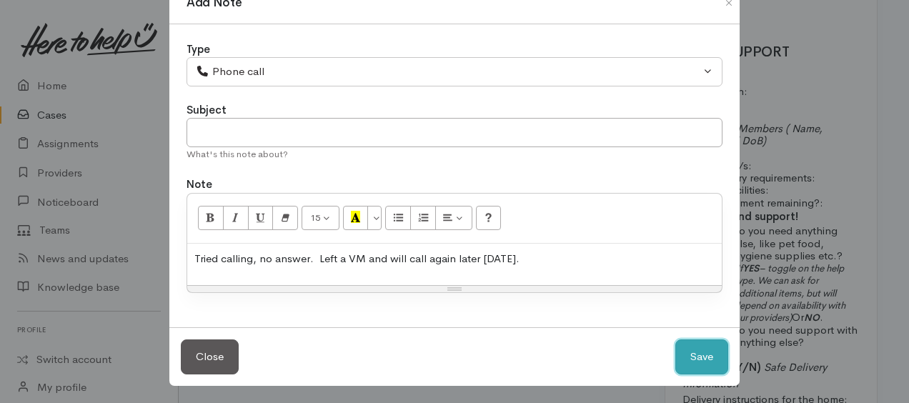
click at [690, 349] on button "Save" at bounding box center [701, 356] width 53 height 35
select select "1"
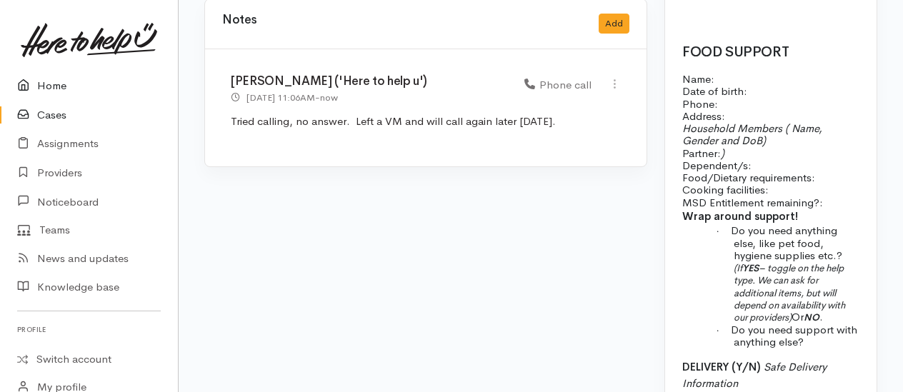
click at [51, 83] on link "Home" at bounding box center [89, 85] width 178 height 29
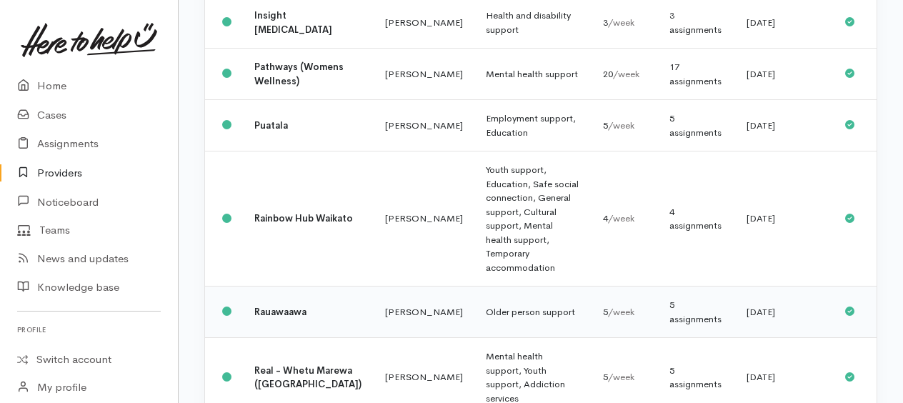
scroll to position [1143, 0]
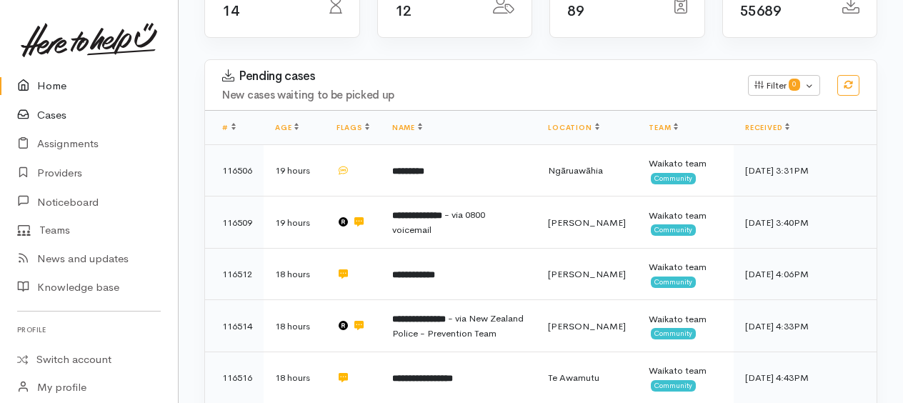
scroll to position [214, 0]
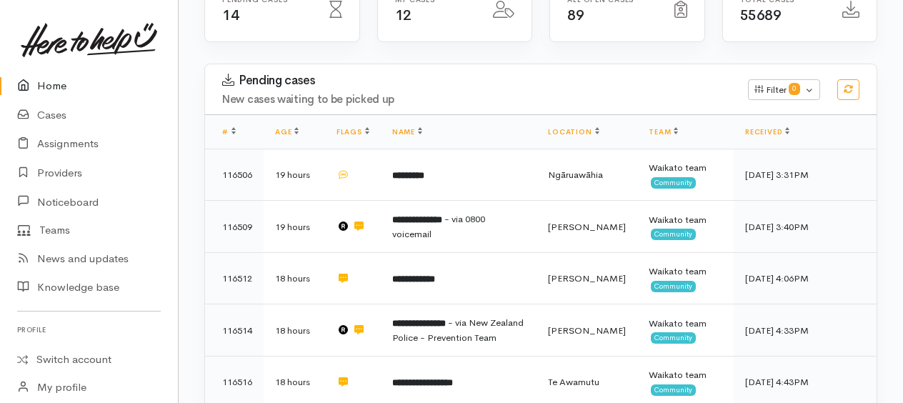
click at [47, 81] on link "Home" at bounding box center [89, 85] width 178 height 29
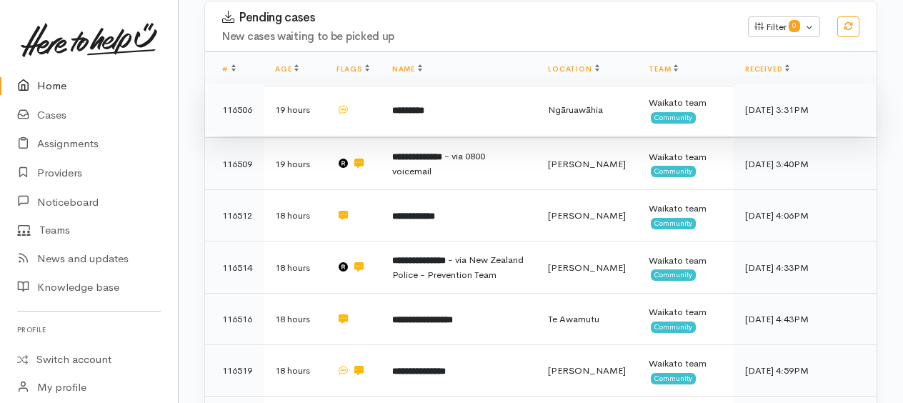
scroll to position [286, 0]
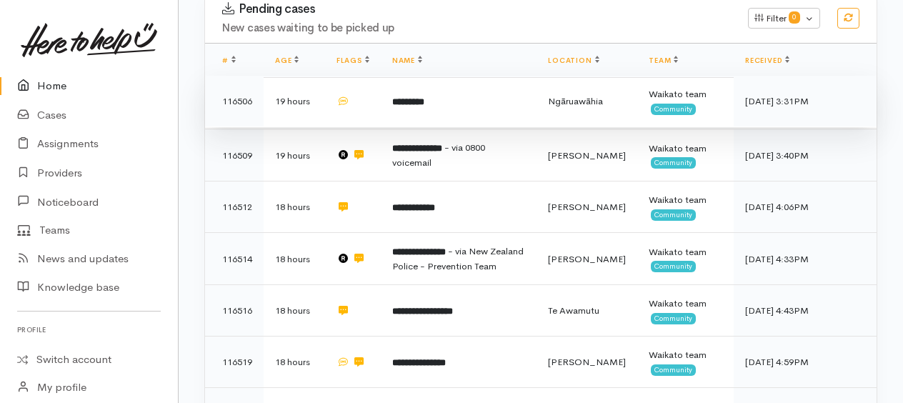
click at [424, 97] on b "*********" at bounding box center [408, 101] width 32 height 9
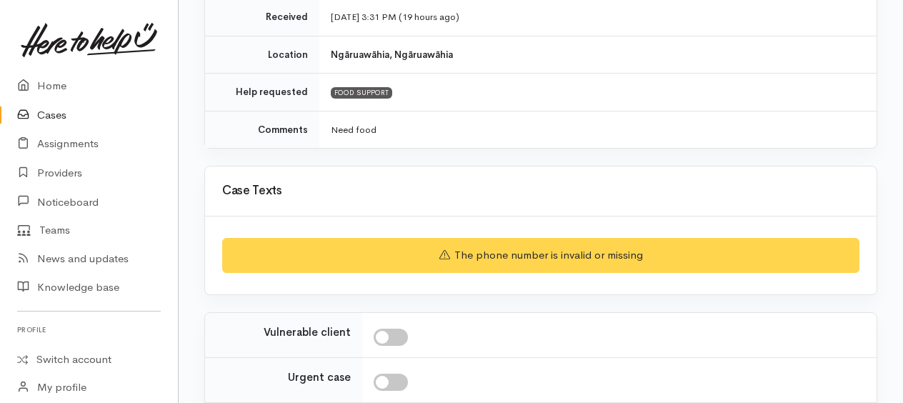
scroll to position [418, 0]
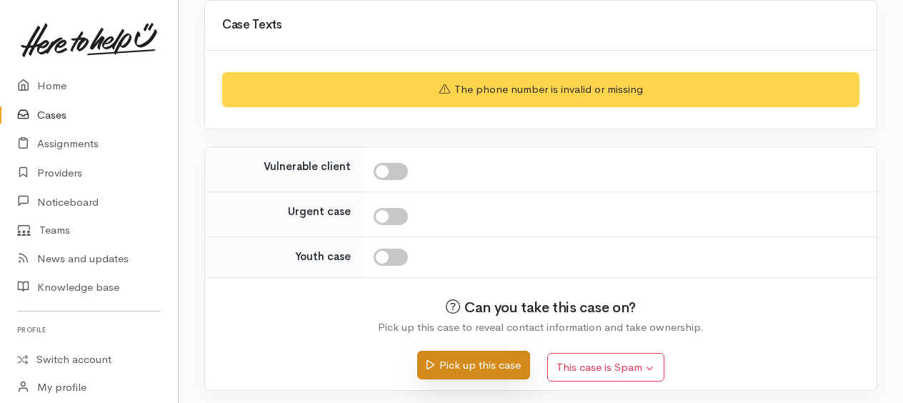
click at [484, 365] on button "Pick up this case" at bounding box center [473, 365] width 112 height 29
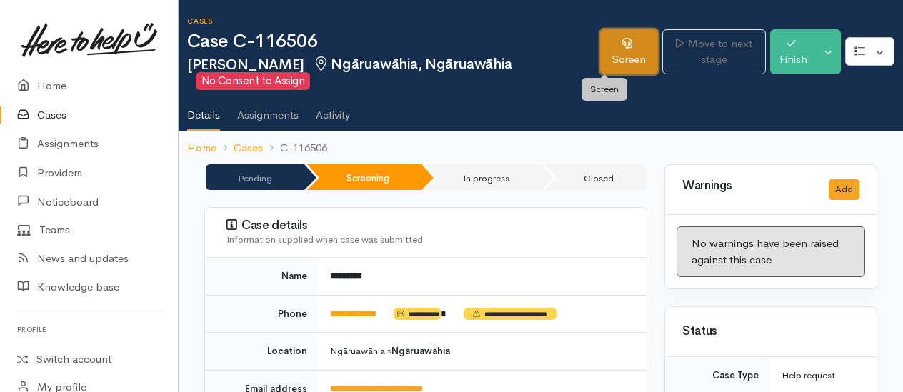
click at [619, 51] on link "Screen" at bounding box center [629, 51] width 58 height 45
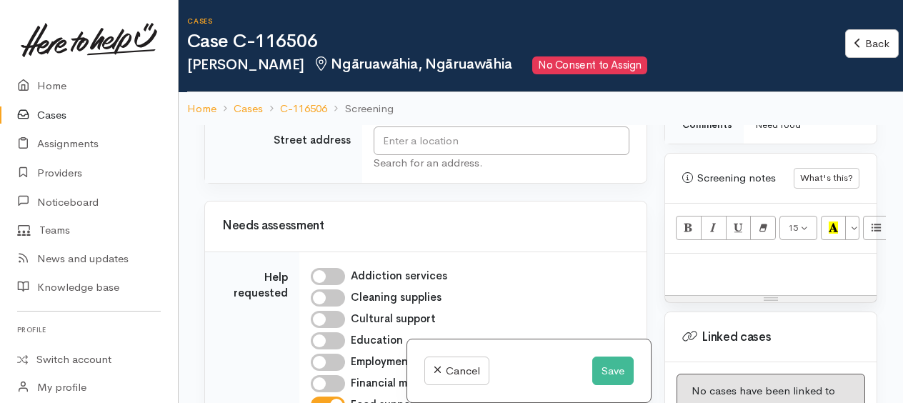
scroll to position [857, 0]
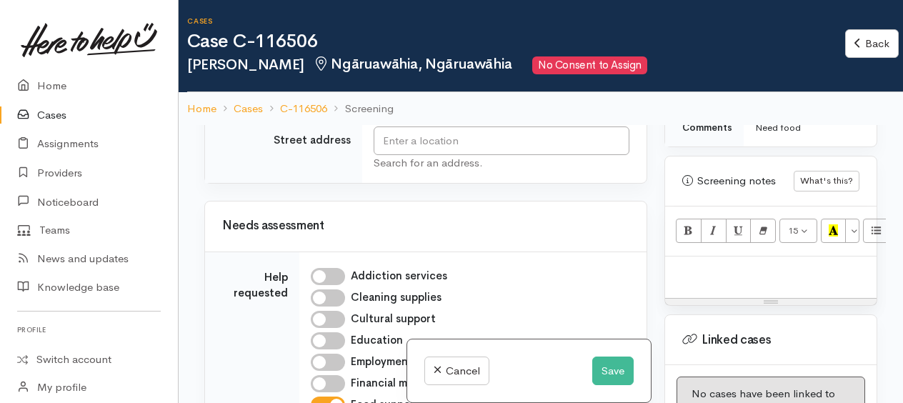
paste div
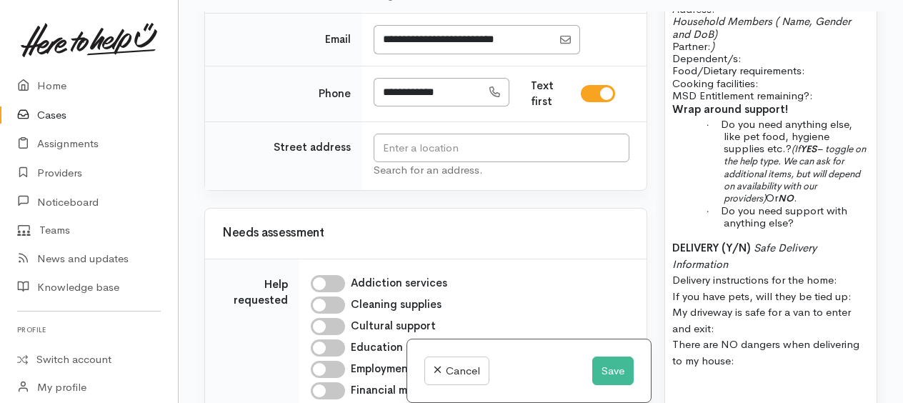
scroll to position [214, 0]
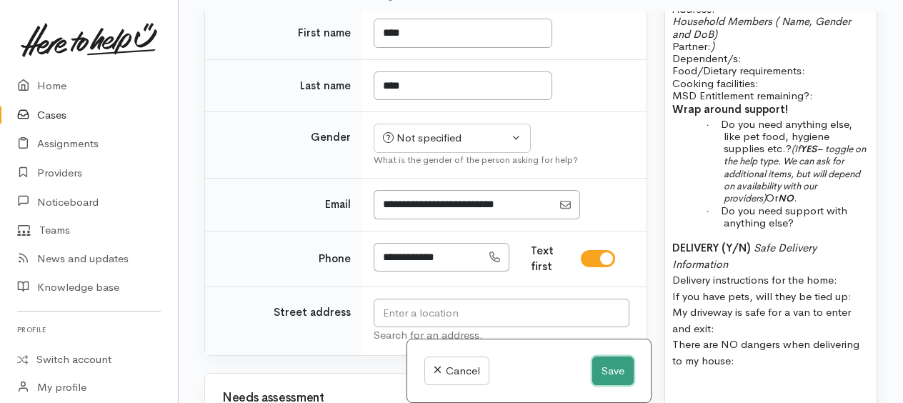
click at [609, 374] on button "Save" at bounding box center [612, 370] width 41 height 29
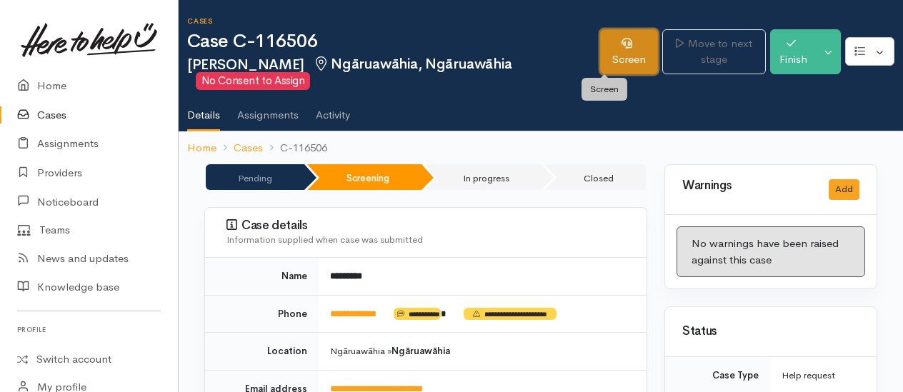
click at [604, 60] on link "Screen" at bounding box center [629, 51] width 58 height 45
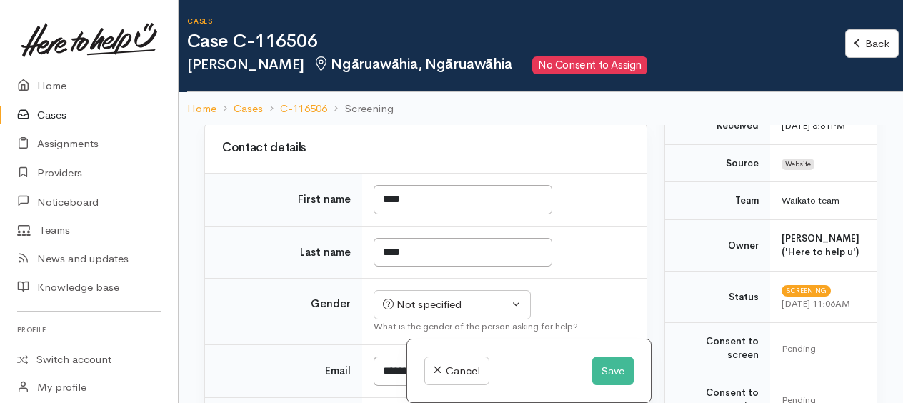
scroll to position [286, 0]
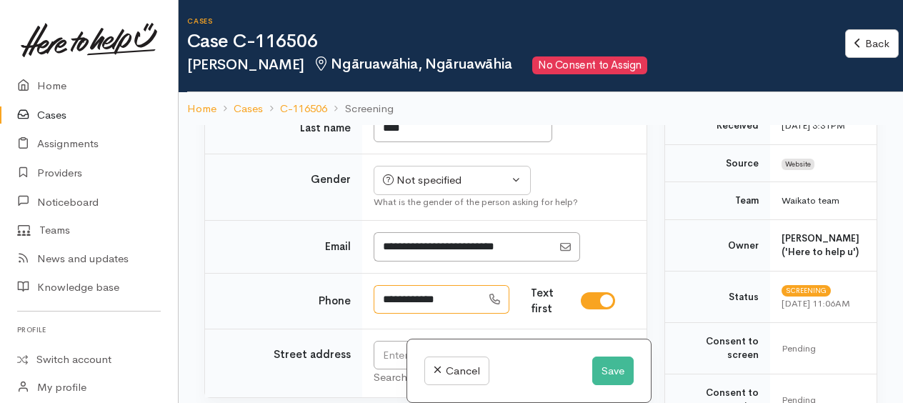
click at [390, 294] on input "**********" at bounding box center [428, 299] width 108 height 29
type input "**********"
click at [610, 373] on button "Save" at bounding box center [612, 370] width 41 height 29
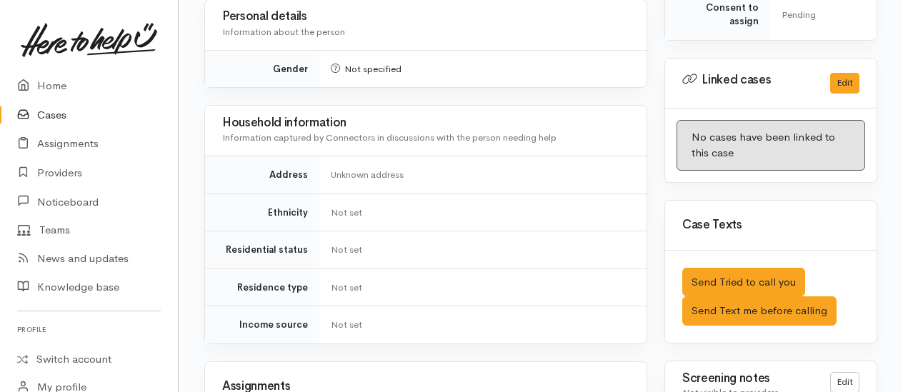
scroll to position [714, 0]
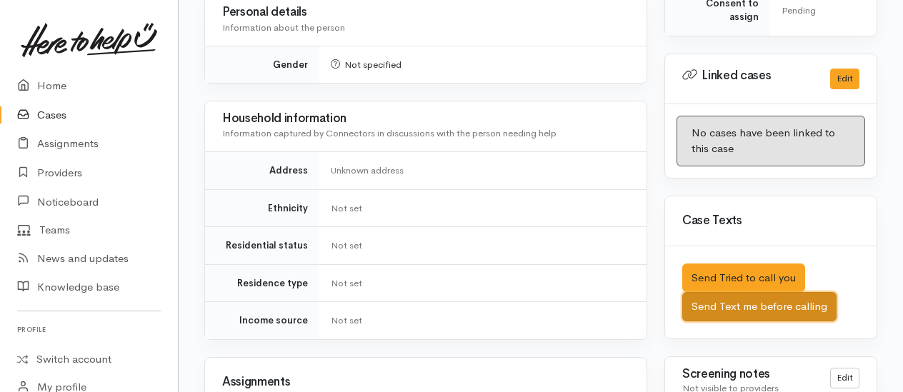
click at [777, 316] on button "Send Text me before calling" at bounding box center [759, 306] width 154 height 29
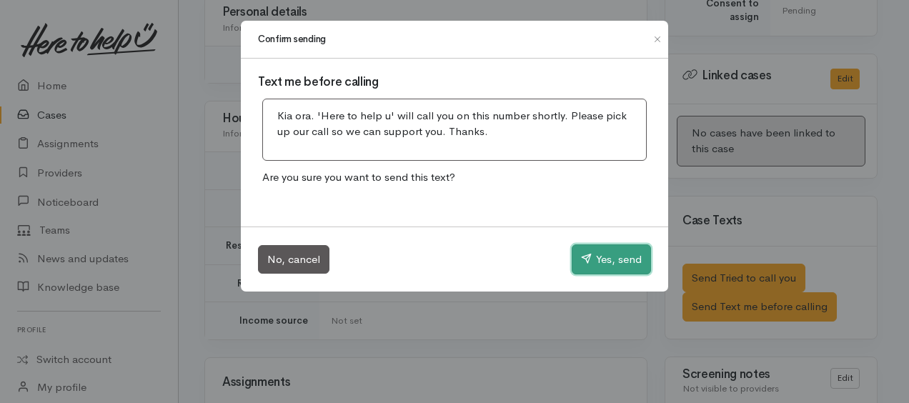
drag, startPoint x: 607, startPoint y: 261, endPoint x: 390, endPoint y: 168, distance: 236.2
click at [605, 260] on button "Yes, send" at bounding box center [611, 259] width 79 height 30
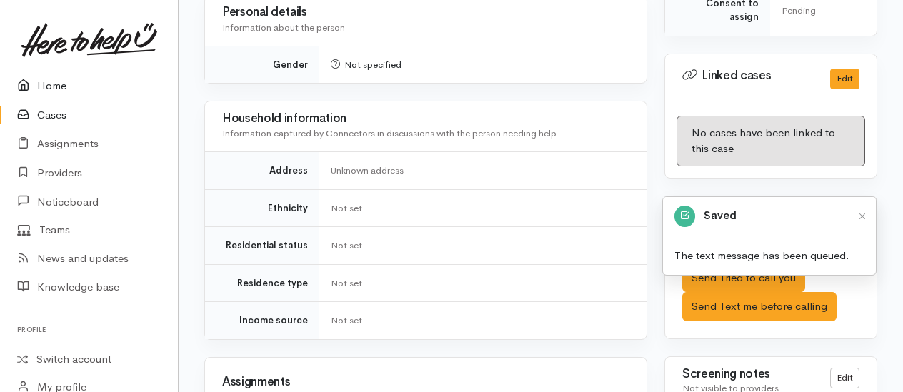
click at [44, 80] on link "Home" at bounding box center [89, 85] width 178 height 29
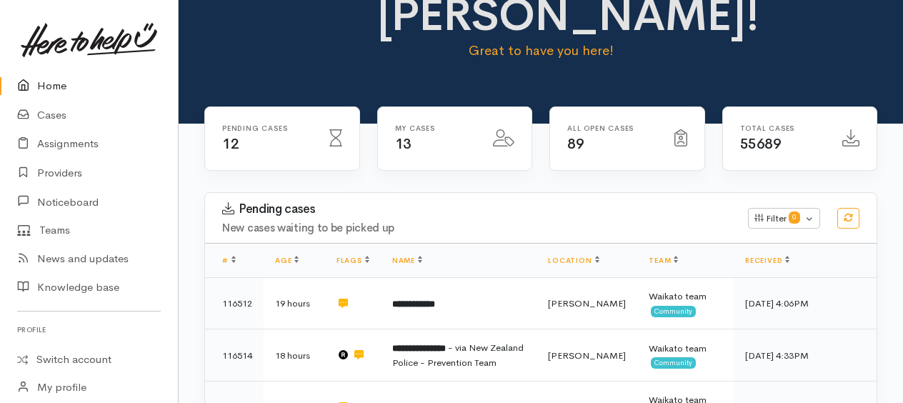
scroll to position [286, 0]
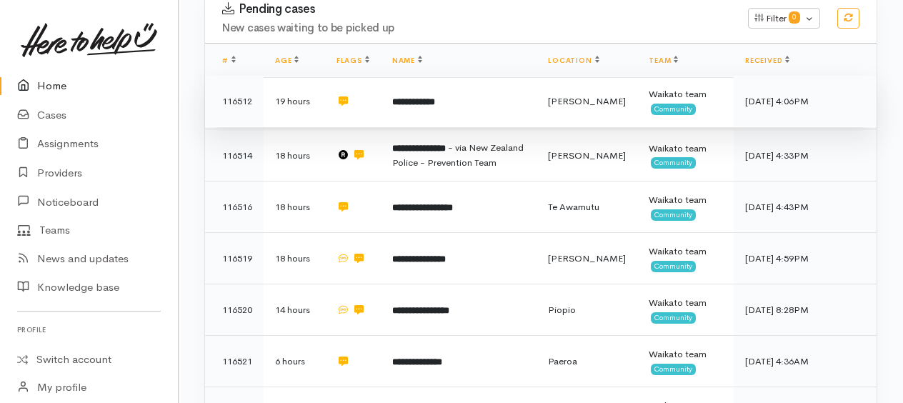
click at [421, 100] on b "**********" at bounding box center [413, 101] width 43 height 9
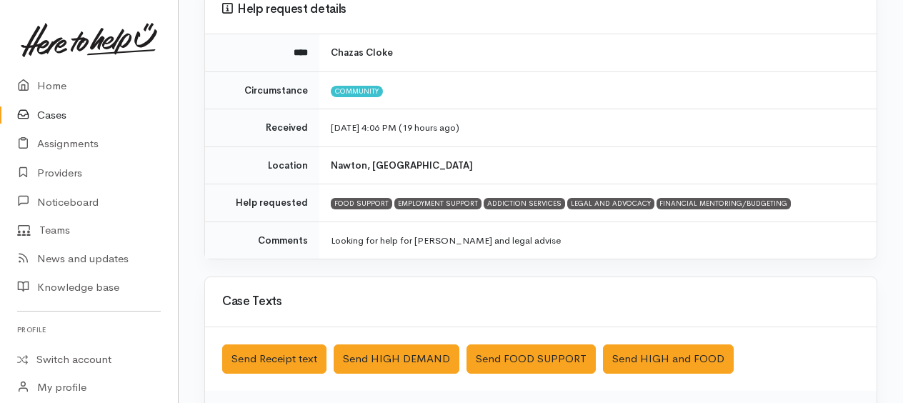
scroll to position [143, 0]
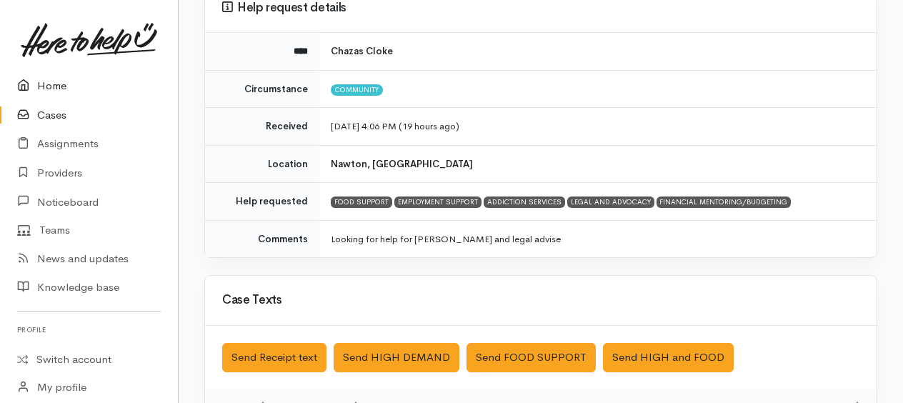
click at [44, 86] on link "Home" at bounding box center [89, 85] width 178 height 29
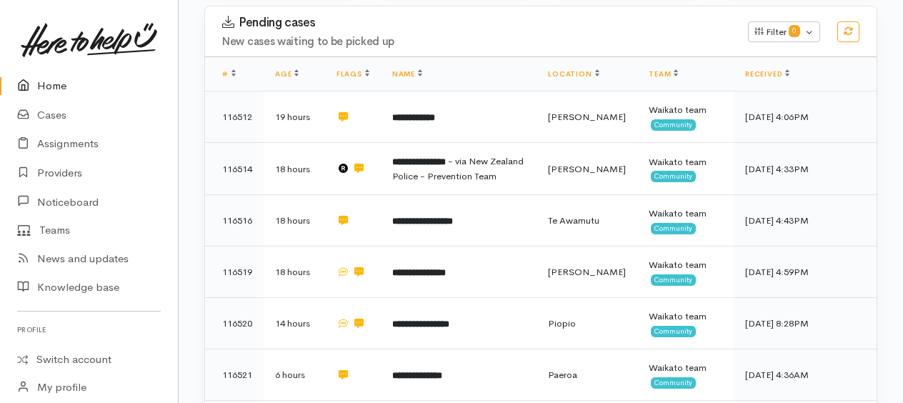
scroll to position [286, 0]
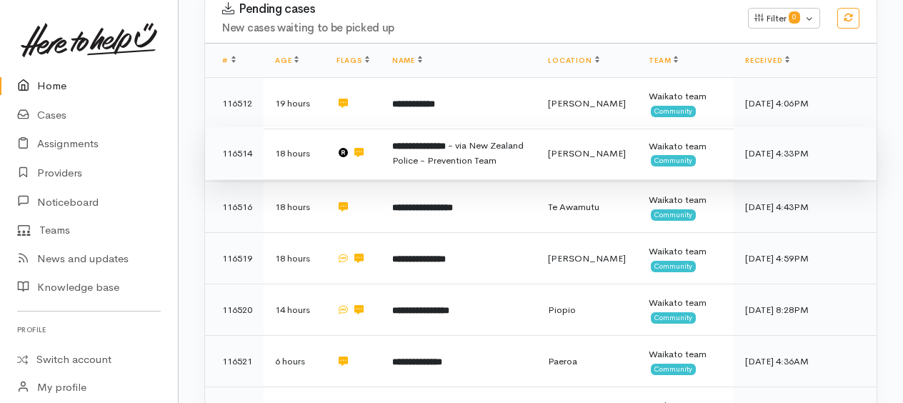
click at [479, 153] on span "- via New Zealand Police - Prevention Team" at bounding box center [457, 152] width 131 height 27
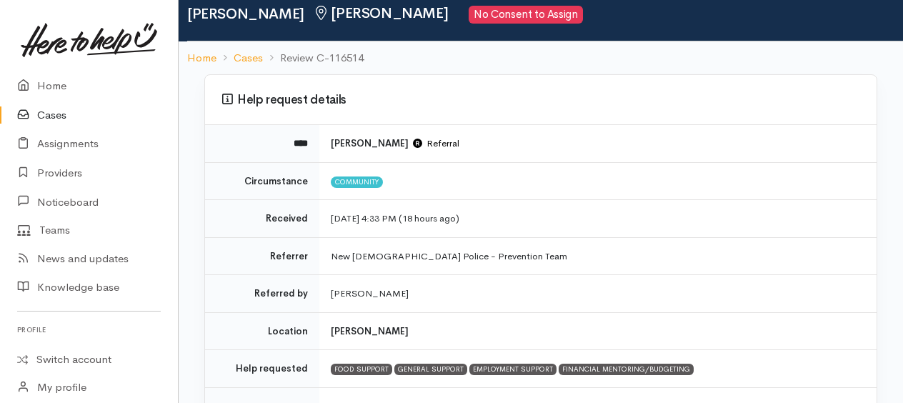
scroll to position [143, 0]
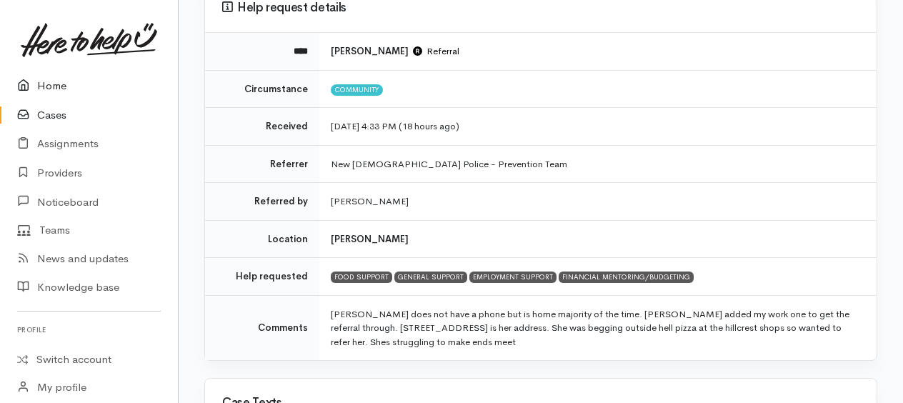
click at [53, 81] on link "Home" at bounding box center [89, 85] width 178 height 29
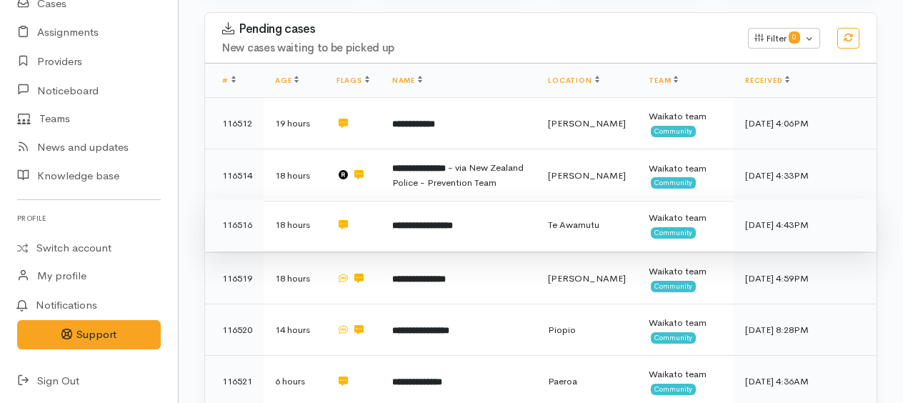
scroll to position [286, 0]
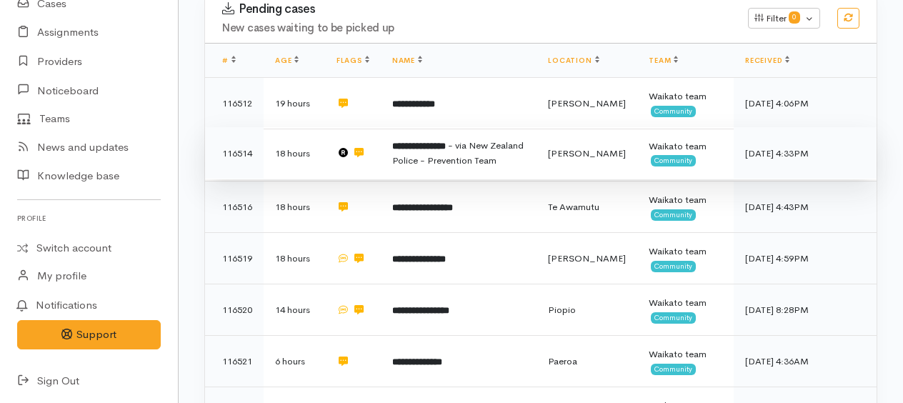
click at [467, 151] on td "**********" at bounding box center [459, 153] width 156 height 52
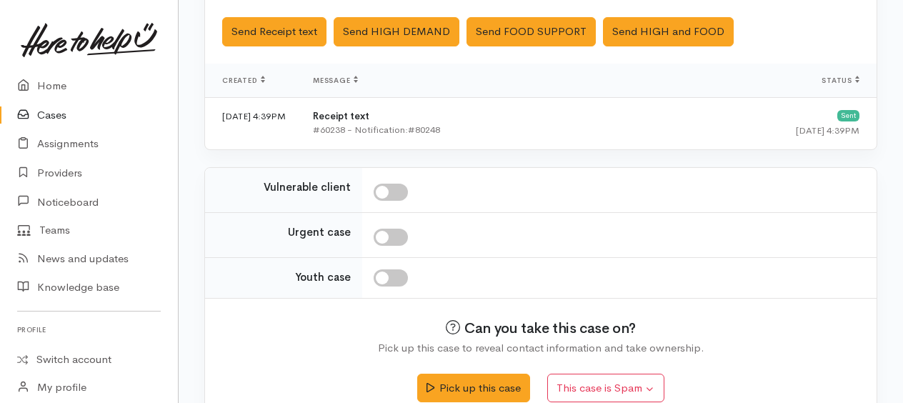
scroll to position [592, 0]
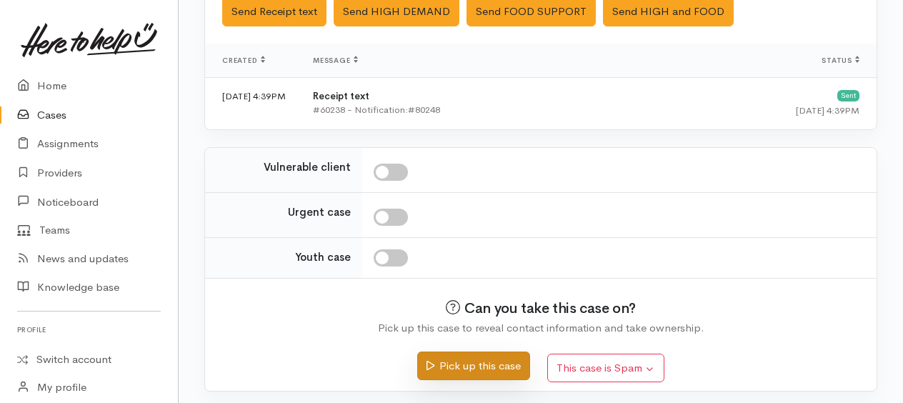
click at [486, 360] on button "Pick up this case" at bounding box center [473, 365] width 112 height 29
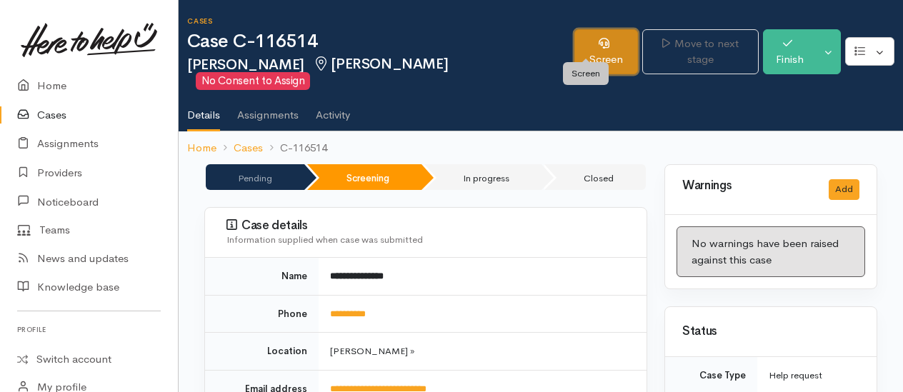
click at [590, 50] on link "Screen" at bounding box center [606, 51] width 64 height 45
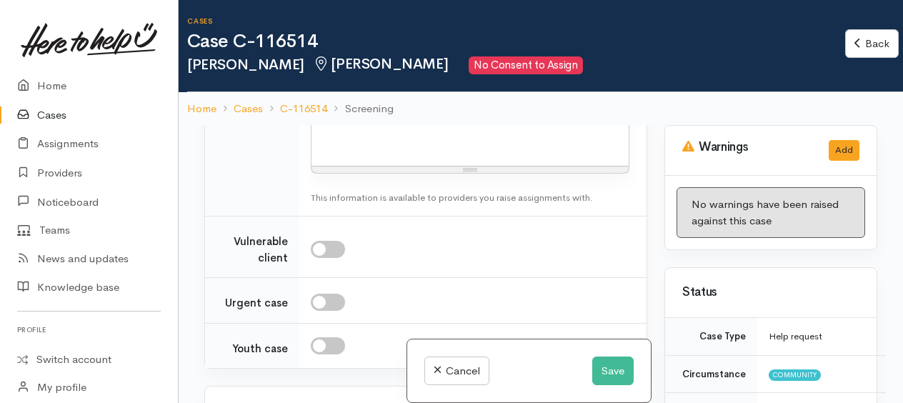
scroll to position [1357, 0]
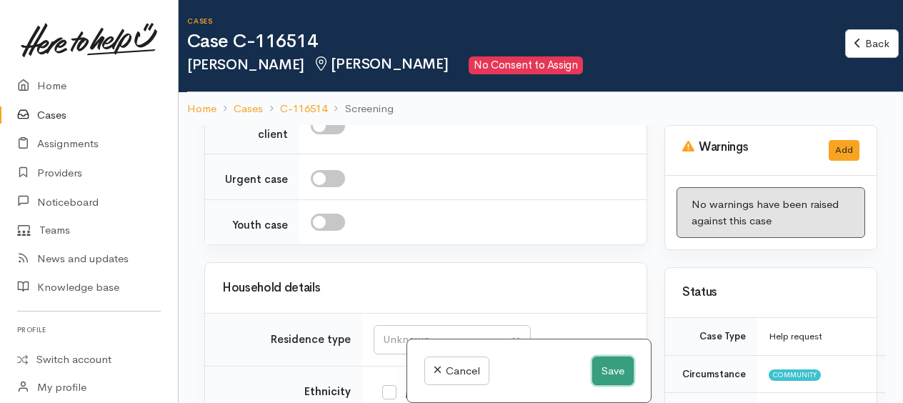
click at [619, 369] on button "Save" at bounding box center [612, 370] width 41 height 29
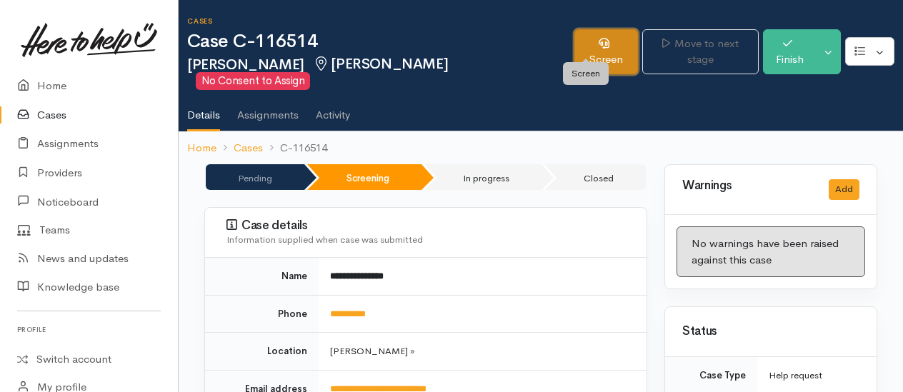
click at [592, 43] on link "Screen" at bounding box center [606, 51] width 64 height 45
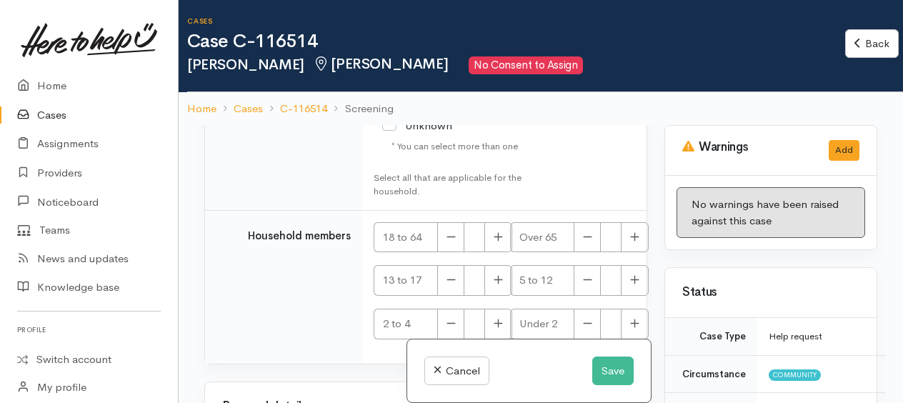
scroll to position [2357, 0]
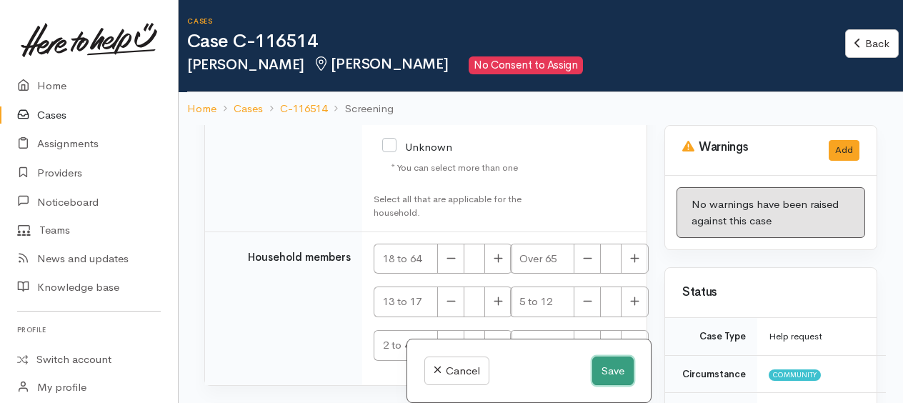
click at [607, 371] on button "Save" at bounding box center [612, 370] width 41 height 29
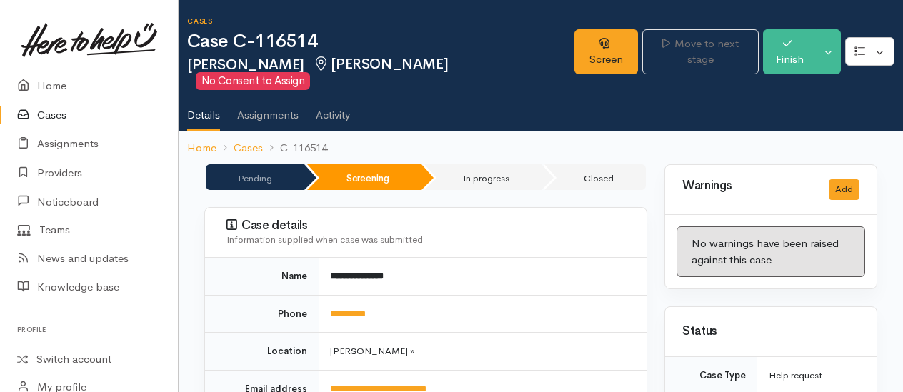
click at [55, 116] on link "Cases" at bounding box center [89, 115] width 178 height 29
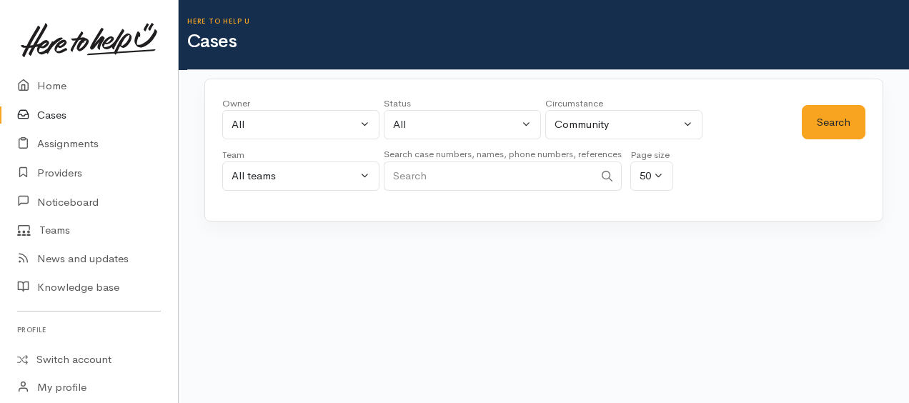
click at [505, 175] on input "Search" at bounding box center [489, 175] width 210 height 29
click at [821, 115] on button "Search" at bounding box center [834, 122] width 64 height 35
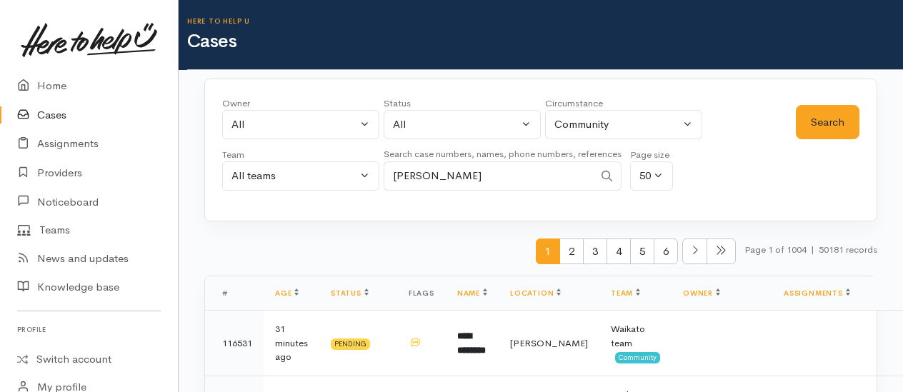
click at [466, 173] on input "leanne" at bounding box center [489, 175] width 210 height 29
type input "leanne f"
click at [814, 121] on button "Search" at bounding box center [828, 122] width 64 height 35
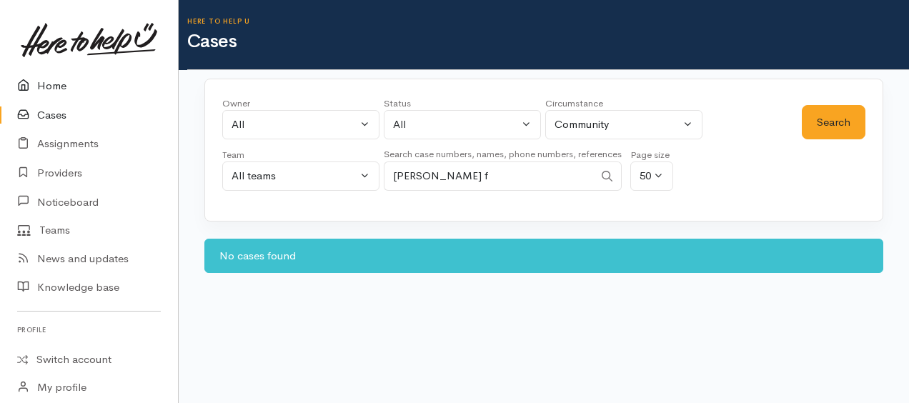
click at [55, 83] on link "Home" at bounding box center [89, 85] width 178 height 29
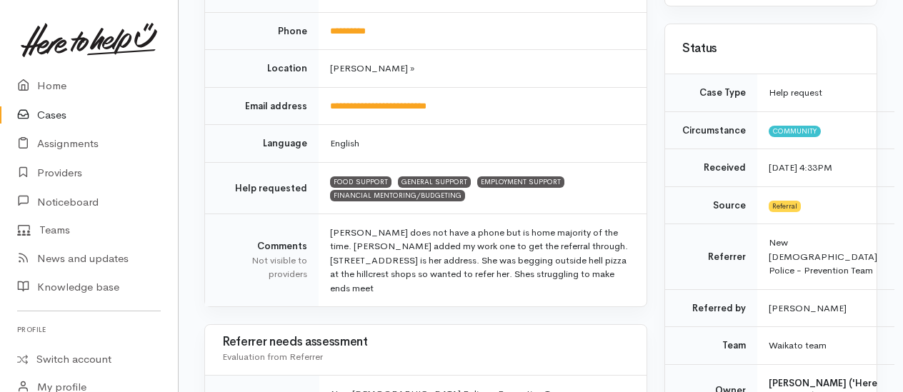
scroll to position [286, 0]
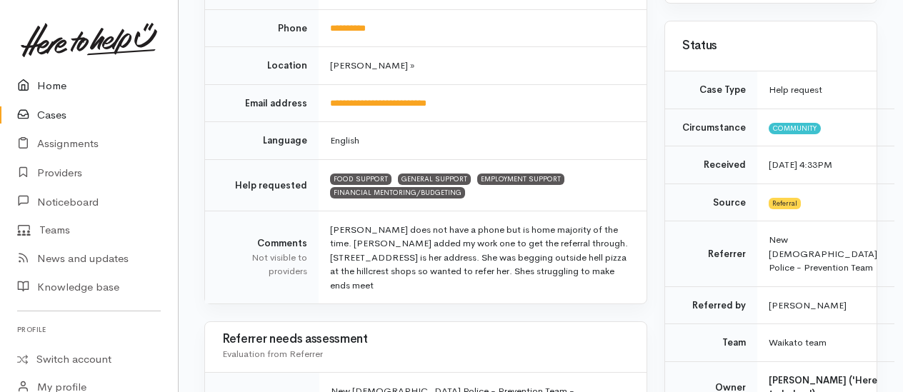
click at [49, 84] on link "Home" at bounding box center [89, 85] width 178 height 29
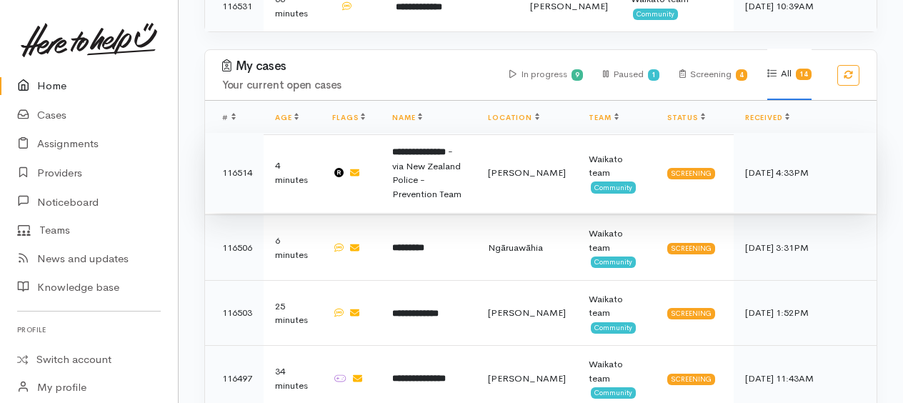
scroll to position [929, 0]
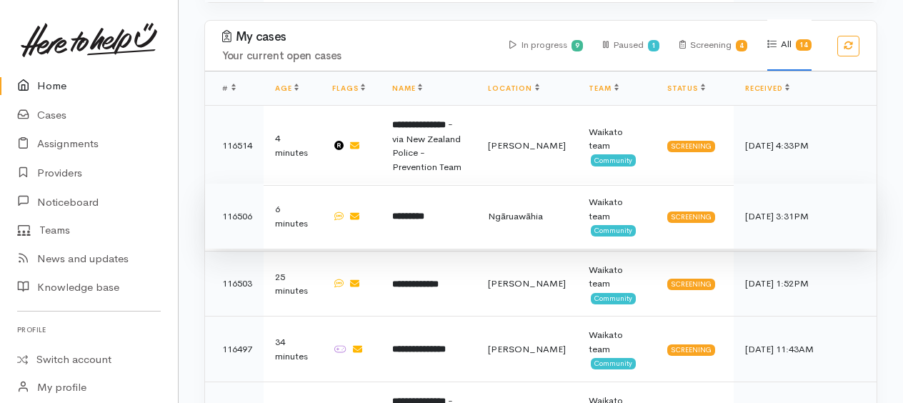
click at [416, 211] on b "*********" at bounding box center [408, 215] width 32 height 9
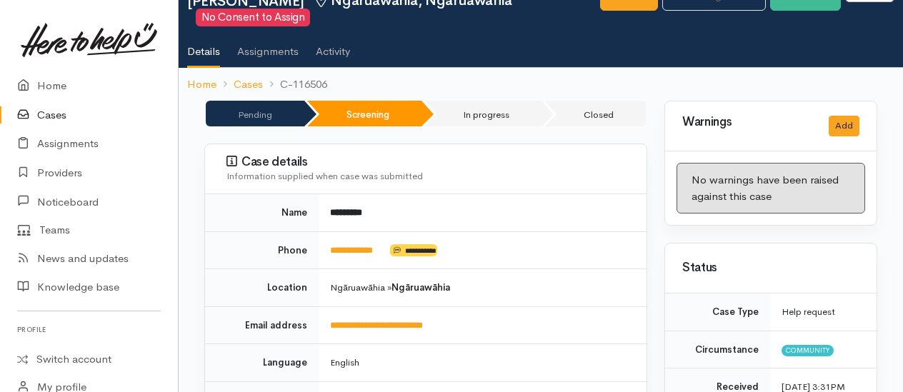
scroll to position [143, 0]
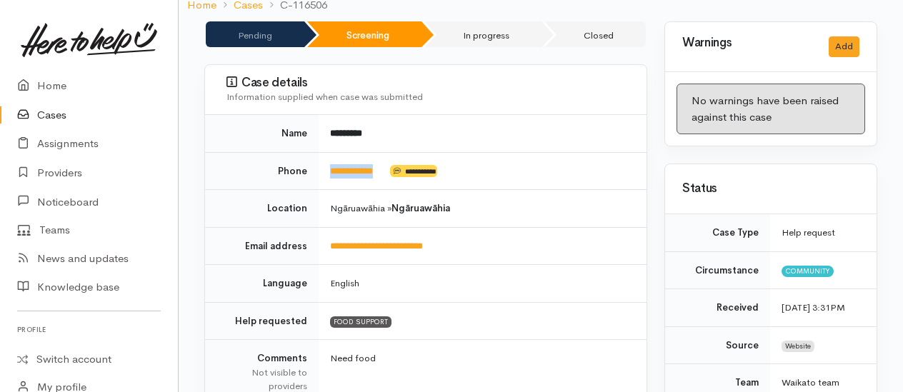
drag, startPoint x: 391, startPoint y: 164, endPoint x: 328, endPoint y: 167, distance: 63.7
click at [328, 167] on td "**********" at bounding box center [483, 171] width 328 height 38
copy td "**********"
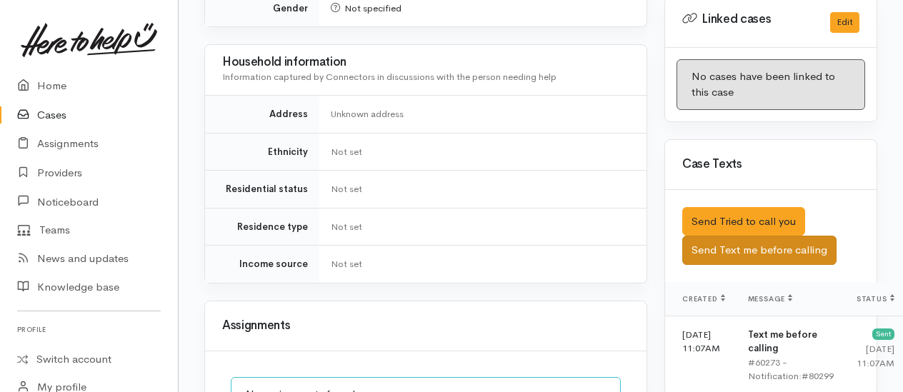
scroll to position [857, 0]
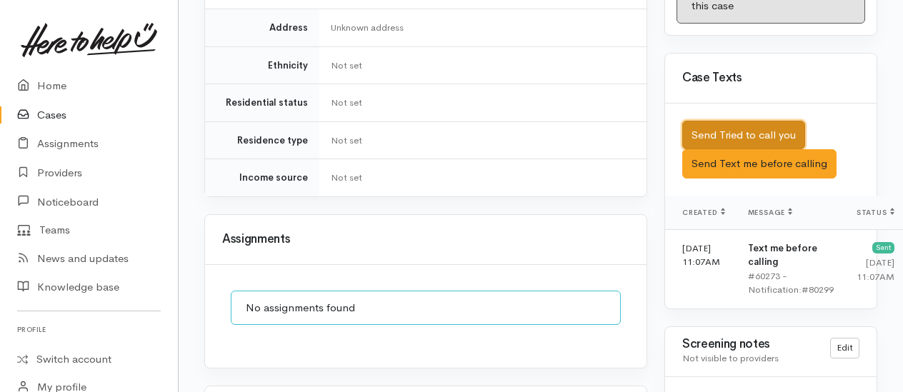
click at [722, 139] on button "Send Tried to call you" at bounding box center [743, 135] width 123 height 29
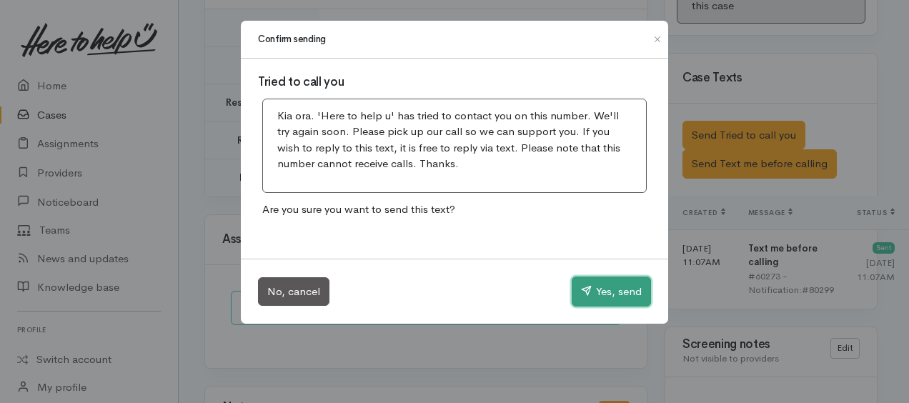
click at [620, 284] on button "Yes, send" at bounding box center [611, 291] width 79 height 30
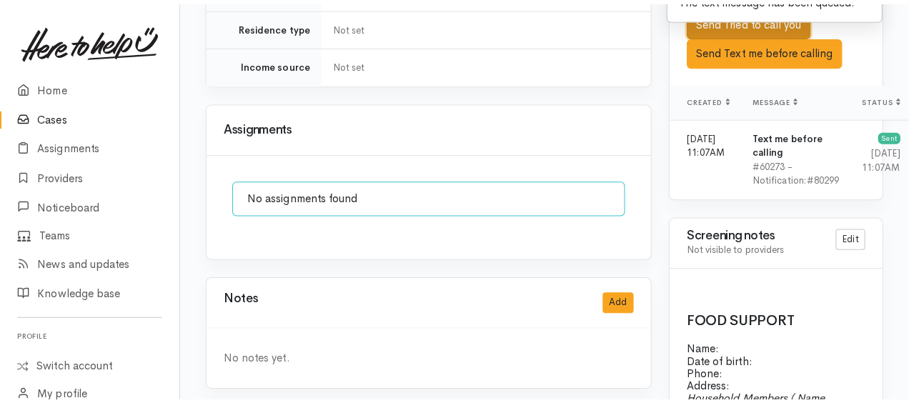
scroll to position [1143, 0]
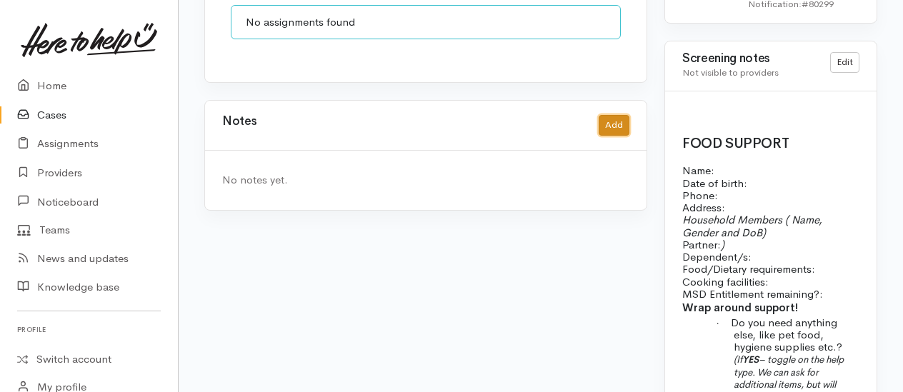
click at [614, 115] on button "Add" at bounding box center [614, 125] width 31 height 21
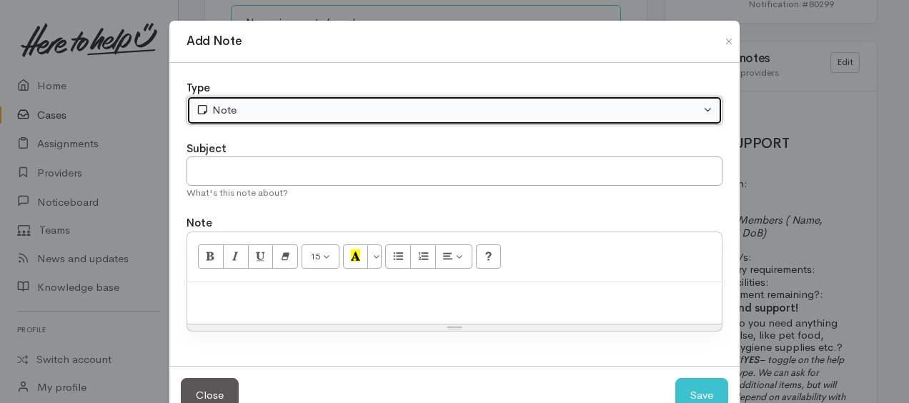
click at [366, 120] on button "Note" at bounding box center [454, 110] width 536 height 29
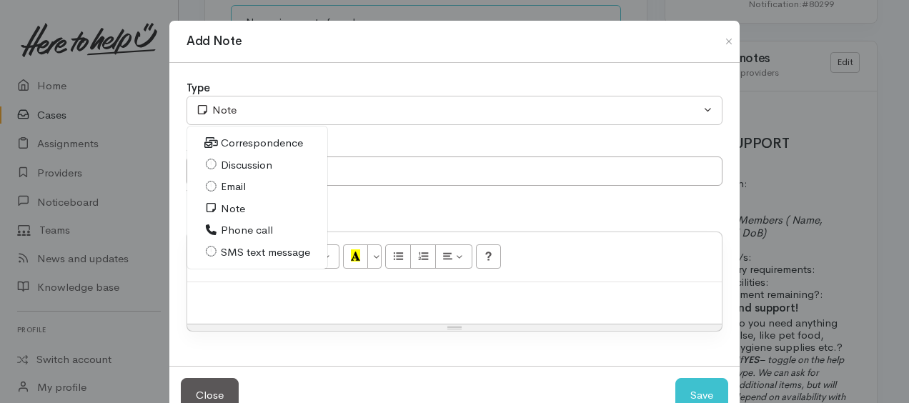
click at [260, 227] on span "Phone call" at bounding box center [247, 230] width 52 height 16
select select "3"
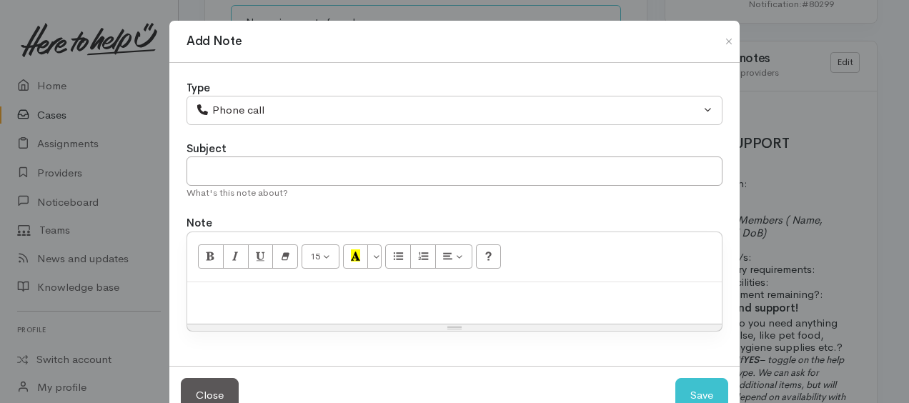
click at [261, 283] on div at bounding box center [454, 303] width 534 height 42
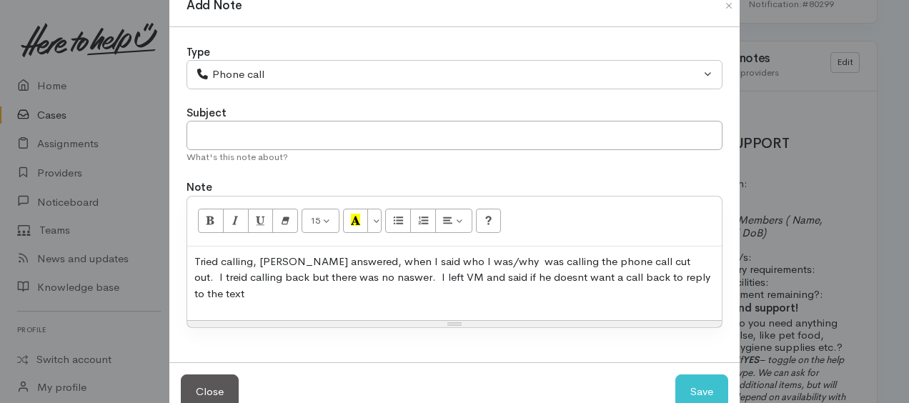
scroll to position [54, 0]
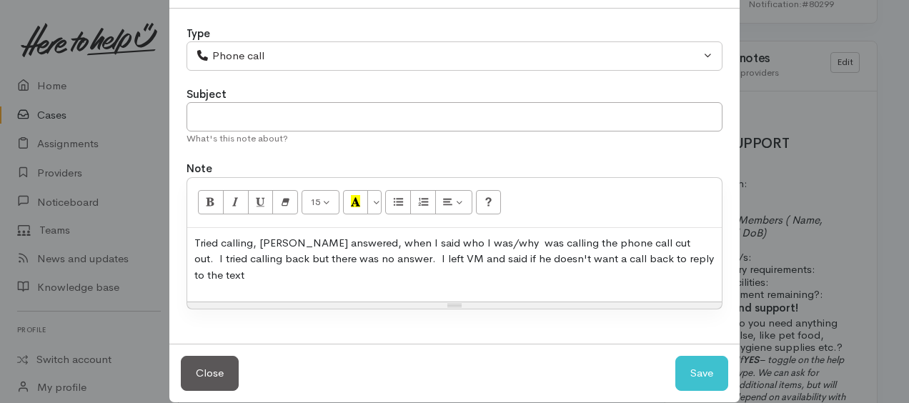
click at [674, 260] on p "Tried calling, Levia answered, when I said who I was/why was calling the phone …" at bounding box center [454, 259] width 520 height 49
click at [281, 238] on p "Tried calling, Levia answered, when I said who I was/why was calling the phone …" at bounding box center [454, 259] width 520 height 49
click at [466, 236] on p "Tried calling, Levi answered, when I said who I was/why was calling the phone c…" at bounding box center [454, 259] width 520 height 49
click at [665, 256] on p "Tried calling, Levi answered, when I said who I was/why I was calling the phone…" at bounding box center [454, 259] width 520 height 49
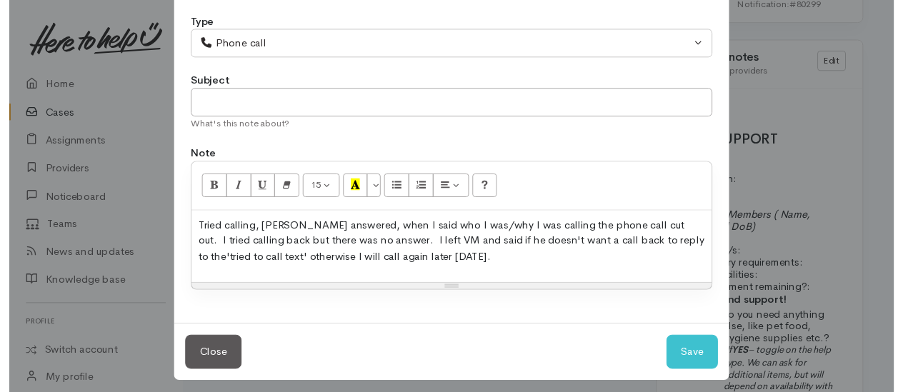
scroll to position [71, 0]
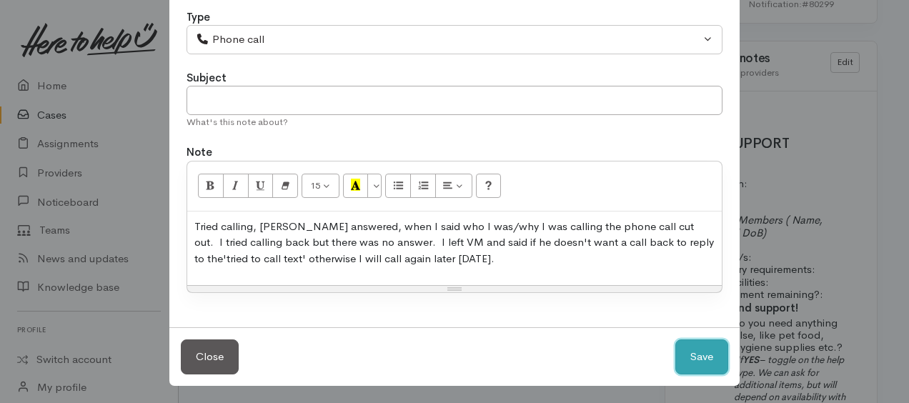
click at [686, 357] on button "Save" at bounding box center [701, 356] width 53 height 35
select select "1"
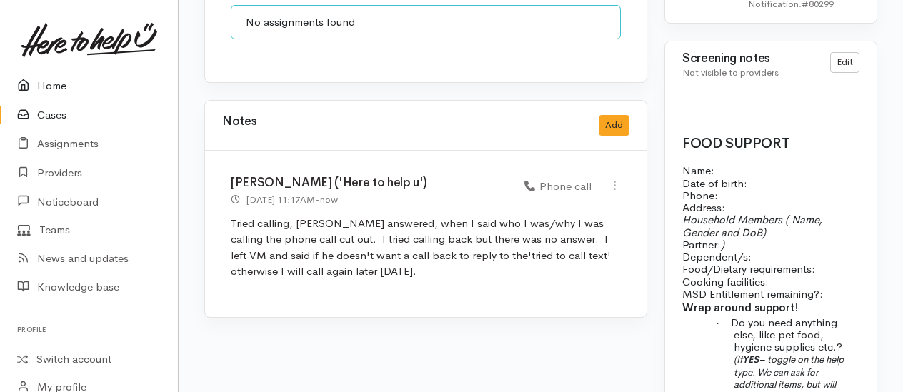
drag, startPoint x: 53, startPoint y: 80, endPoint x: 76, endPoint y: 94, distance: 26.6
click at [53, 79] on link "Home" at bounding box center [89, 85] width 178 height 29
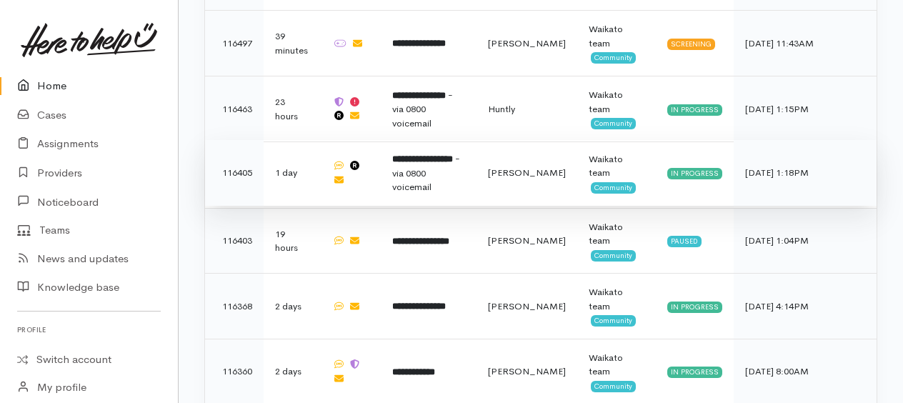
scroll to position [1214, 0]
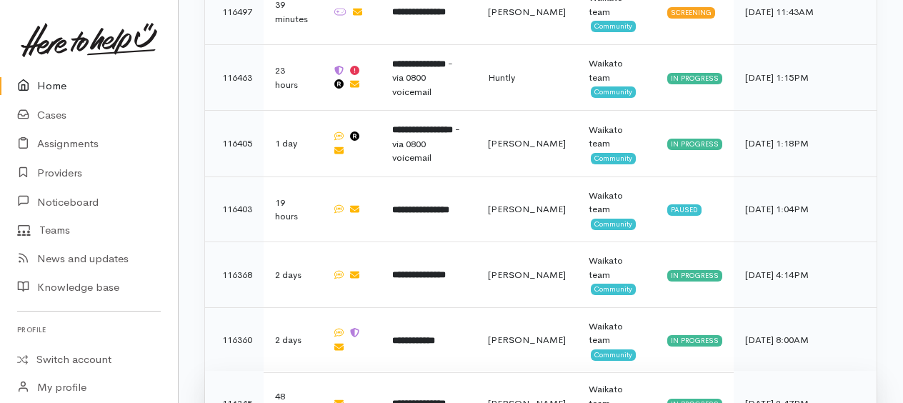
click at [425, 399] on b "**********" at bounding box center [419, 403] width 54 height 9
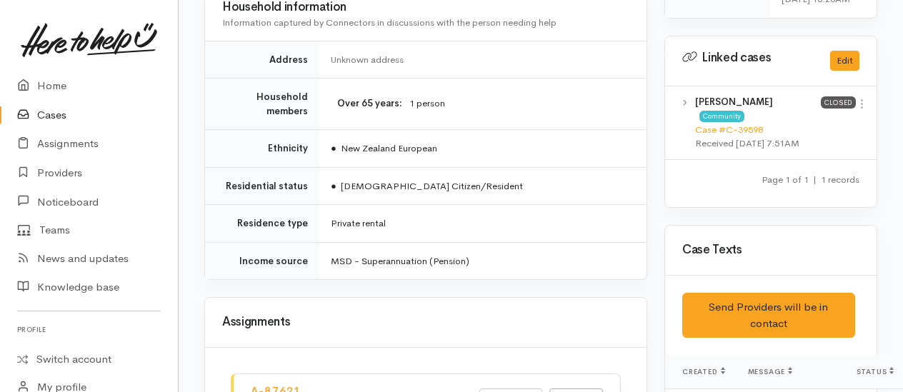
scroll to position [714, 0]
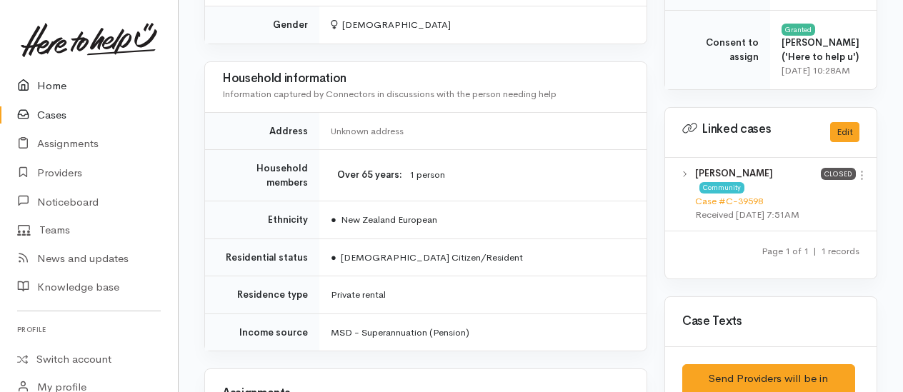
click at [48, 86] on link "Home" at bounding box center [89, 85] width 178 height 29
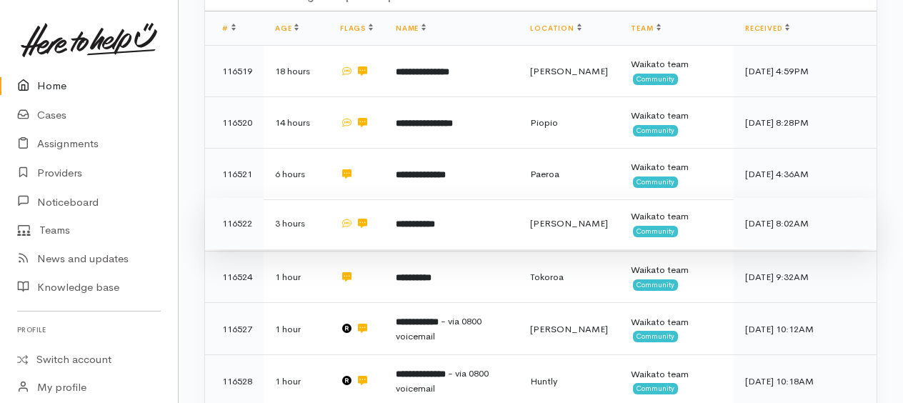
scroll to position [357, 0]
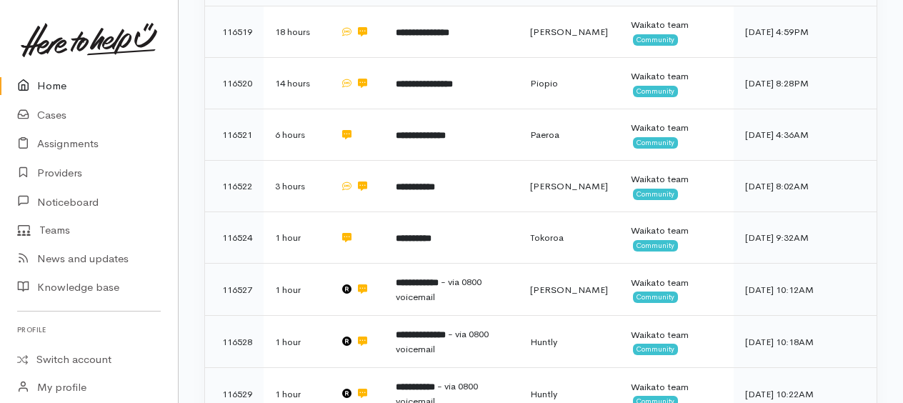
click at [54, 84] on link "Home" at bounding box center [89, 85] width 178 height 29
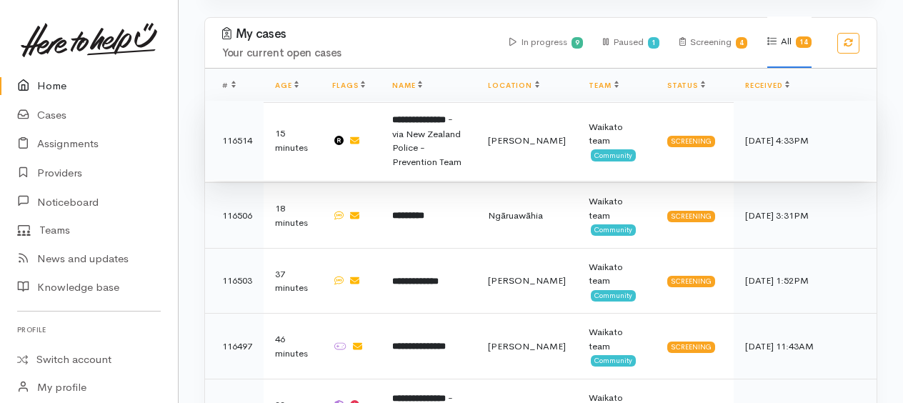
scroll to position [857, 0]
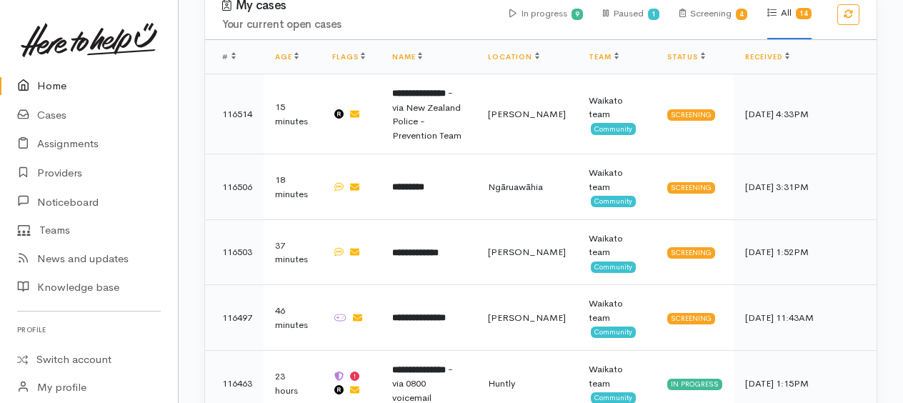
click at [43, 84] on link "Home" at bounding box center [89, 85] width 178 height 29
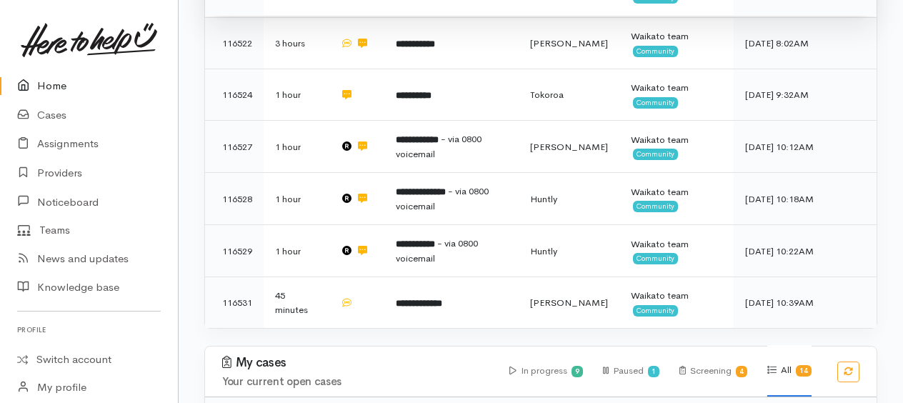
scroll to position [357, 0]
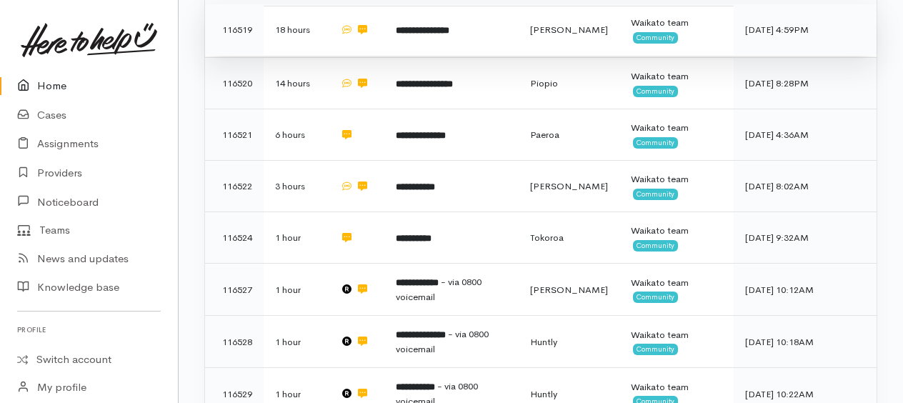
click at [426, 33] on b "**********" at bounding box center [423, 30] width 54 height 9
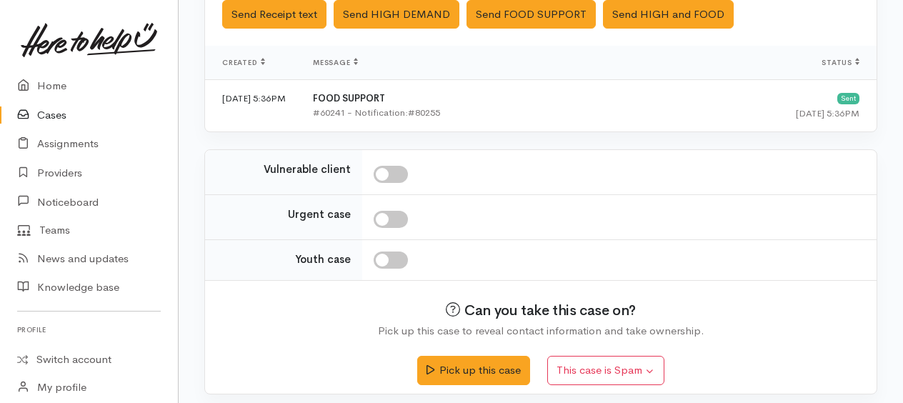
scroll to position [503, 0]
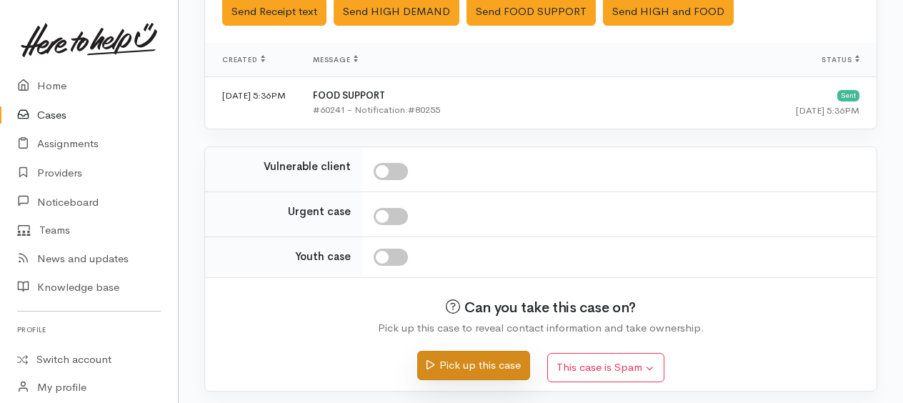
click at [475, 357] on button "Pick up this case" at bounding box center [473, 365] width 112 height 29
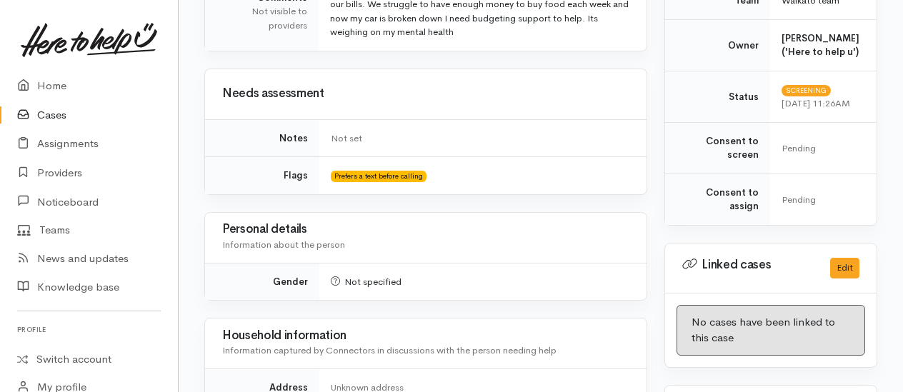
scroll to position [714, 0]
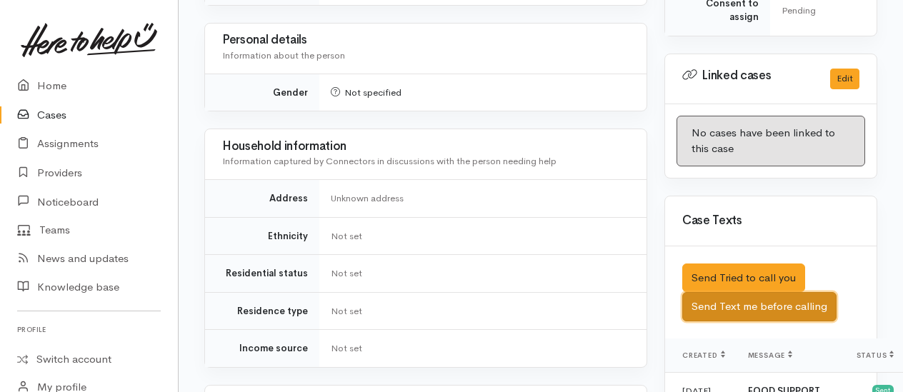
click at [780, 317] on button "Send Text me before calling" at bounding box center [759, 306] width 154 height 29
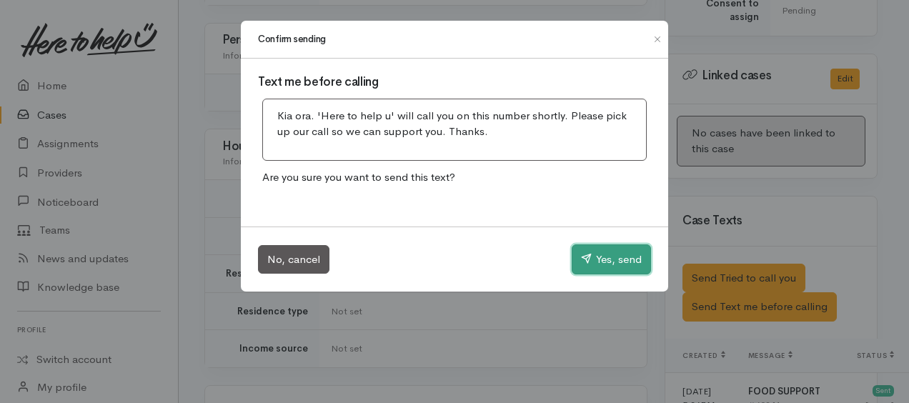
click at [614, 249] on button "Yes, send" at bounding box center [611, 259] width 79 height 30
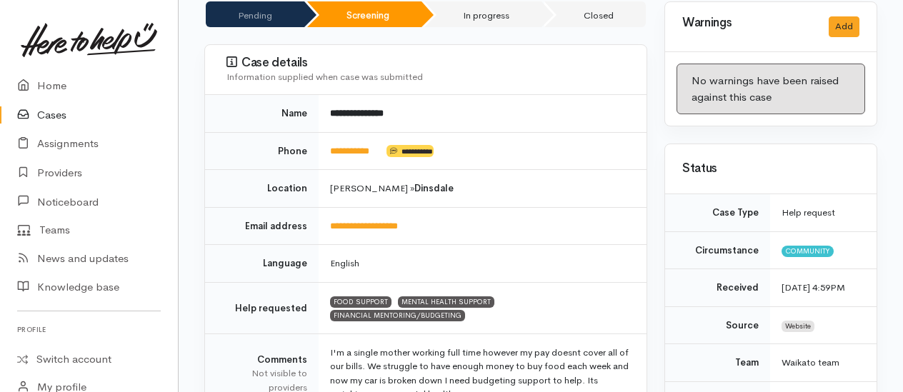
scroll to position [0, 0]
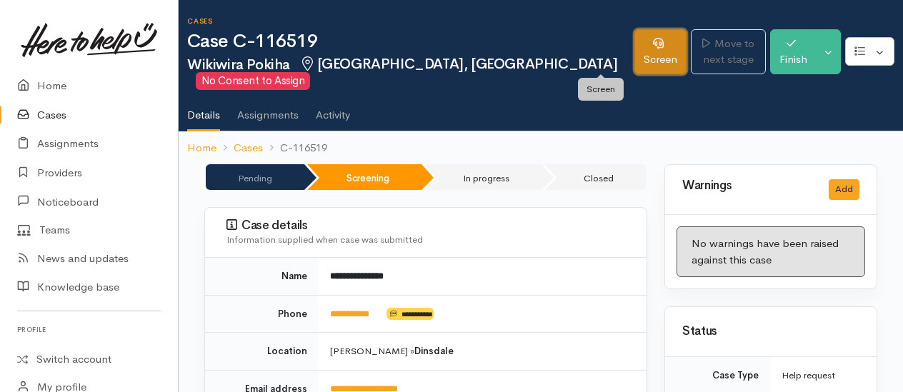
click at [634, 57] on link "Screen" at bounding box center [660, 51] width 52 height 45
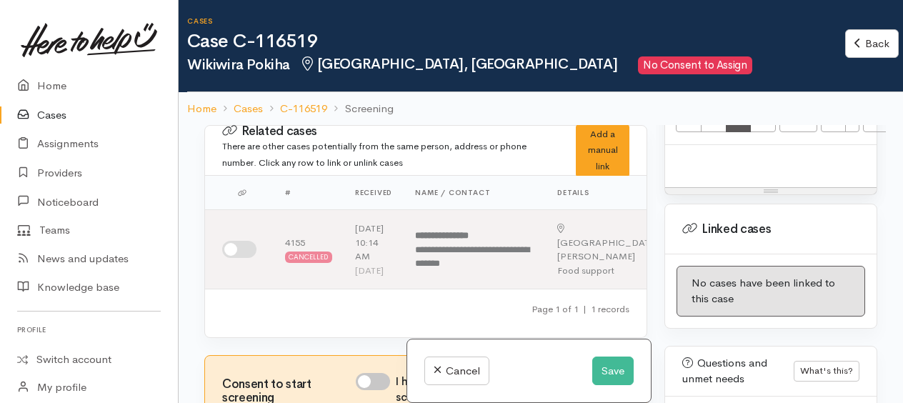
scroll to position [1072, 0]
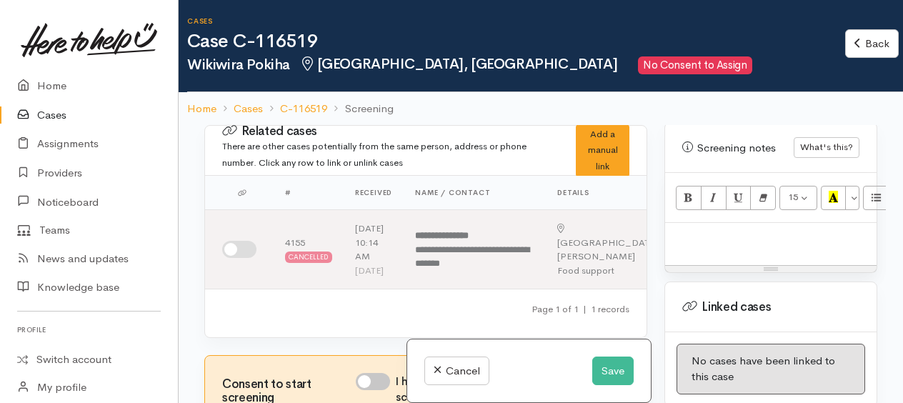
click at [717, 245] on p at bounding box center [770, 238] width 197 height 16
paste div
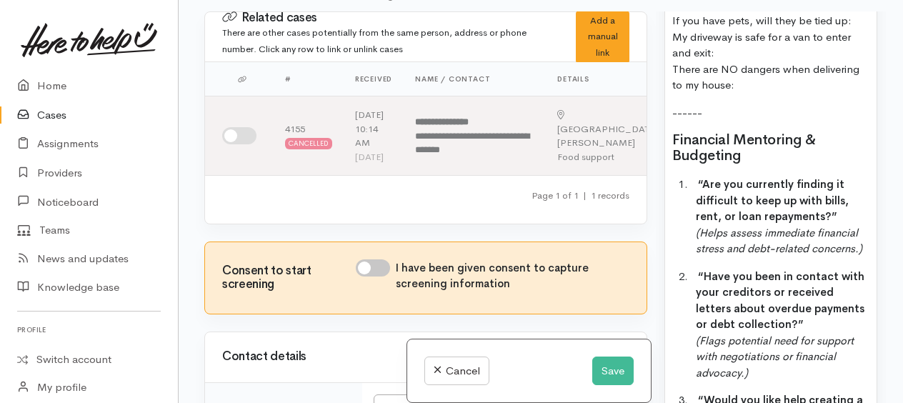
scroll to position [1542, 0]
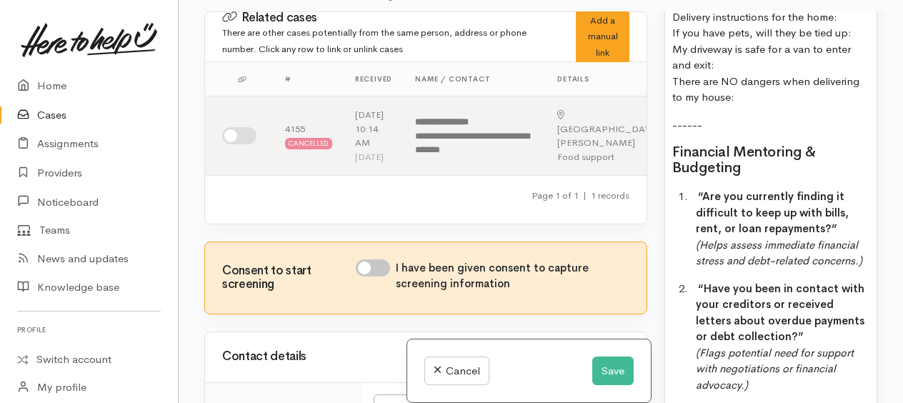
click at [729, 141] on div "FOOD SUPPORT Name: Date of birth: Phone:   Address:   Household Members ( Name,…" at bounding box center [770, 241] width 211 height 1204
click at [721, 129] on p "------" at bounding box center [770, 125] width 197 height 16
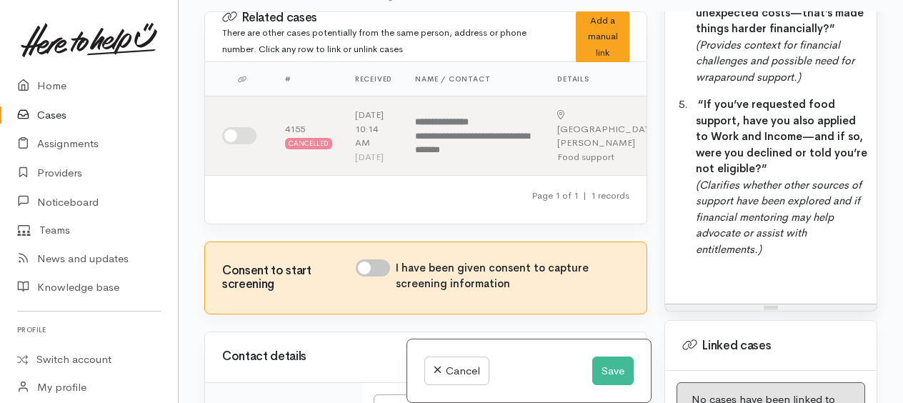
scroll to position [2185, 0]
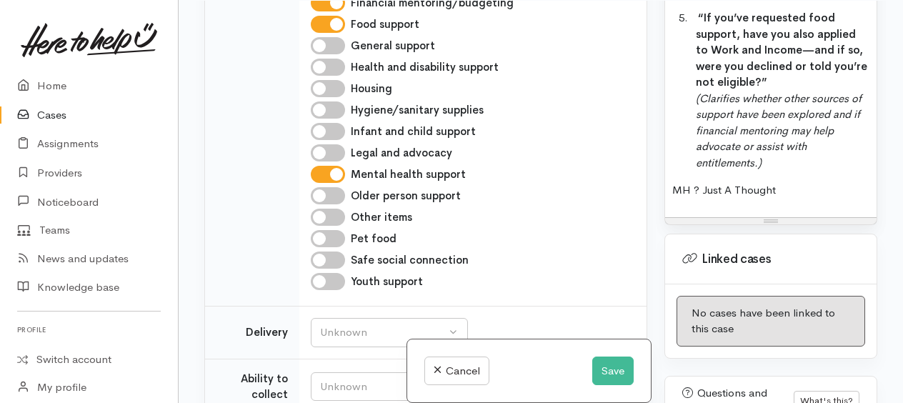
scroll to position [786, 0]
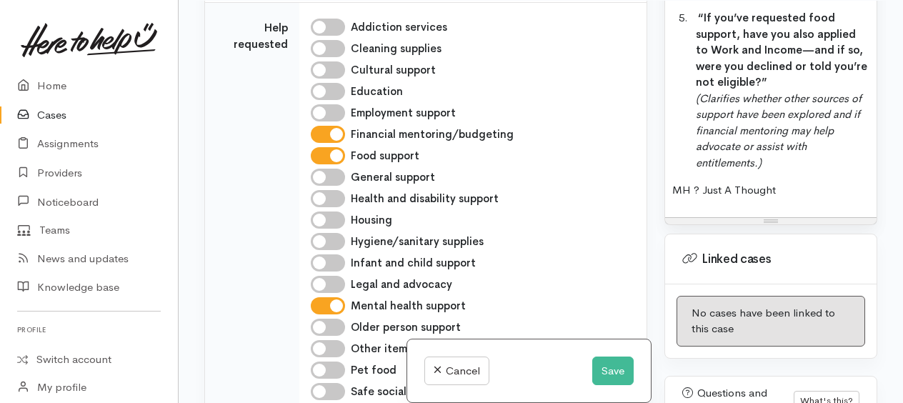
click at [776, 171] on p "5. “If you’ve requested food support, have you also applied to Work and Income—…" at bounding box center [783, 90] width 174 height 161
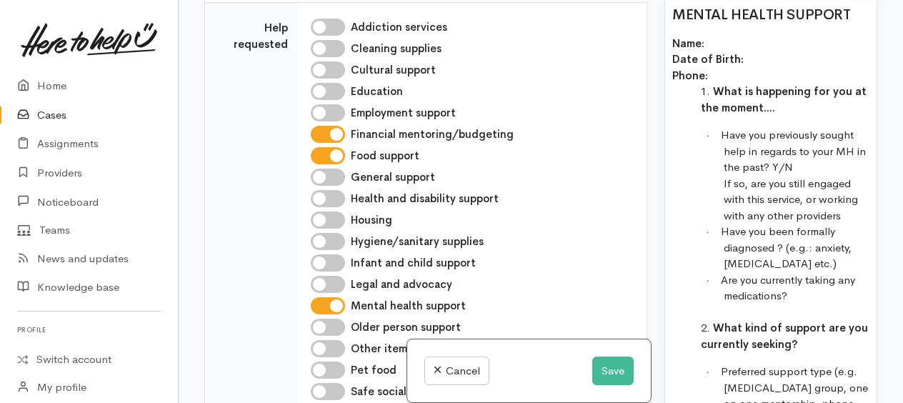
scroll to position [2177, 0]
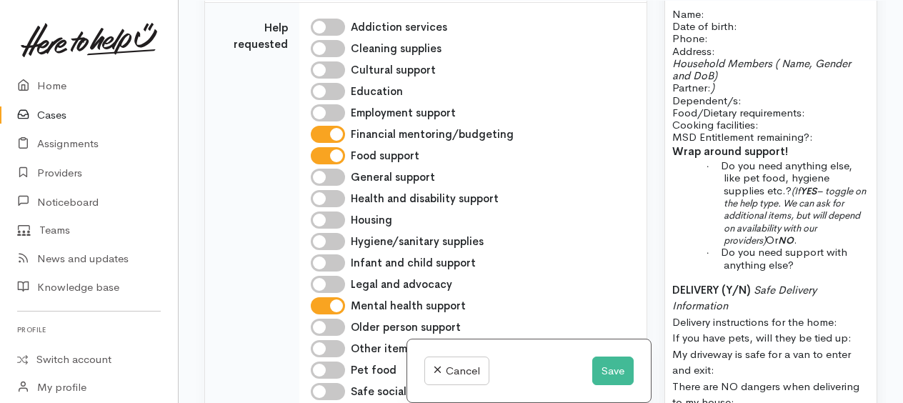
scroll to position [1034, 0]
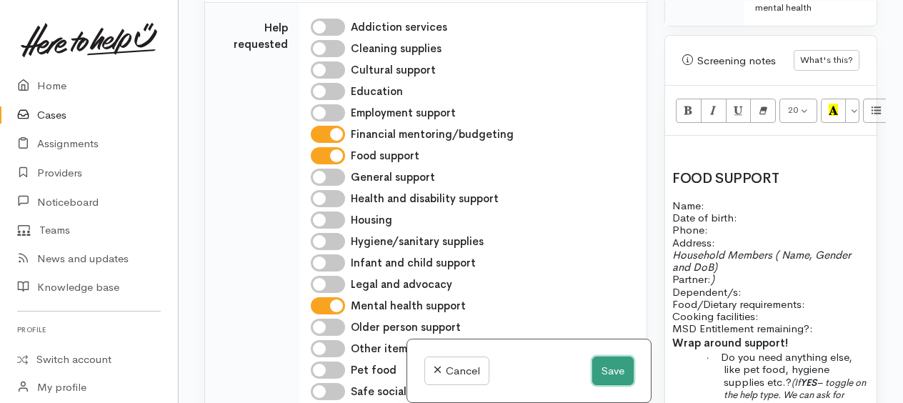
click at [604, 366] on button "Save" at bounding box center [612, 370] width 41 height 29
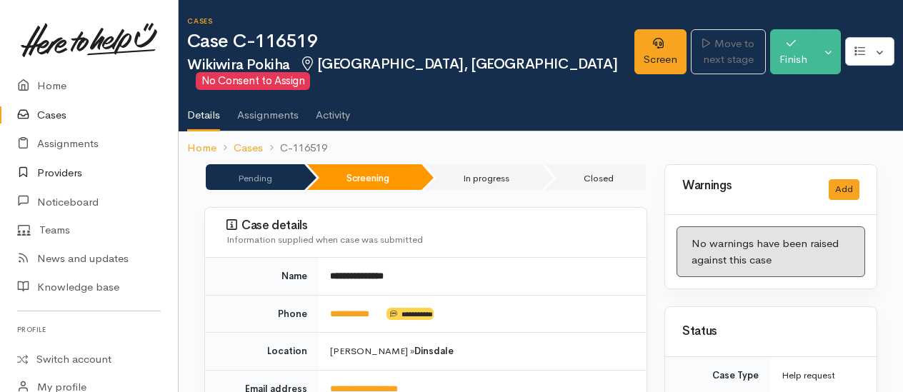
click at [64, 174] on link "Providers" at bounding box center [89, 173] width 178 height 29
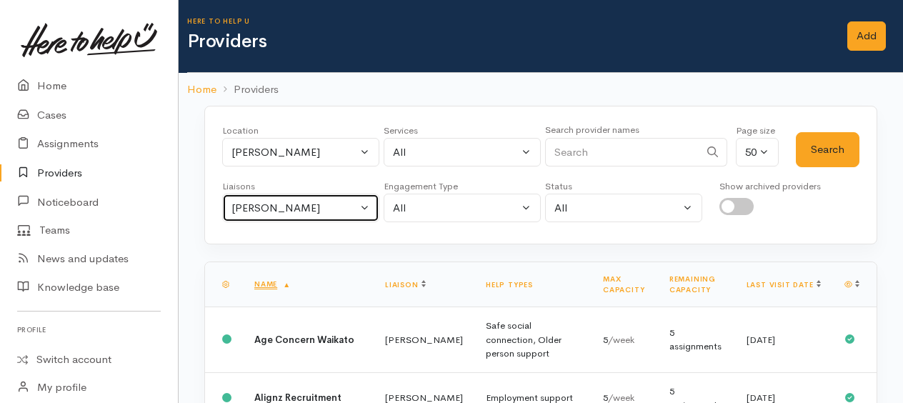
click at [277, 203] on div "[PERSON_NAME]" at bounding box center [294, 208] width 126 height 16
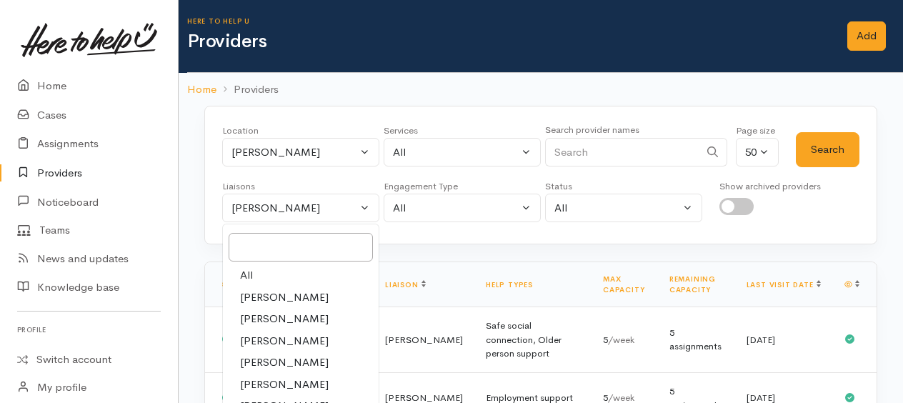
click at [254, 276] on link "All" at bounding box center [301, 275] width 156 height 22
select select "null"
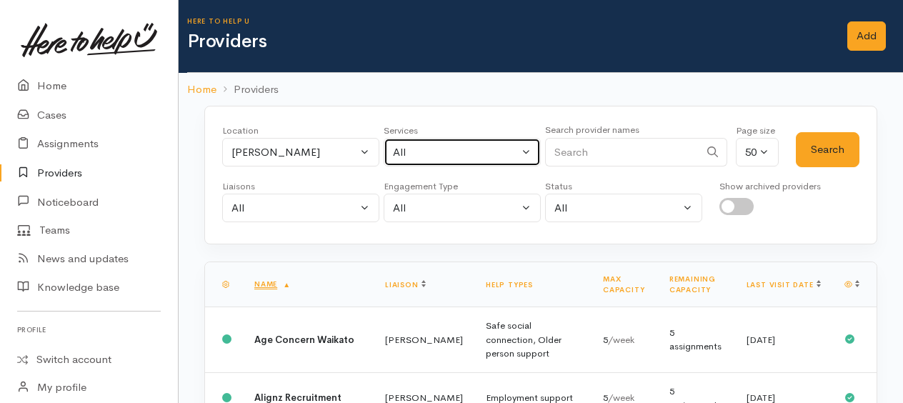
click at [429, 149] on div "All" at bounding box center [456, 152] width 126 height 16
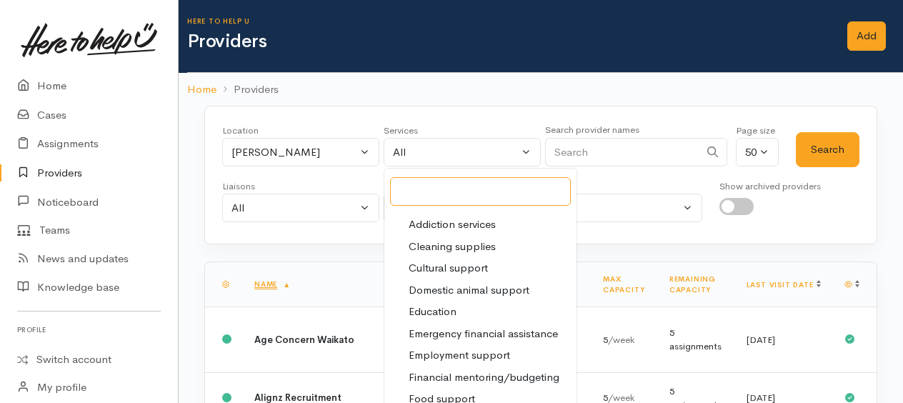
scroll to position [143, 0]
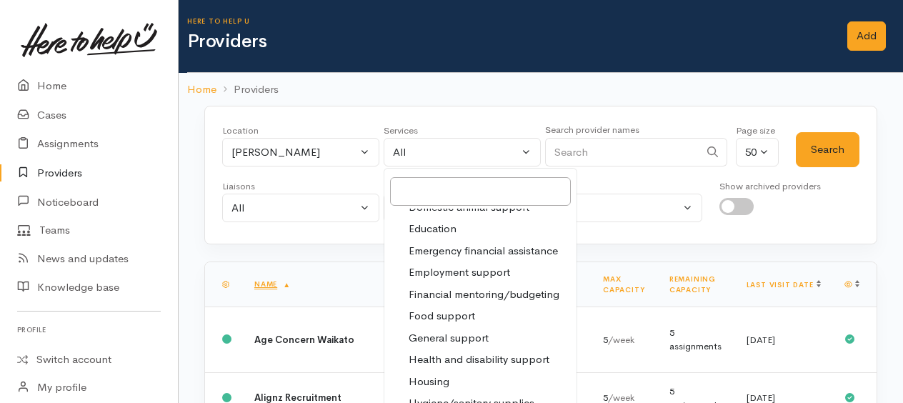
click at [467, 294] on span "Financial mentoring/budgeting" at bounding box center [484, 294] width 151 height 16
select select "9"
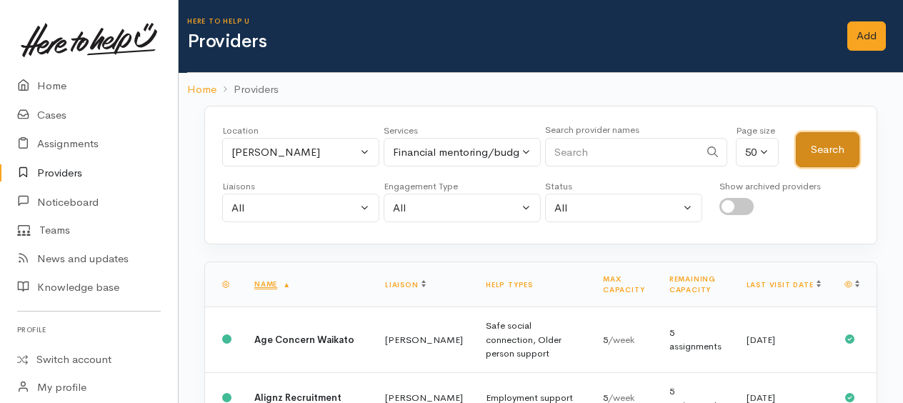
click at [844, 144] on button "Search" at bounding box center [828, 149] width 64 height 35
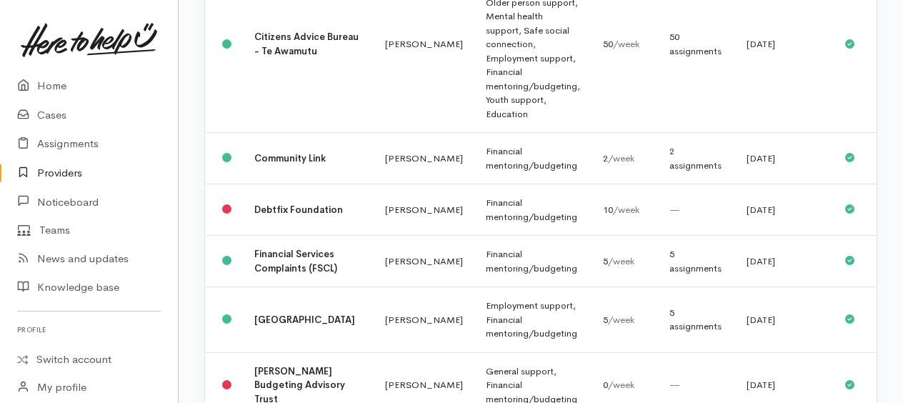
scroll to position [572, 0]
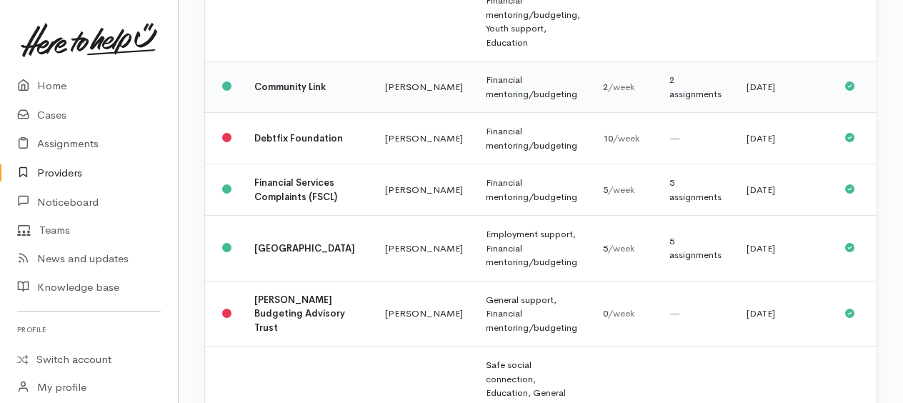
click at [474, 81] on td "Financial mentoring/budgeting" at bounding box center [532, 86] width 117 height 51
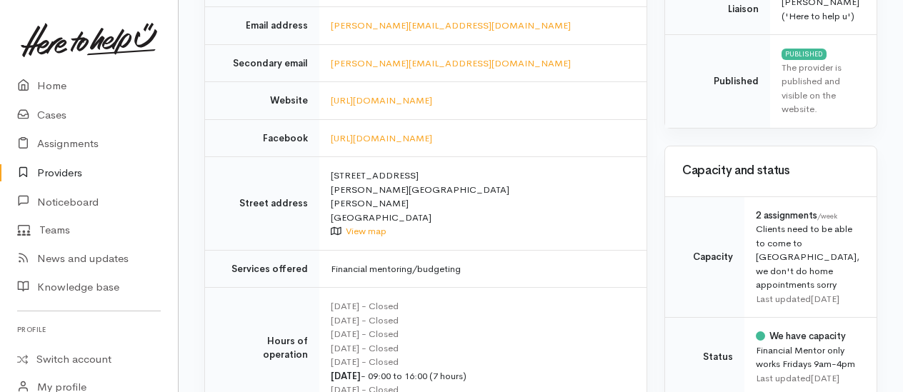
scroll to position [500, 0]
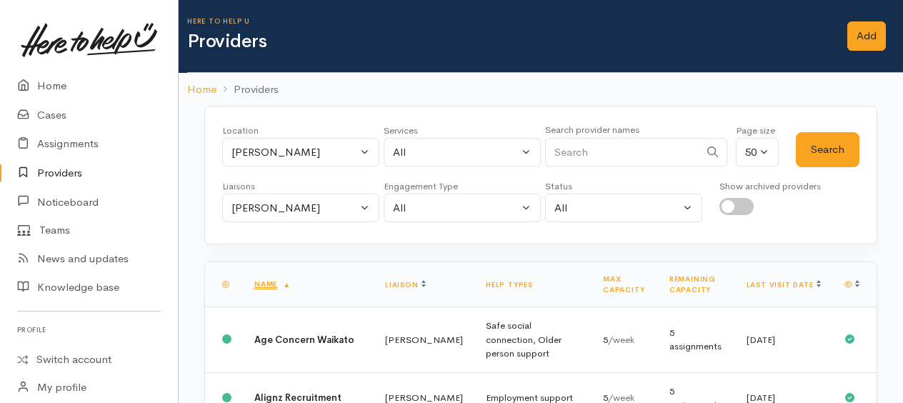
select select "9"
select select "null"
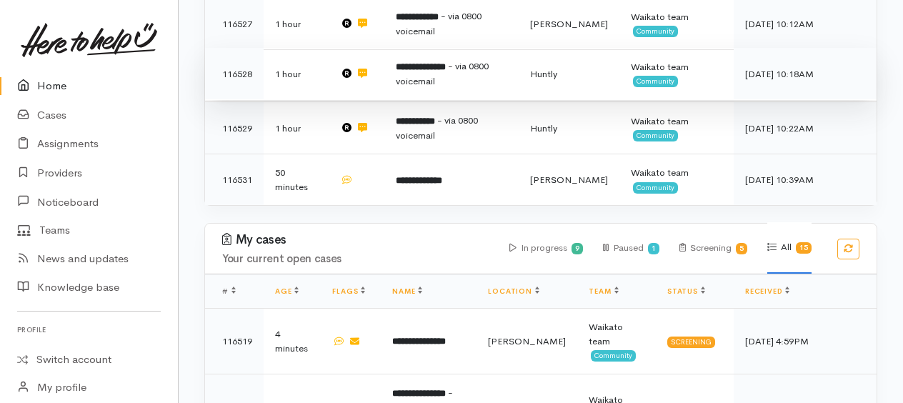
scroll to position [693, 0]
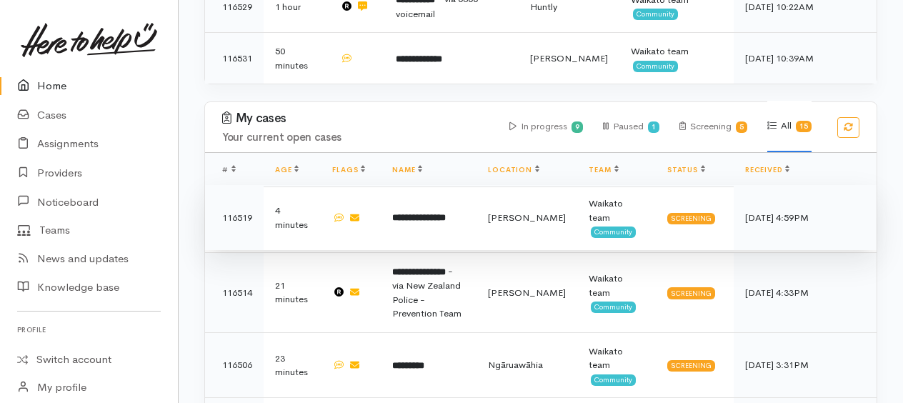
click at [433, 213] on b "**********" at bounding box center [419, 217] width 54 height 9
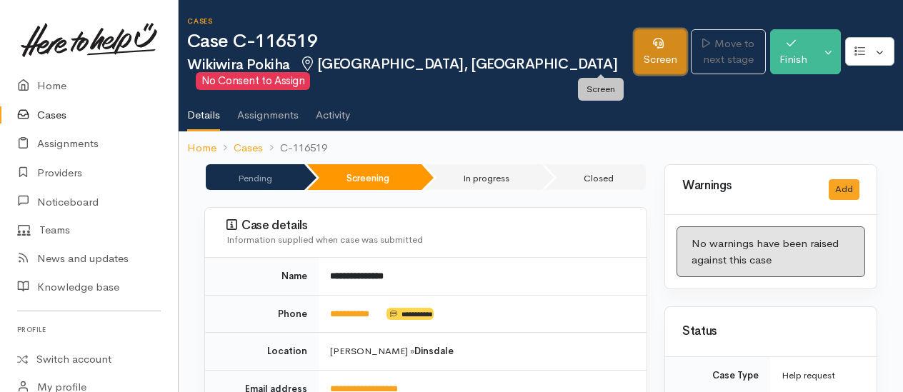
click at [634, 67] on link "Screen" at bounding box center [660, 51] width 52 height 45
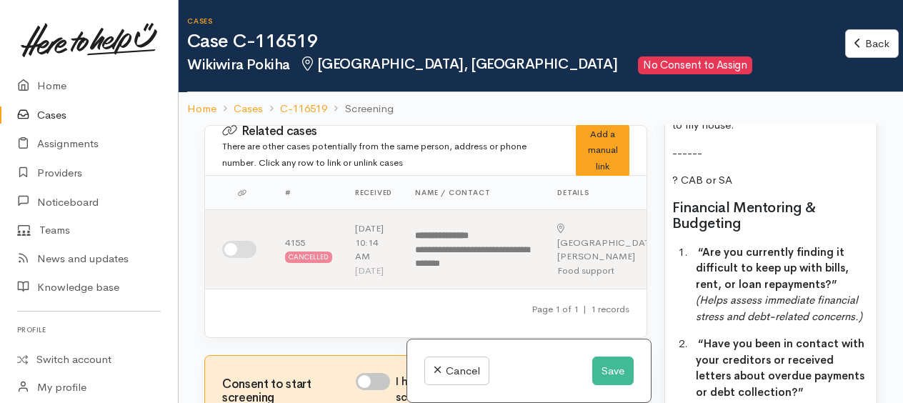
scroll to position [1643, 0]
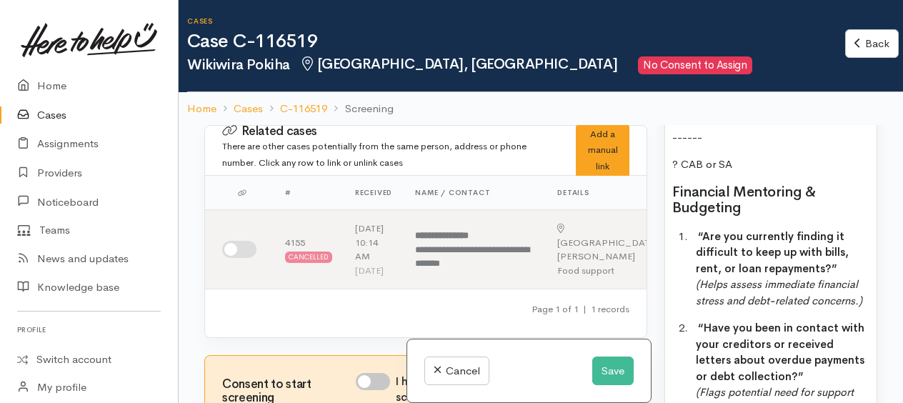
click at [703, 171] on span "? CAB or SA" at bounding box center [702, 164] width 60 height 14
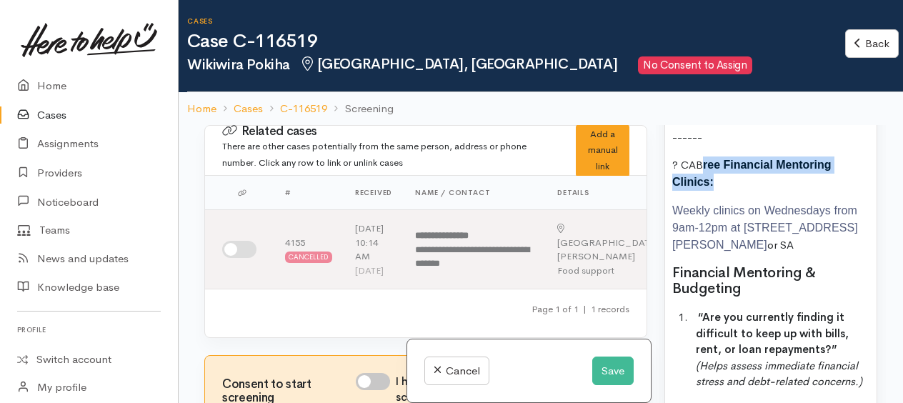
drag, startPoint x: 705, startPoint y: 174, endPoint x: 717, endPoint y: 192, distance: 21.2
click at [717, 191] on p "? CAB ree Financial Mentoring Clinics:" at bounding box center [770, 173] width 197 height 34
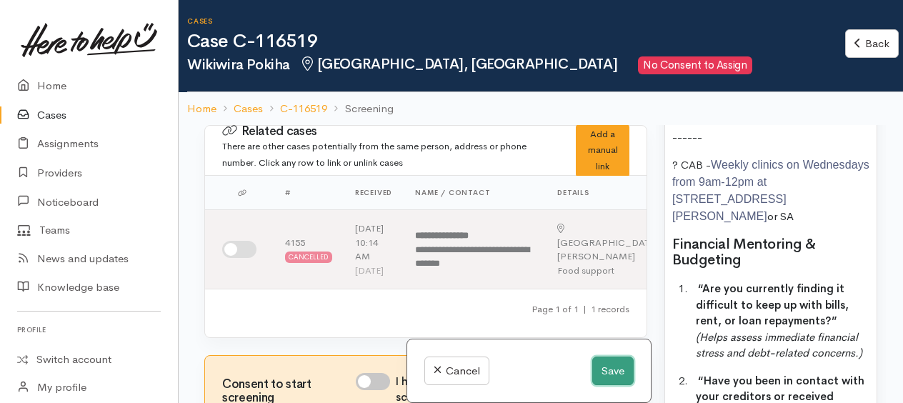
click at [614, 370] on button "Save" at bounding box center [612, 370] width 41 height 29
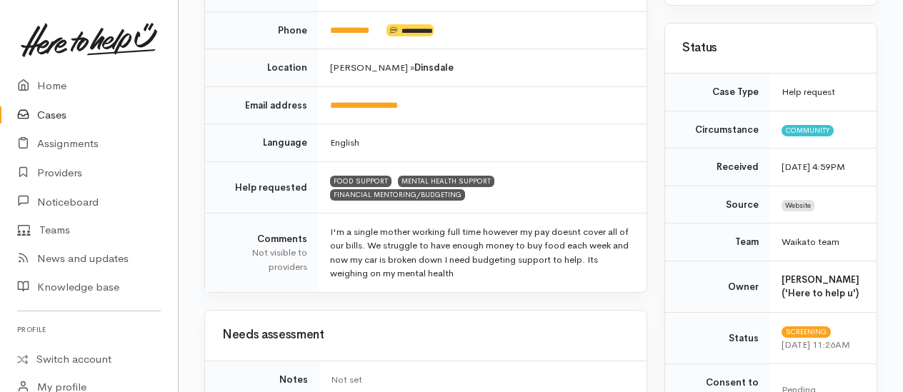
scroll to position [214, 0]
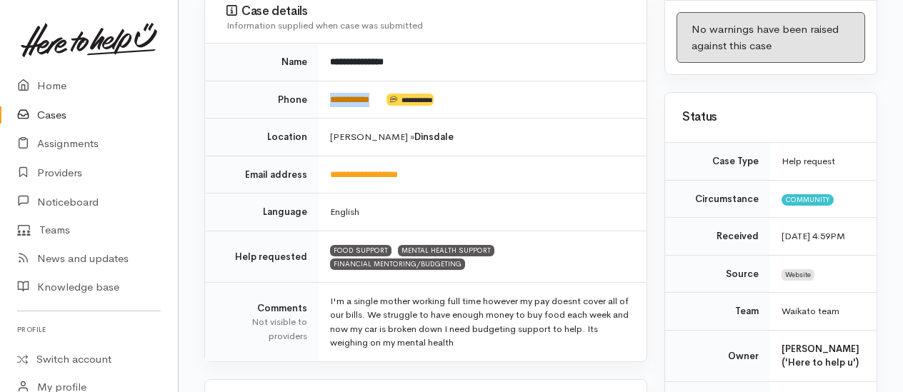
drag, startPoint x: 389, startPoint y: 97, endPoint x: 330, endPoint y: 97, distance: 58.6
click at [330, 97] on td "**********" at bounding box center [483, 100] width 328 height 38
copy td "**********"
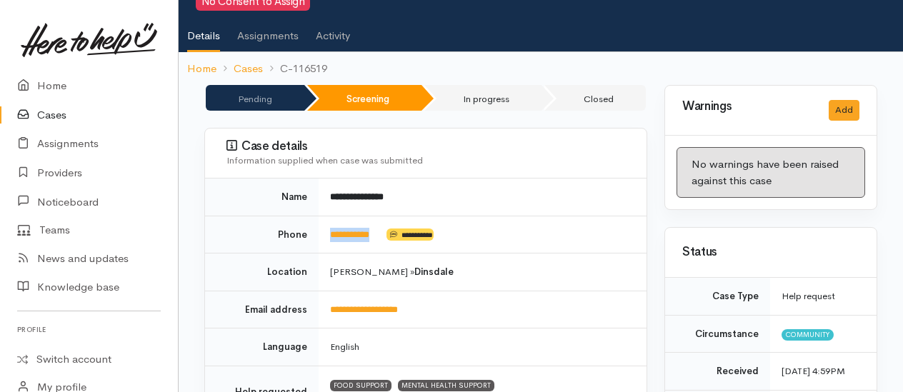
scroll to position [0, 0]
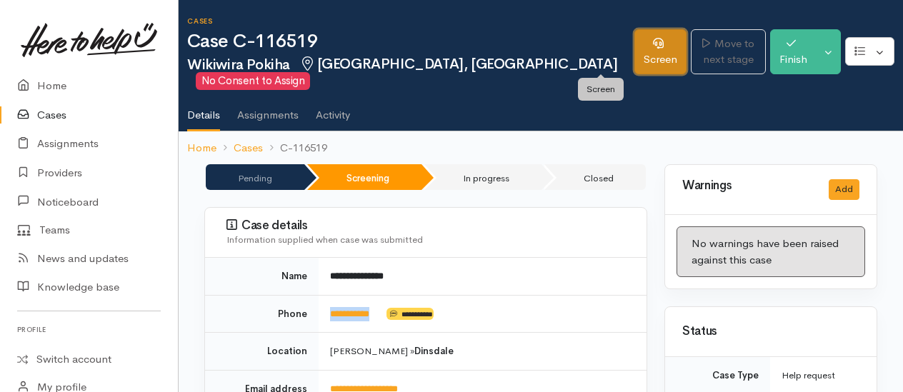
click at [634, 51] on link "Screen" at bounding box center [660, 51] width 52 height 45
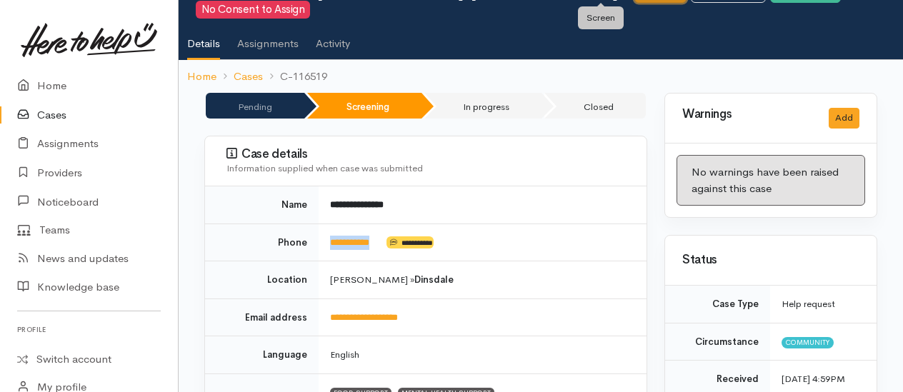
scroll to position [120, 0]
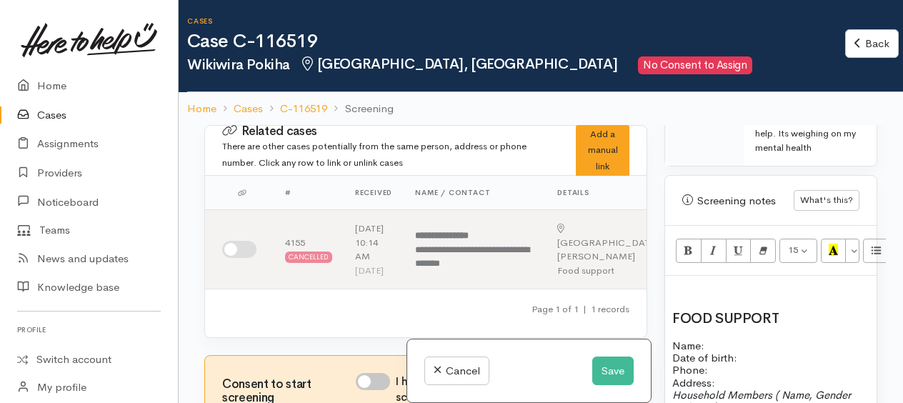
scroll to position [1003, 0]
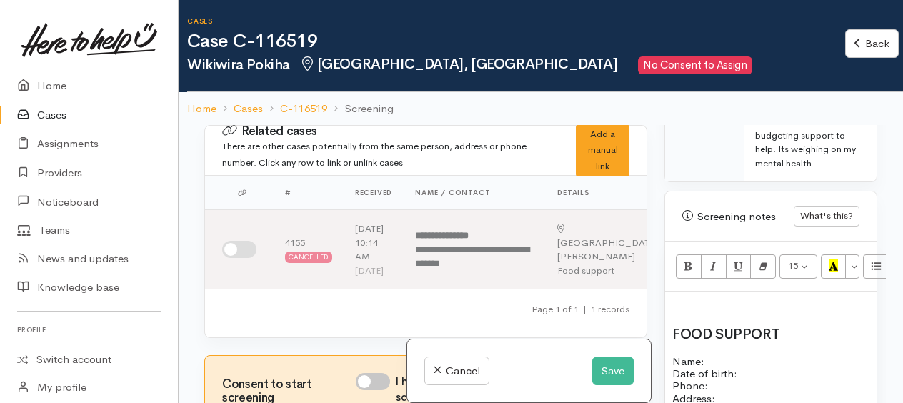
click at [693, 309] on p at bounding box center [770, 307] width 197 height 16
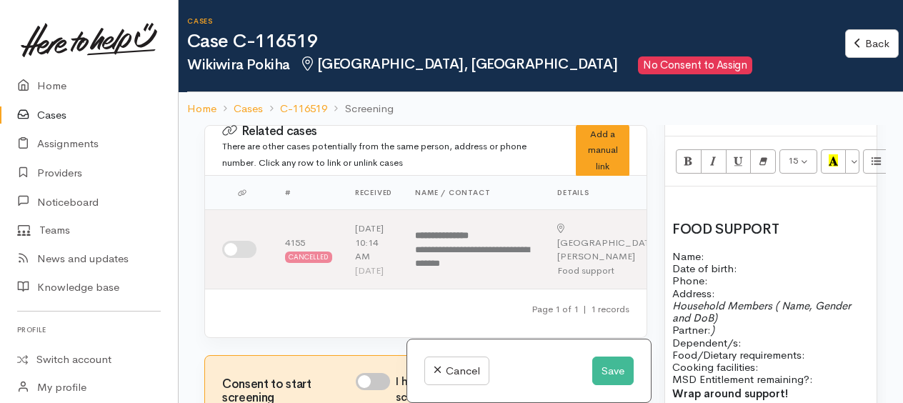
scroll to position [1074, 0]
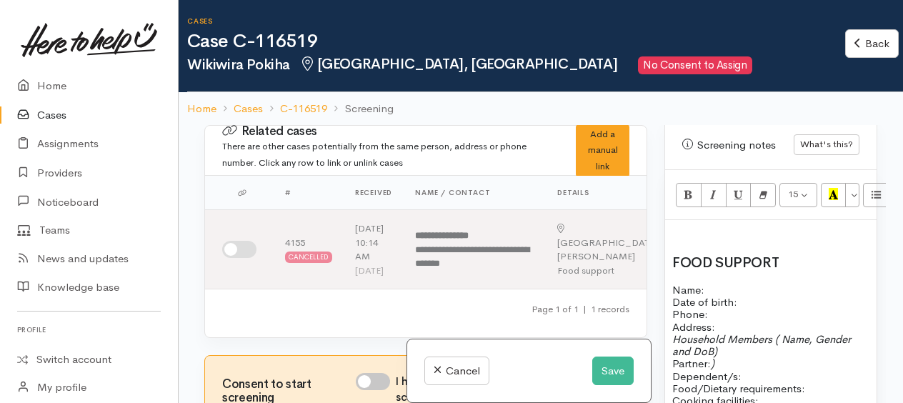
click at [730, 244] on p at bounding box center [770, 235] width 197 height 16
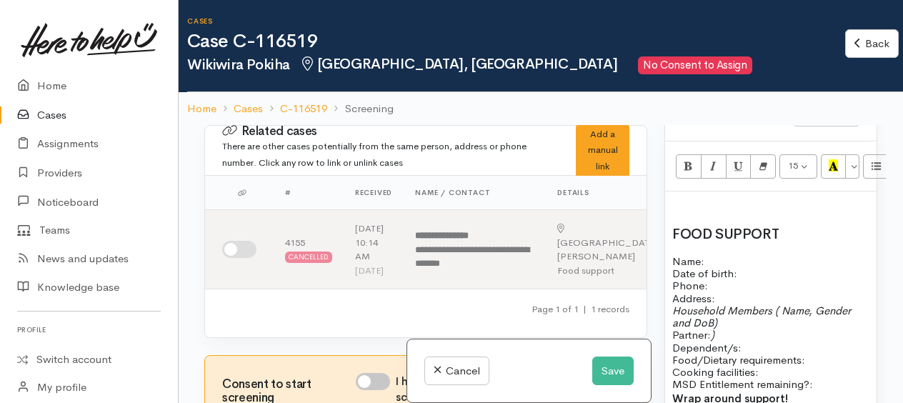
scroll to position [1146, 0]
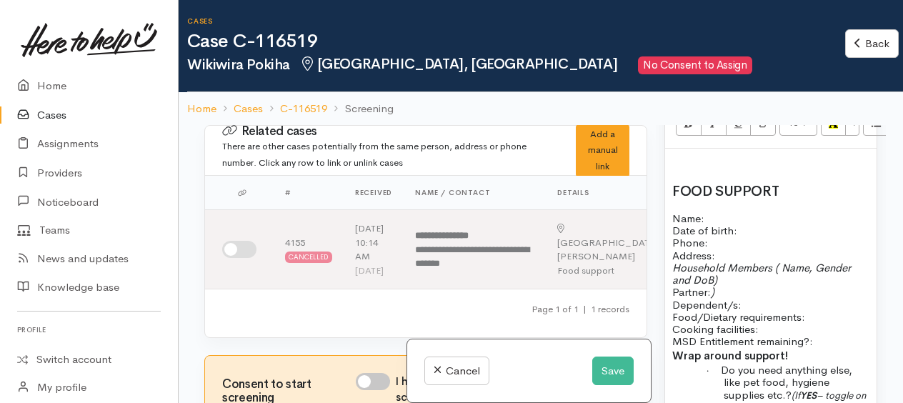
click at [730, 221] on p "Name: Date of birth: Phone:" at bounding box center [770, 230] width 197 height 37
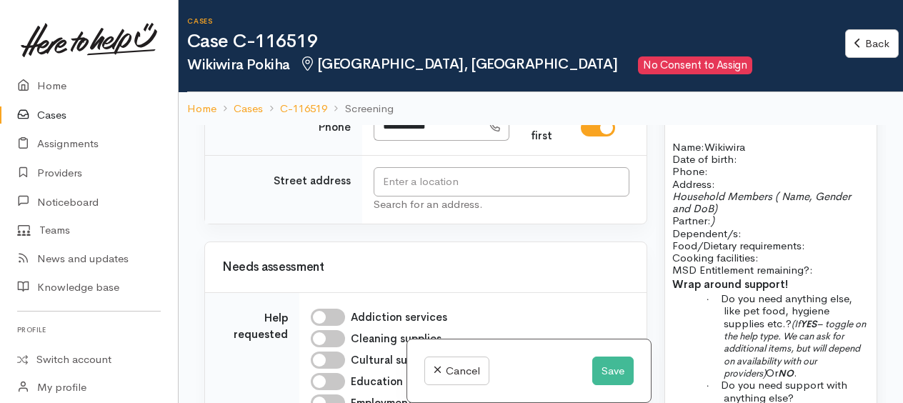
scroll to position [643, 0]
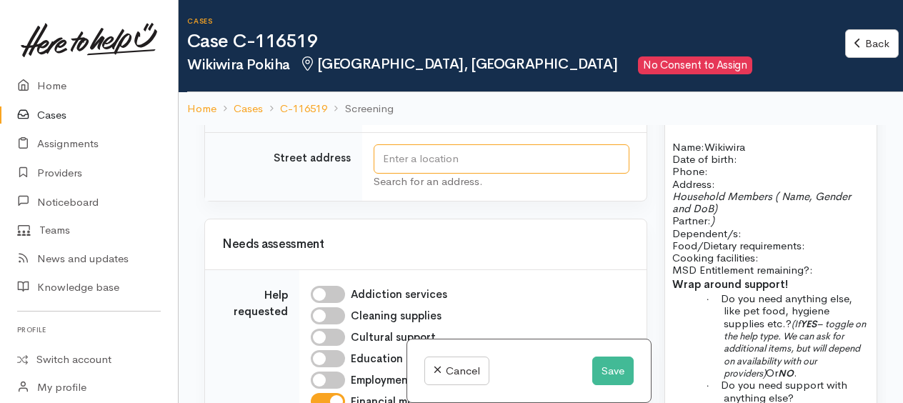
click at [396, 174] on input "text" at bounding box center [502, 158] width 256 height 29
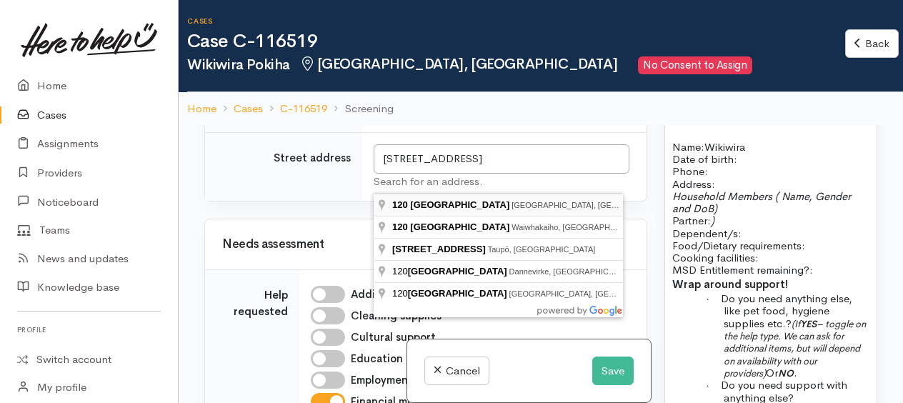
type input "120 Rifle Range Road, Dinsdale, Hamilton, New Zealand"
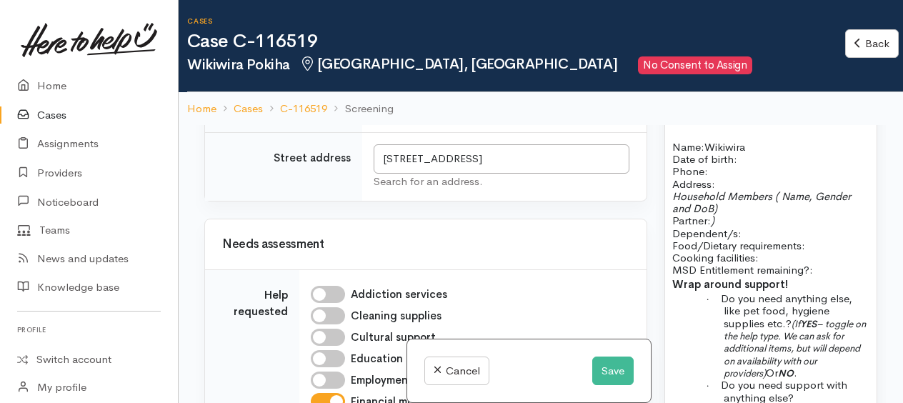
click at [725, 178] on p "Name: Wikiwira Date of birth: Phone:" at bounding box center [770, 159] width 197 height 37
click at [744, 169] on p "Name: Wikiwira Date of birth: Phone:" at bounding box center [770, 159] width 197 height 37
click at [714, 177] on p "Name: Wikiwira Date of birth: 1/11/1991 Phone:" at bounding box center [770, 159] width 197 height 37
click at [723, 190] on p "Address:" at bounding box center [770, 184] width 197 height 12
drag, startPoint x: 775, startPoint y: 202, endPoint x: 777, endPoint y: 216, distance: 13.7
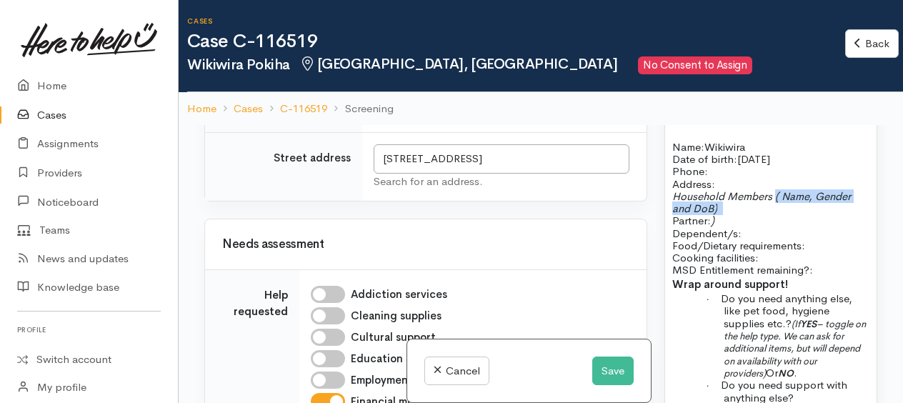
click at [777, 216] on p "Household Members ( Name, Gender and DoB) Partner: ) Dependent/s:" at bounding box center [770, 214] width 197 height 49
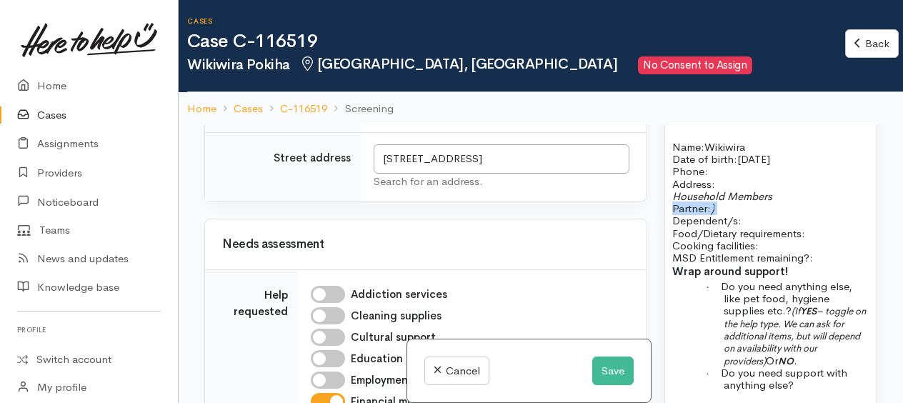
drag, startPoint x: 673, startPoint y: 212, endPoint x: 742, endPoint y: 214, distance: 69.3
click at [742, 214] on p "Household Members Partner: ) Dependent/s:" at bounding box center [770, 208] width 197 height 37
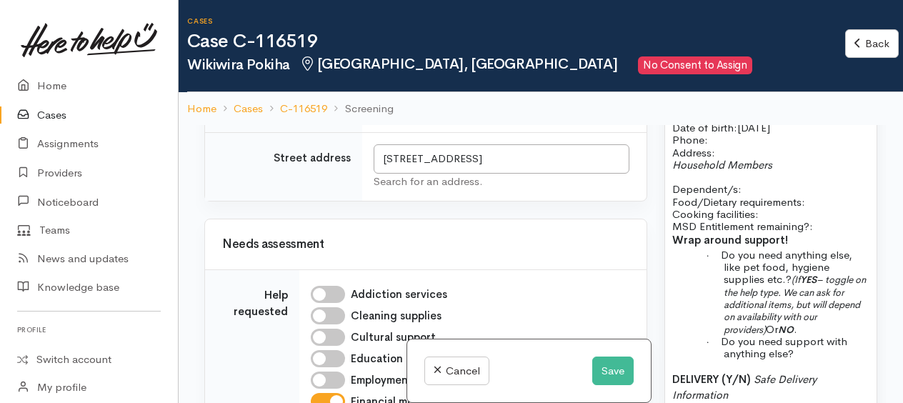
scroll to position [1217, 0]
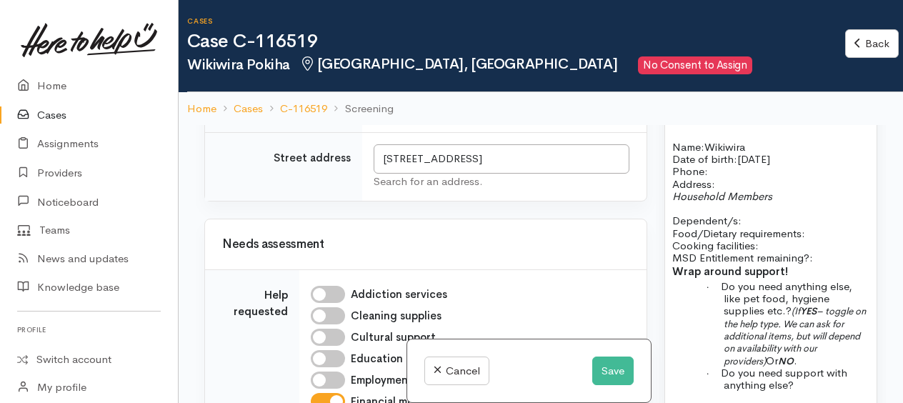
click at [747, 225] on p "Household Members Dependent/s:" at bounding box center [770, 208] width 197 height 37
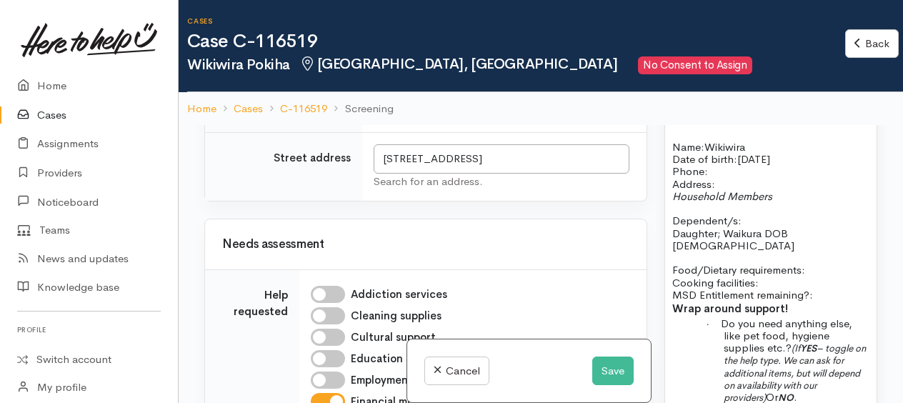
click at [812, 268] on p "Food/Dietary requirements: Cooking facilities: MSD Entitlement remaining?:" at bounding box center [770, 282] width 197 height 37
click at [797, 276] on p "Food/Dietary requirements: none Cooking facilities: MSD Entitlement remaining?:" at bounding box center [770, 282] width 197 height 37
click at [843, 264] on p "Food/Dietary requirements: none Cooking facilities: yes MSD Entitlement remaini…" at bounding box center [770, 282] width 197 height 37
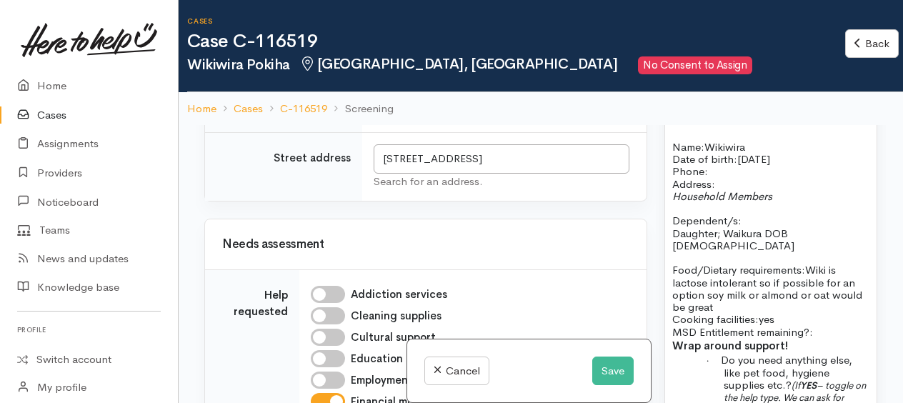
click at [832, 329] on p "Food/Dietary requirements: Wiki is lactose intolerant so if possible for an opt…" at bounding box center [770, 301] width 197 height 74
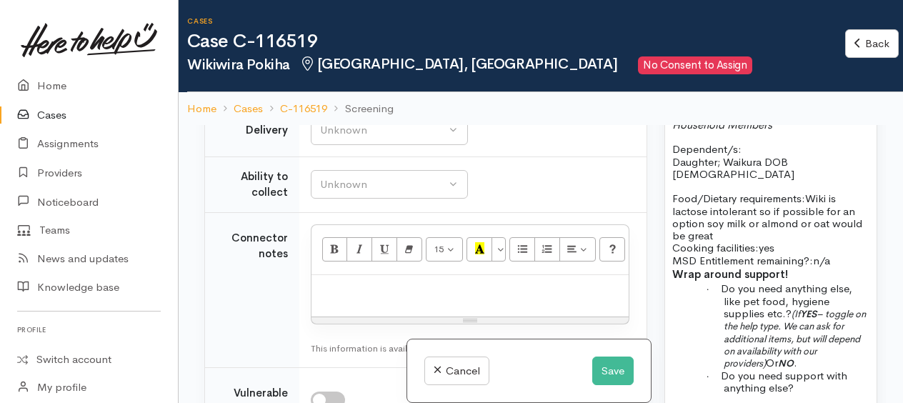
scroll to position [1214, 0]
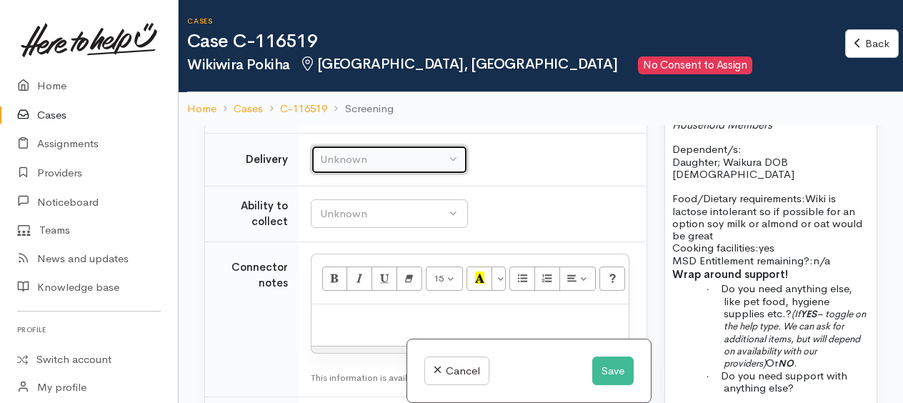
click at [364, 168] on div "Unknown" at bounding box center [383, 159] width 126 height 16
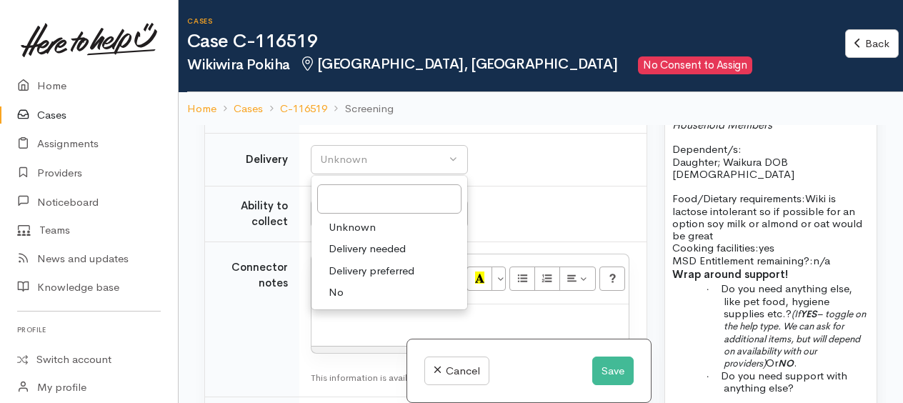
click at [339, 301] on span "No" at bounding box center [336, 292] width 15 height 16
select select "1"
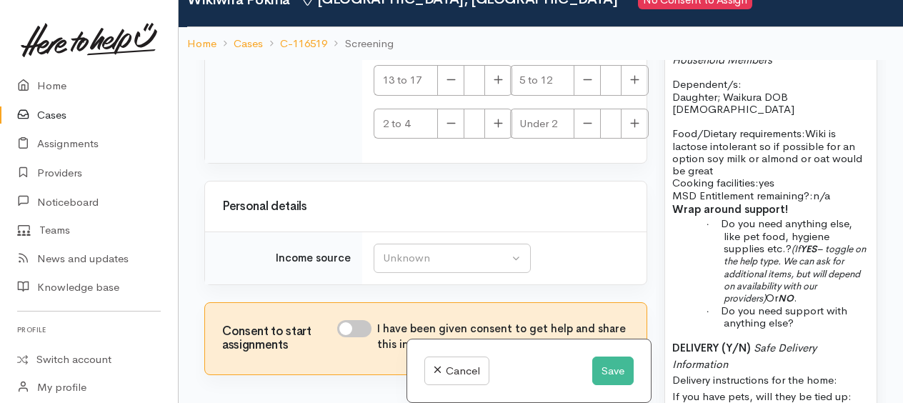
scroll to position [124, 0]
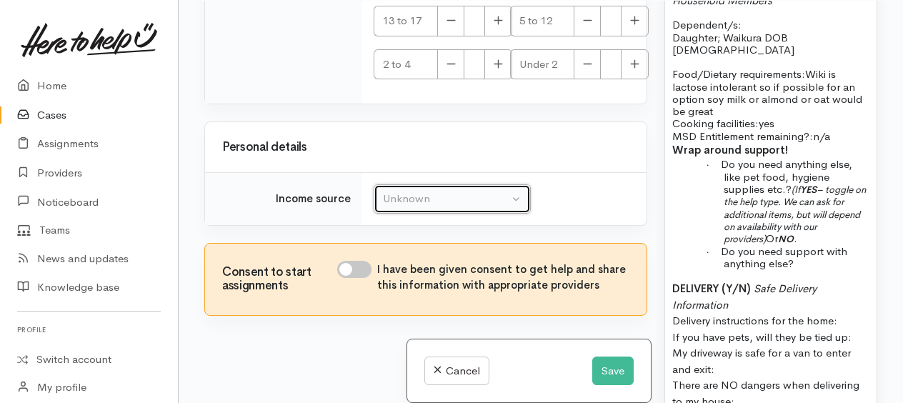
click at [404, 199] on div "Unknown" at bounding box center [446, 199] width 126 height 16
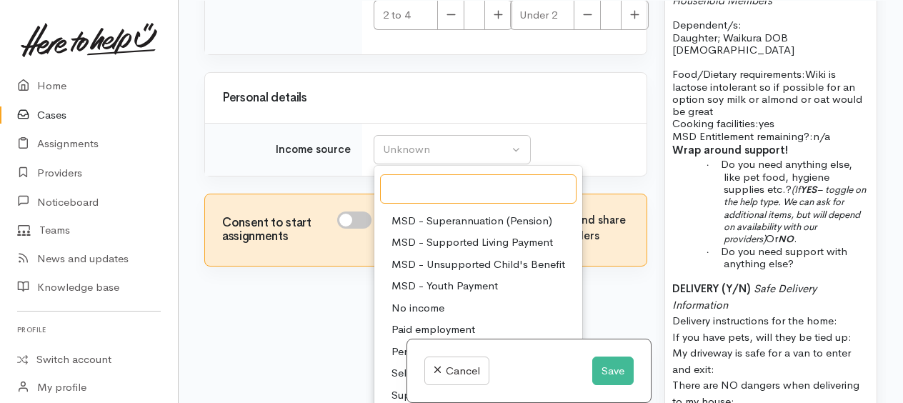
scroll to position [2747, 0]
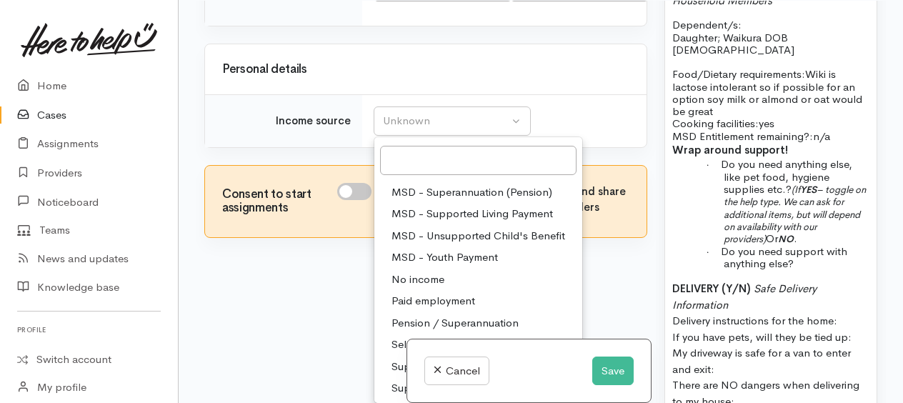
click at [441, 300] on span "Paid employment" at bounding box center [433, 301] width 84 height 16
select select "1"
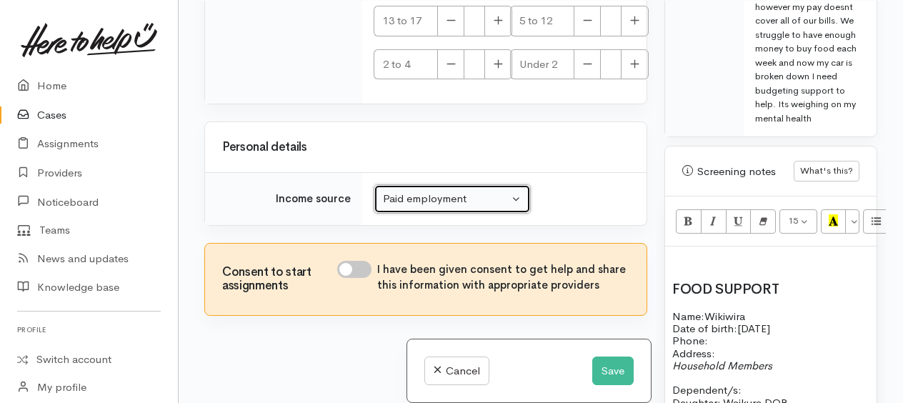
scroll to position [860, 0]
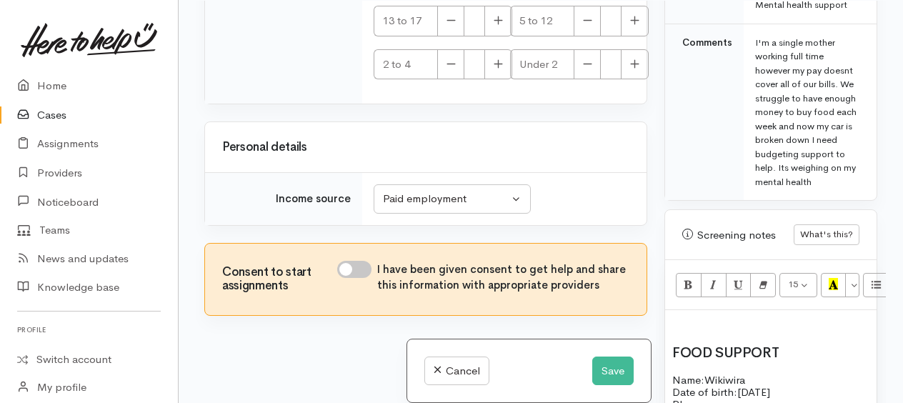
click at [680, 334] on p at bounding box center [770, 325] width 197 height 16
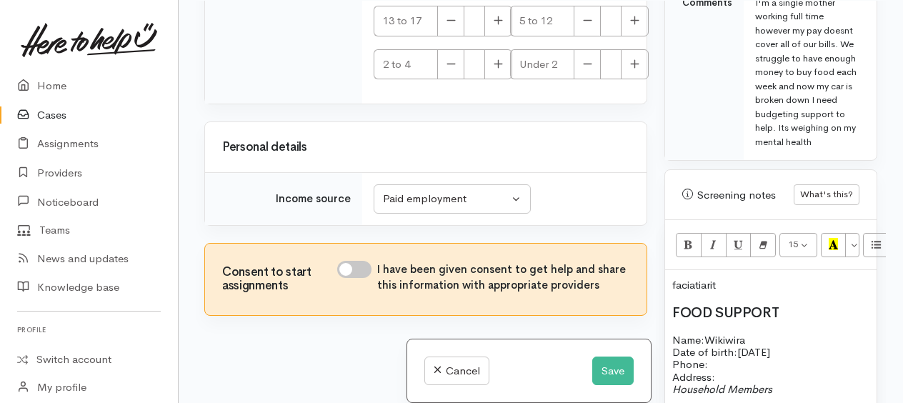
scroll to position [1003, 0]
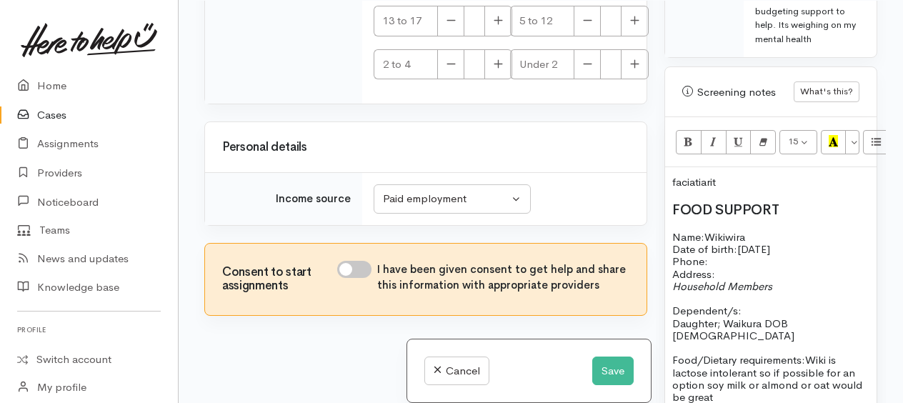
click at [344, 263] on input "I have been given consent to get help and share this information with appropria…" at bounding box center [354, 269] width 34 height 17
checkbox input "true"
click at [742, 188] on p "faciatiarit" at bounding box center [770, 182] width 197 height 16
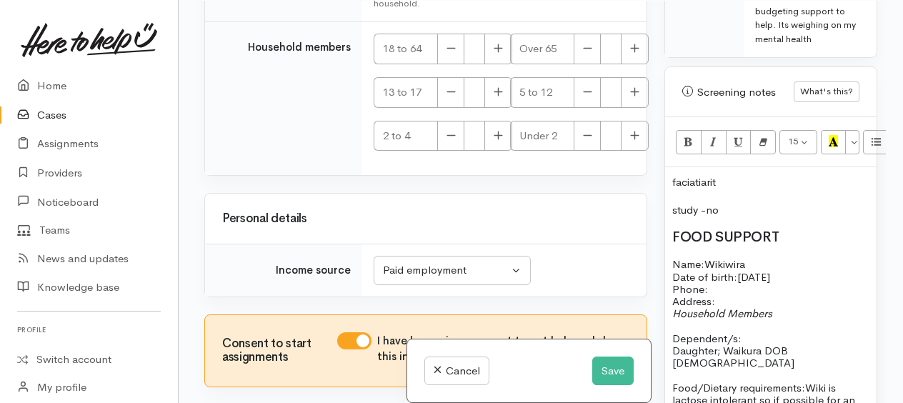
scroll to position [2533, 0]
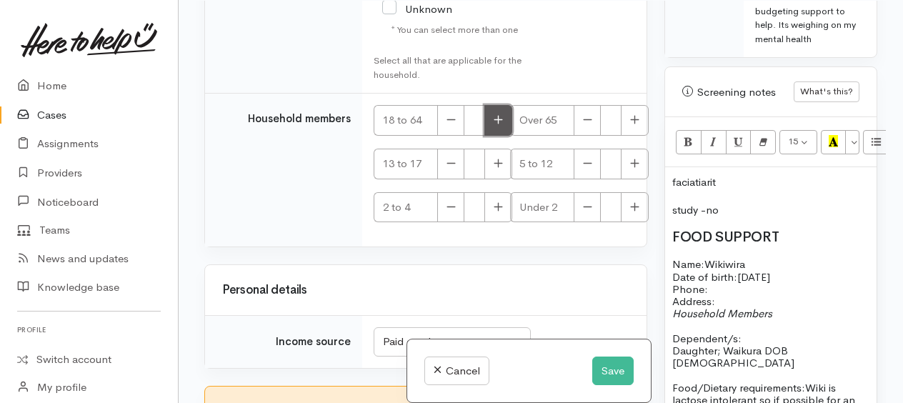
click at [499, 124] on icon "button" at bounding box center [498, 119] width 9 height 11
type input "1"
click at [502, 168] on icon "button" at bounding box center [498, 163] width 9 height 11
type input "1"
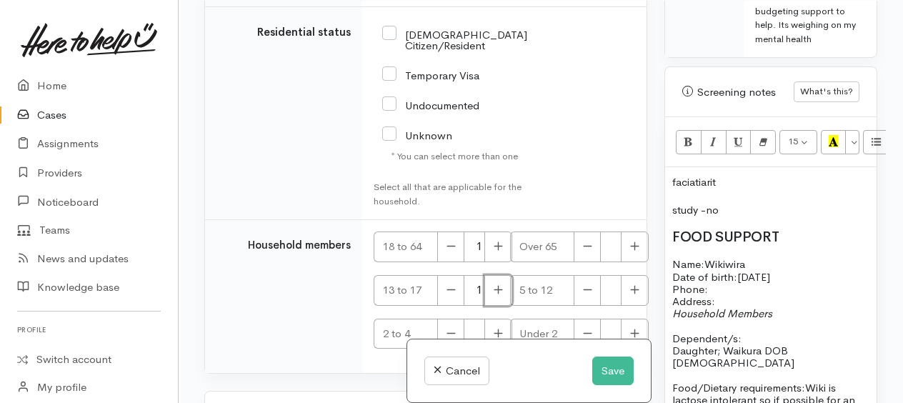
scroll to position [2247, 0]
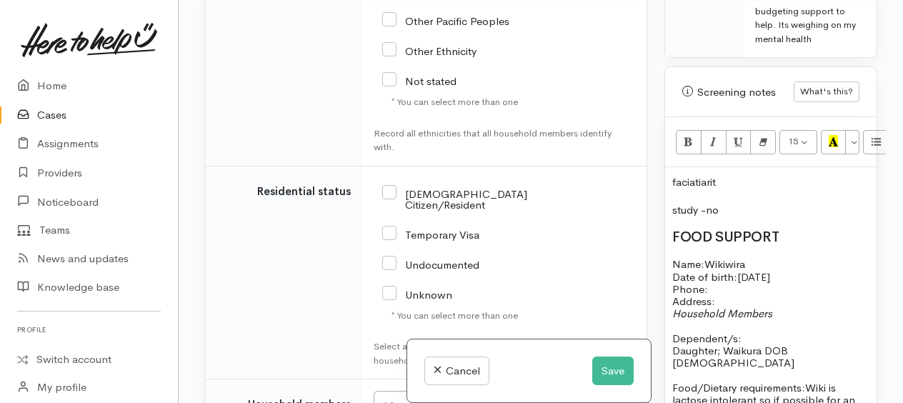
click at [387, 203] on input "[DEMOGRAPHIC_DATA] Citizen/Resident" at bounding box center [454, 198] width 145 height 24
checkbox input "true"
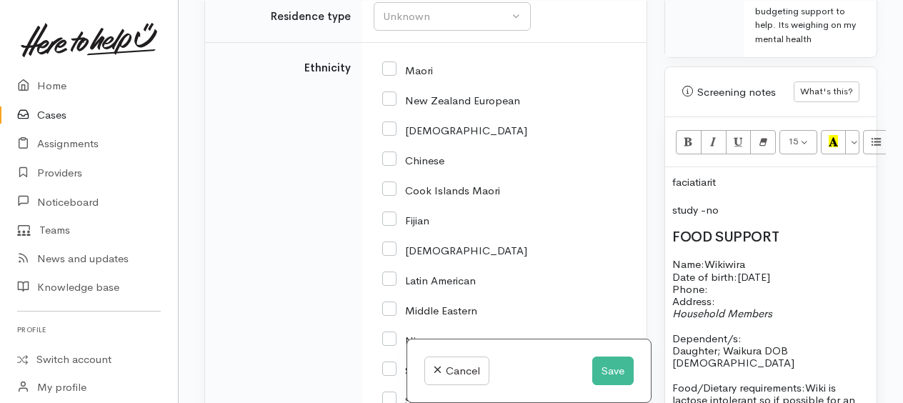
scroll to position [1675, 0]
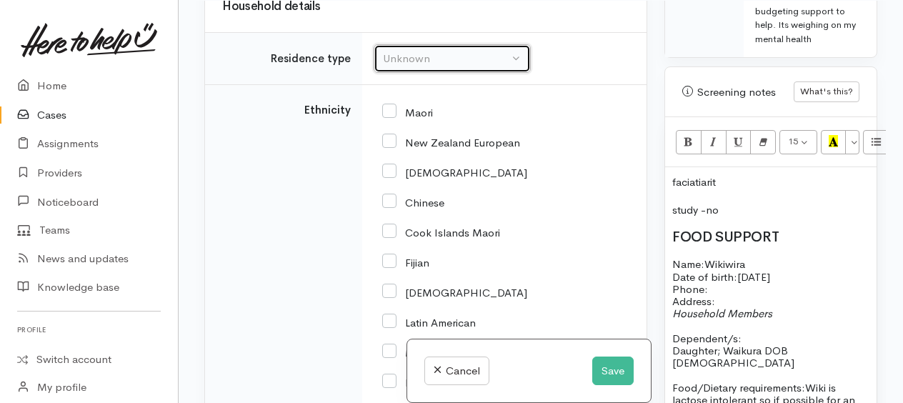
click at [419, 67] on div "Unknown" at bounding box center [446, 59] width 126 height 16
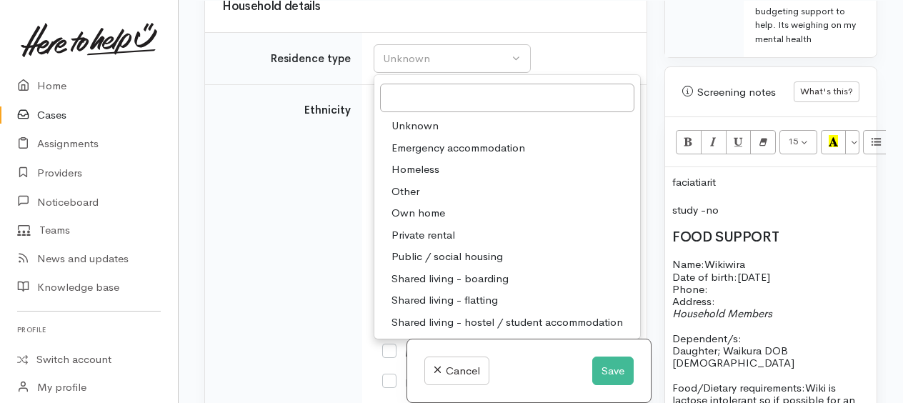
click at [288, 163] on td "Ethnicity" at bounding box center [283, 411] width 157 height 653
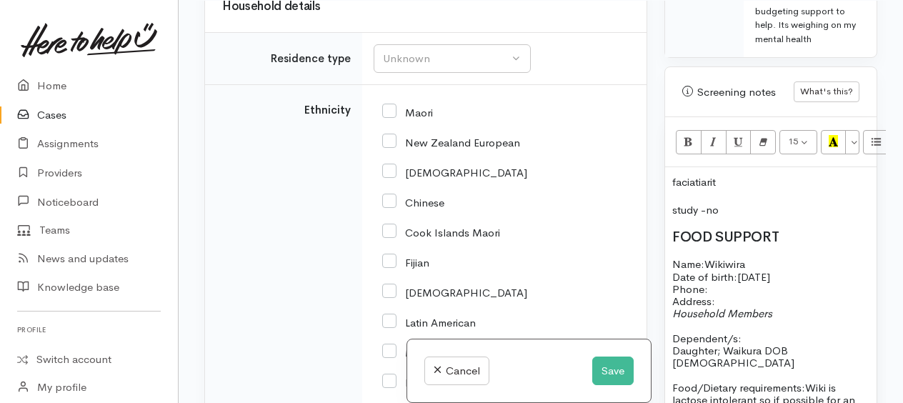
click at [386, 118] on input "Maori" at bounding box center [407, 111] width 51 height 13
checkbox input "true"
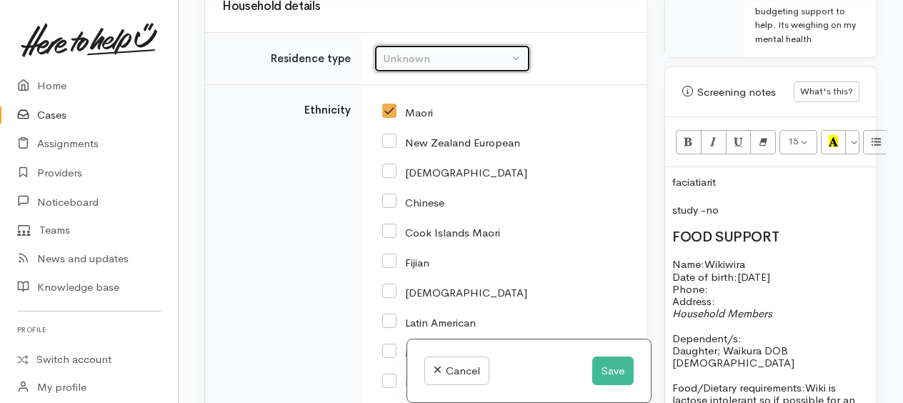
click at [401, 67] on div "Unknown" at bounding box center [446, 59] width 126 height 16
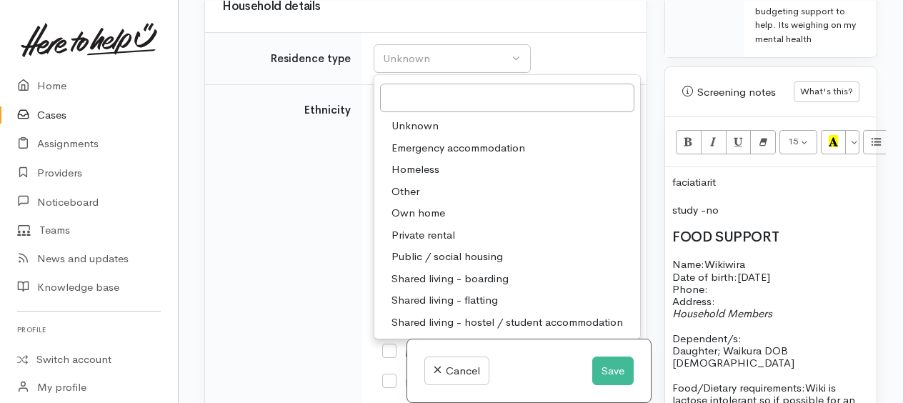
click at [410, 219] on span "Own home" at bounding box center [418, 213] width 54 height 16
select select "1"
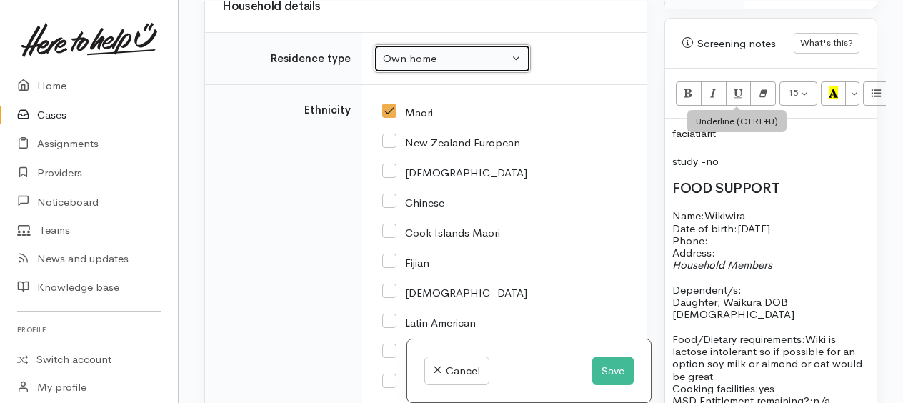
scroll to position [1074, 0]
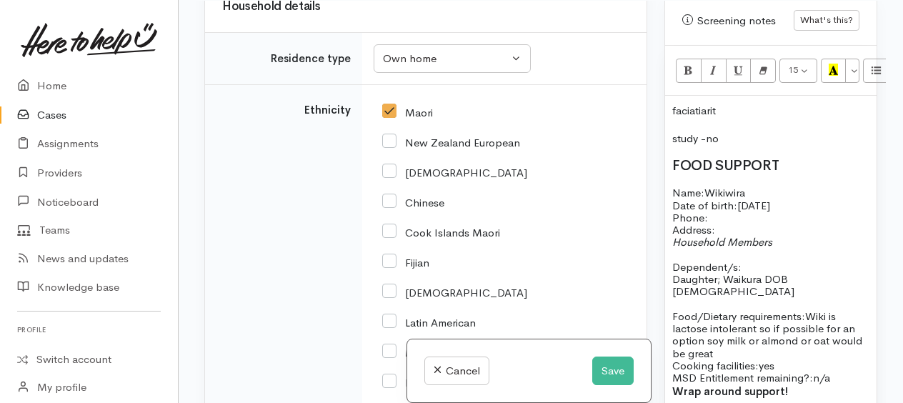
click at [747, 146] on p "study -no" at bounding box center [770, 139] width 197 height 16
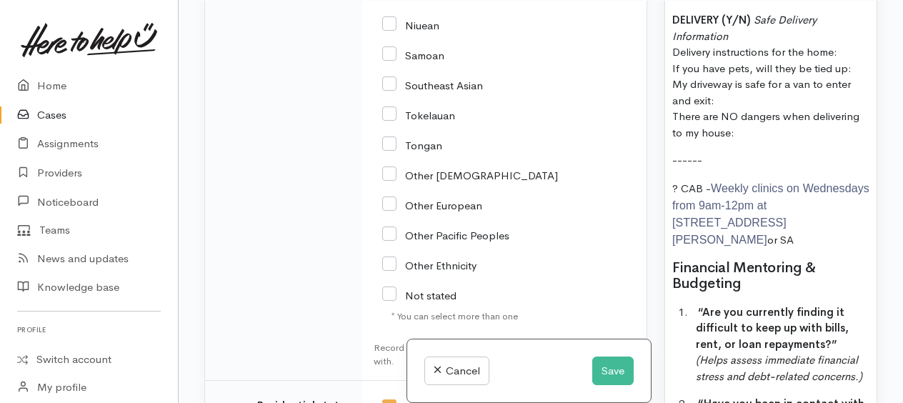
scroll to position [1646, 0]
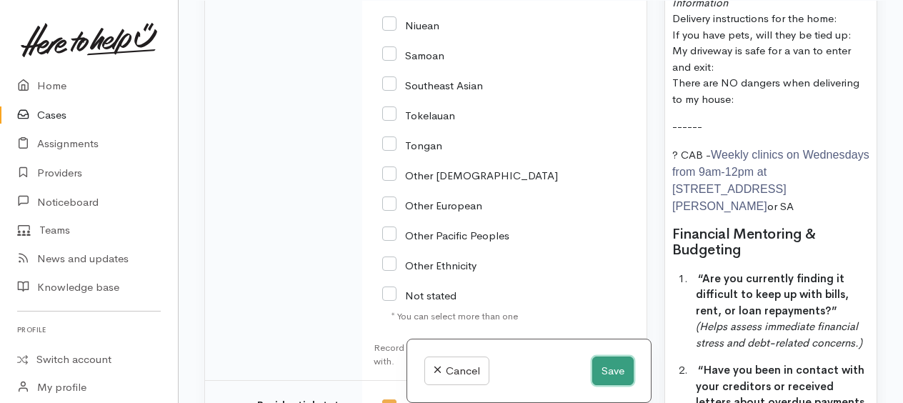
click at [616, 379] on button "Save" at bounding box center [612, 370] width 41 height 29
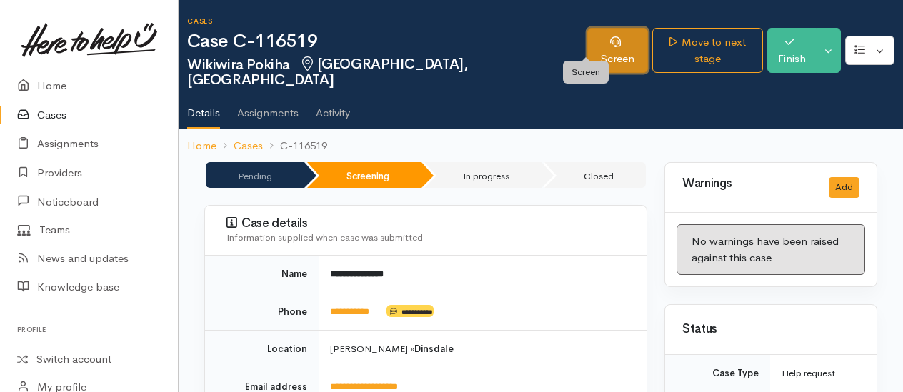
click at [587, 50] on link "Screen" at bounding box center [617, 50] width 61 height 45
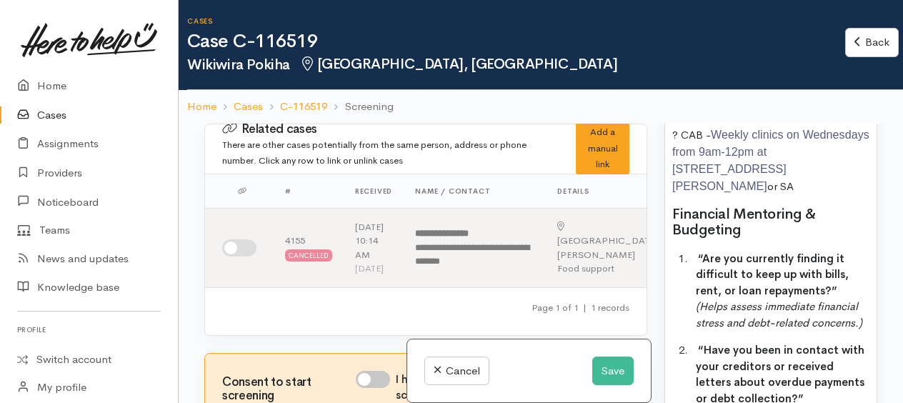
scroll to position [1786, 0]
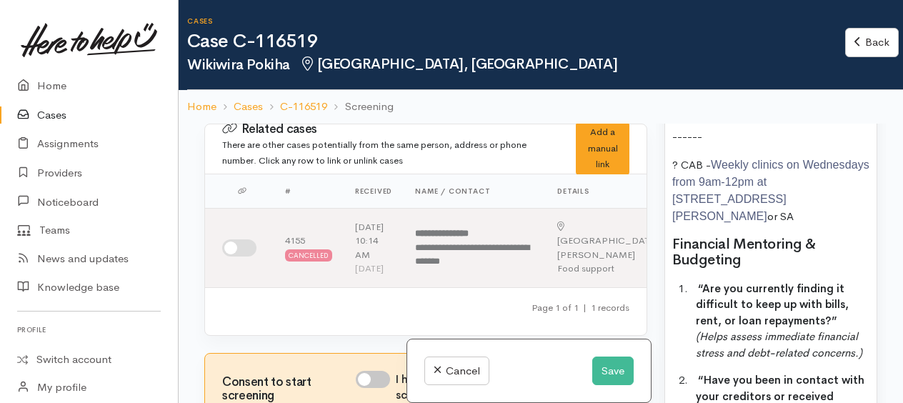
click at [704, 225] on p "? CAB - Weekly clinics on Wednesdays from 9am-12pm at [STREET_ADDRESS][PERSON_N…" at bounding box center [770, 190] width 197 height 69
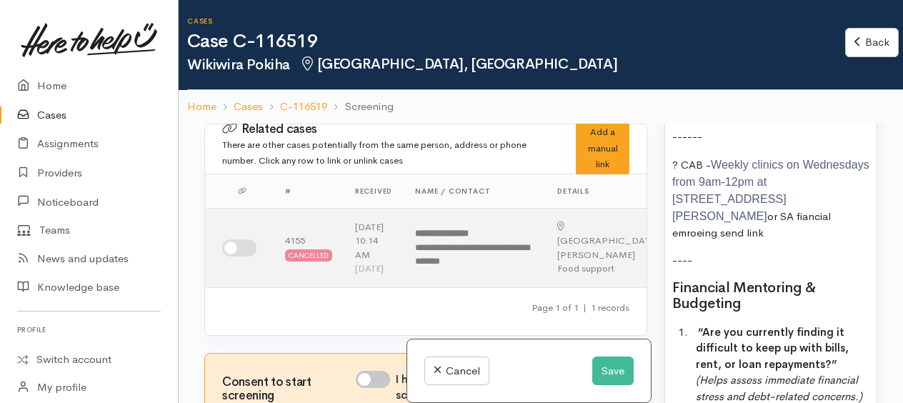
click at [829, 241] on p "? CAB - Weekly clinics on Wednesdays from 9am-12pm at [STREET_ADDRESS][PERSON_N…" at bounding box center [770, 198] width 197 height 85
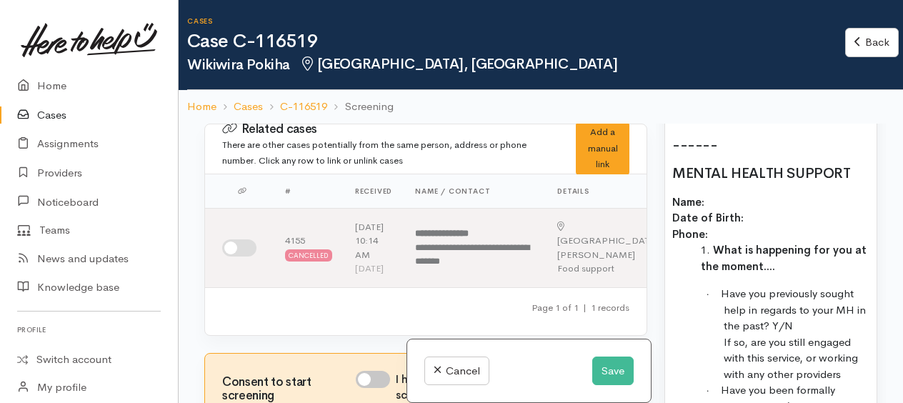
scroll to position [2643, 0]
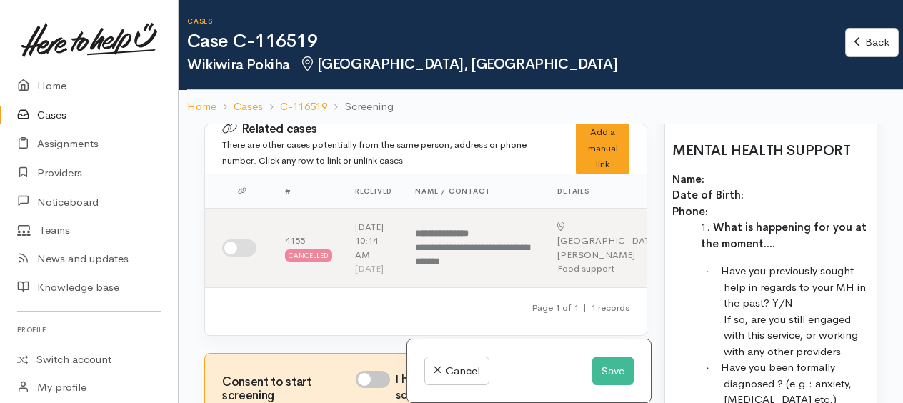
click at [741, 130] on h2 "------" at bounding box center [770, 122] width 197 height 16
click at [720, 211] on p "Name: Date of Birth: Phone:" at bounding box center [770, 195] width 197 height 49
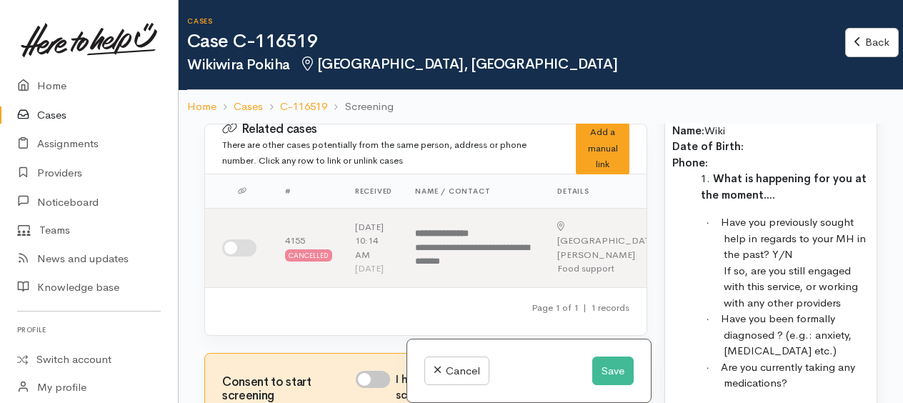
scroll to position [2715, 0]
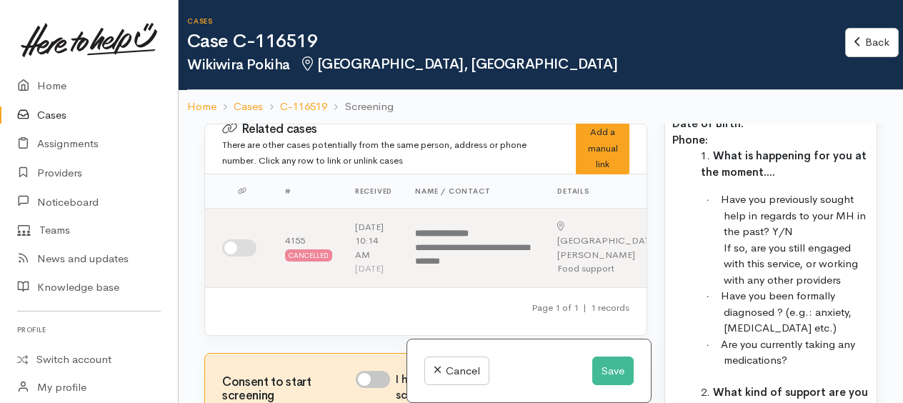
click at [800, 266] on p "· Have you previously sought help in regards to your MH in the past? Y/N If so,…" at bounding box center [797, 239] width 146 height 96
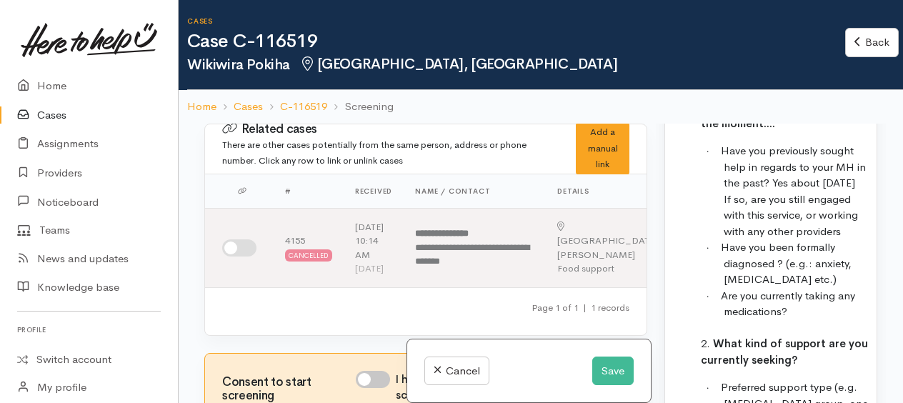
scroll to position [2786, 0]
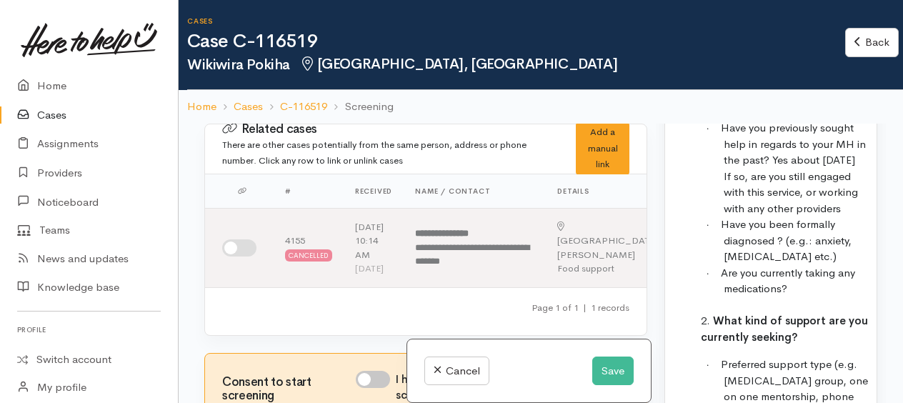
click at [822, 265] on p "· Have you been formally diagnosed ? (e.g.: anxiety, [MEDICAL_DATA] etc.)" at bounding box center [797, 240] width 146 height 49
drag, startPoint x: 782, startPoint y: 290, endPoint x: 807, endPoint y: 306, distance: 30.1
click at [807, 265] on p "· Have you been formally diagnosed ? (e.g.: anxiety, [MEDICAL_DATA] etc.)" at bounding box center [797, 240] width 146 height 49
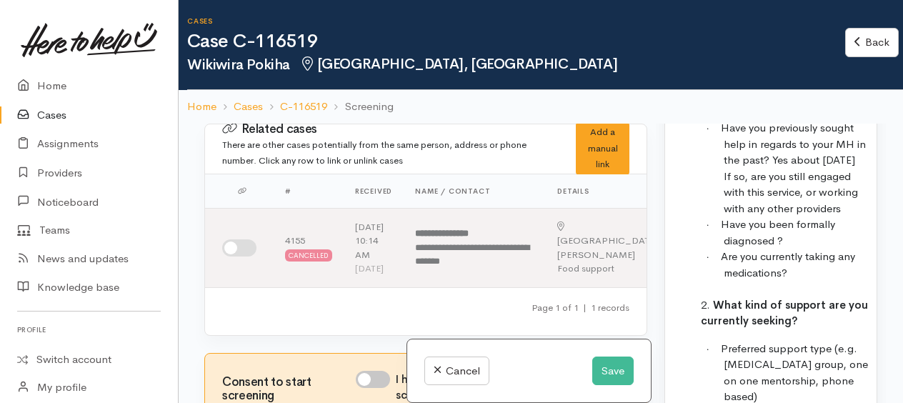
click at [799, 281] on p "· Are you currently taking any medications?" at bounding box center [797, 265] width 146 height 32
click at [788, 249] on p "· Have you been formally diagnosed ?" at bounding box center [797, 232] width 146 height 32
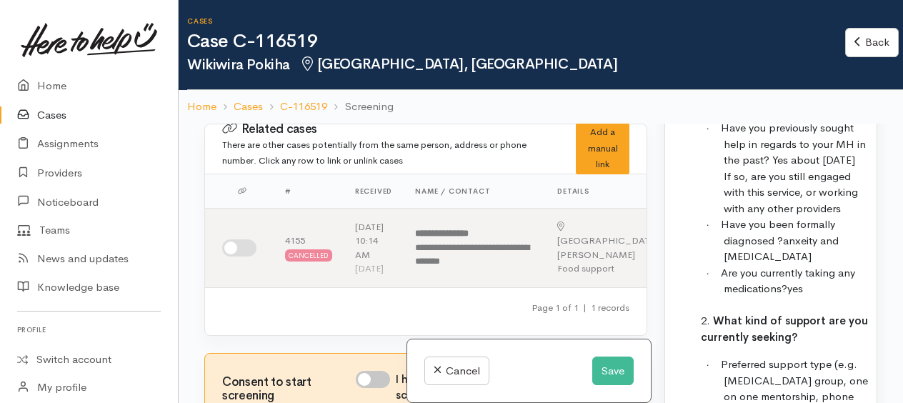
click at [804, 209] on p "· Have you previously sought help in regards to your MH in the past? Yes about …" at bounding box center [797, 168] width 146 height 96
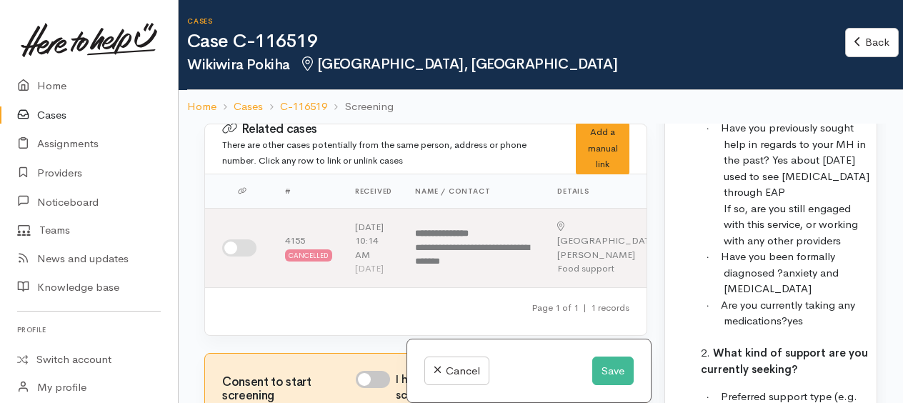
click at [834, 200] on p "· Have you previously sought help in regards to your MH in the past? Yes about …" at bounding box center [797, 184] width 146 height 129
click at [790, 297] on p "· Have you been formally diagnosed ? anxiety and [MEDICAL_DATA]" at bounding box center [797, 273] width 146 height 49
click at [820, 329] on p "· Are you currently taking any medications? yes" at bounding box center [797, 313] width 146 height 32
click at [799, 297] on p "· Have you been formally diagnosed ? anxiety and [MEDICAL_DATA]" at bounding box center [797, 273] width 146 height 49
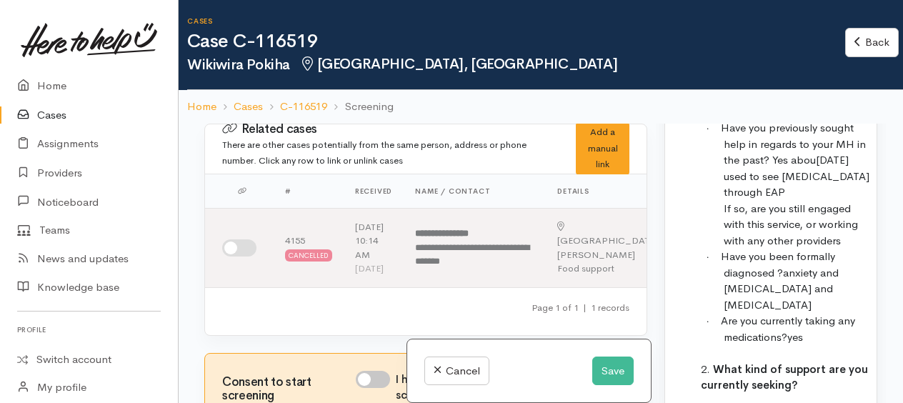
click at [819, 345] on p "· Are you currently taking any medications? yes" at bounding box center [797, 329] width 146 height 32
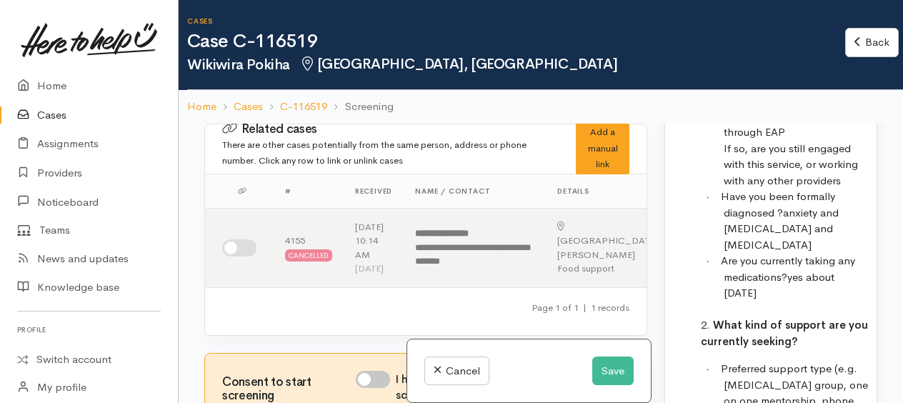
scroll to position [2929, 0]
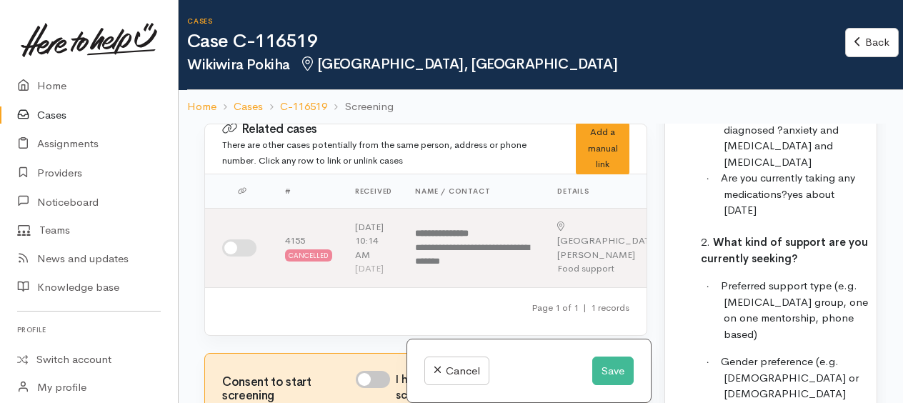
click at [807, 342] on p "· Preferred support type (e.g. [MEDICAL_DATA] group, one on one mentorship, pho…" at bounding box center [797, 310] width 146 height 64
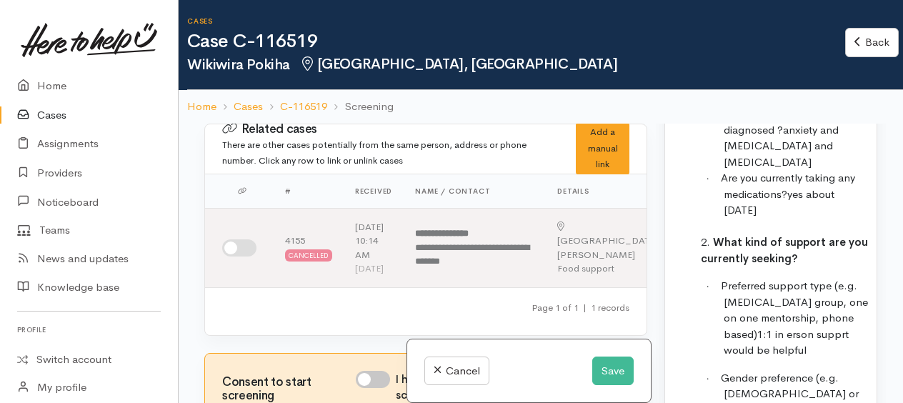
scroll to position [3000, 0]
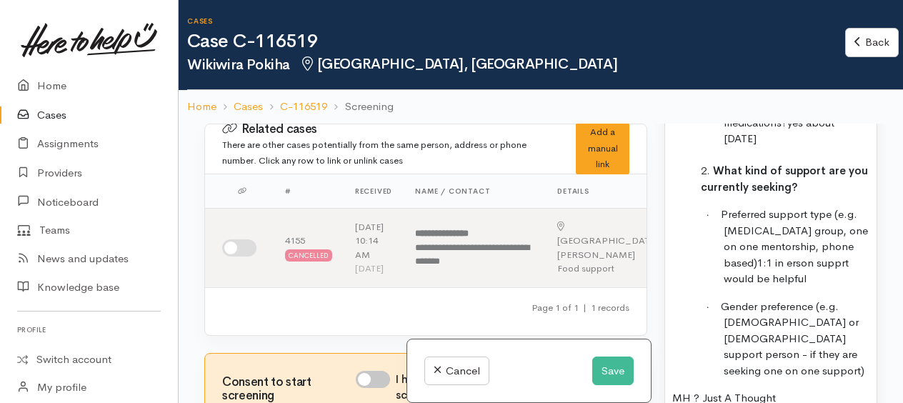
click at [789, 281] on span "1:1 in erson supprt would be helpful" at bounding box center [786, 271] width 125 height 30
click at [815, 287] on p "· Preferred support type (e.g. [MEDICAL_DATA] group, one on one mentorship, pho…" at bounding box center [797, 246] width 146 height 81
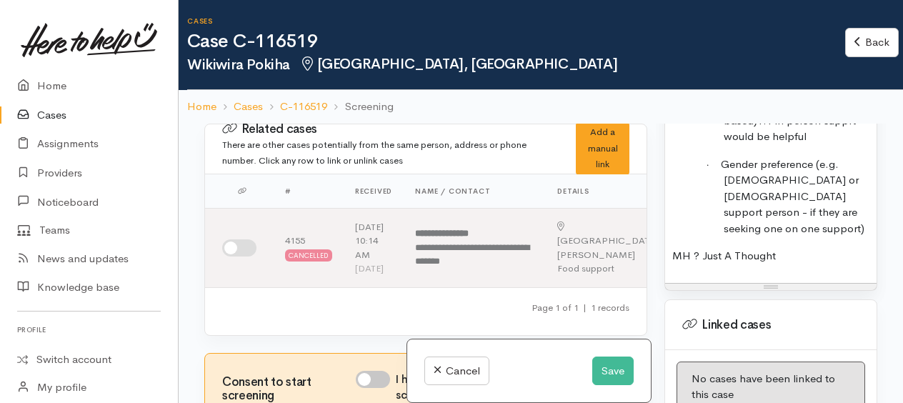
scroll to position [3143, 0]
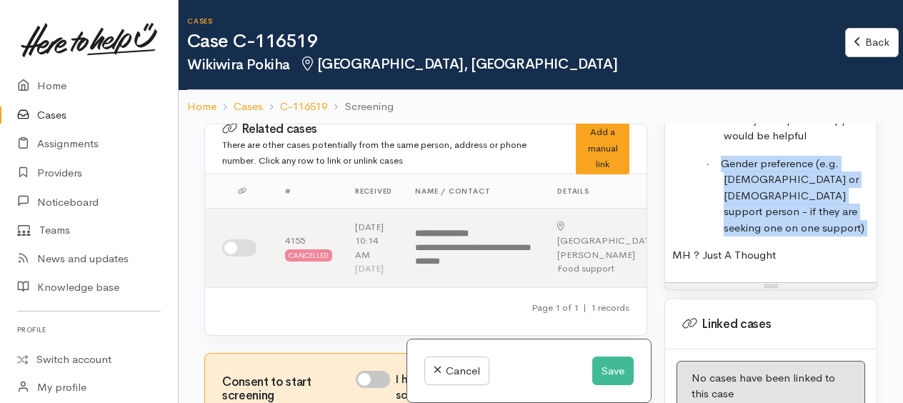
drag, startPoint x: 724, startPoint y: 183, endPoint x: 827, endPoint y: 227, distance: 112.7
click at [827, 227] on p "· Gender preference (e.g. [DEMOGRAPHIC_DATA] or [DEMOGRAPHIC_DATA] support pers…" at bounding box center [797, 196] width 146 height 81
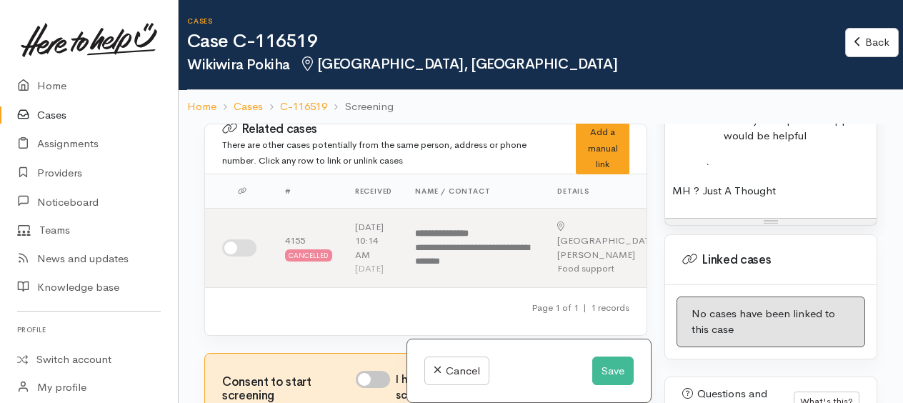
click at [814, 144] on p "· Preferred support type (e.g. [MEDICAL_DATA] group, one on one mentorship, pho…" at bounding box center [797, 104] width 146 height 81
click at [720, 169] on span "·" at bounding box center [714, 164] width 14 height 11
click at [816, 144] on p "· Preferred support type (e.g. [MEDICAL_DATA] group, one on one mentorship, pho…" at bounding box center [797, 104] width 146 height 81
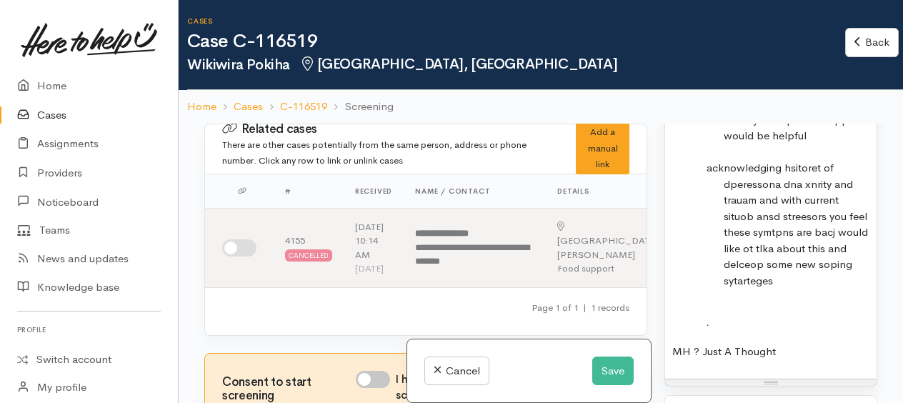
drag, startPoint x: 802, startPoint y: 190, endPoint x: 714, endPoint y: 172, distance: 89.7
drag, startPoint x: 769, startPoint y: 176, endPoint x: 782, endPoint y: 183, distance: 14.1
click at [771, 161] on p at bounding box center [797, 152] width 146 height 16
click at [613, 375] on button "Save" at bounding box center [612, 370] width 41 height 29
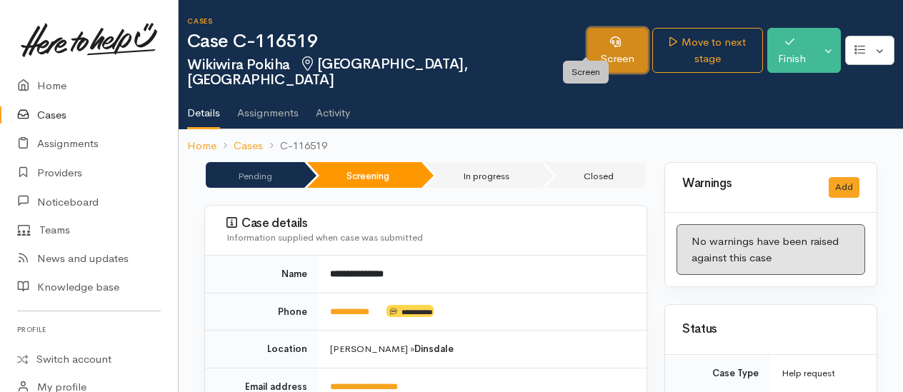
click at [590, 39] on link "Screen" at bounding box center [617, 50] width 61 height 45
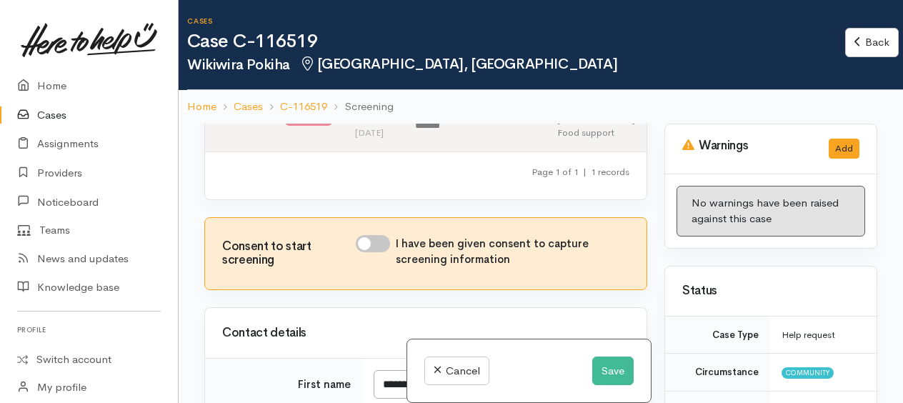
scroll to position [214, 0]
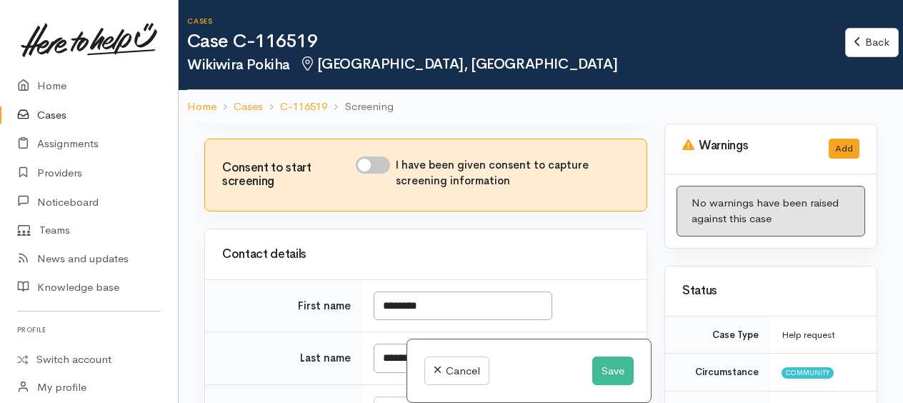
click at [369, 174] on input "I have been given consent to capture screening information" at bounding box center [373, 164] width 34 height 17
checkbox input "true"
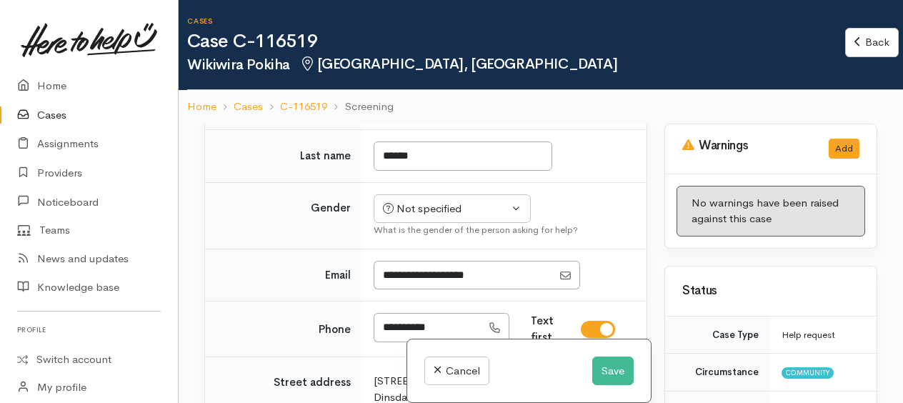
scroll to position [500, 0]
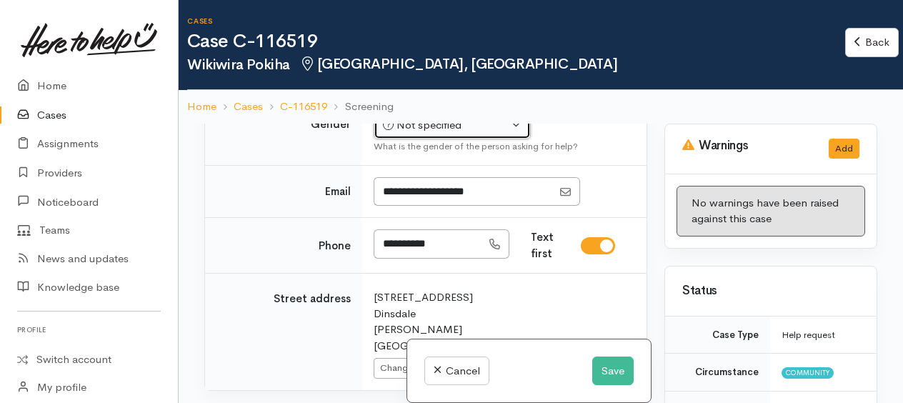
click at [416, 134] on div "Not specified" at bounding box center [446, 125] width 126 height 16
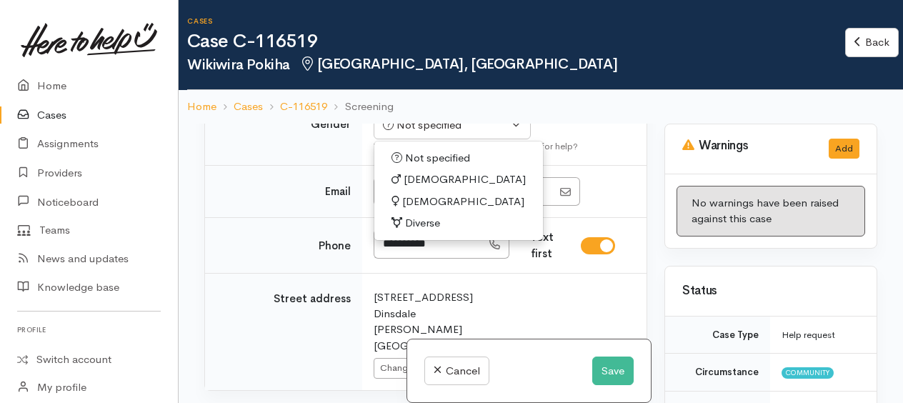
click at [409, 210] on span "[DEMOGRAPHIC_DATA]" at bounding box center [463, 202] width 122 height 16
select select "[DEMOGRAPHIC_DATA]"
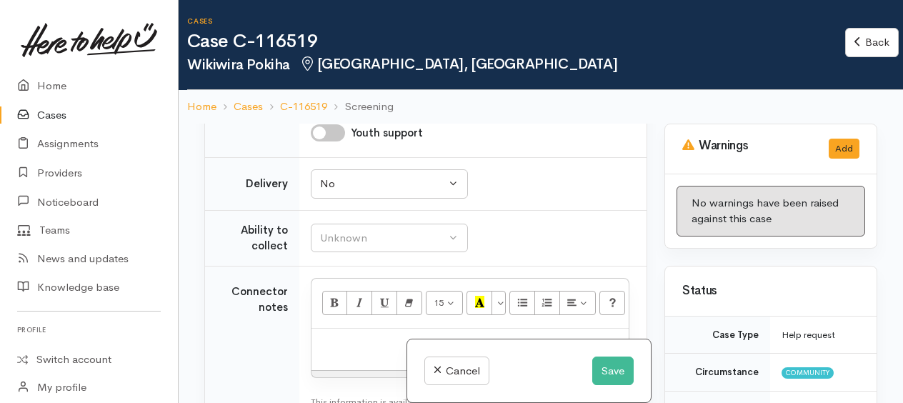
scroll to position [1214, 0]
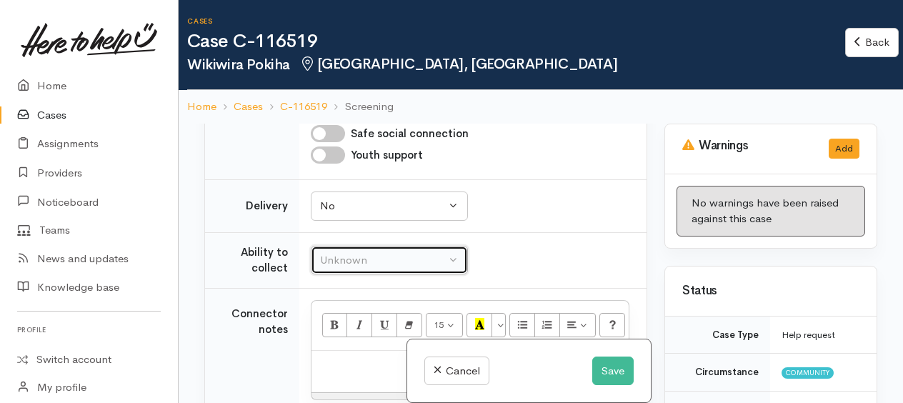
click at [361, 269] on div "Unknown" at bounding box center [383, 260] width 126 height 16
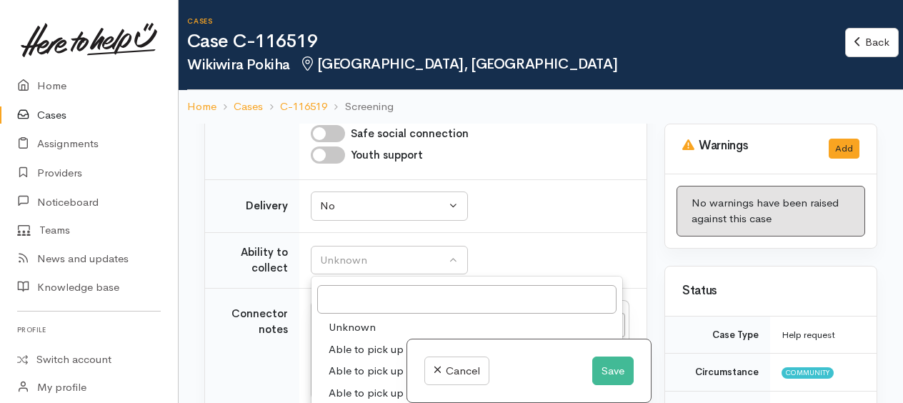
click at [350, 358] on span "Able to pick up / collect help on my own" at bounding box center [429, 349] width 201 height 16
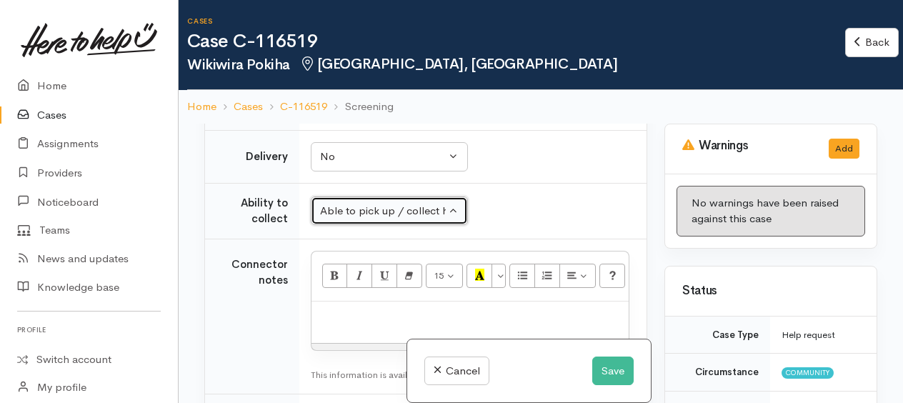
scroll to position [1286, 0]
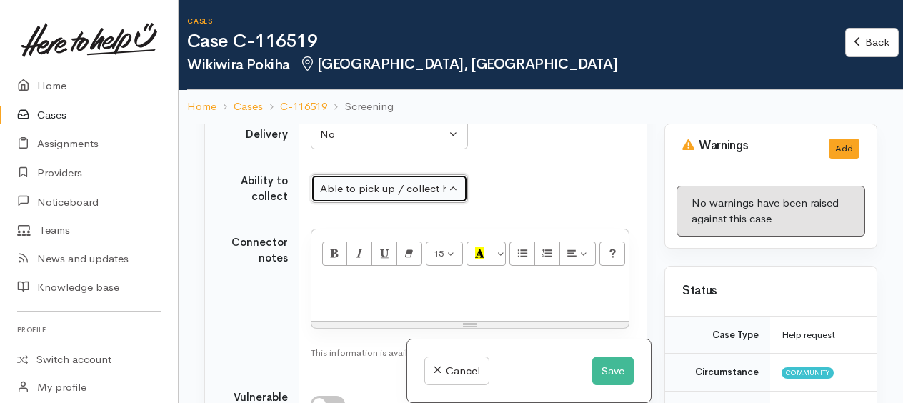
click at [398, 197] on div "Able to pick up / collect help on my own" at bounding box center [383, 189] width 126 height 16
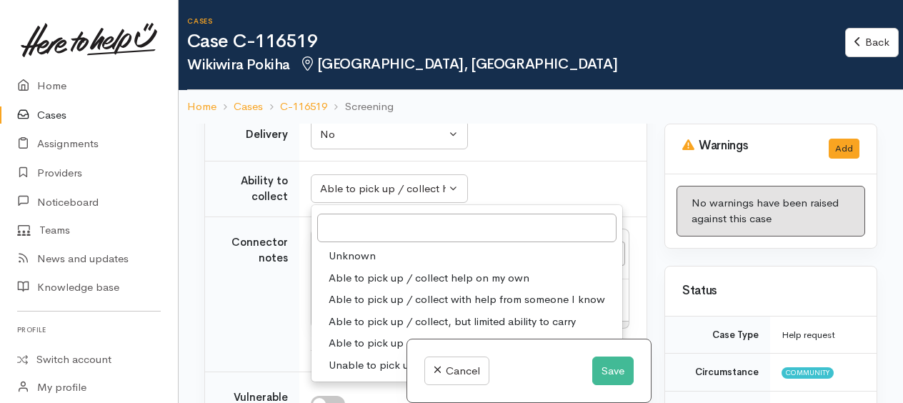
click at [420, 308] on span "Able to pick up / collect with help from someone I know" at bounding box center [467, 299] width 276 height 16
select select "5"
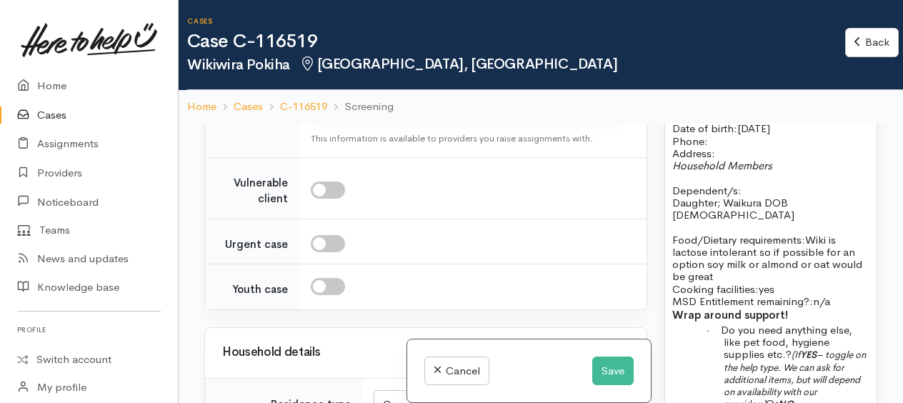
scroll to position [1357, 0]
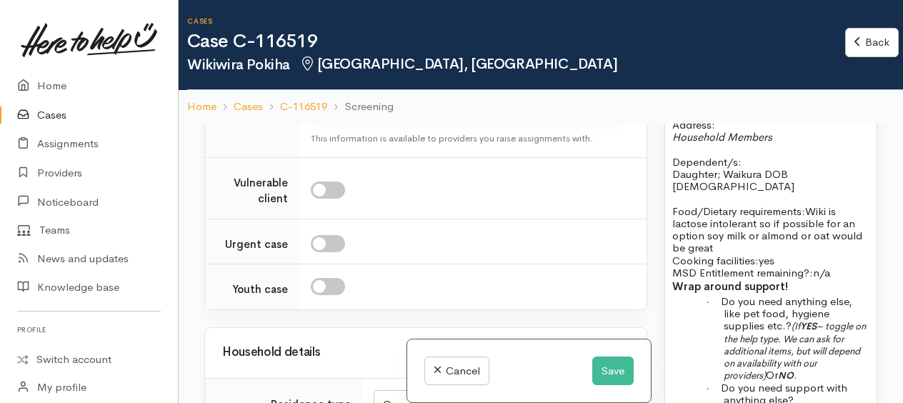
click at [724, 119] on p "Name: Wikiwira Date of birth: 1/11/1991 Phone:" at bounding box center [770, 99] width 197 height 37
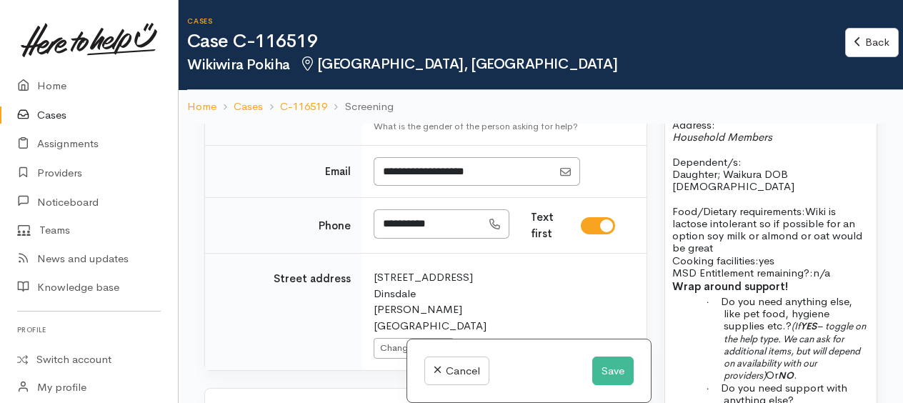
scroll to position [572, 0]
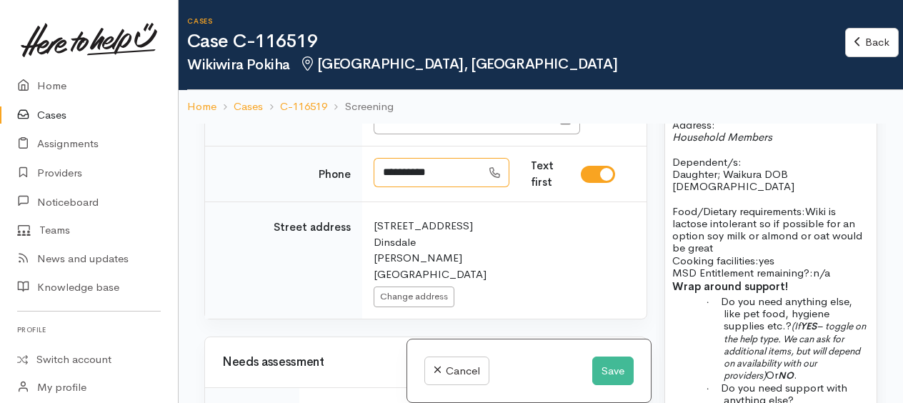
drag, startPoint x: 447, startPoint y: 190, endPoint x: 396, endPoint y: 193, distance: 50.8
click at [378, 187] on input "**********" at bounding box center [428, 172] width 108 height 29
click at [722, 119] on p "Name: Wikiwira Date of birth: 1/11/1991 Phone:" at bounding box center [770, 99] width 197 height 37
paste div
click at [724, 131] on p "Address:" at bounding box center [770, 125] width 197 height 12
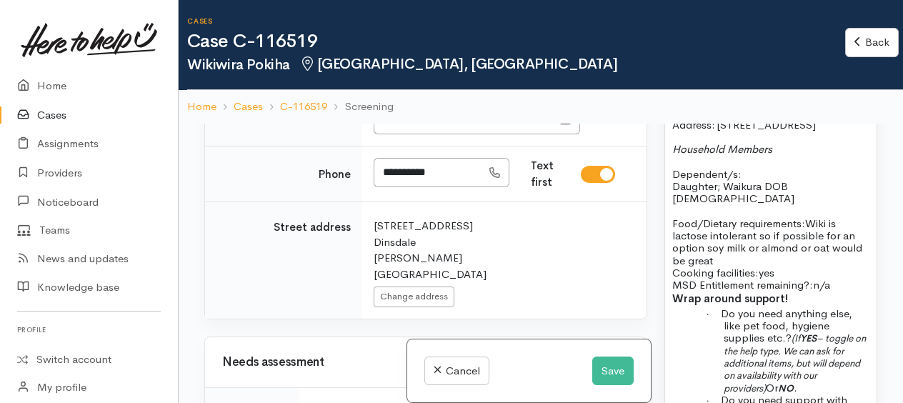
click at [782, 180] on p "Household Members Dependent/s:" at bounding box center [770, 161] width 197 height 37
click at [769, 180] on p "Household Members Dependent/s:" at bounding box center [770, 161] width 197 height 37
click at [739, 181] on span "Dependent/s:" at bounding box center [706, 174] width 69 height 14
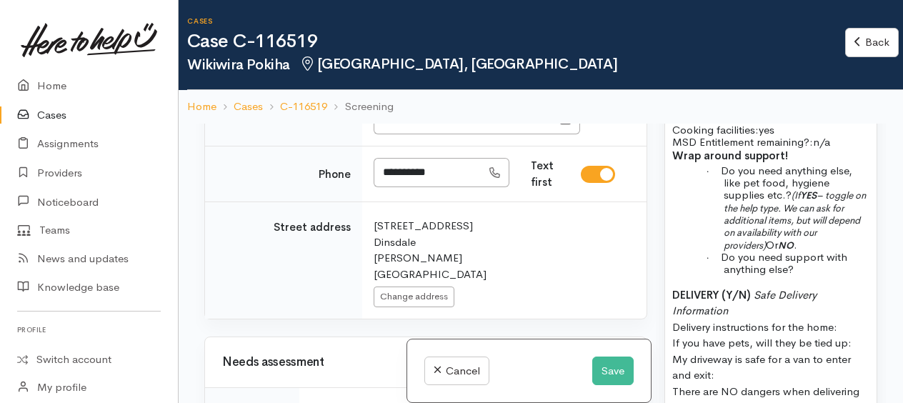
scroll to position [1429, 0]
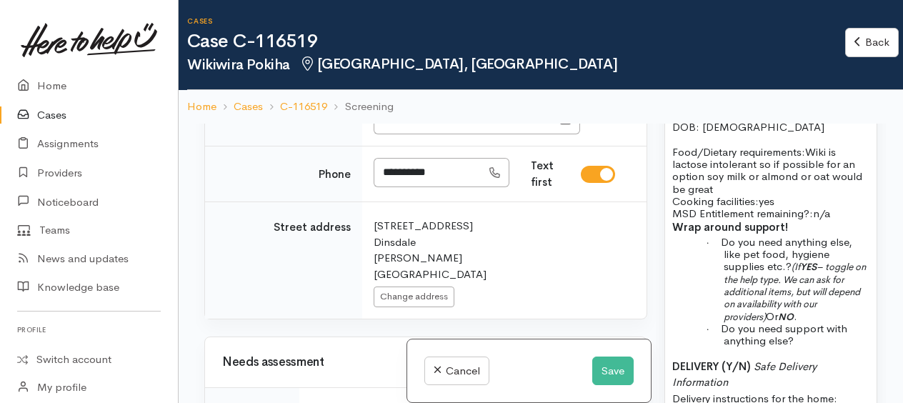
click at [732, 220] on p "Food/Dietary requirements: Wiki is lactose intolerant so if possible for an opt…" at bounding box center [770, 183] width 197 height 74
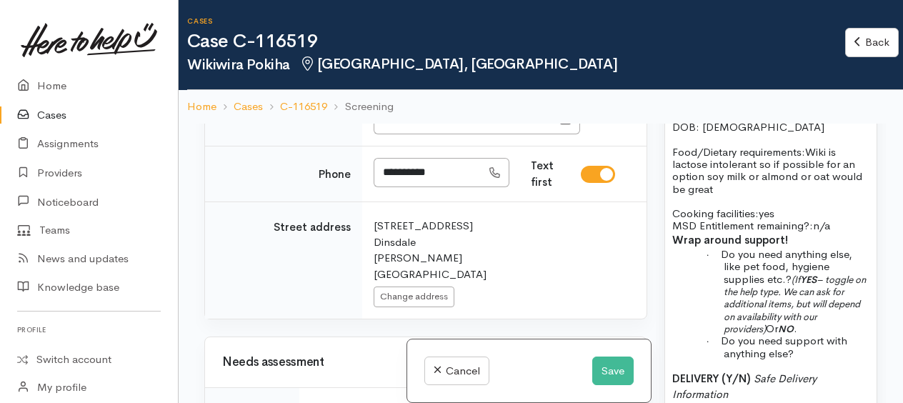
click at [801, 232] on p "Cooking facilities: yes MSD Entitlement remaining?: n/a" at bounding box center [770, 213] width 197 height 37
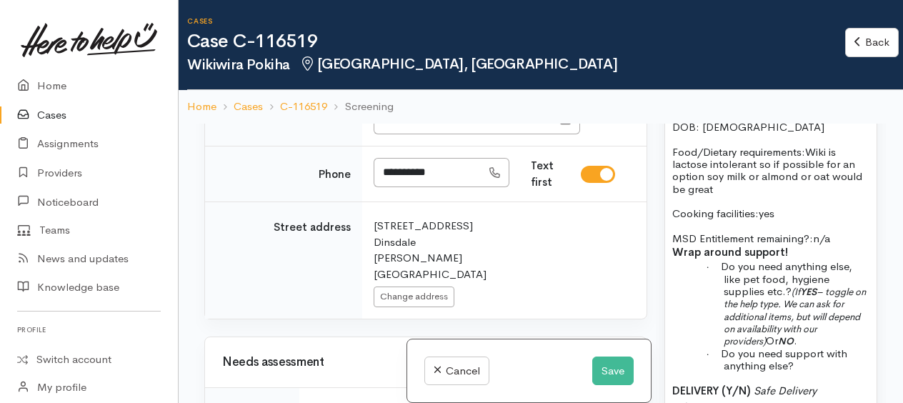
click at [842, 244] on p "MSD Entitlement remaining?: n/a" at bounding box center [770, 231] width 197 height 25
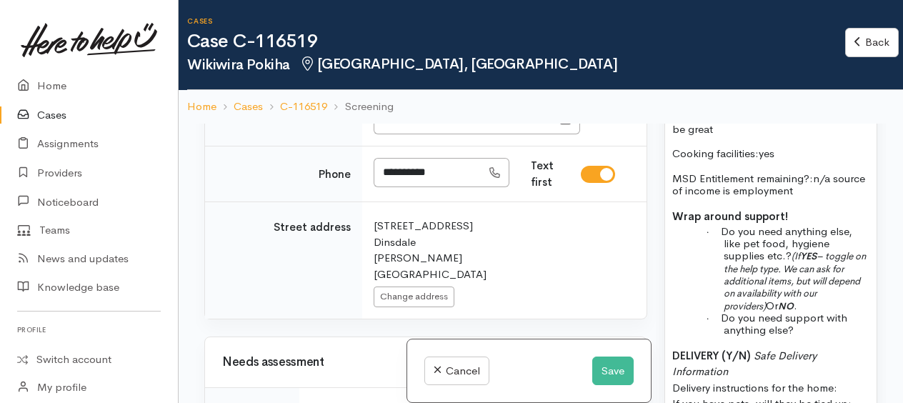
scroll to position [1572, 0]
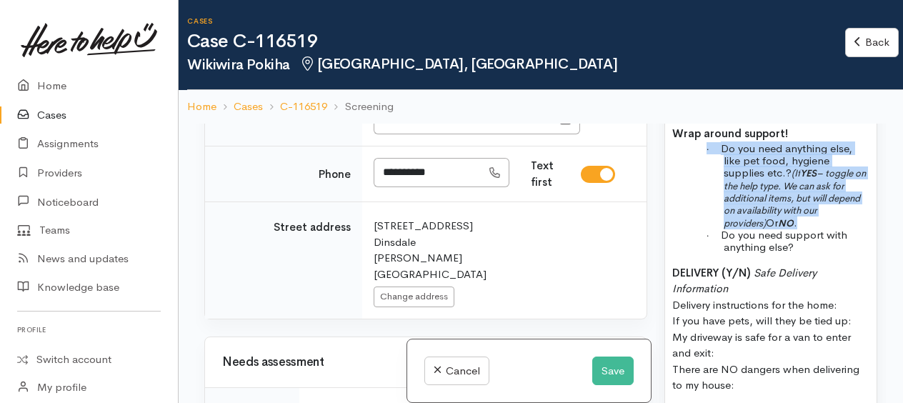
drag, startPoint x: 700, startPoint y: 186, endPoint x: 816, endPoint y: 256, distance: 135.3
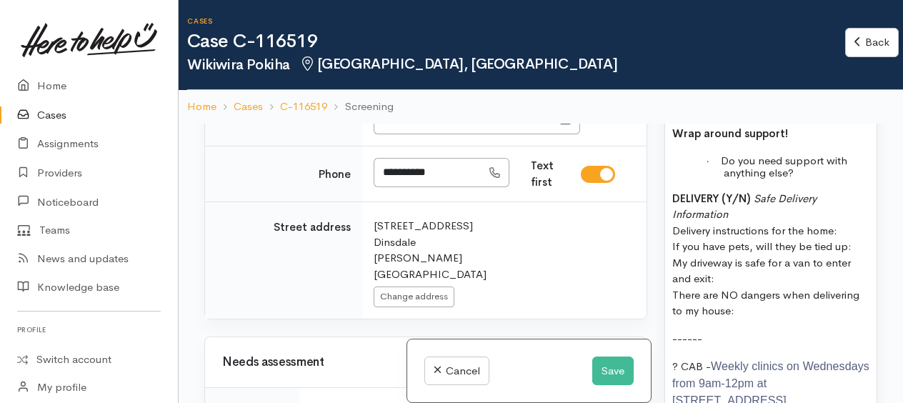
click at [829, 179] on p "· Do you need support with anything else?" at bounding box center [797, 166] width 146 height 25
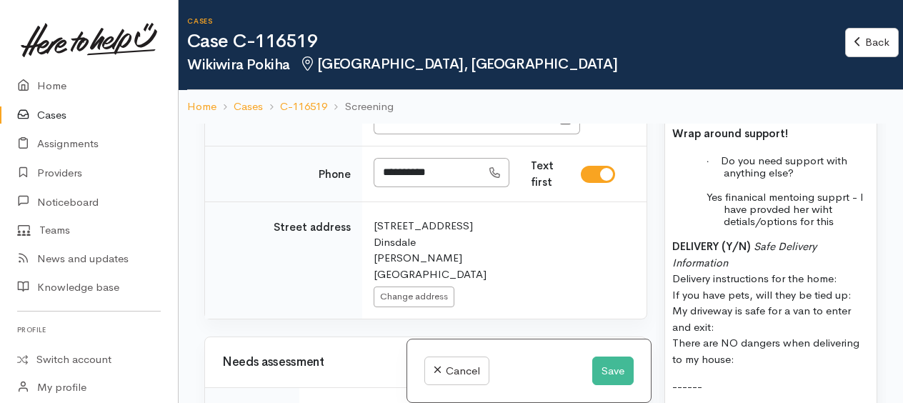
click at [765, 229] on span "Yes finanical mentoing supprt - I have provded her wiht detials/options for this" at bounding box center [785, 209] width 157 height 39
click at [842, 229] on span "Yes financial mentoing supprt - I have provded her wiht detials/options for this" at bounding box center [785, 209] width 157 height 39
click at [859, 229] on span "Yes financial mentoing support - I have provded her wiht detials/options for th…" at bounding box center [785, 209] width 157 height 39
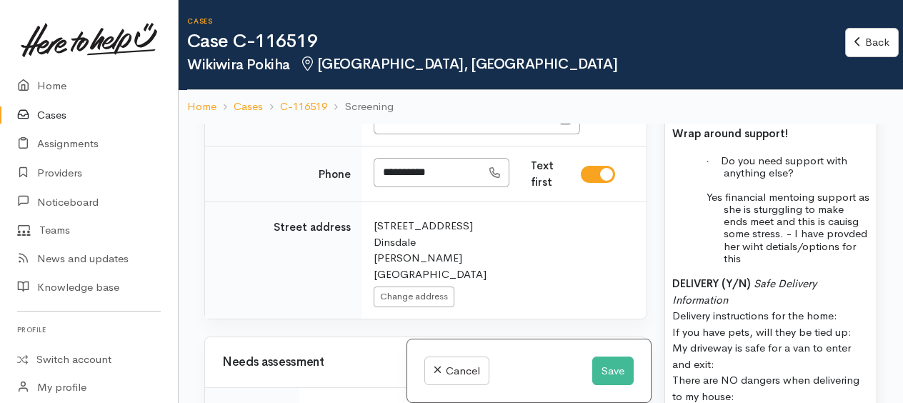
click at [794, 265] on span "Yes financial mentoing support as she is sturggling to make ends meet and this …" at bounding box center [788, 227] width 163 height 75
click at [842, 265] on p "Yes financial mentoring support as she is struggling to make ends meet and this…" at bounding box center [797, 228] width 146 height 74
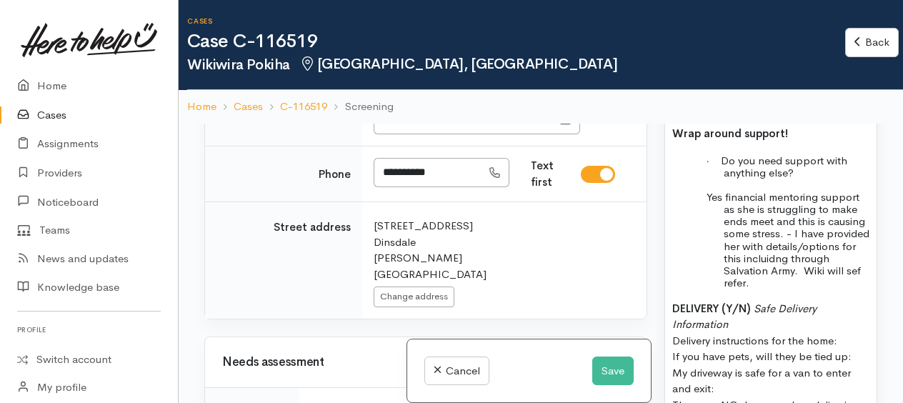
scroll to position [1643, 0]
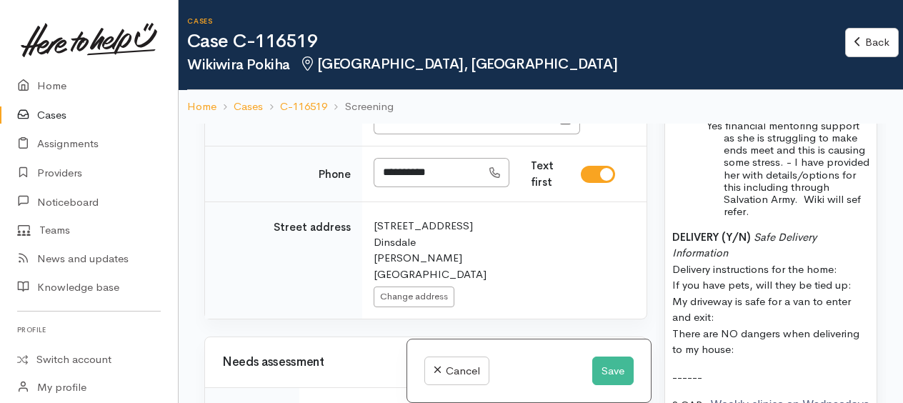
drag, startPoint x: 672, startPoint y: 271, endPoint x: 792, endPoint y: 381, distance: 162.3
click at [792, 358] on p "DELIVERY (Y/N) Safe Delivery Information Delivery instructions for the home: If…" at bounding box center [770, 293] width 197 height 129
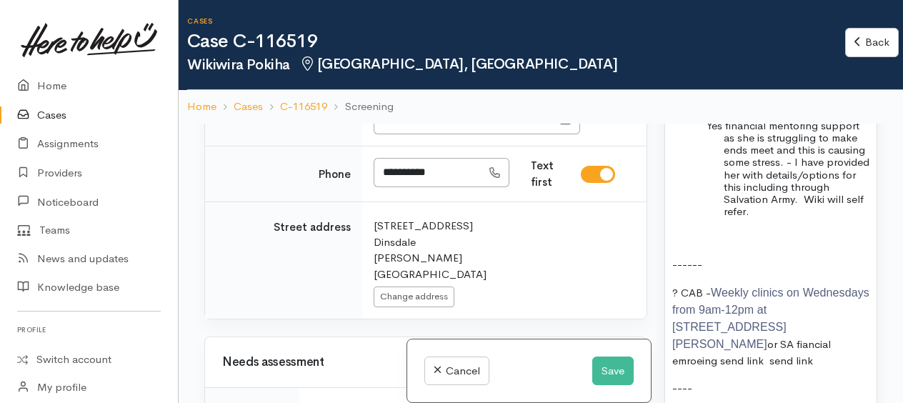
click at [809, 219] on span "Yes financial mentoring support as she is struggling to make ends meet and this…" at bounding box center [788, 169] width 163 height 100
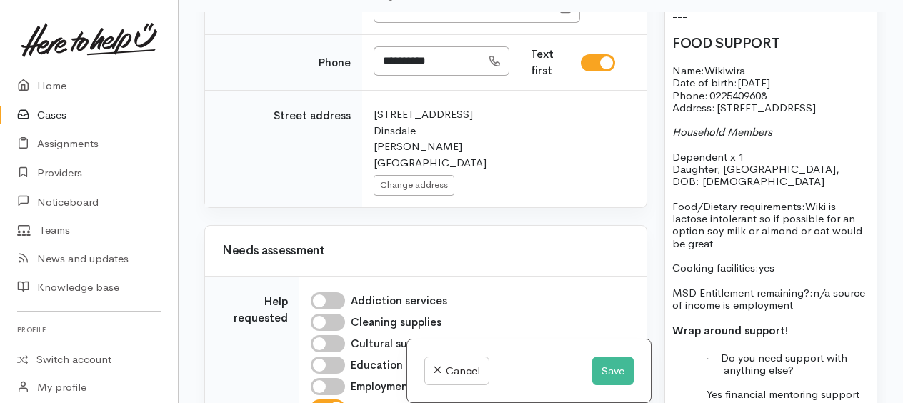
scroll to position [1304, 0]
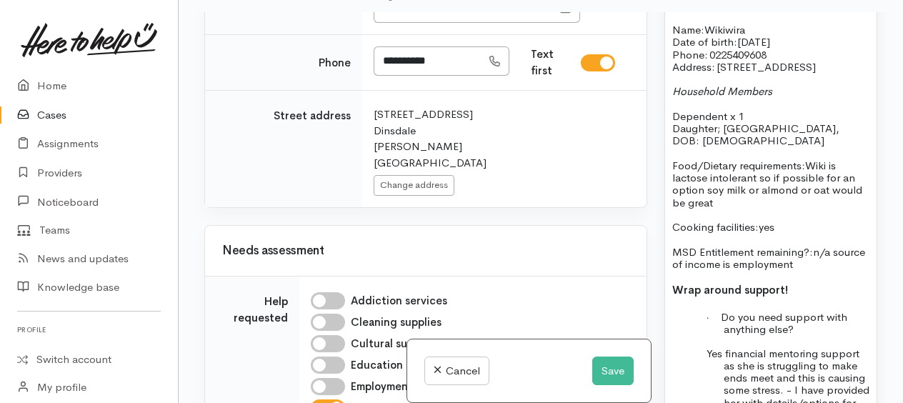
drag, startPoint x: 836, startPoint y: 254, endPoint x: 667, endPoint y: 77, distance: 244.6
click at [784, 61] on p "Name: Wikiwira Date of birth: 1/11/1991 Phone:   0225409608" at bounding box center [770, 42] width 197 height 37
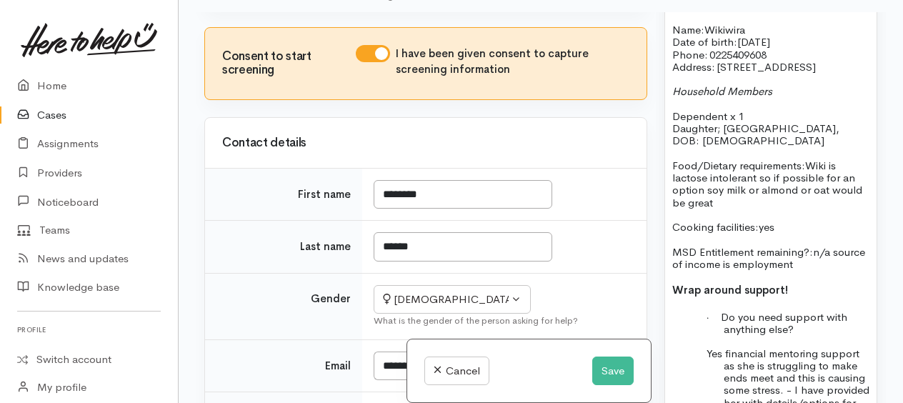
scroll to position [286, 0]
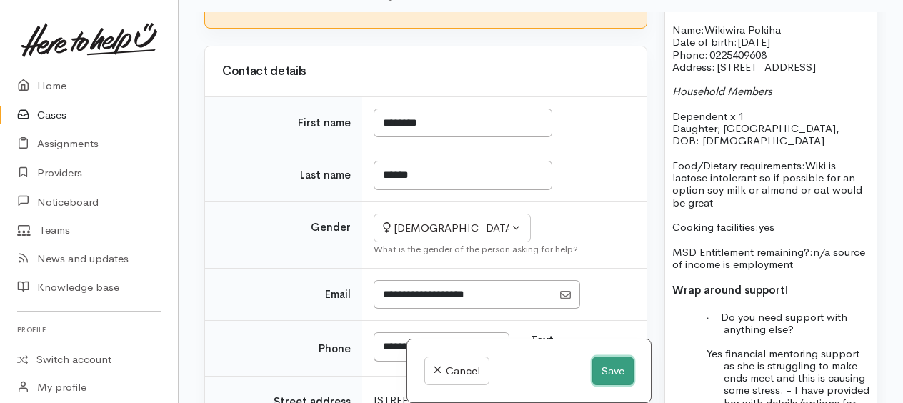
click at [603, 364] on button "Save" at bounding box center [612, 370] width 41 height 29
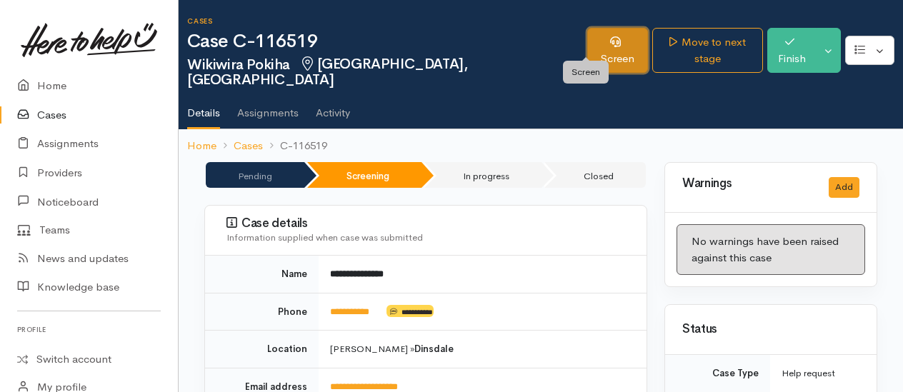
drag, startPoint x: 599, startPoint y: 41, endPoint x: 609, endPoint y: 46, distance: 11.2
click at [599, 41] on link "Screen" at bounding box center [617, 50] width 61 height 45
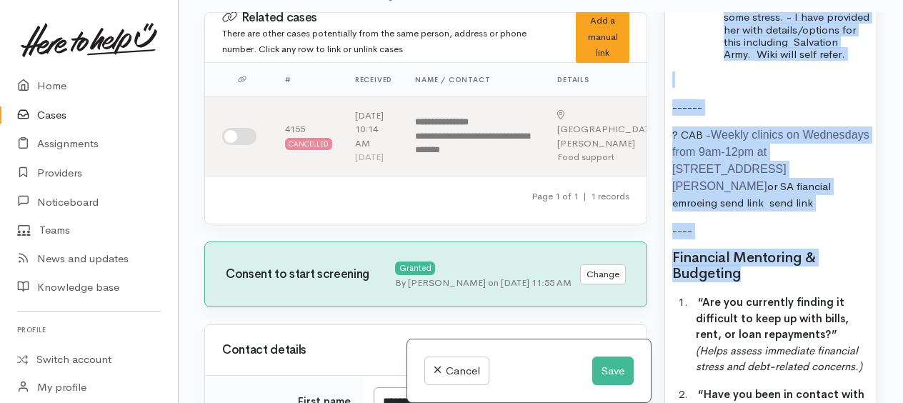
scroll to position [1708, 0]
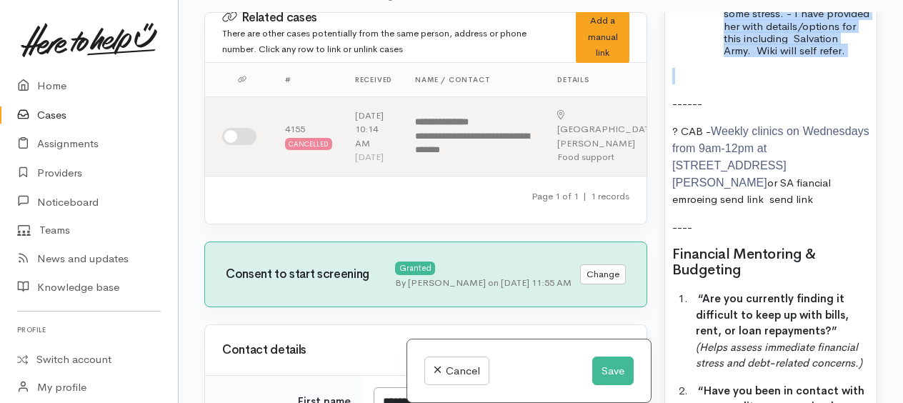
drag, startPoint x: 671, startPoint y: 272, endPoint x: 818, endPoint y: 154, distance: 188.6
copy div "Name: Wikiwira Pokiha Date of birth: 1/11/1991 Phone:   0225409608 Address:   1…"
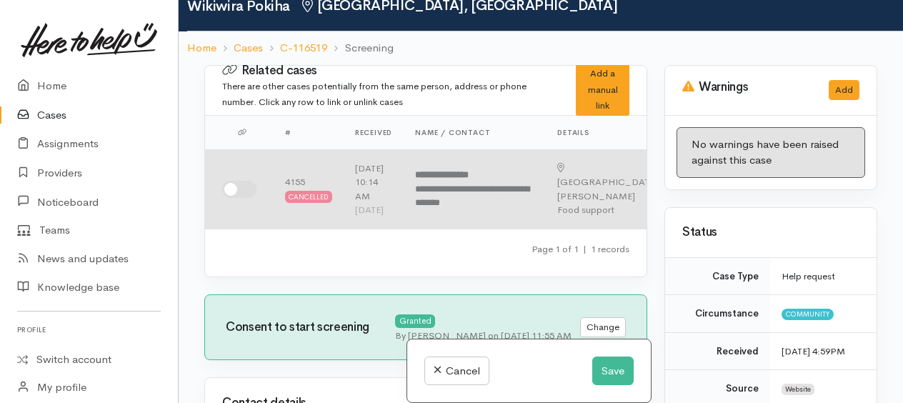
scroll to position [71, 0]
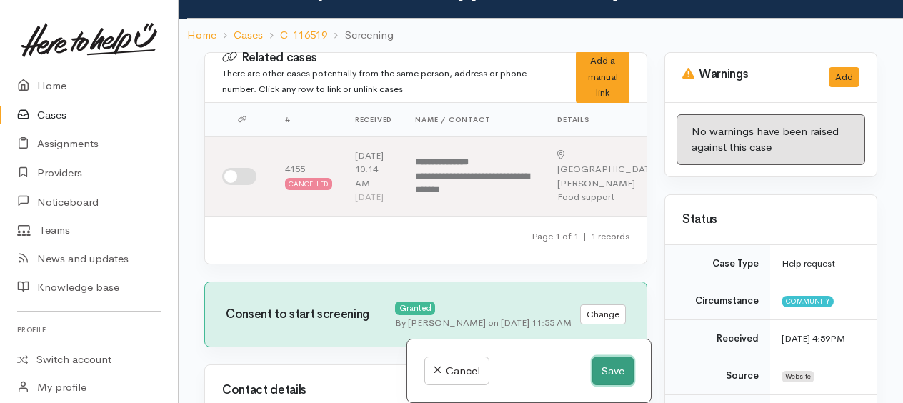
click at [614, 368] on button "Save" at bounding box center [612, 370] width 41 height 29
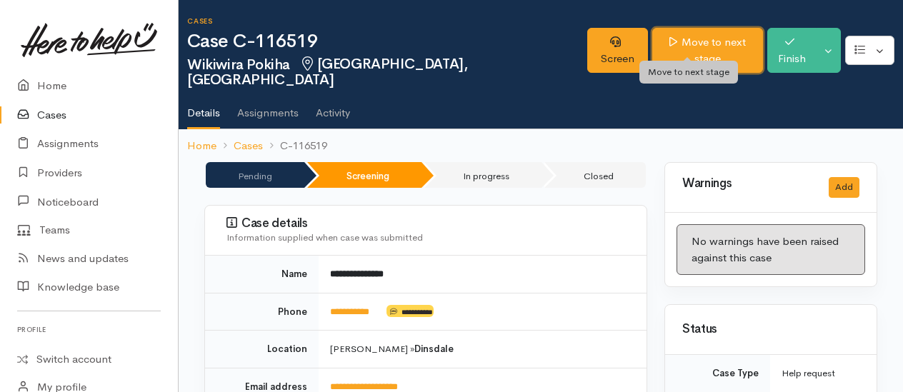
click at [669, 34] on link "Move to next stage" at bounding box center [707, 50] width 111 height 45
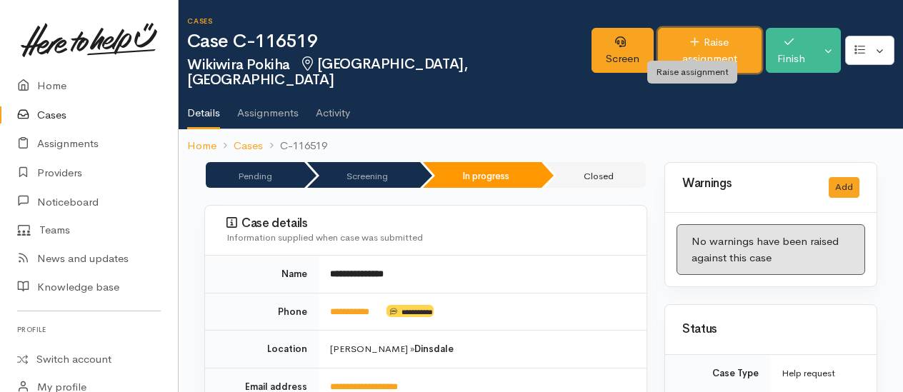
click at [669, 33] on link "Raise assignment" at bounding box center [710, 50] width 104 height 45
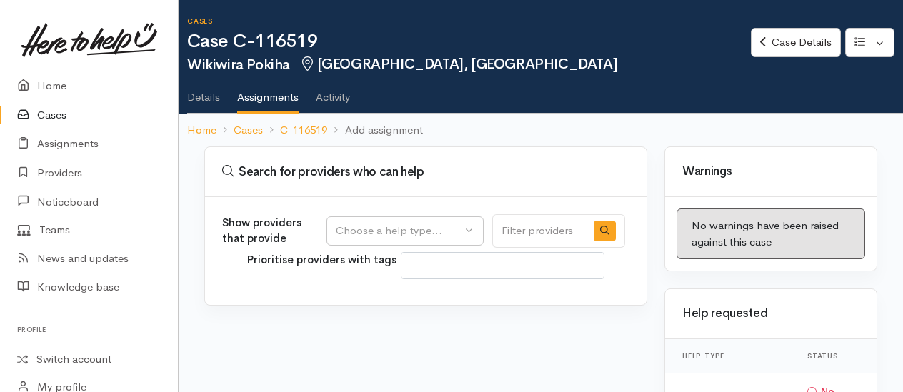
select select
click at [347, 229] on div "Choose a help type..." at bounding box center [399, 231] width 126 height 16
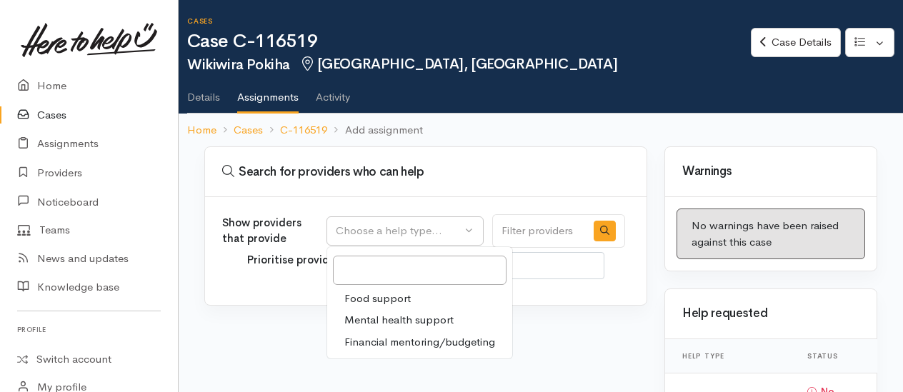
click at [351, 295] on span "Food support" at bounding box center [377, 299] width 66 height 16
select select "3"
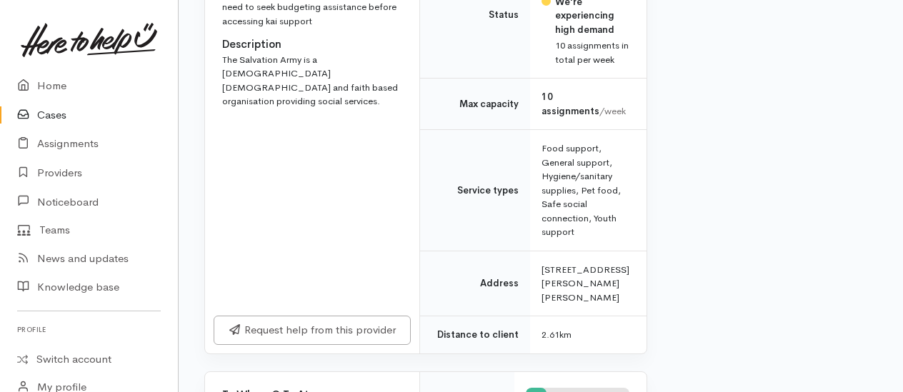
scroll to position [1143, 0]
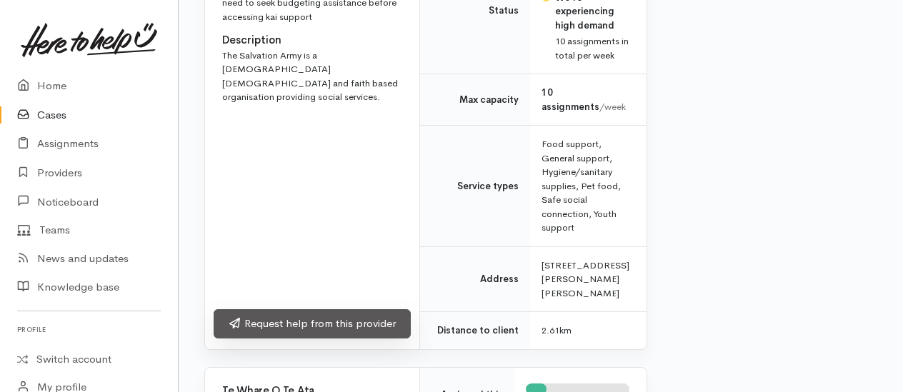
click at [311, 339] on link "Request help from this provider" at bounding box center [312, 323] width 197 height 29
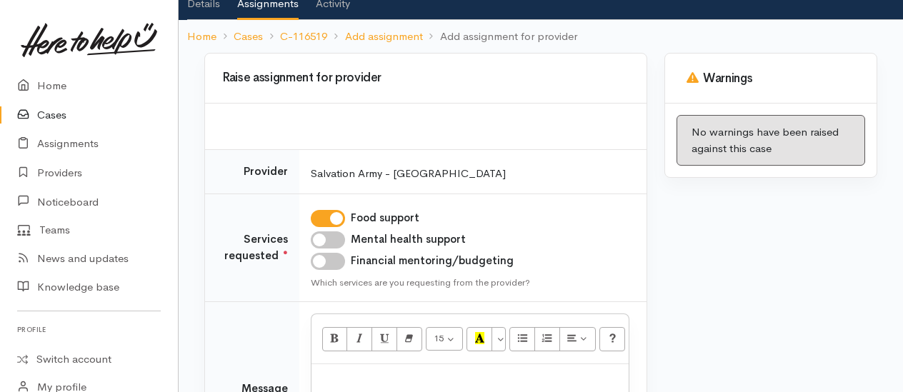
scroll to position [249, 0]
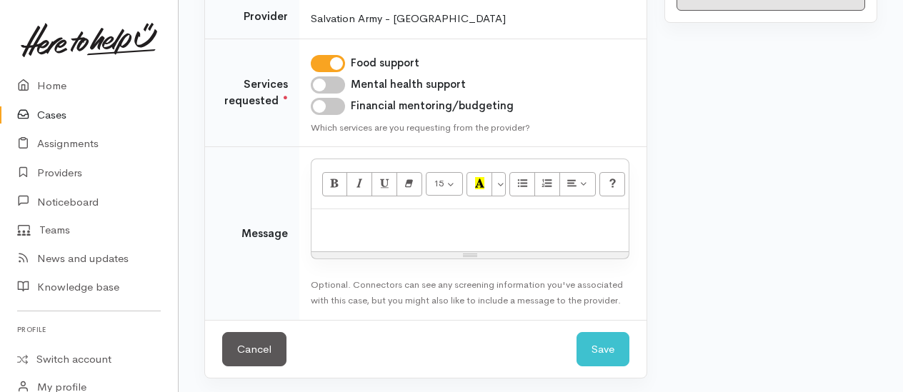
paste div
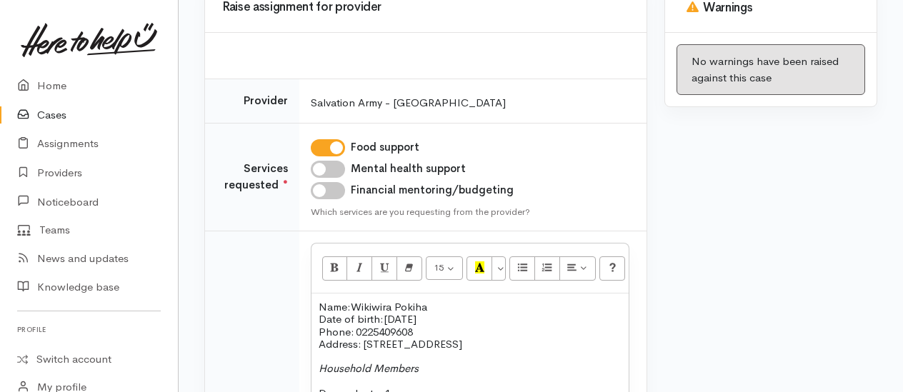
scroll to position [219, 0]
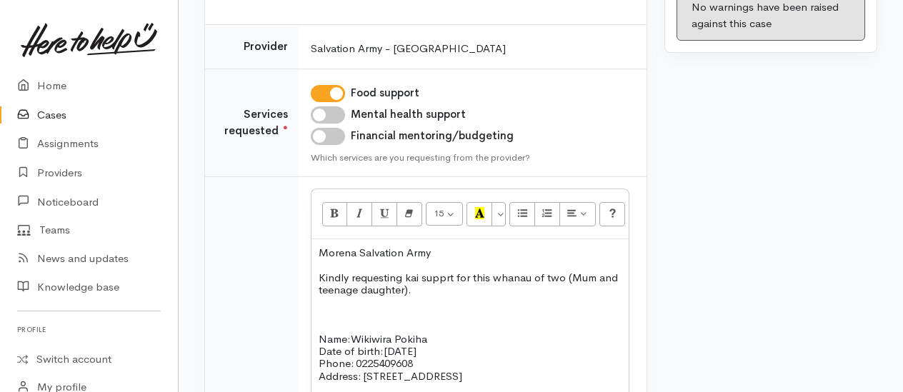
click at [431, 289] on p "Kindly requesting kai supprt for this whanau of two (Mum and teenage daughter)." at bounding box center [470, 283] width 303 height 25
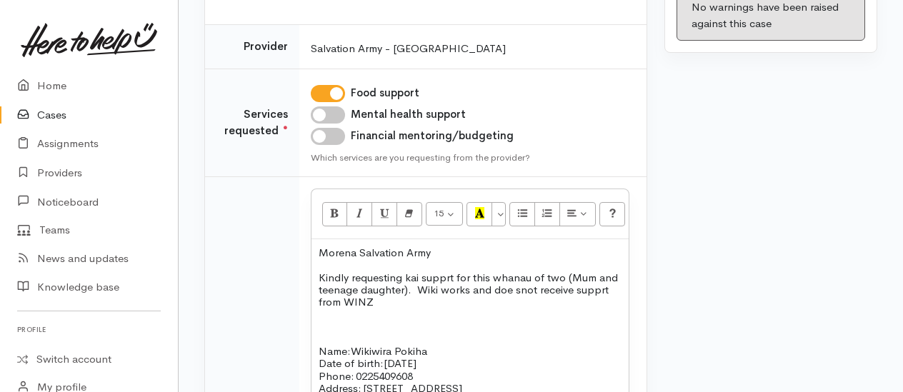
click at [537, 289] on span "Kindly requesting kai supprt for this whanau of two (Mum and teenage daughter).…" at bounding box center [468, 290] width 299 height 39
click at [600, 286] on span "Kindly requesting kai supprt for this whanau of two (Mum and teenage daughter).…" at bounding box center [468, 290] width 299 height 39
click at [603, 288] on span "Kindly requesting kai supprt for this whanau of two (Mum and teenage daughter).…" at bounding box center [468, 290] width 299 height 39
click at [413, 296] on p "Kindly requesting kai supprt for this whanau of two (Mum and teenage daughter).…" at bounding box center [470, 289] width 303 height 37
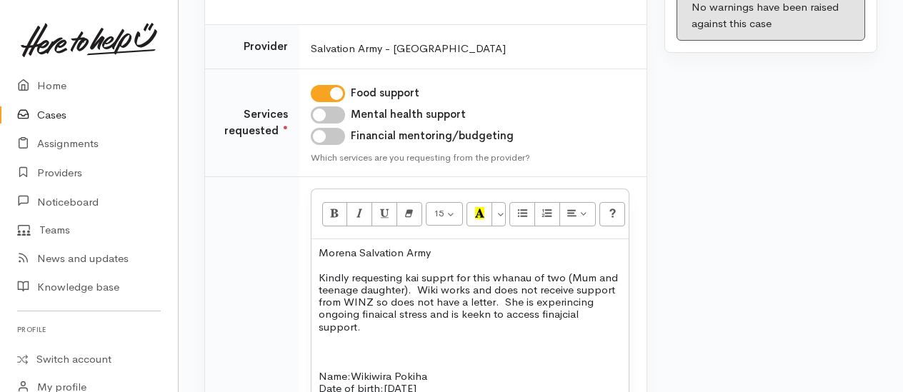
drag, startPoint x: 383, startPoint y: 310, endPoint x: 494, endPoint y: 324, distance: 112.3
click at [464, 333] on p at bounding box center [470, 339] width 303 height 12
drag, startPoint x: 559, startPoint y: 304, endPoint x: 560, endPoint y: 313, distance: 9.3
click at [450, 277] on span "Kindly requesting kai supprt for this whanau of two (Mum and teenage daughter).…" at bounding box center [468, 302] width 299 height 63
click at [444, 321] on p "Kindly requesting kai support for this whanau of two (Mum and teenage daughter)…" at bounding box center [470, 301] width 303 height 61
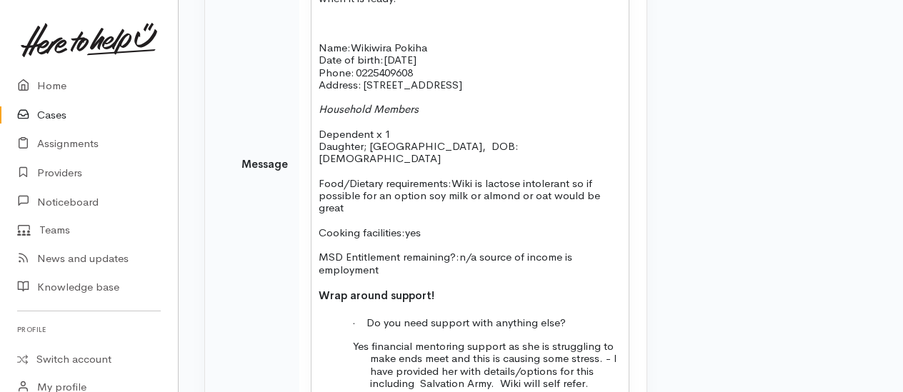
scroll to position [429, 0]
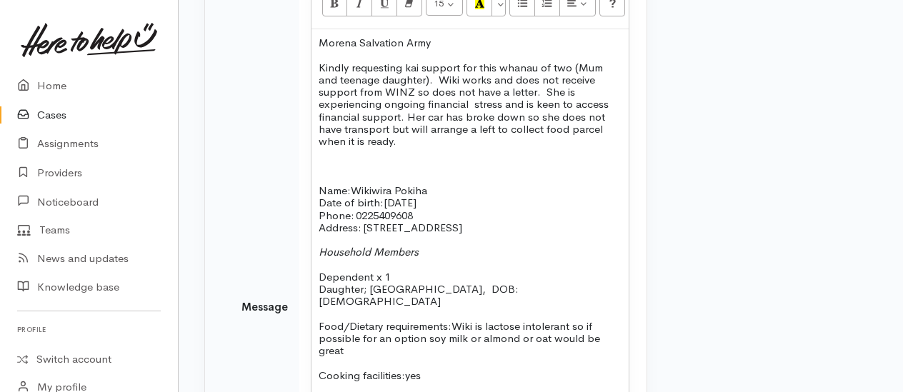
click at [416, 144] on p "Kindly requesting kai support for this whanau of two (Mum and teenage daughter)…" at bounding box center [470, 104] width 303 height 86
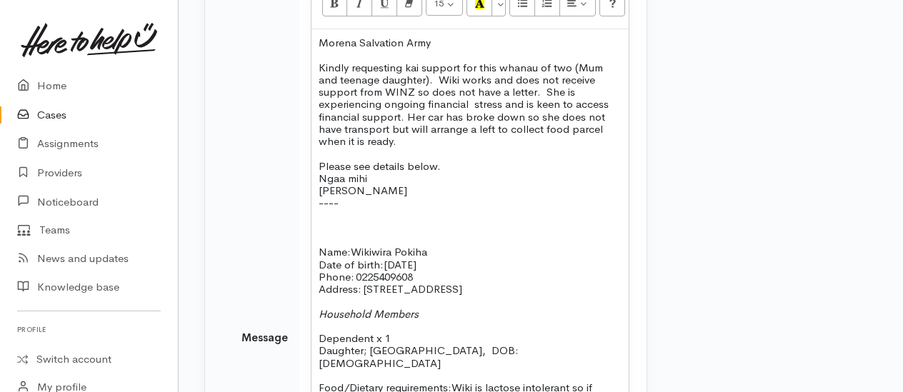
click at [451, 163] on p "Please see details below." at bounding box center [470, 166] width 303 height 12
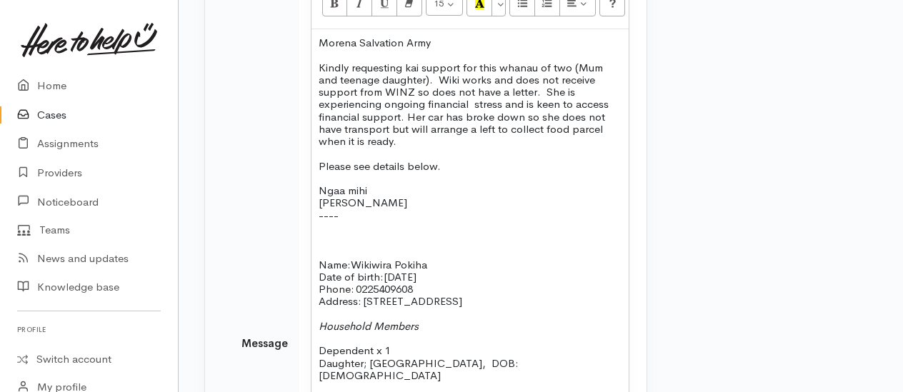
click at [510, 87] on span "Kindly requesting kai support for this whanau of two (Mum and teenage daughter)…" at bounding box center [464, 105] width 290 height 88
click at [366, 113] on span "Kindly requesting kai support for this whanau of two (Mum and teenage daughter)…" at bounding box center [466, 105] width 294 height 88
click at [454, 113] on span "Kindly requesting kai support for this whanau of two (Mum and teenage daughter)…" at bounding box center [467, 105] width 296 height 88
click at [479, 114] on span "Kindly requesting kai support for this whanau of two (Mum and teenage daughter)…" at bounding box center [466, 105] width 294 height 88
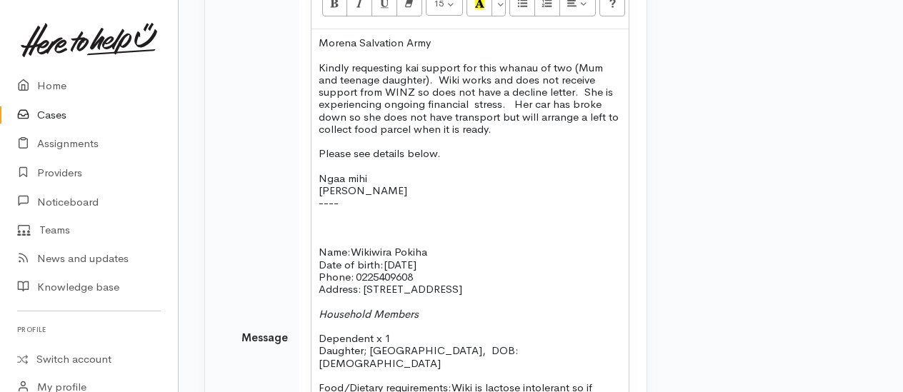
click at [596, 116] on span "Kindly requesting kai support for this whanau of two (Mum and teenage daughter)…" at bounding box center [469, 98] width 300 height 75
click at [360, 126] on span "Kindly requesting kai support for this whanau of two (Mum and teenage daughter)…" at bounding box center [467, 98] width 296 height 75
click at [357, 123] on span "Kindly requesting kai support for this whanau of two (Mum and teenage daughter)…" at bounding box center [467, 98] width 296 height 75
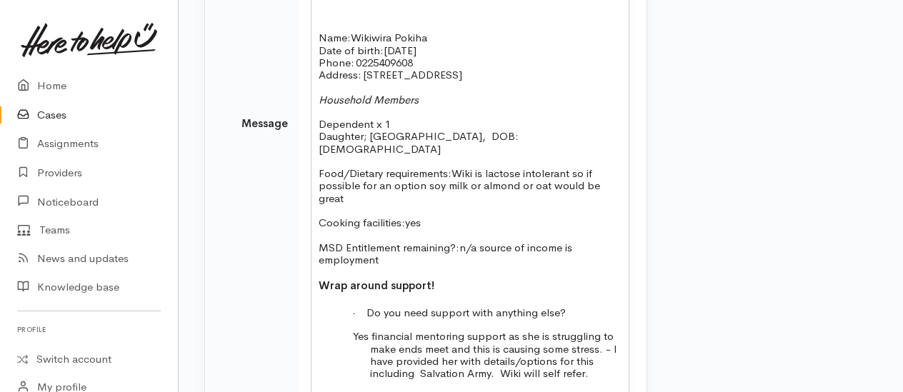
scroll to position [806, 0]
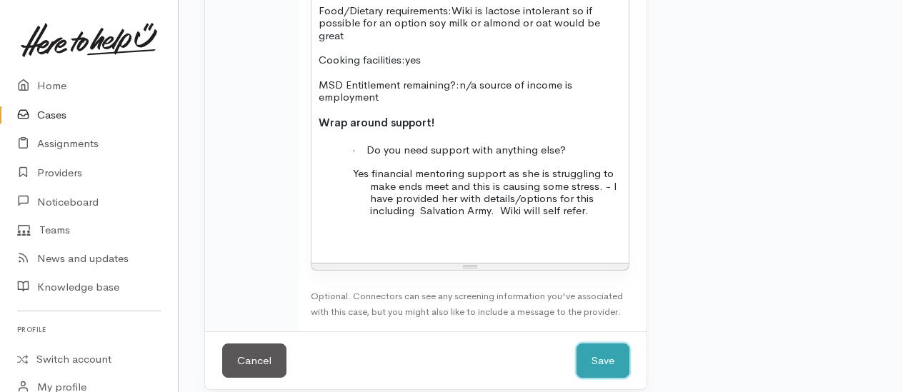
click at [617, 344] on button "Save" at bounding box center [603, 361] width 53 height 35
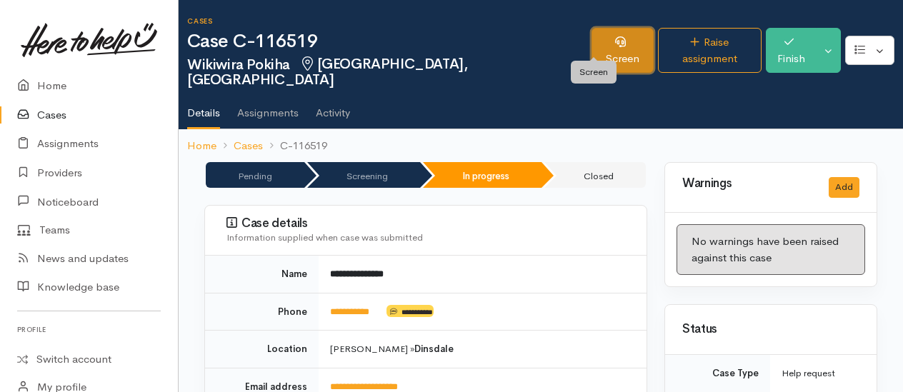
click at [602, 47] on link "Screen" at bounding box center [622, 50] width 61 height 45
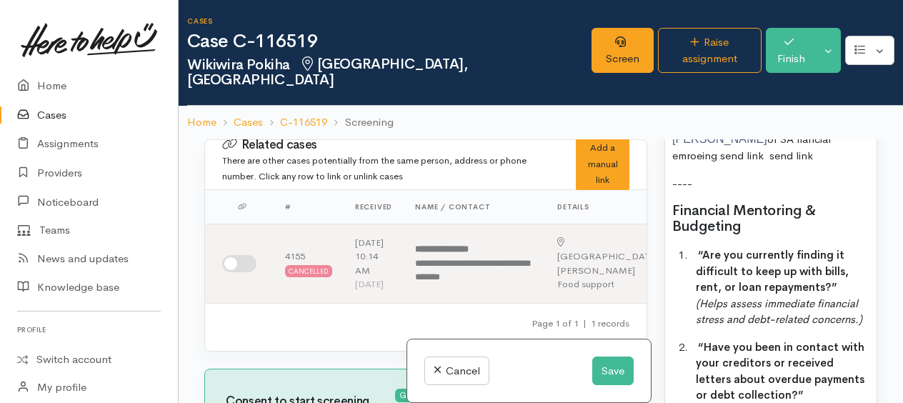
scroll to position [1857, 0]
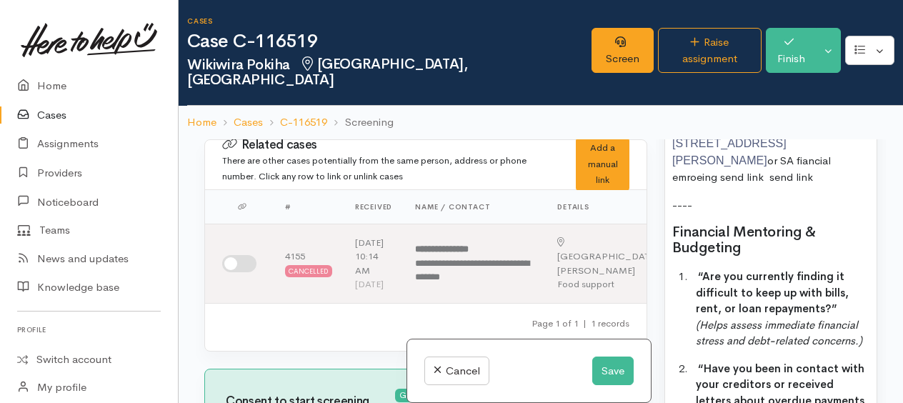
click at [707, 214] on p "----" at bounding box center [770, 205] width 197 height 16
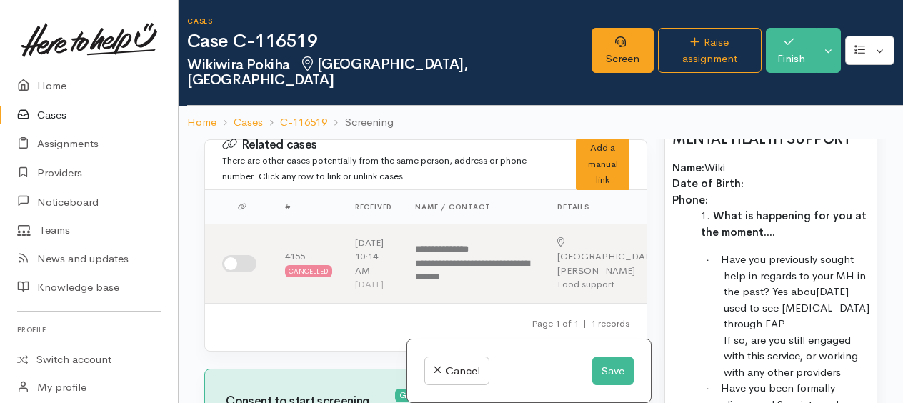
scroll to position [2715, 0]
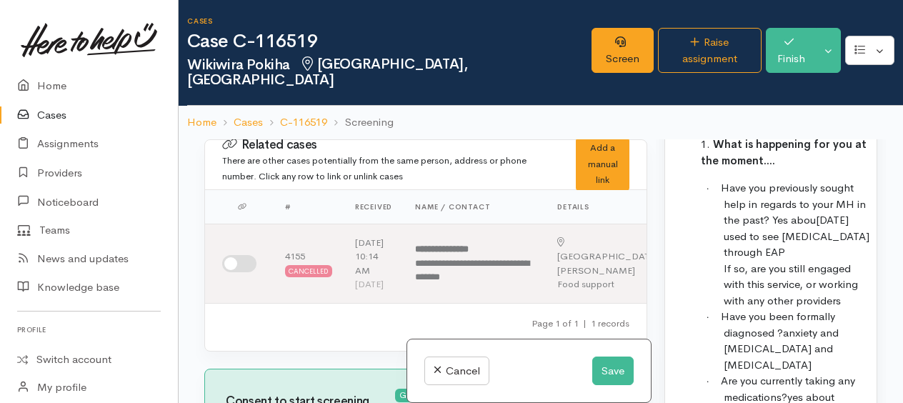
click at [759, 137] on p "Name: Wiki Date of Birth: Phone:" at bounding box center [770, 113] width 197 height 49
click at [767, 137] on p "Name: Wikiwira Pokiha Date of Birth: Phone:" at bounding box center [770, 113] width 197 height 49
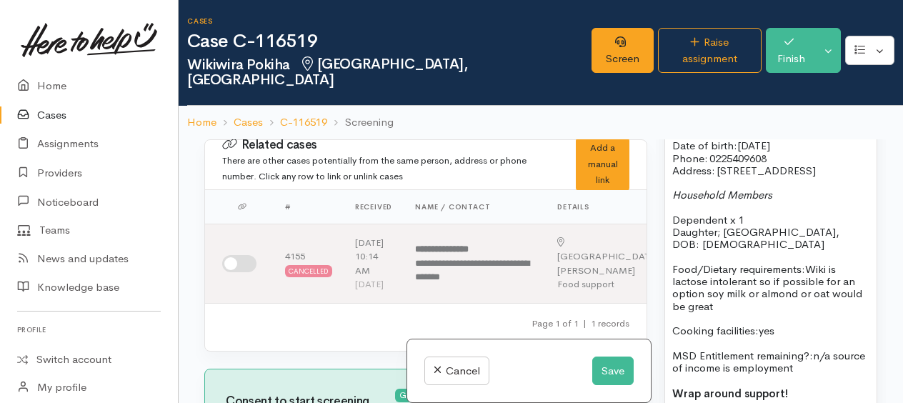
scroll to position [1357, 0]
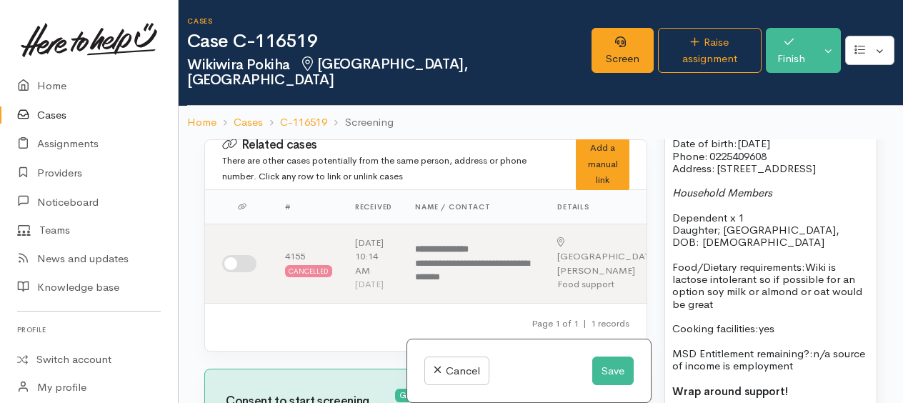
drag, startPoint x: 673, startPoint y: 219, endPoint x: 866, endPoint y: 247, distance: 194.9
copy div "Date of birth: 1/11/1991 Phone:   0225409608 Address:   120 Rifle Range Rd, Din…"
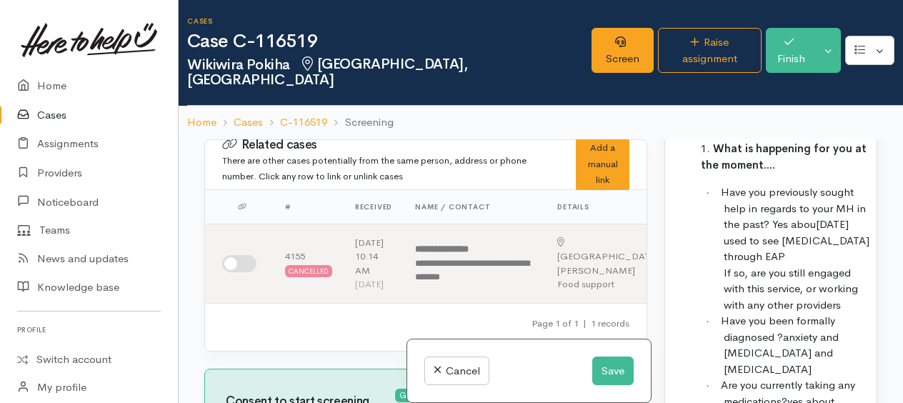
scroll to position [2715, 0]
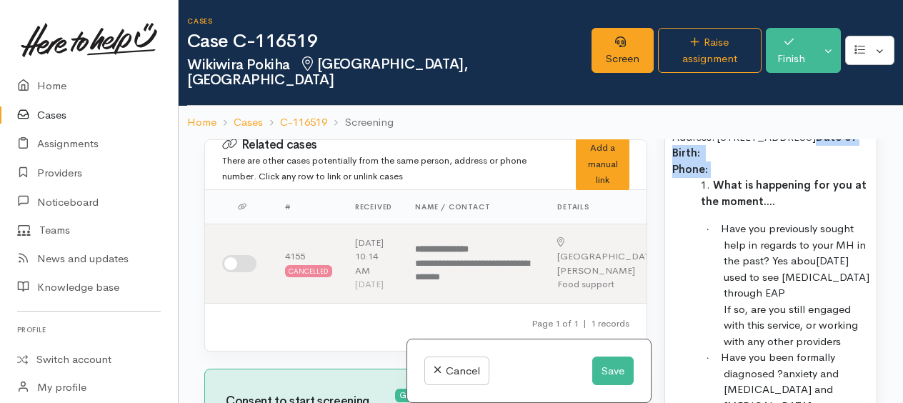
drag, startPoint x: 714, startPoint y: 226, endPoint x: 720, endPoint y: 239, distance: 14.1
click at [720, 178] on p "Address:   120 Rifle Range Rd, Dinsdale Date of Birth: Phone:" at bounding box center [770, 153] width 197 height 49
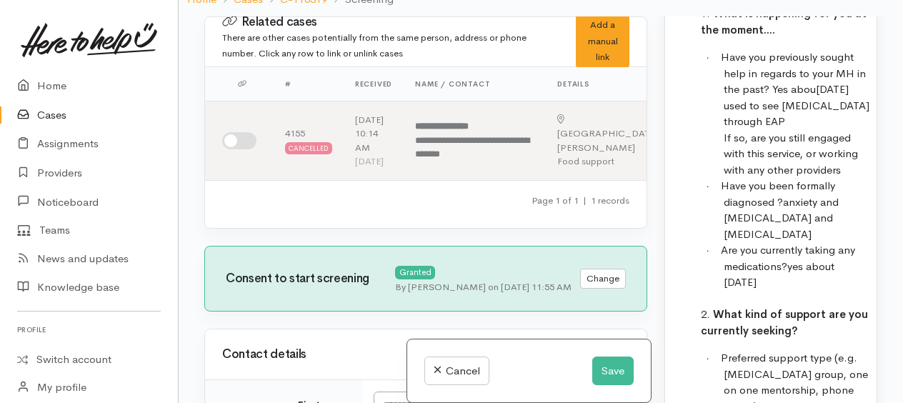
scroll to position [2786, 0]
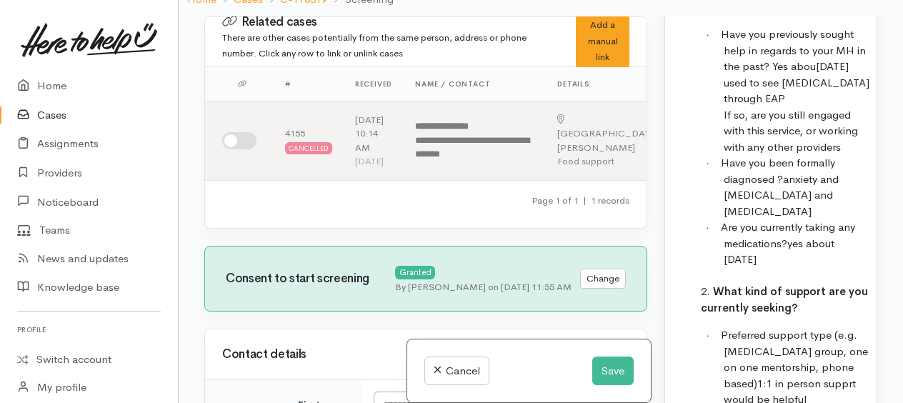
click at [793, 133] on p "· Have you previously sought help in regards to your MH in the past? Yes abou12…" at bounding box center [797, 90] width 146 height 129
click at [742, 154] on span "If so, are you still engaged with this service, or working with any other provi…" at bounding box center [791, 131] width 134 height 46
click at [781, 266] on span "yes about 8 months ago" at bounding box center [779, 251] width 111 height 30
click at [853, 105] on span "Have you previously sought help in regards to your MH in the past? Yes abou12 m…" at bounding box center [795, 66] width 149 height 78
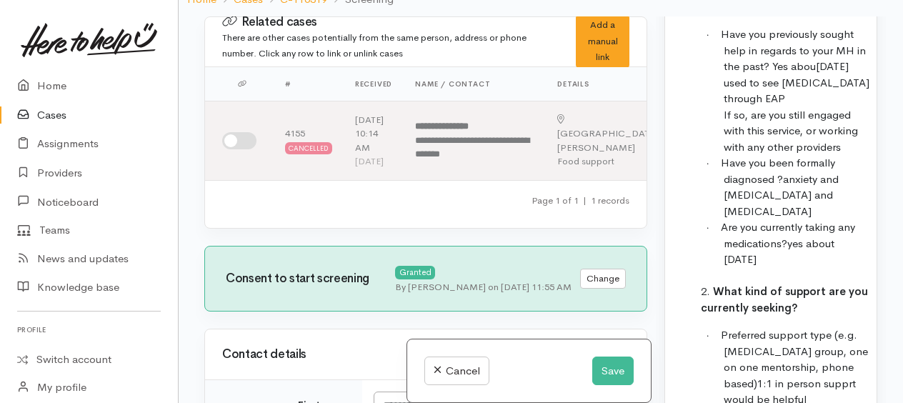
click at [726, 105] on span "Have you previously sought help in regards to your MH in the past? Yes abou12 m…" at bounding box center [795, 66] width 149 height 78
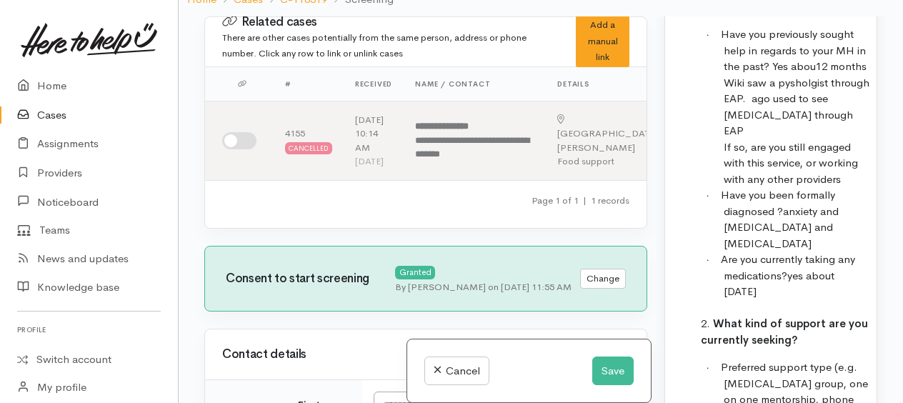
drag, startPoint x: 797, startPoint y: 154, endPoint x: 848, endPoint y: 148, distance: 51.8
click at [850, 137] on span "Have you previously sought help in regards to your MH in the past? Yes abou12 m…" at bounding box center [795, 82] width 149 height 110
click at [782, 137] on span "Have you previously sought help in regards to your MH in the past? Yes abou12 m…" at bounding box center [795, 82] width 149 height 110
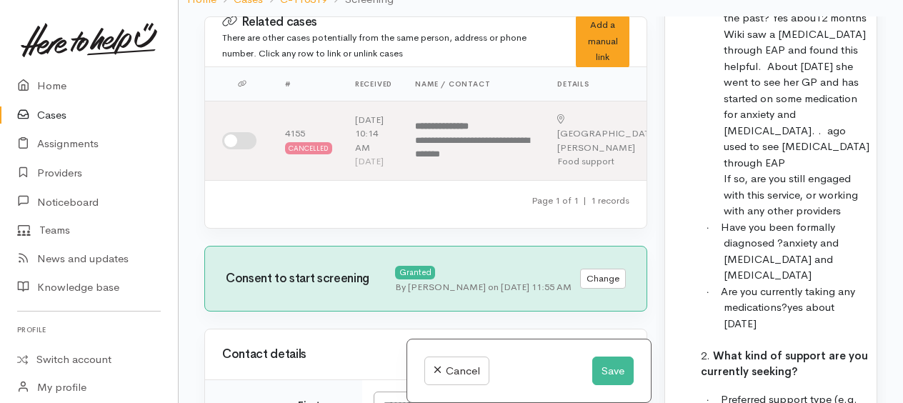
scroll to position [2858, 0]
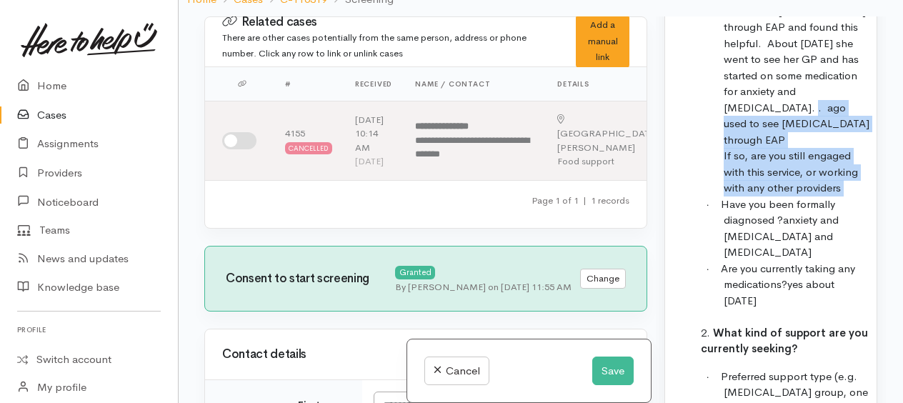
drag, startPoint x: 782, startPoint y: 184, endPoint x: 847, endPoint y: 261, distance: 100.9
click at [847, 196] on p "· Have you previously sought help in regards to your MH in the past? Yes abou12…" at bounding box center [797, 75] width 146 height 241
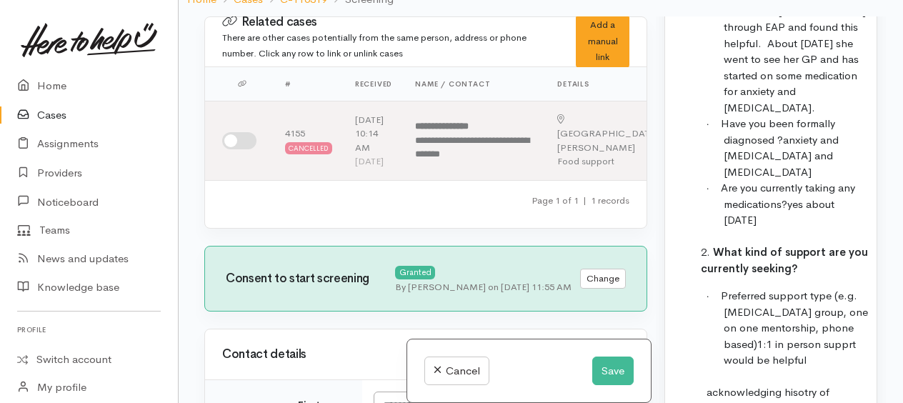
click at [757, 114] on span "Have you previously sought help in regards to your MH in the past? Yes abou12 m…" at bounding box center [794, 35] width 146 height 159
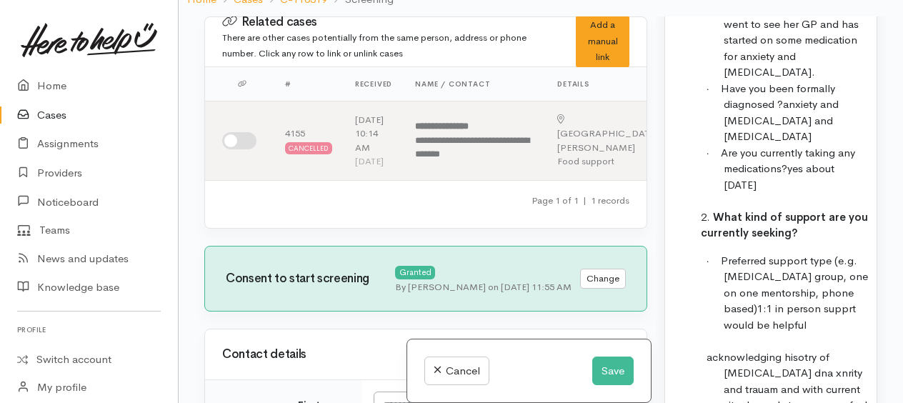
scroll to position [2929, 0]
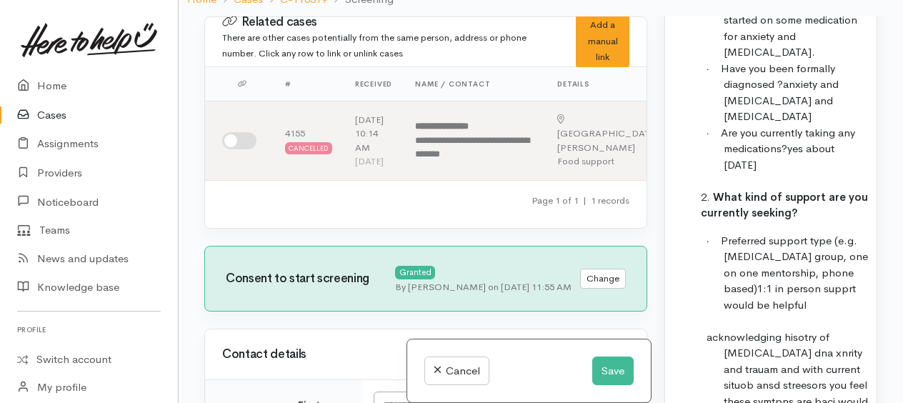
click at [784, 123] on span "anxiety and depression and PTSD" at bounding box center [781, 100] width 115 height 46
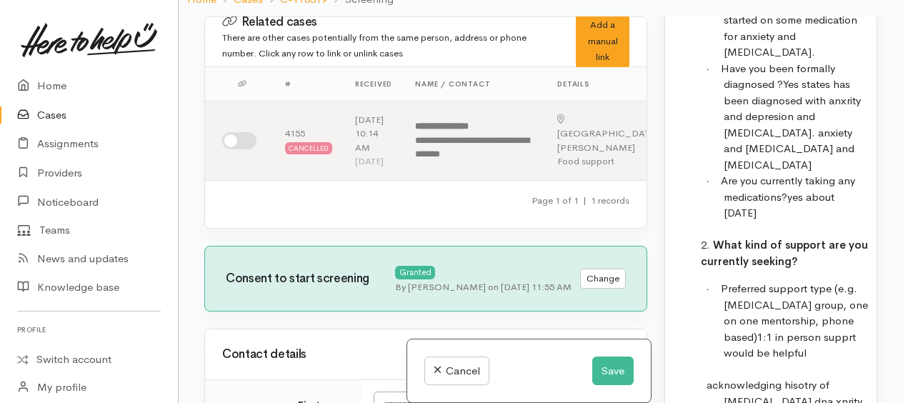
click at [843, 171] on span "Yes states has been diagnosed with anxrity and depresion and PTSD. anxiety and …" at bounding box center [792, 124] width 137 height 94
drag, startPoint x: 719, startPoint y: 206, endPoint x: 755, endPoint y: 226, distance: 40.6
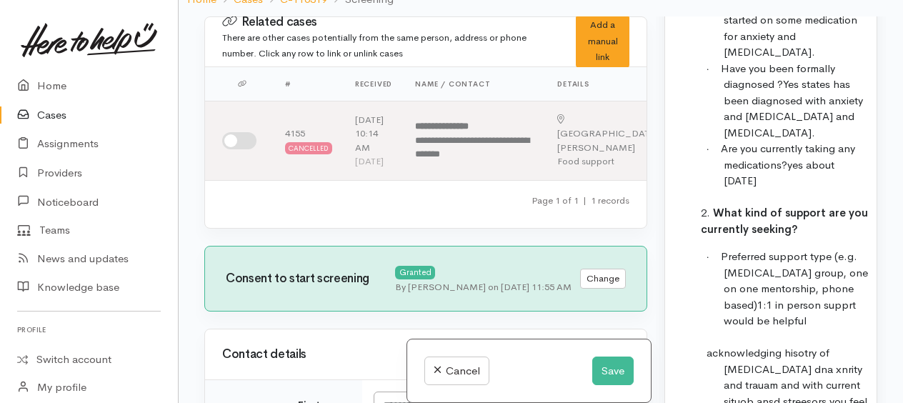
click at [810, 188] on span "yes about 8 months ago" at bounding box center [779, 173] width 111 height 30
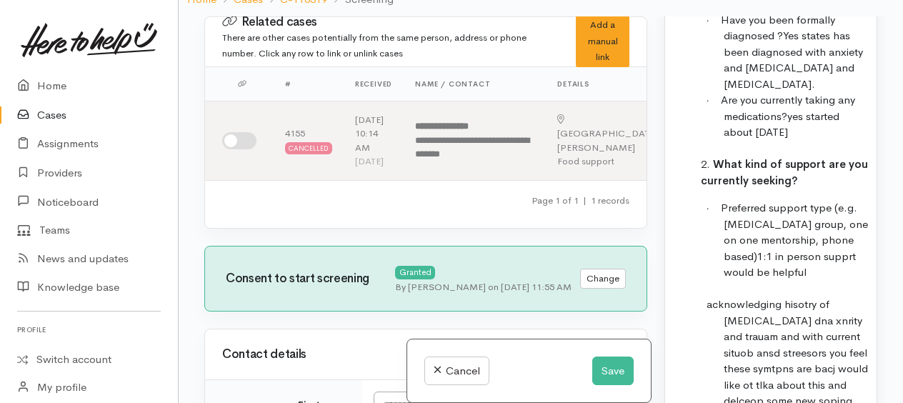
scroll to position [3000, 0]
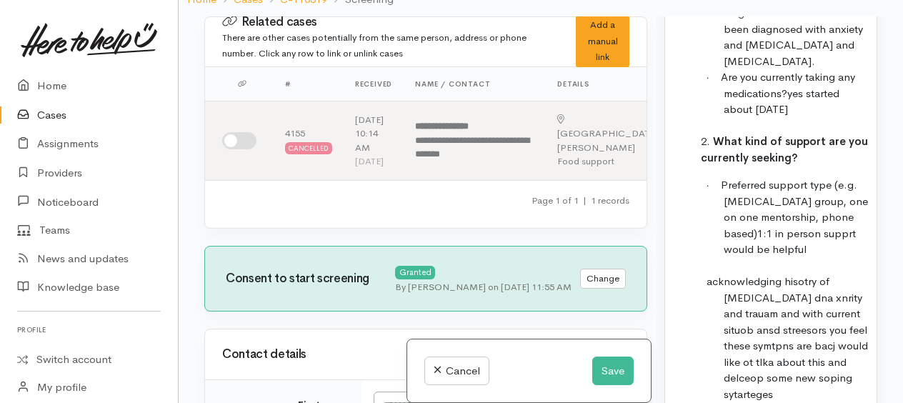
click at [822, 240] on span "Preferred support type (e.g. peer support group, one on one mentorship, phone b…" at bounding box center [794, 209] width 147 height 62
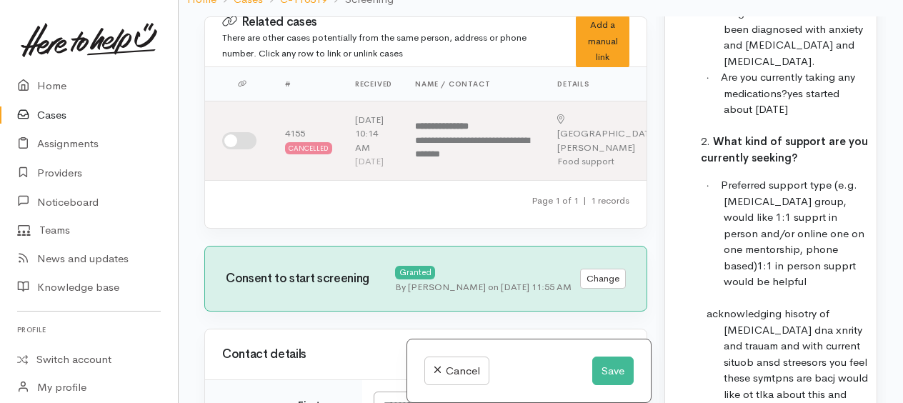
drag, startPoint x: 792, startPoint y: 296, endPoint x: 814, endPoint y: 340, distance: 49.8
click at [814, 290] on p "· Preferred support type (e.g. peer support group, would like 1:1 supprt in per…" at bounding box center [797, 233] width 146 height 113
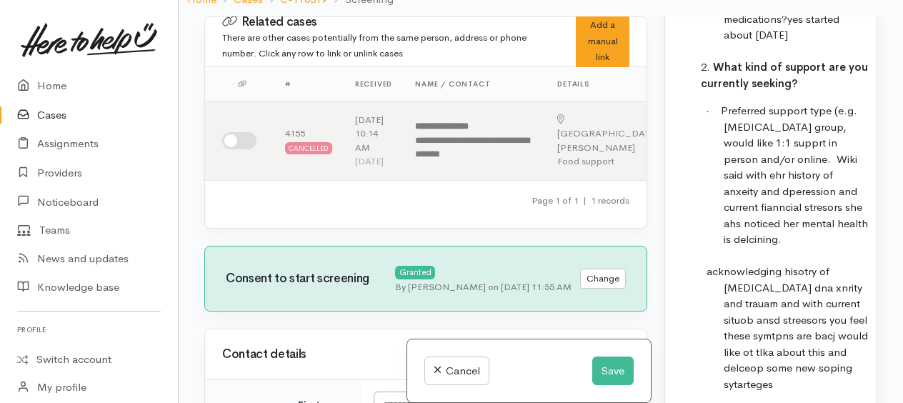
scroll to position [3143, 0]
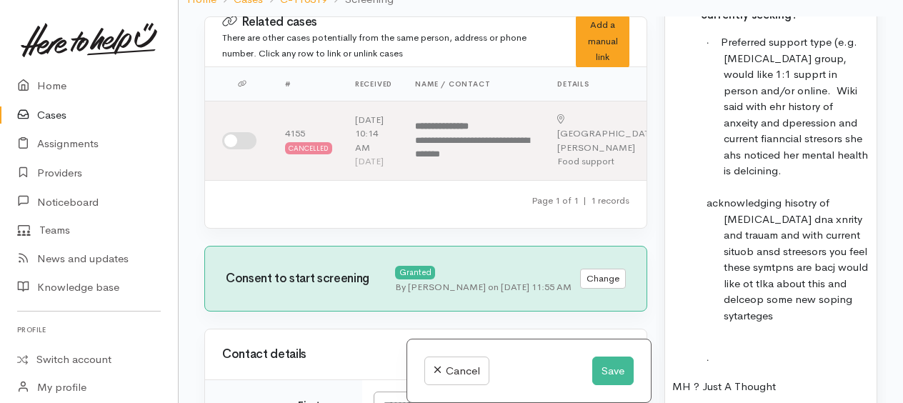
drag, startPoint x: 760, startPoint y: 232, endPoint x: 700, endPoint y: 254, distance: 64.0
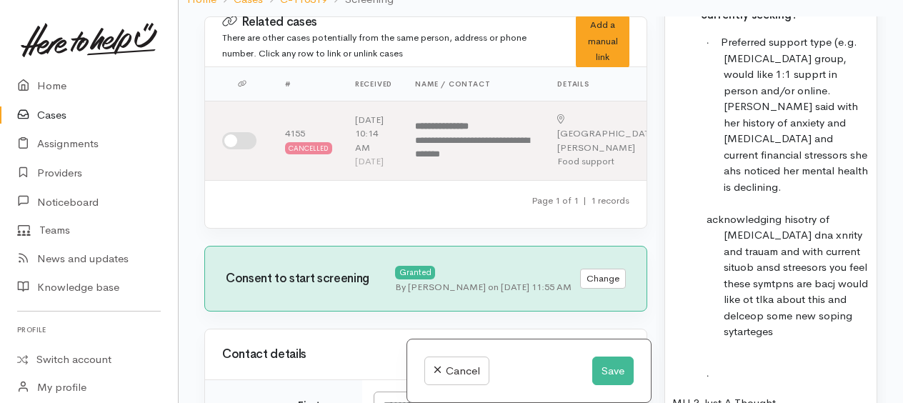
click at [797, 195] on p "· Preferred support type (e.g. peer support group, would like 1:1 supprt in per…" at bounding box center [797, 114] width 146 height 161
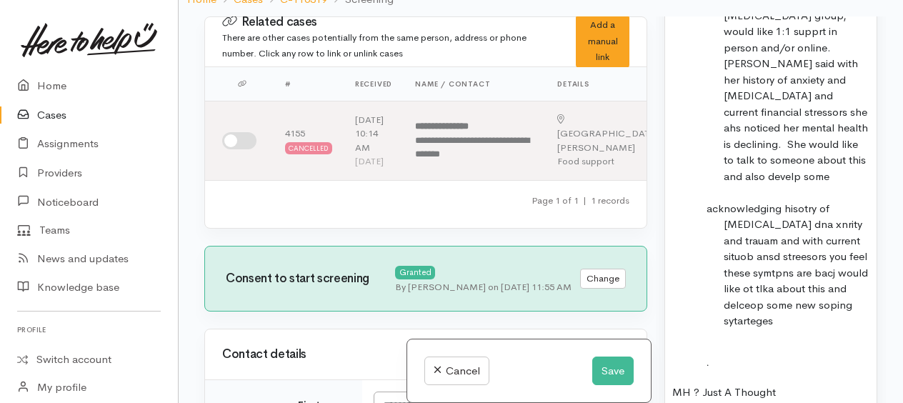
scroll to position [3215, 0]
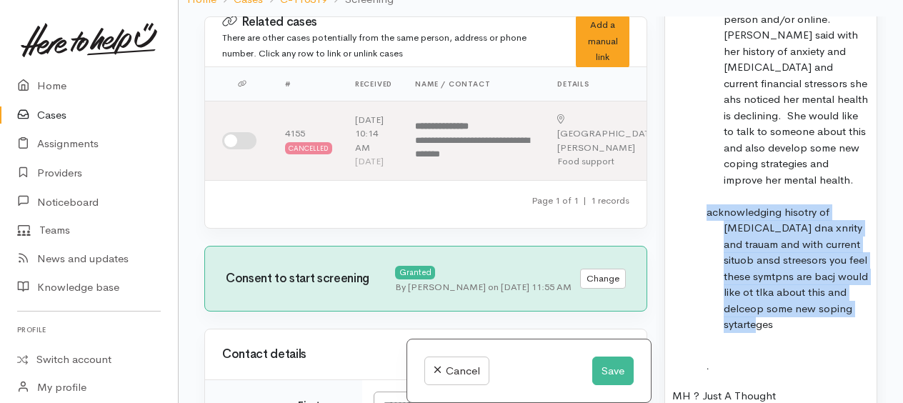
drag, startPoint x: 699, startPoint y: 254, endPoint x: 835, endPoint y: 369, distance: 178.5
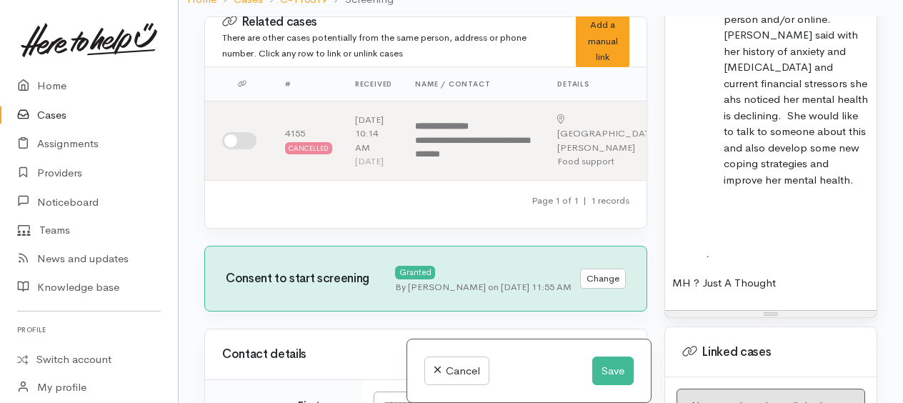
scroll to position [3286, 0]
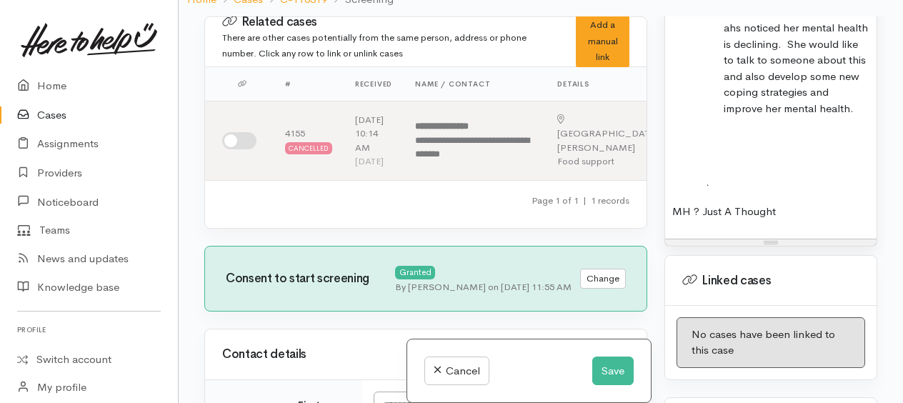
drag, startPoint x: 704, startPoint y: 198, endPoint x: 699, endPoint y: 188, distance: 11.5
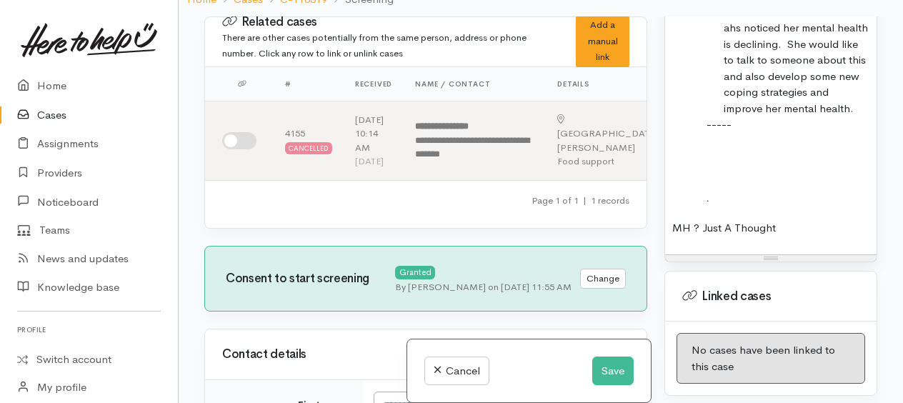
click at [855, 116] on p "· Preferred support type (e.g. peer support group, would like 1:1 supprt in per…" at bounding box center [797, 3] width 146 height 225
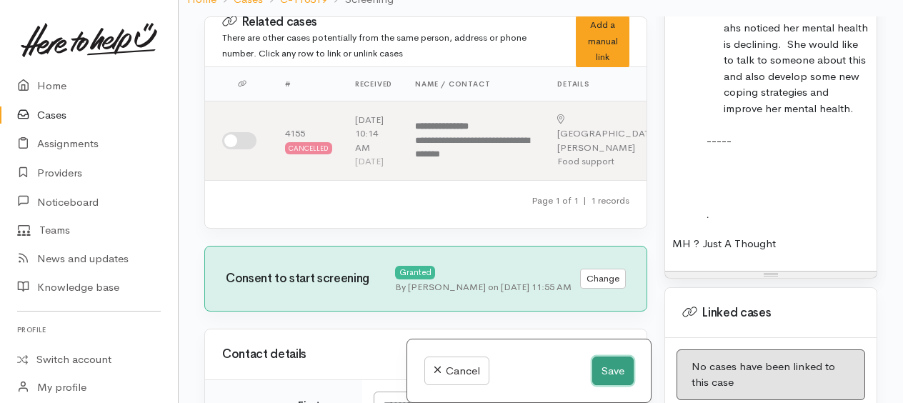
click at [609, 374] on button "Save" at bounding box center [612, 370] width 41 height 29
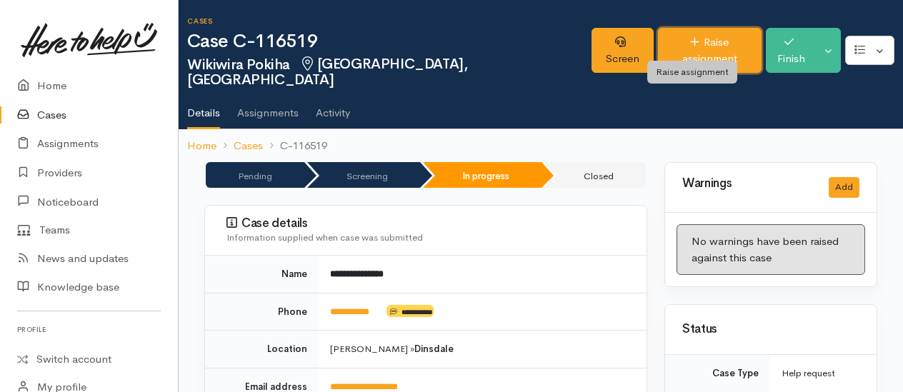
click at [687, 33] on link "Raise assignment" at bounding box center [710, 50] width 104 height 45
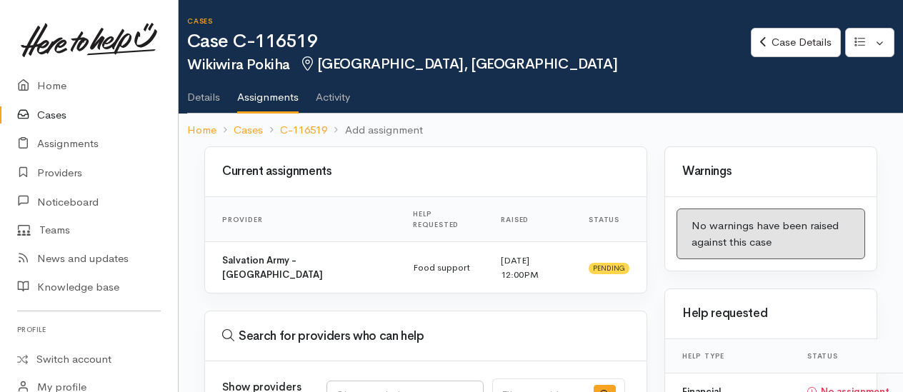
select select
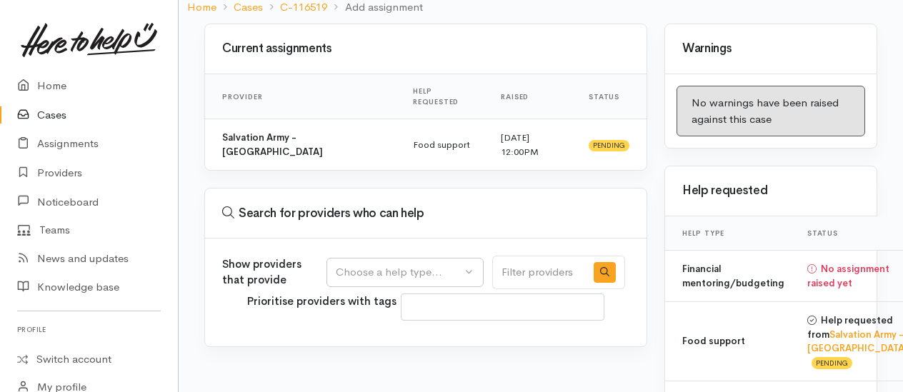
scroll to position [261, 0]
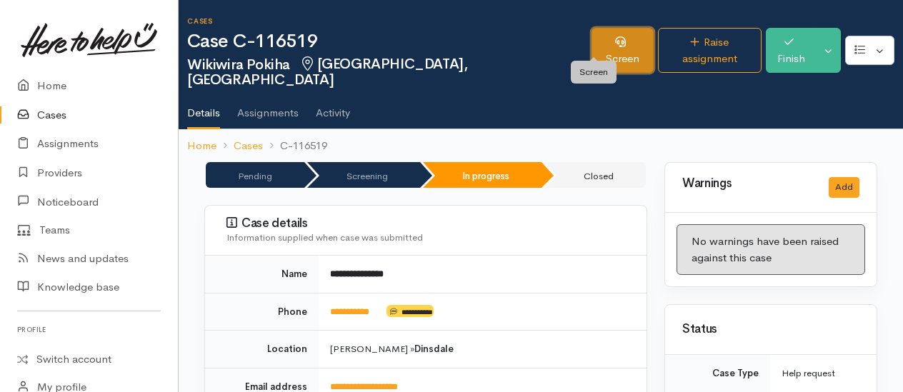
click at [596, 41] on link "Screen" at bounding box center [622, 50] width 61 height 45
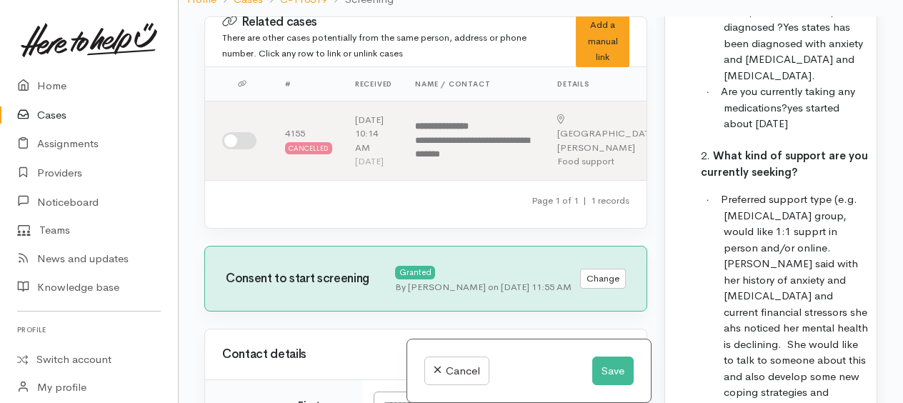
scroll to position [3000, 0]
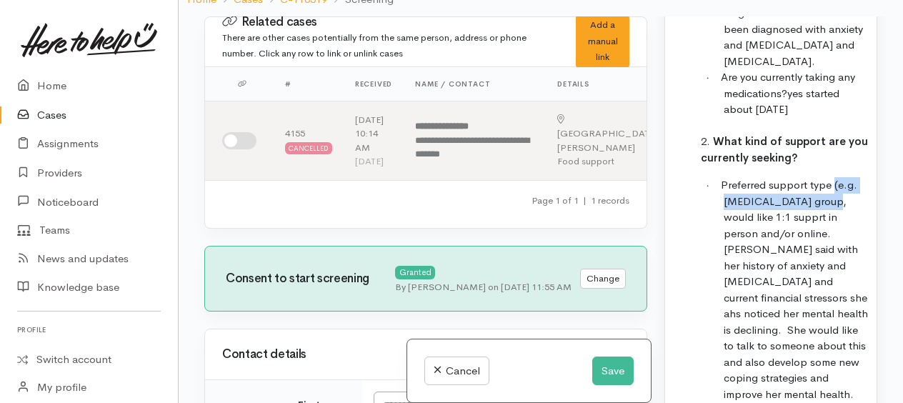
drag, startPoint x: 834, startPoint y: 243, endPoint x: 824, endPoint y: 265, distance: 24.0
click at [824, 265] on span "Preferred support type (e.g. [MEDICAL_DATA] group, would like 1:1 supprt in per…" at bounding box center [794, 289] width 147 height 223
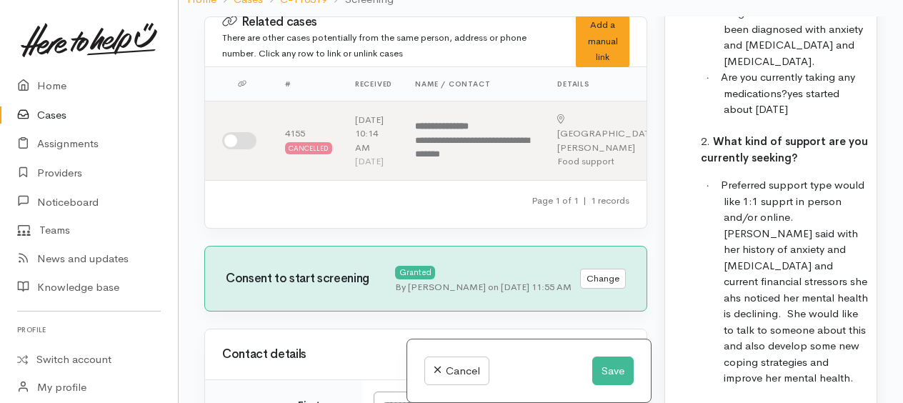
click at [834, 244] on p "· Preferred support type would like 1:1 supprt in person and/or online. Wiki sa…" at bounding box center [797, 281] width 146 height 209
click at [748, 340] on span "Preferred support type; would like 1:1 supprt in person and/or online. Wiki sai…" at bounding box center [794, 281] width 147 height 206
click at [762, 340] on span "Preferred support type; would like 1:1 supprt in person and/or online. Wiki sai…" at bounding box center [794, 281] width 147 height 206
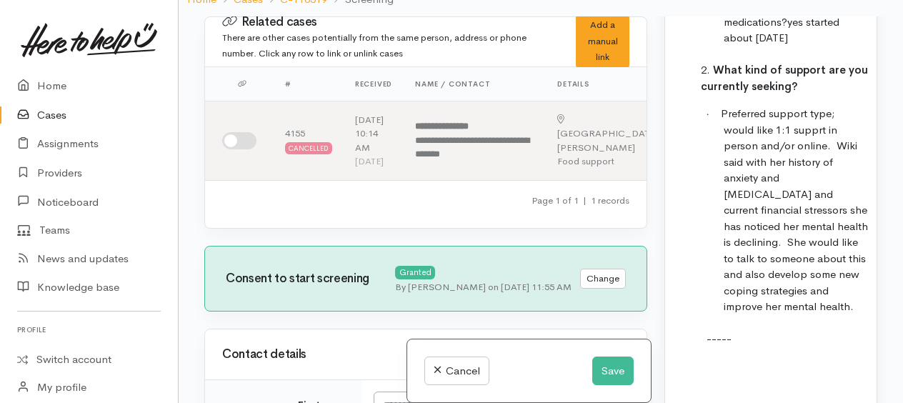
scroll to position [3143, 0]
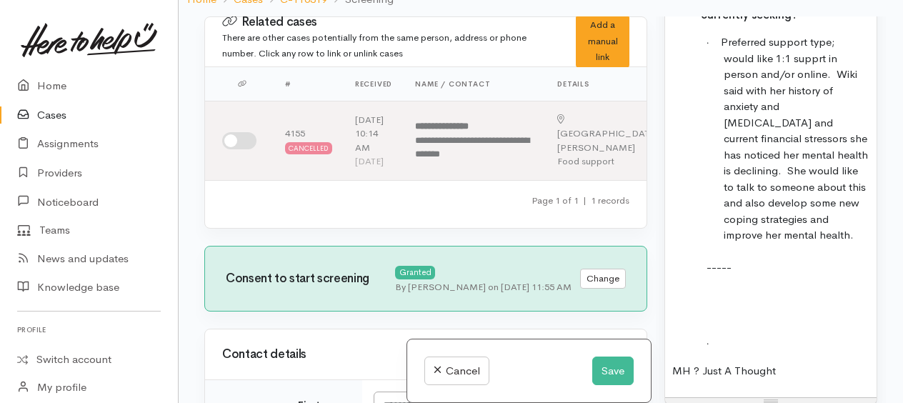
click at [807, 244] on p "· Preferred support type; would like 1:1 supprt in person and/or online. Wiki s…" at bounding box center [797, 138] width 146 height 209
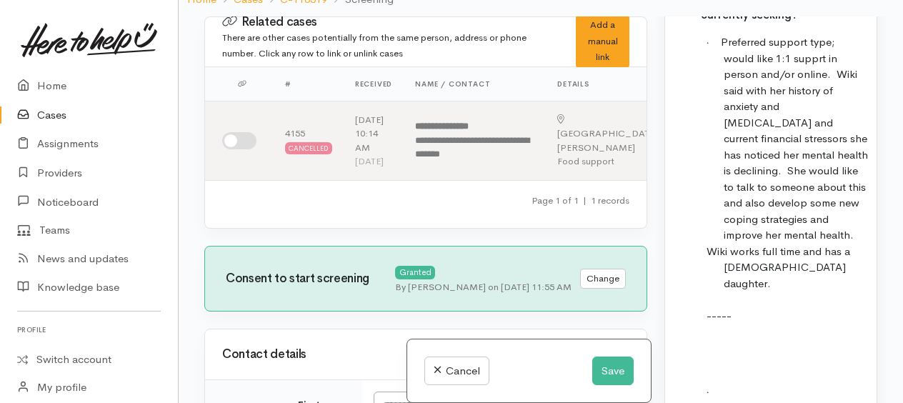
click at [807, 244] on p "· Preferred support type; would like 1:1 supprt in person and/or online. Wiki s…" at bounding box center [797, 138] width 146 height 209
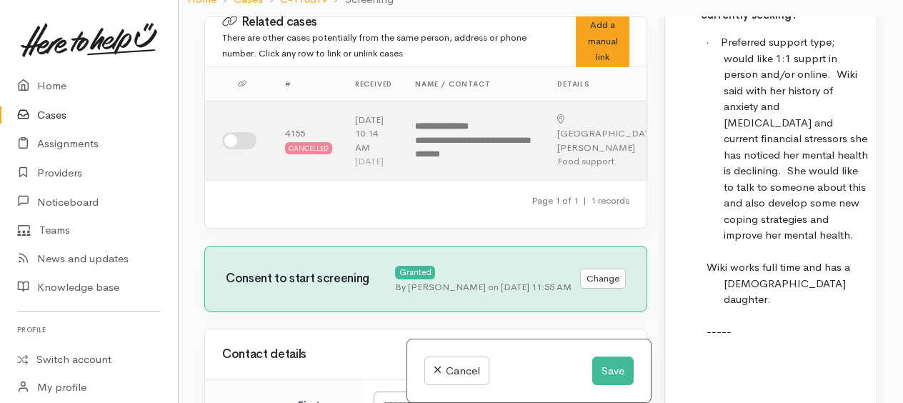
click at [802, 306] on span "Wiki works full time and has a 14 year old daughter." at bounding box center [779, 283] width 144 height 46
drag, startPoint x: 802, startPoint y: 341, endPoint x: 687, endPoint y: 341, distance: 114.3
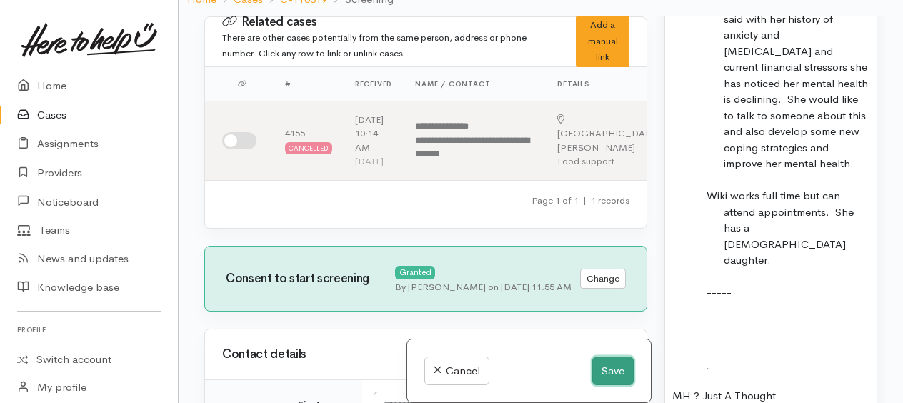
click at [627, 374] on button "Save" at bounding box center [612, 370] width 41 height 29
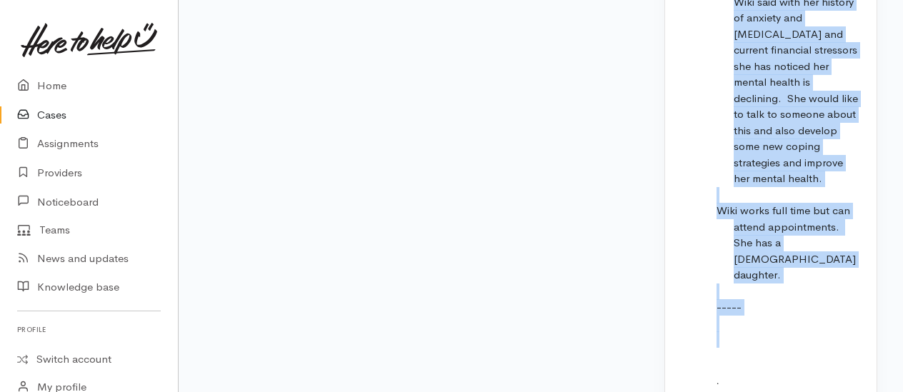
scroll to position [3596, 0]
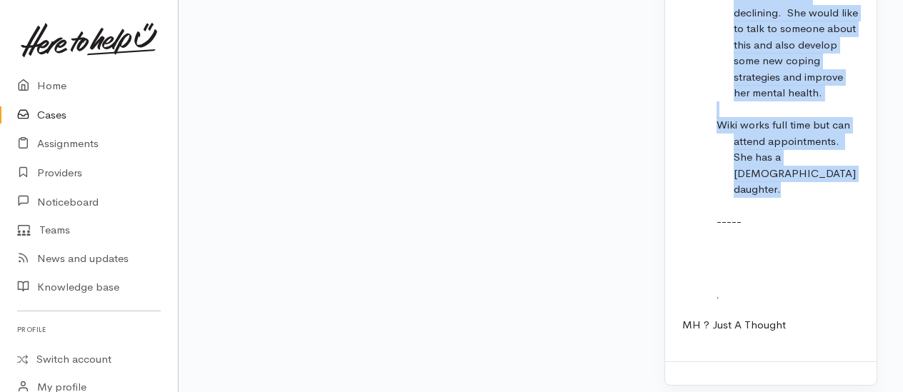
drag, startPoint x: 679, startPoint y: 116, endPoint x: 833, endPoint y: 251, distance: 204.5
drag, startPoint x: 833, startPoint y: 251, endPoint x: 753, endPoint y: 216, distance: 87.6
copy div "Name: Wikiwira Pokiha Date of birth: 1/11/1991 Phone:   0225409608 Address:   1…"
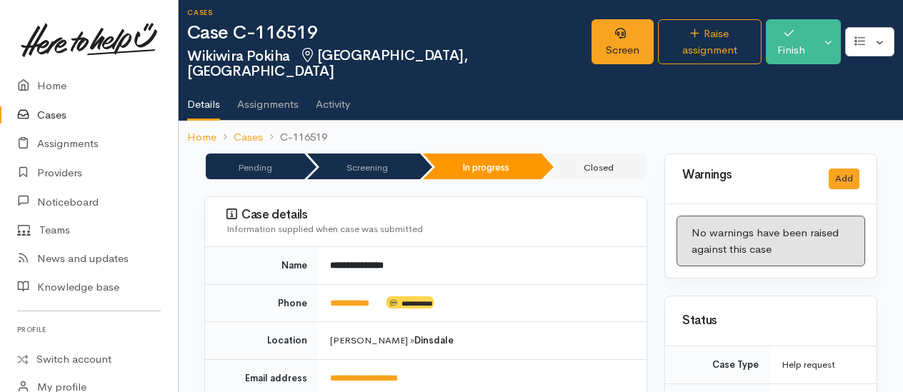
scroll to position [0, 0]
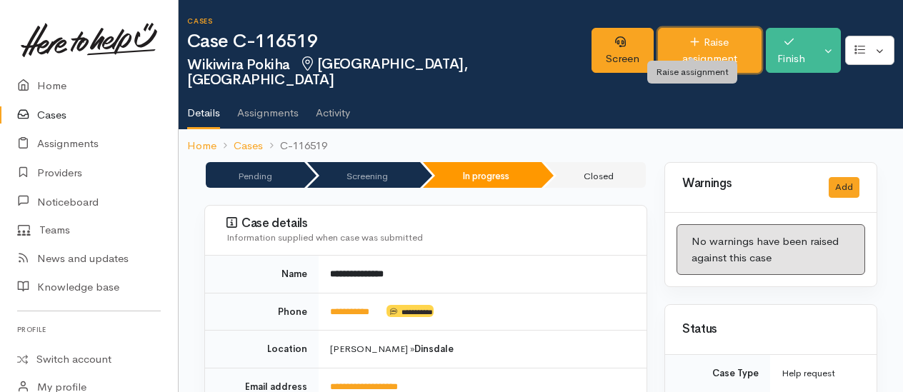
click at [714, 43] on link "Raise assignment" at bounding box center [710, 50] width 104 height 45
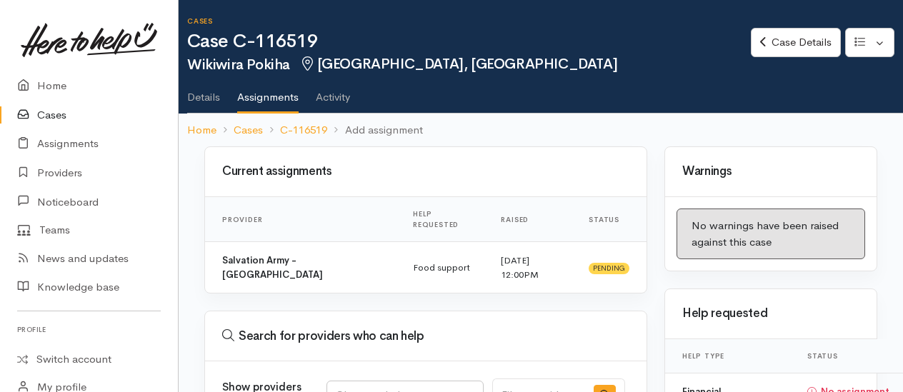
select select
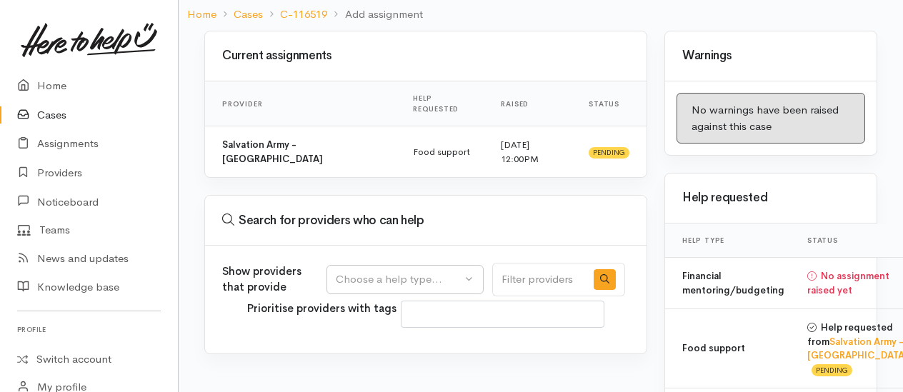
scroll to position [214, 0]
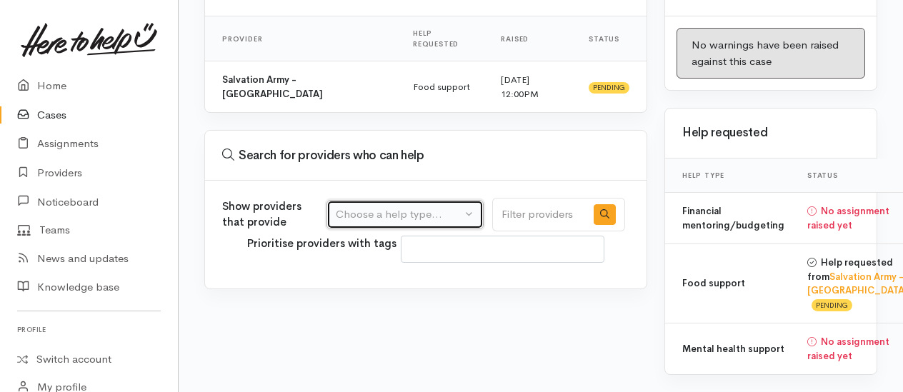
click at [370, 206] on div "Choose a help type..." at bounding box center [399, 214] width 126 height 16
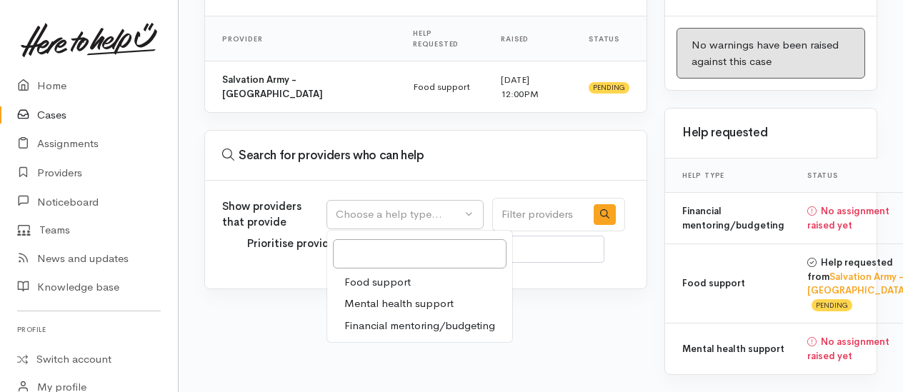
click at [363, 296] on span "Mental health support" at bounding box center [398, 304] width 109 height 16
select select "5"
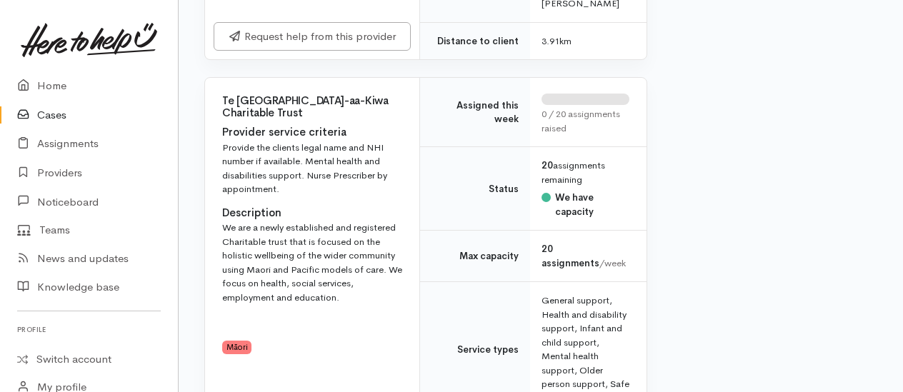
scroll to position [5286, 0]
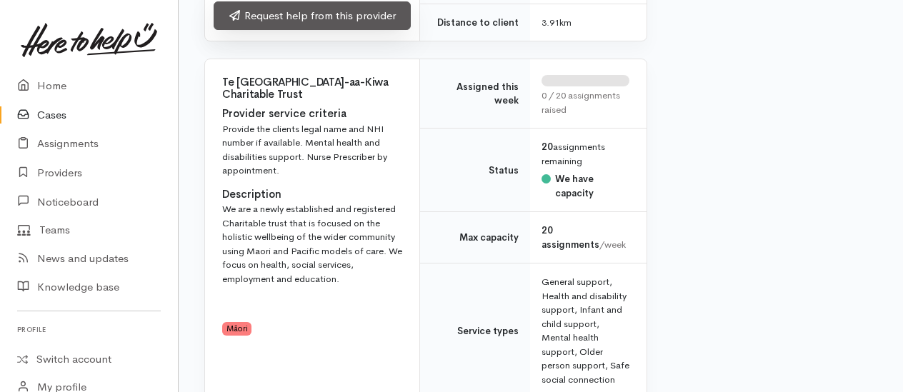
click at [311, 31] on link "Request help from this provider" at bounding box center [312, 15] width 197 height 29
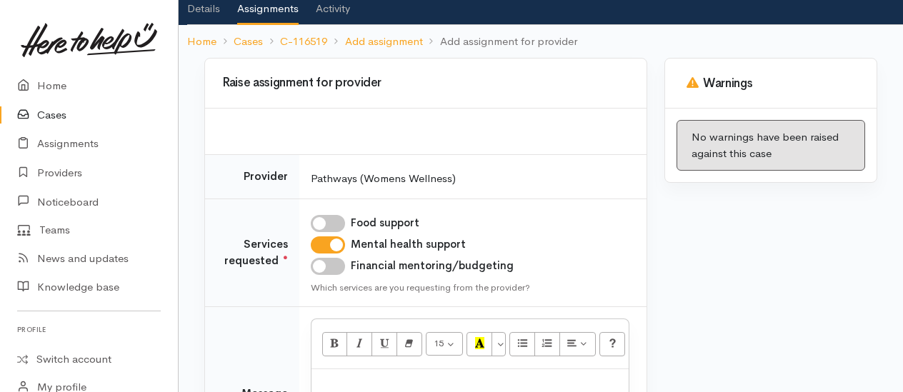
scroll to position [249, 0]
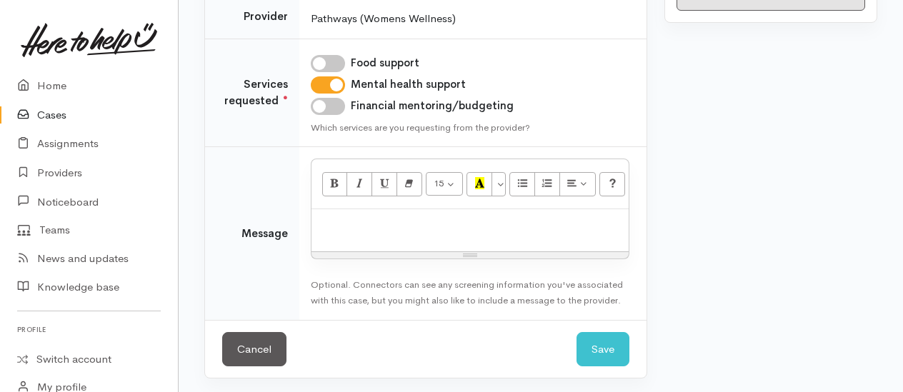
paste div
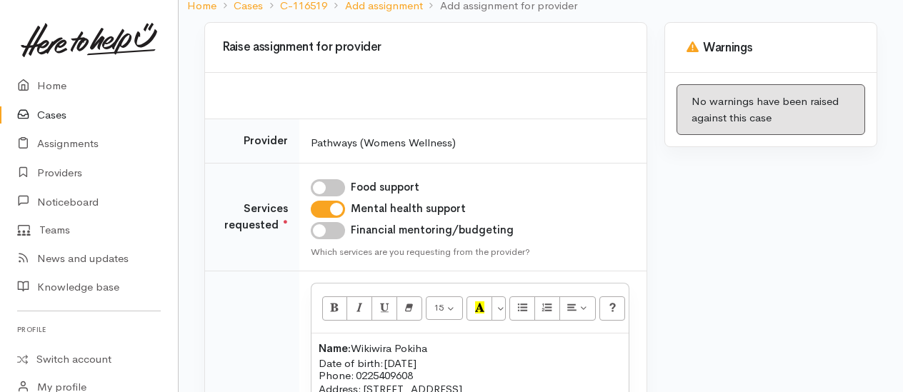
scroll to position [286, 0]
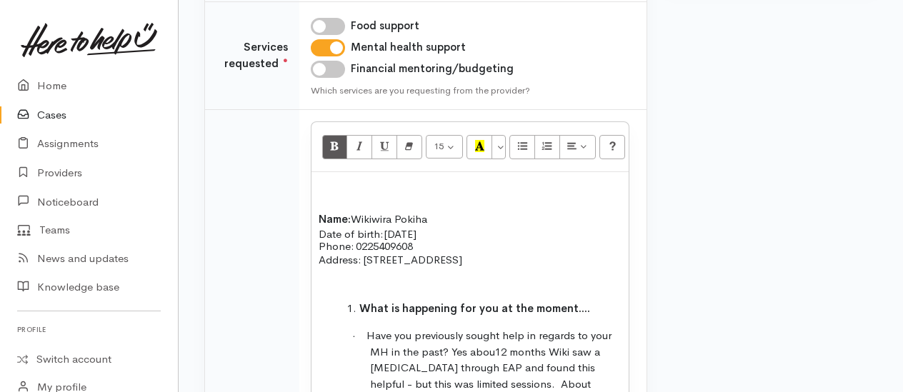
click at [323, 182] on p at bounding box center [470, 187] width 303 height 16
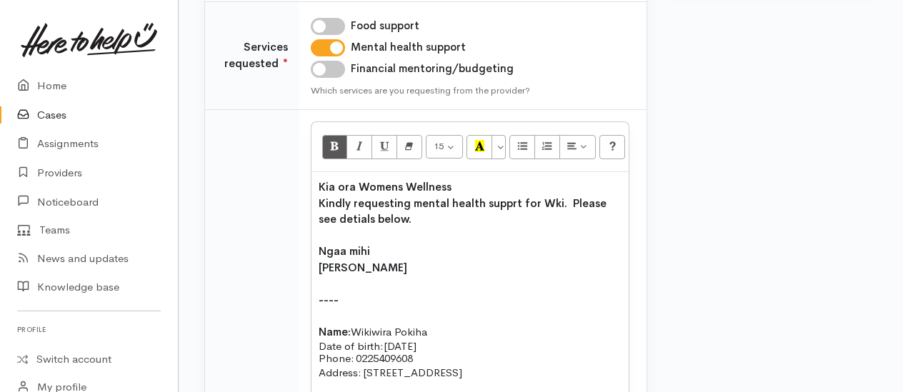
click at [476, 186] on p "Kia ora Womens Wellness" at bounding box center [470, 187] width 303 height 16
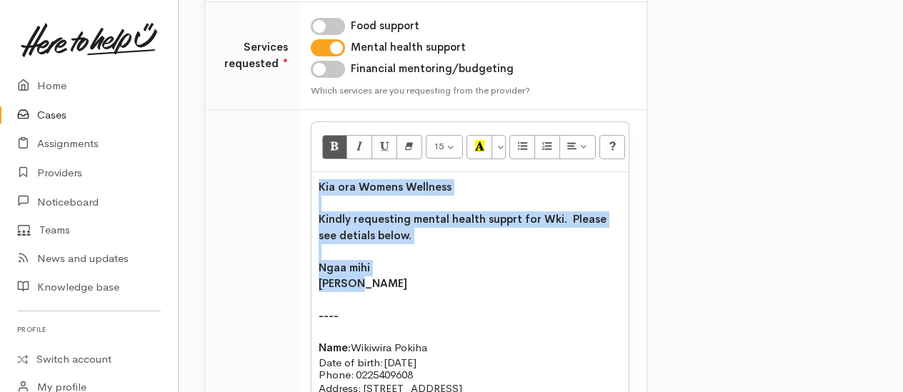
drag, startPoint x: 319, startPoint y: 180, endPoint x: 391, endPoint y: 276, distance: 120.4
click at [339, 140] on icon "Bold (CTRL+B)" at bounding box center [334, 146] width 9 height 12
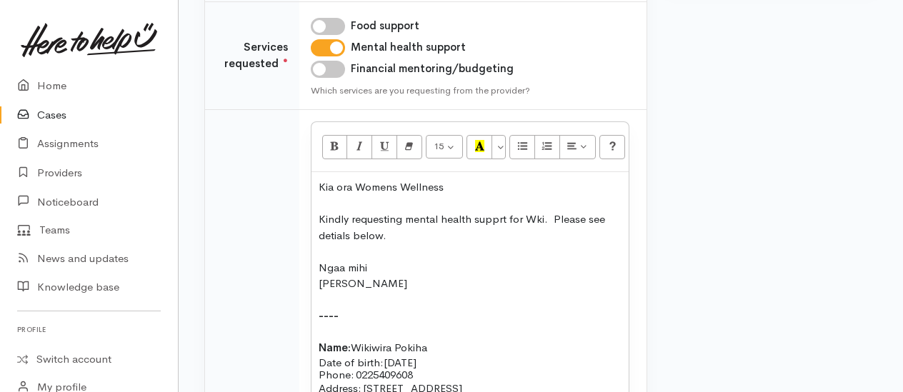
click at [441, 292] on p at bounding box center [470, 300] width 303 height 16
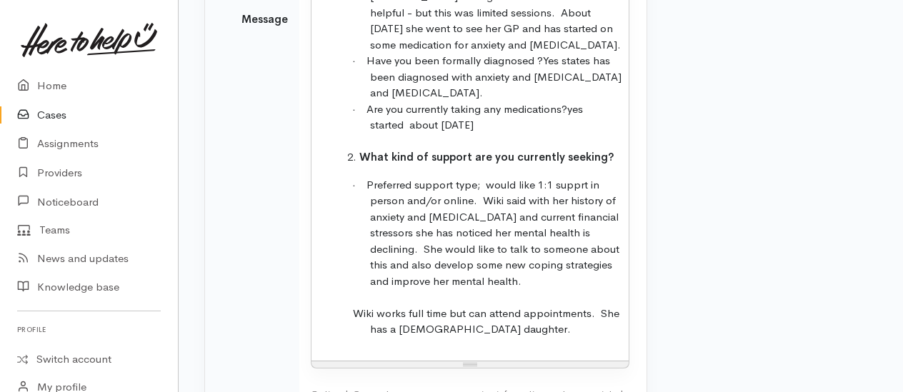
scroll to position [896, 0]
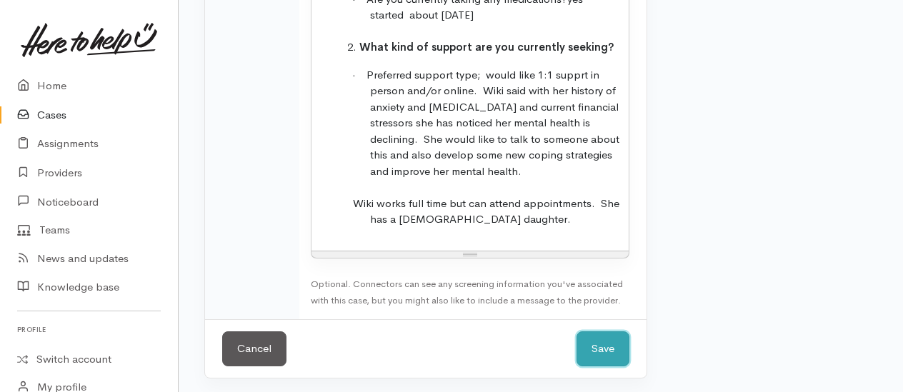
click at [598, 355] on button "Save" at bounding box center [603, 348] width 53 height 35
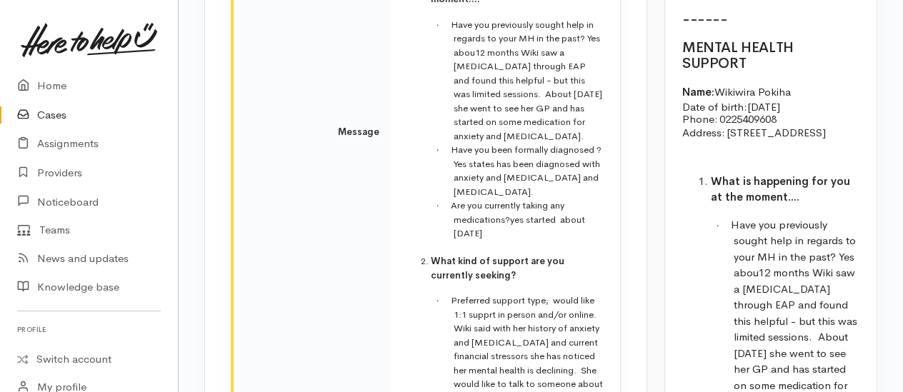
scroll to position [2858, 0]
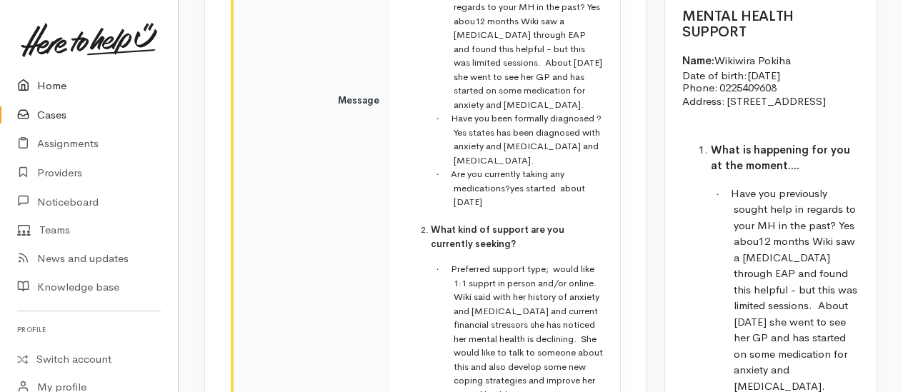
click at [56, 85] on link "Home" at bounding box center [89, 85] width 178 height 29
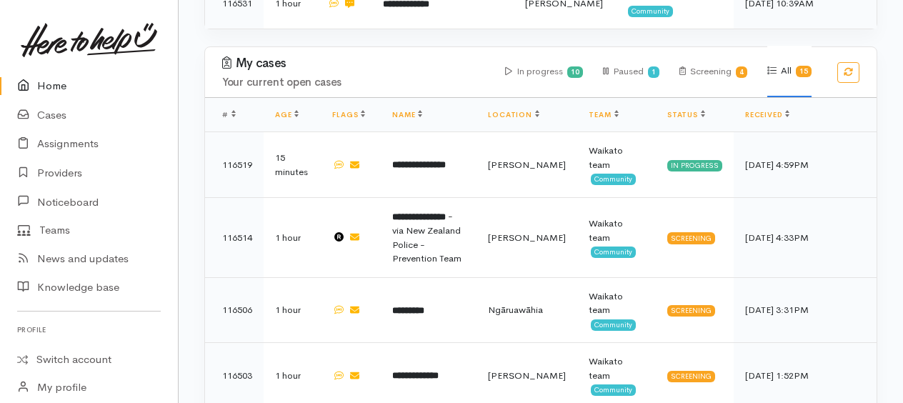
scroll to position [714, 0]
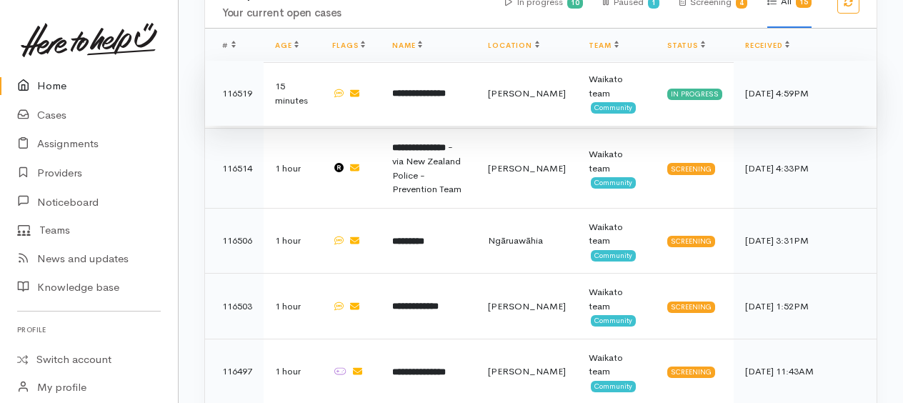
click at [401, 89] on b "**********" at bounding box center [419, 93] width 54 height 9
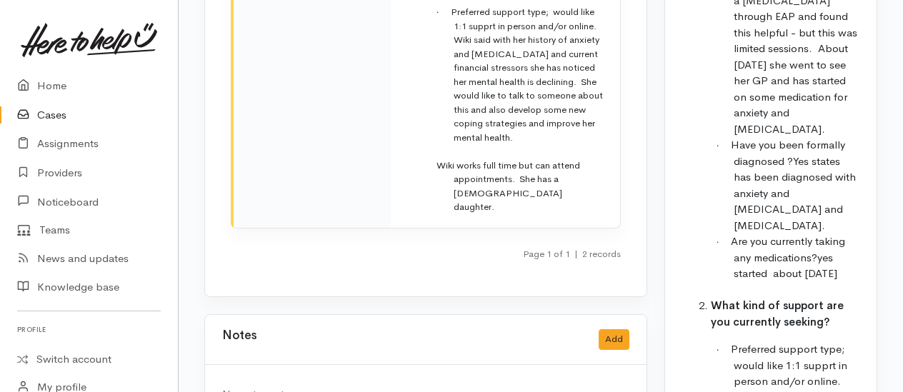
scroll to position [3143, 0]
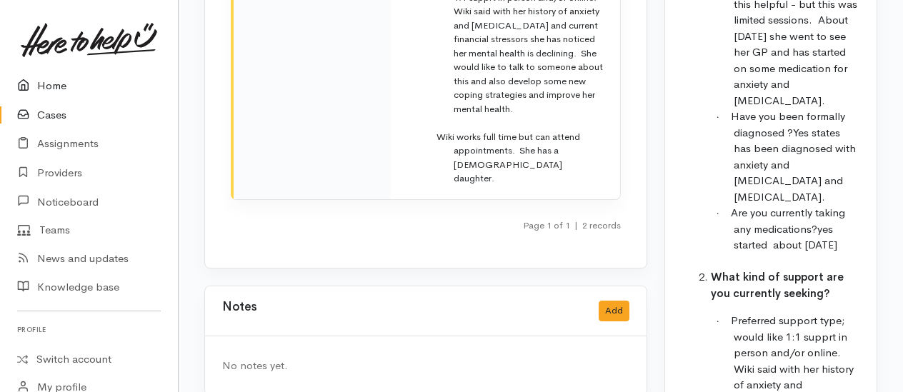
click at [40, 87] on link "Home" at bounding box center [89, 85] width 178 height 29
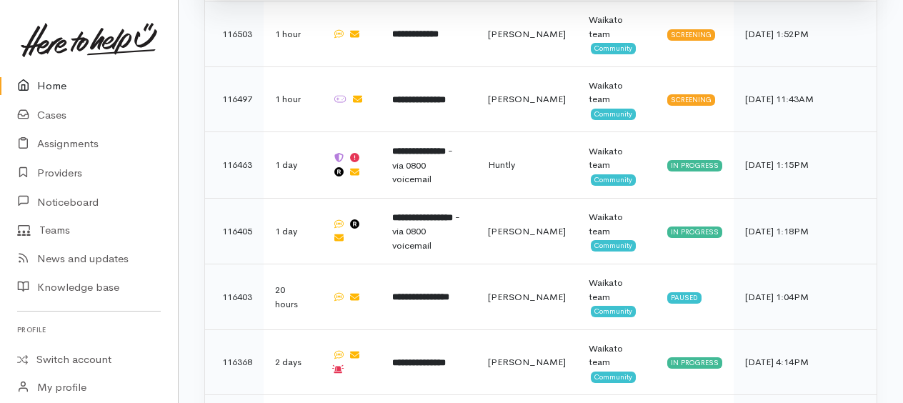
scroll to position [1000, 0]
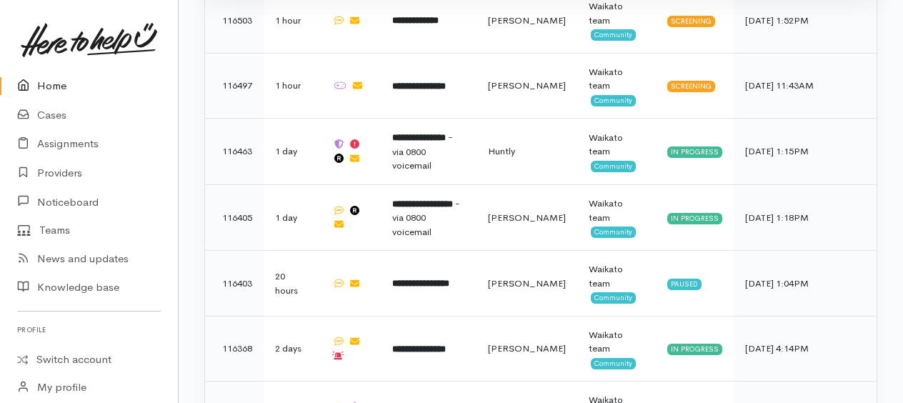
click at [428, 344] on b "**********" at bounding box center [419, 348] width 54 height 9
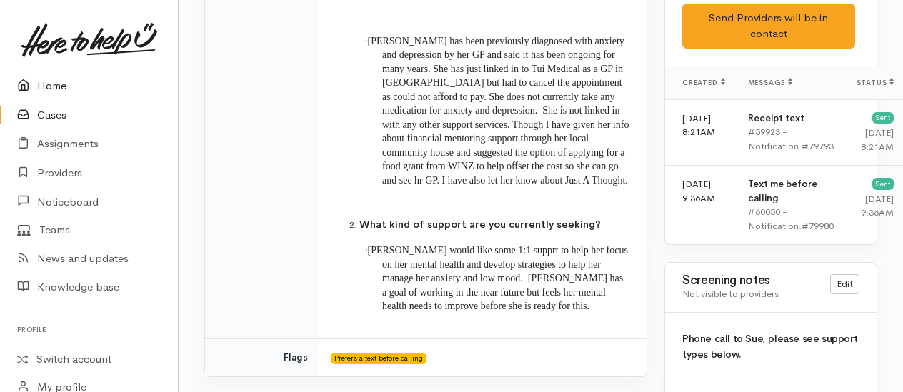
scroll to position [857, 0]
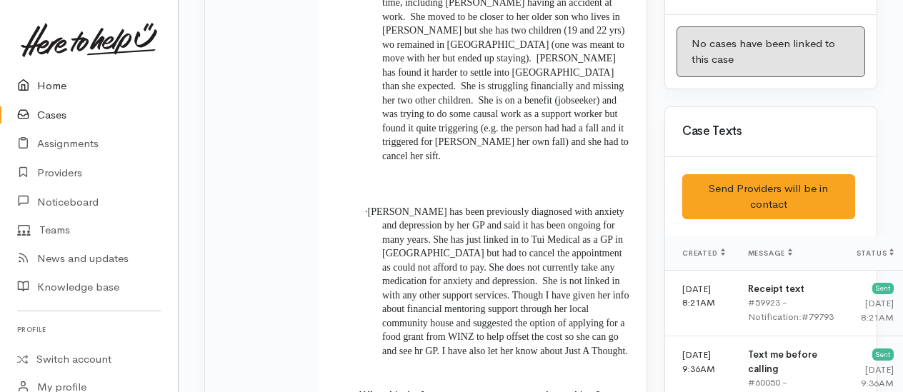
click at [49, 81] on link "Home" at bounding box center [89, 85] width 178 height 29
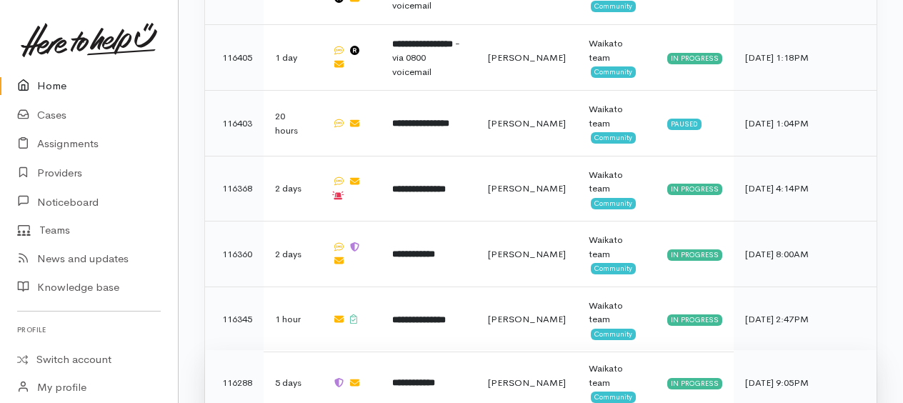
scroll to position [1307, 0]
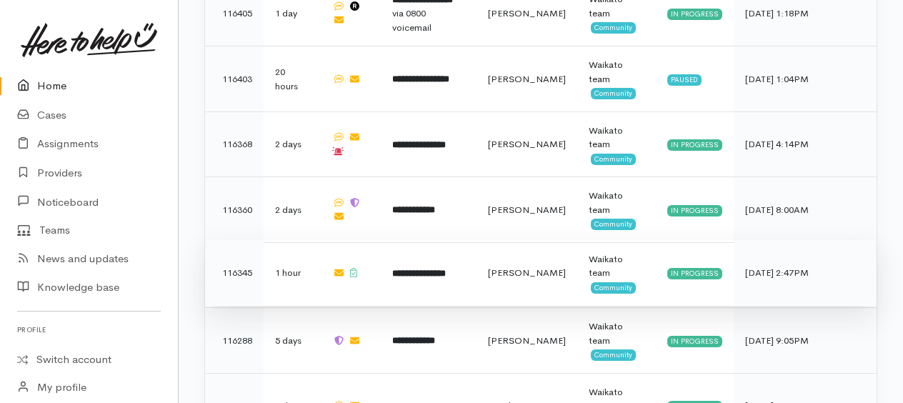
click at [424, 269] on b "**********" at bounding box center [419, 273] width 54 height 9
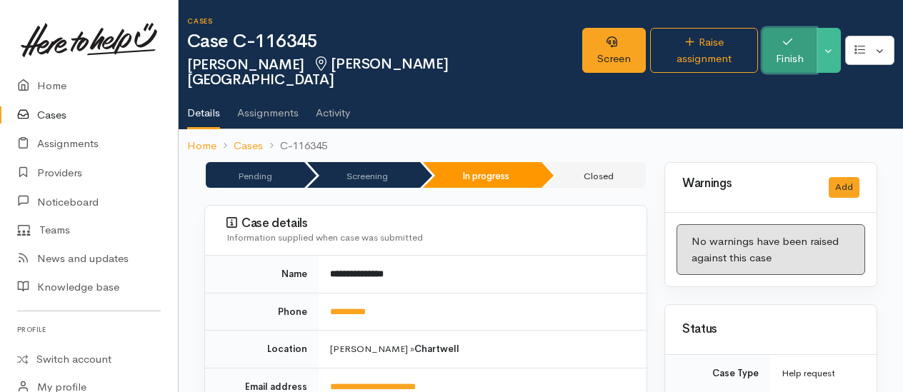
click at [794, 42] on button "Finish" at bounding box center [789, 50] width 54 height 45
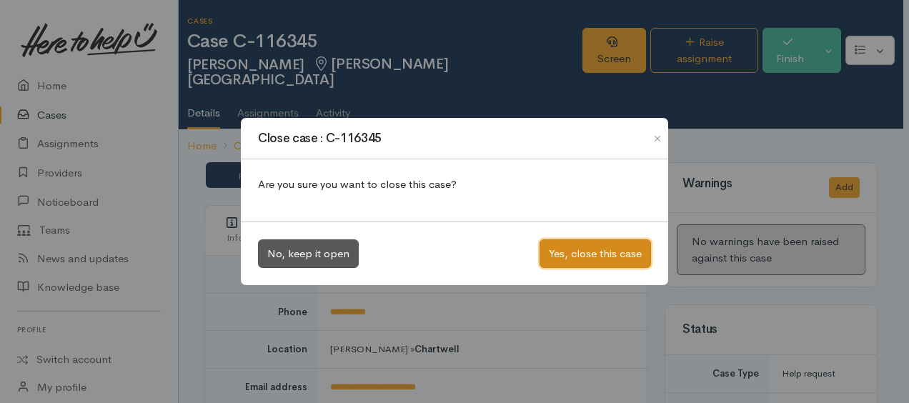
drag, startPoint x: 595, startPoint y: 252, endPoint x: 529, endPoint y: 225, distance: 71.8
click at [594, 253] on button "Yes, close this case" at bounding box center [594, 253] width 111 height 29
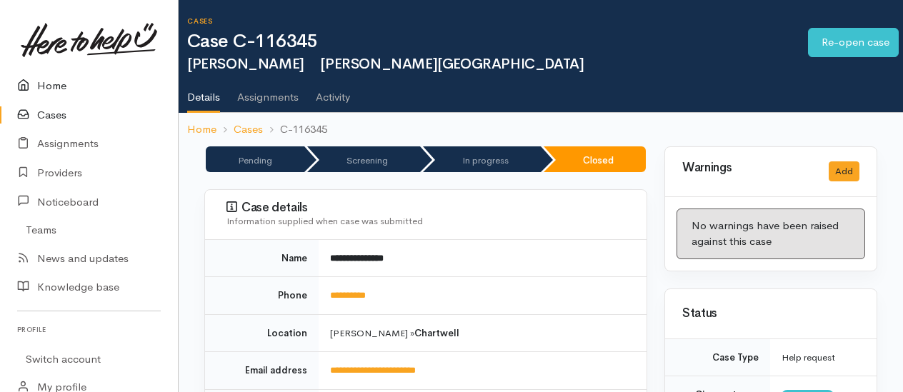
click at [46, 87] on link "Home" at bounding box center [89, 85] width 178 height 29
